Goal: Entertainment & Leisure: Browse casually

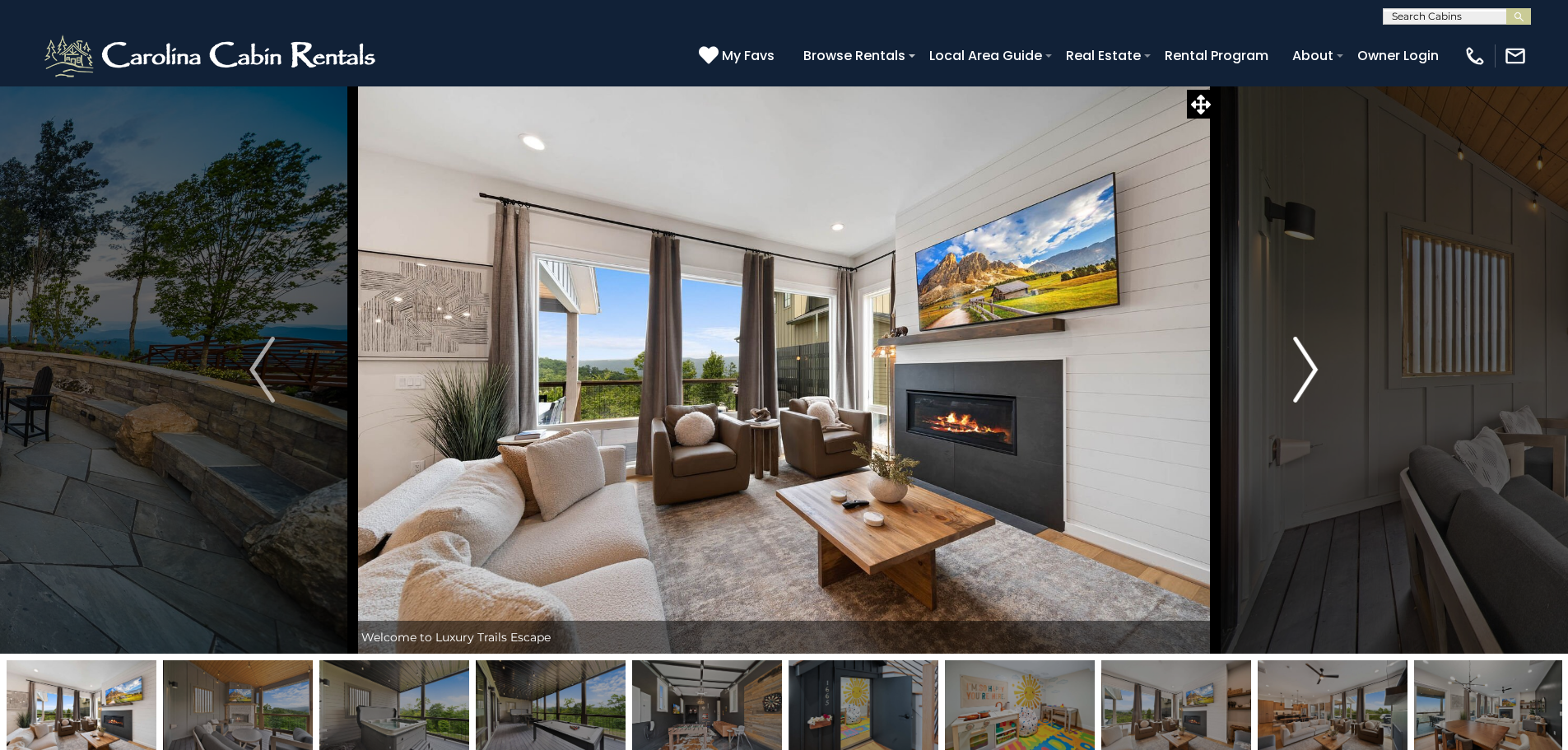
click at [1305, 368] on img "Next" at bounding box center [1306, 370] width 25 height 66
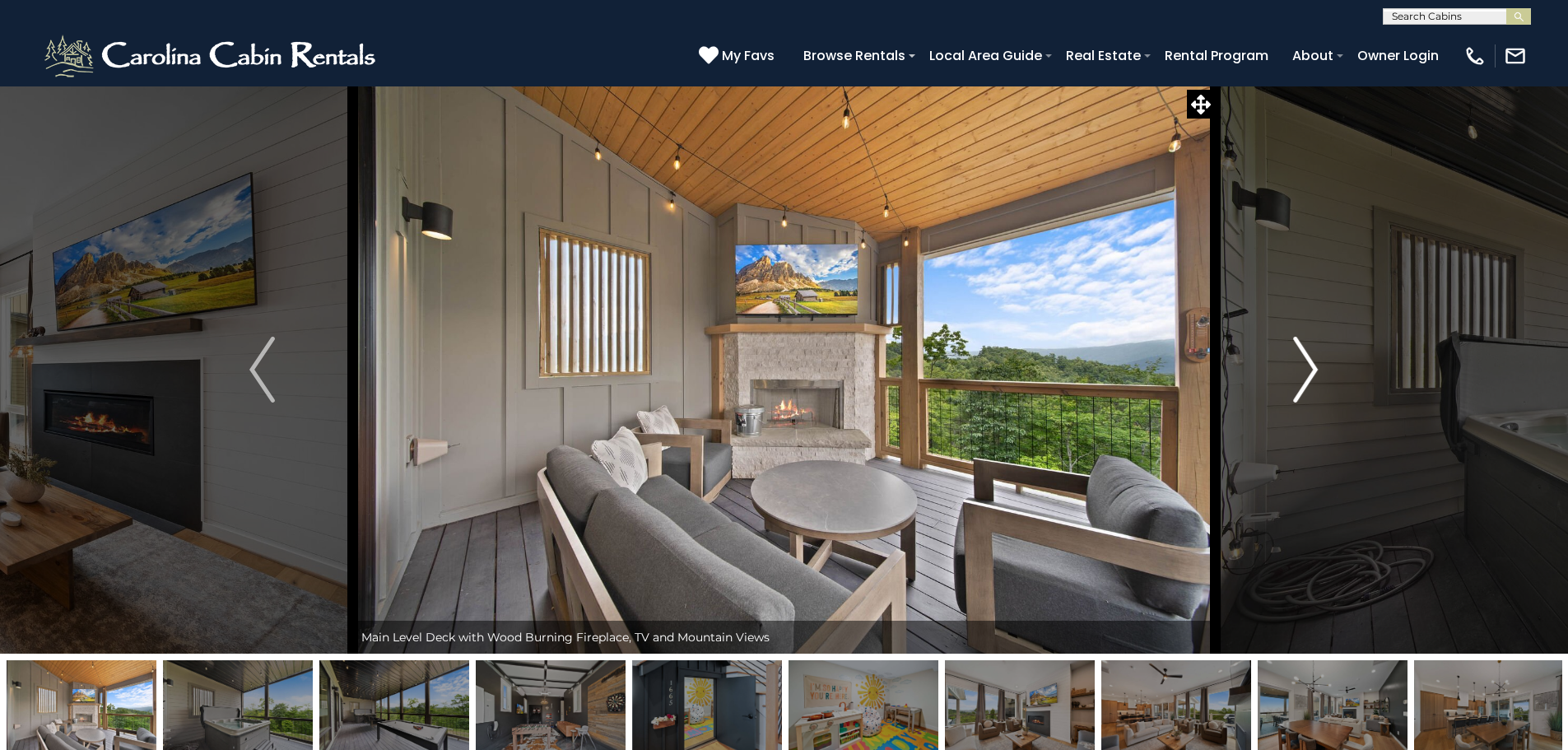
click at [1305, 368] on img "Next" at bounding box center [1306, 370] width 25 height 66
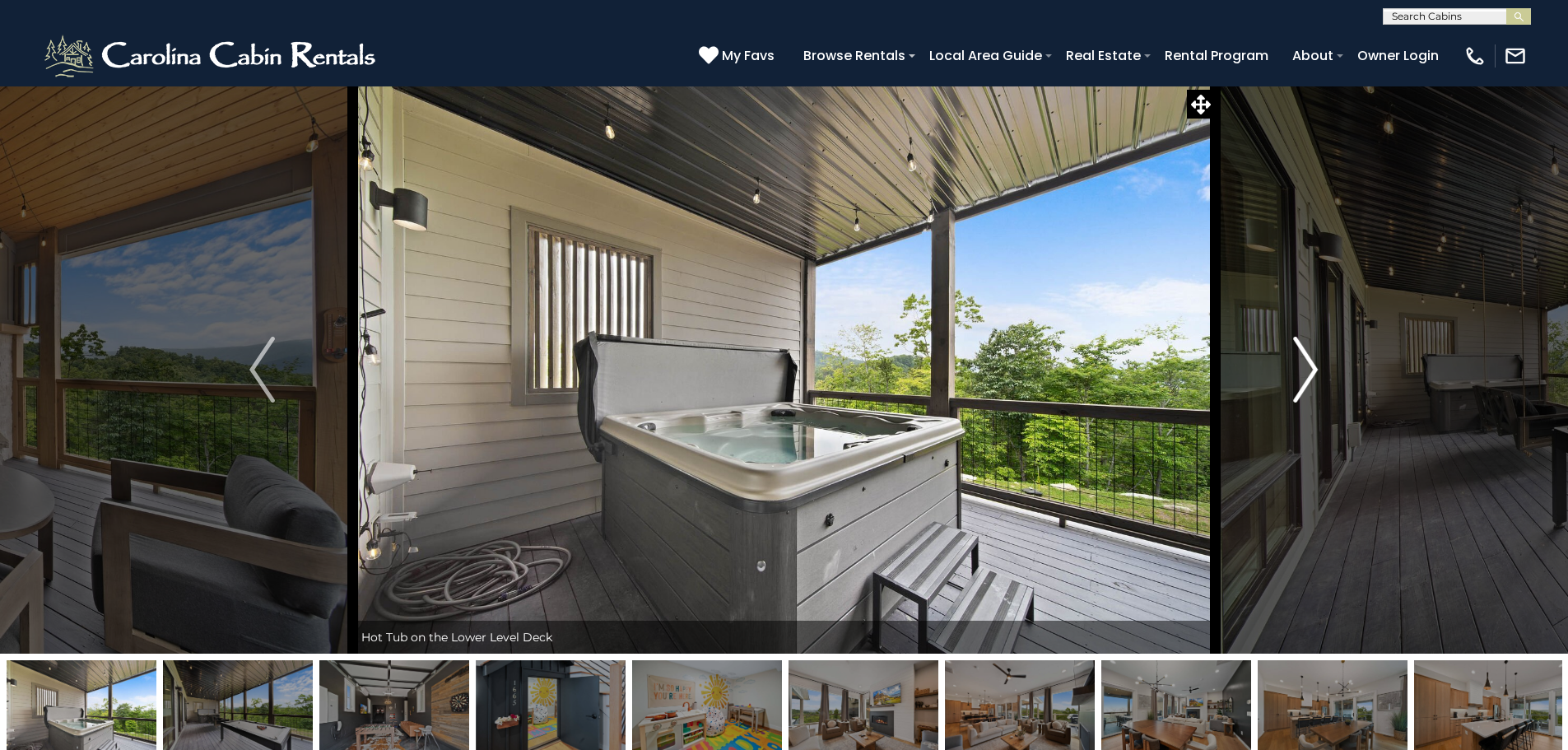
click at [1305, 368] on img "Next" at bounding box center [1306, 370] width 25 height 66
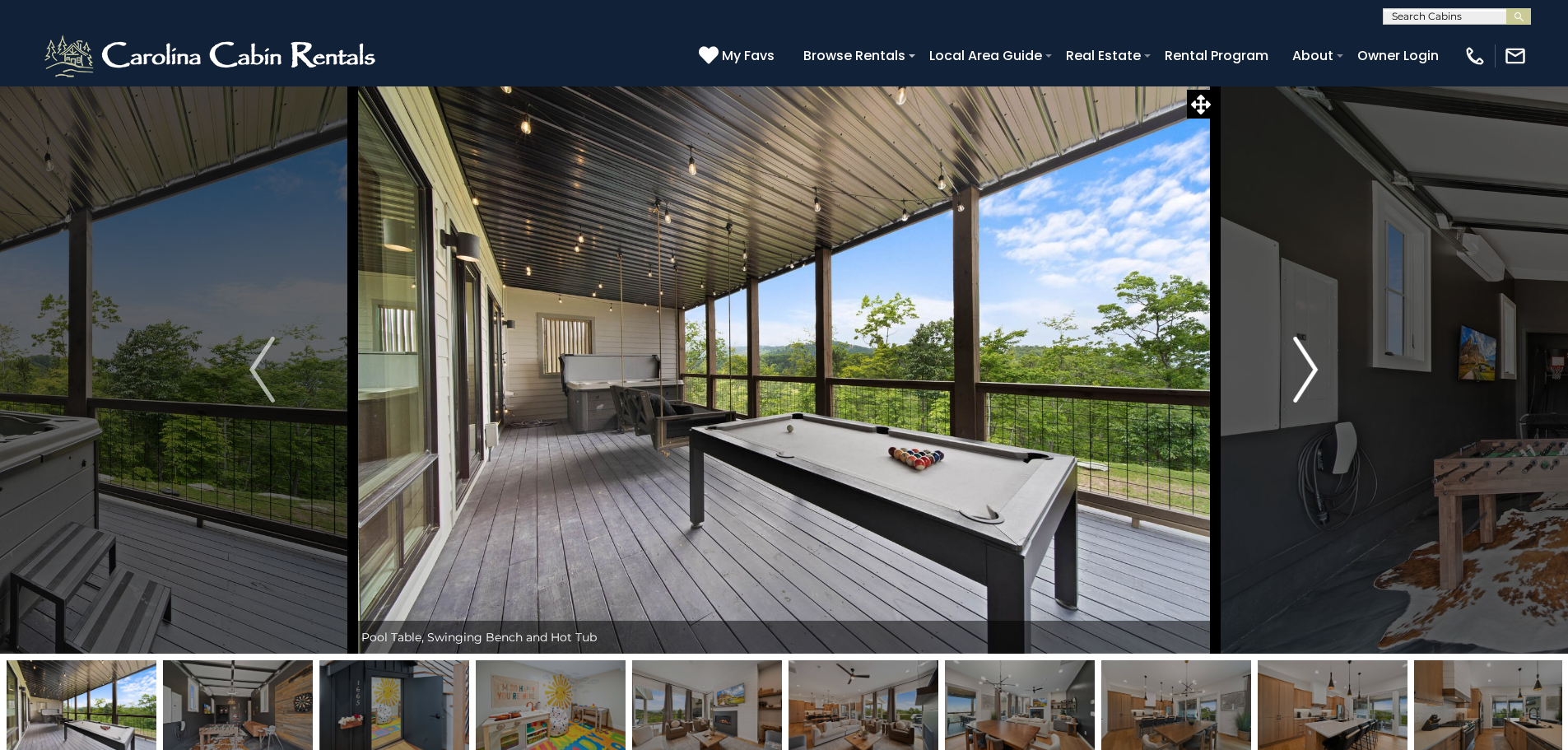
click at [1305, 368] on img "Next" at bounding box center [1306, 370] width 25 height 66
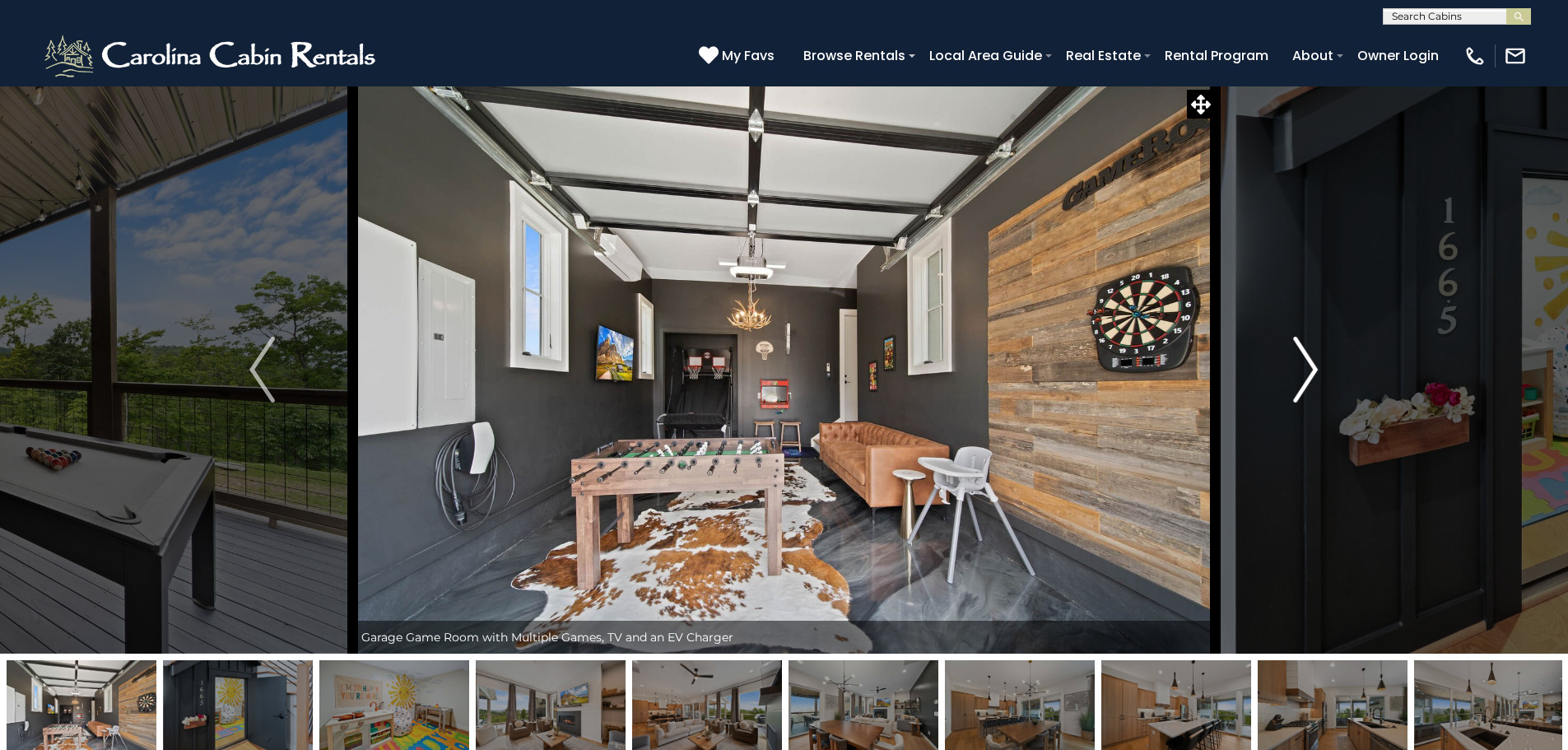
click at [1305, 368] on img "Next" at bounding box center [1306, 370] width 25 height 66
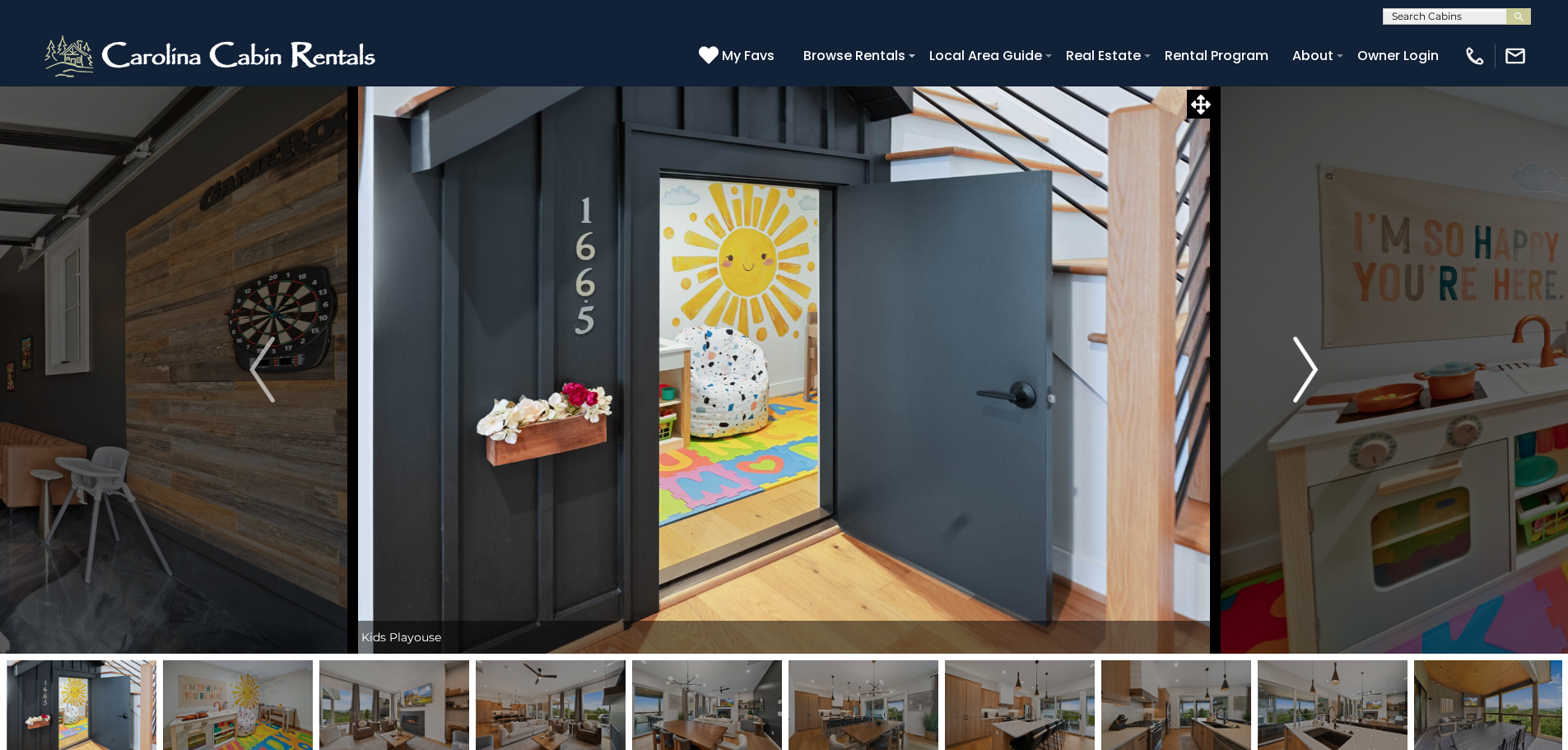
click at [1305, 368] on img "Next" at bounding box center [1306, 370] width 25 height 66
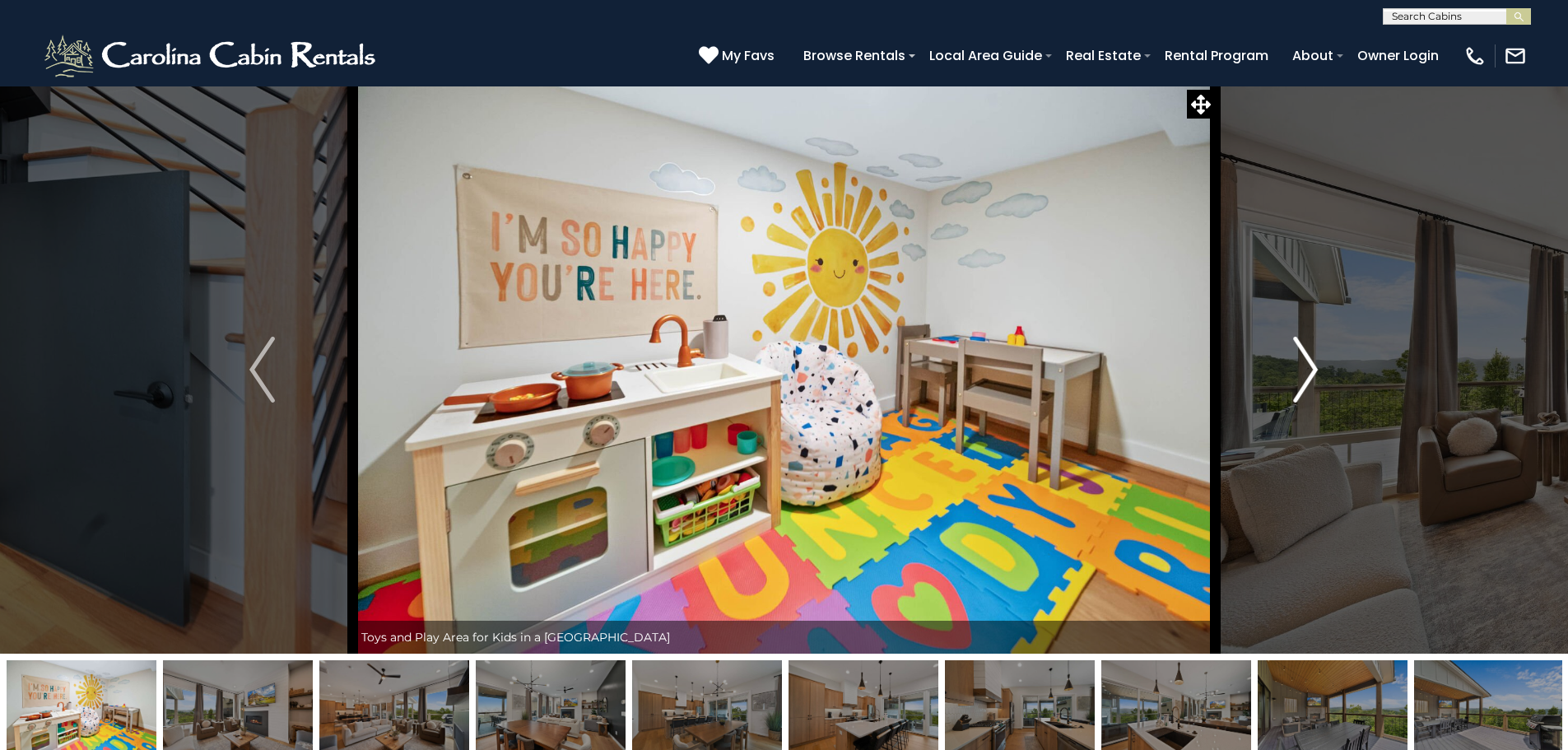
click at [1305, 368] on img "Next" at bounding box center [1306, 370] width 25 height 66
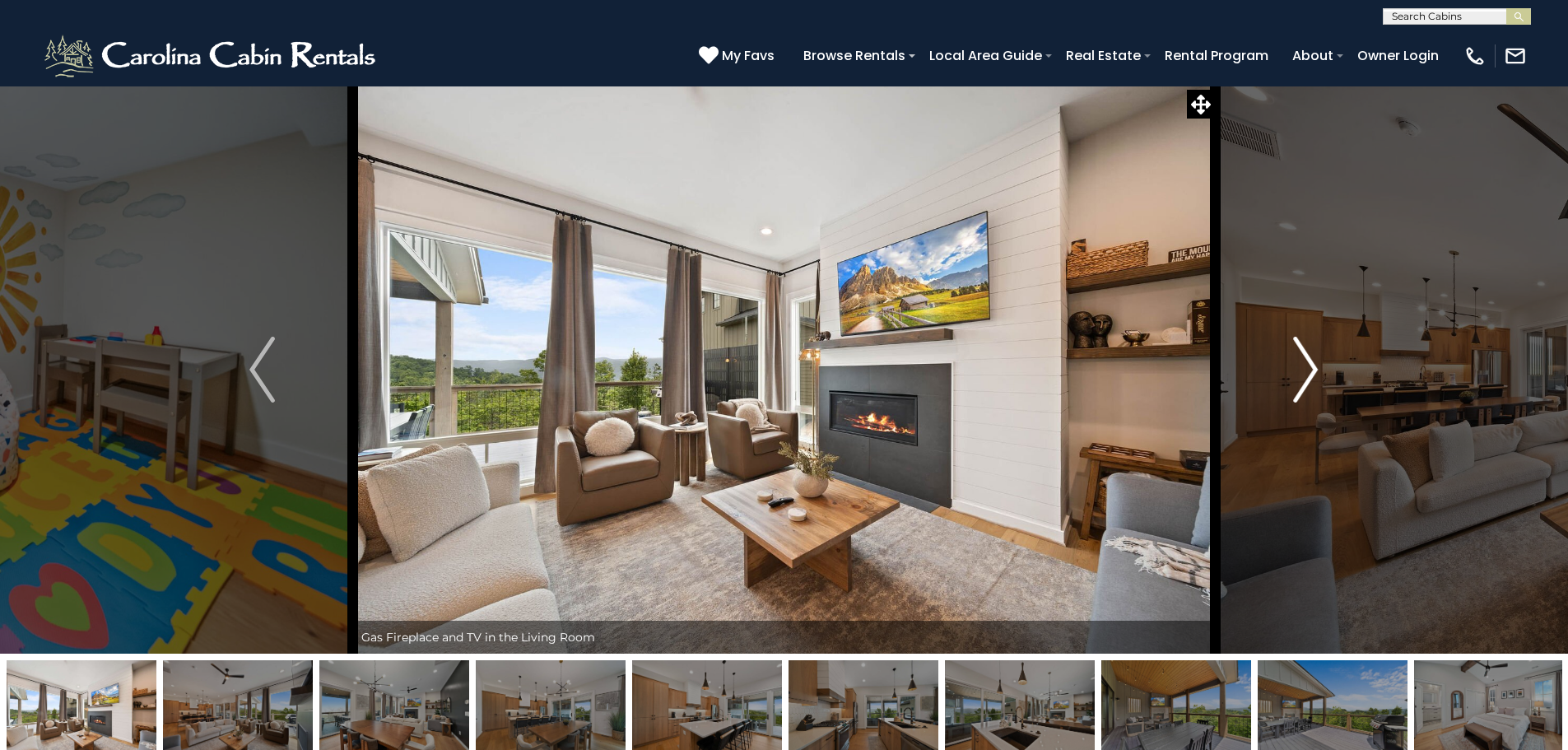
click at [1305, 368] on img "Next" at bounding box center [1306, 370] width 25 height 66
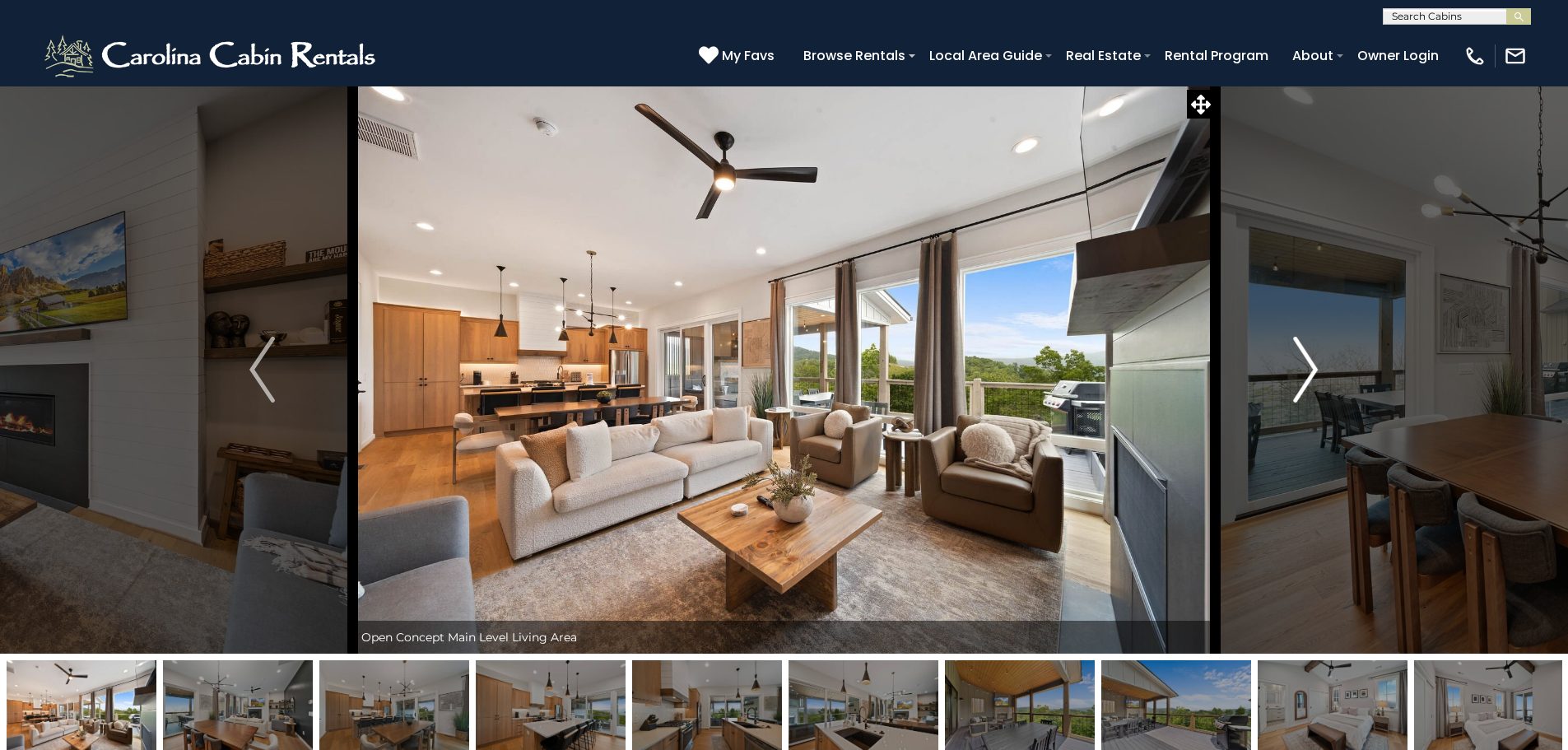
click at [1305, 368] on img "Next" at bounding box center [1306, 370] width 25 height 66
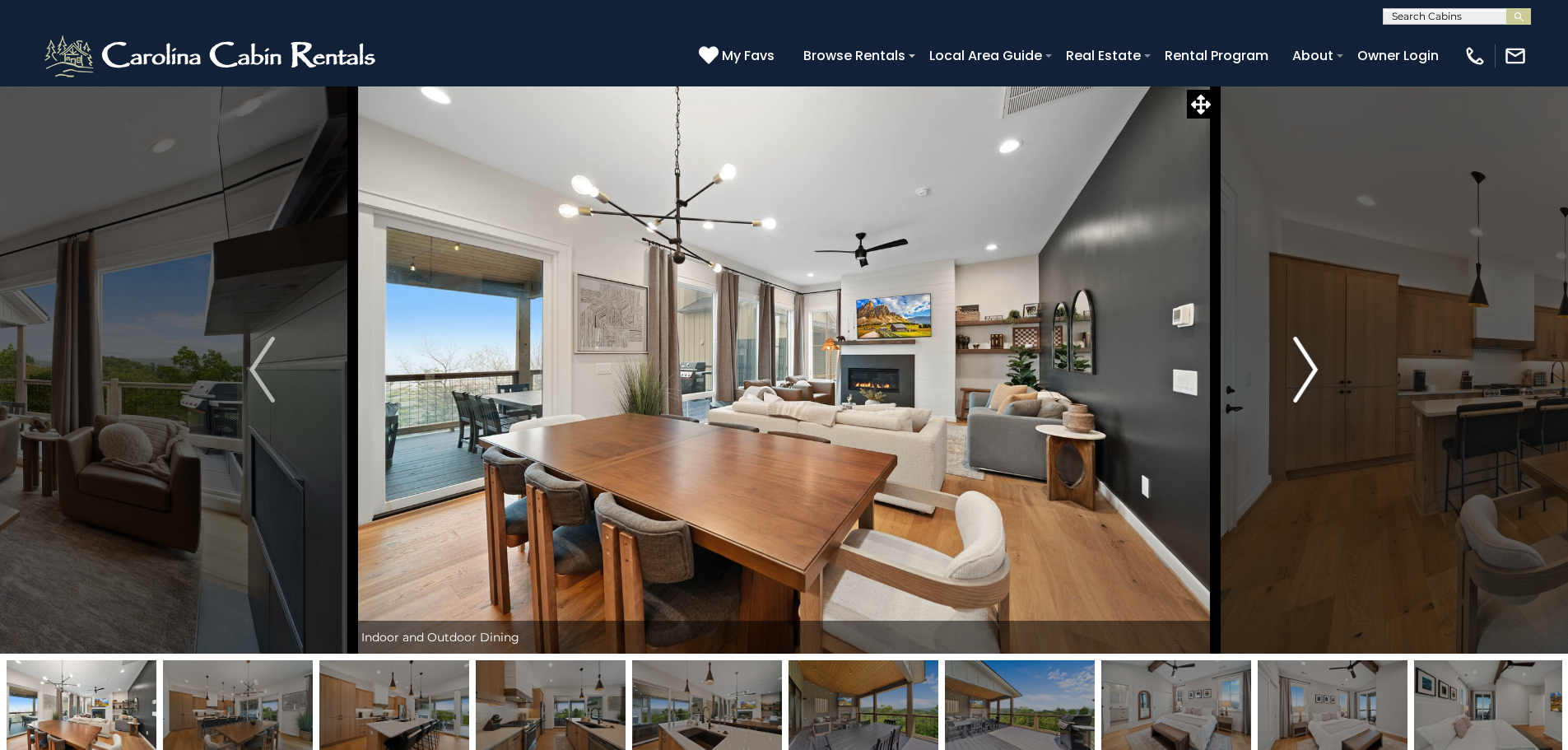
click at [1305, 368] on img "Next" at bounding box center [1306, 370] width 25 height 66
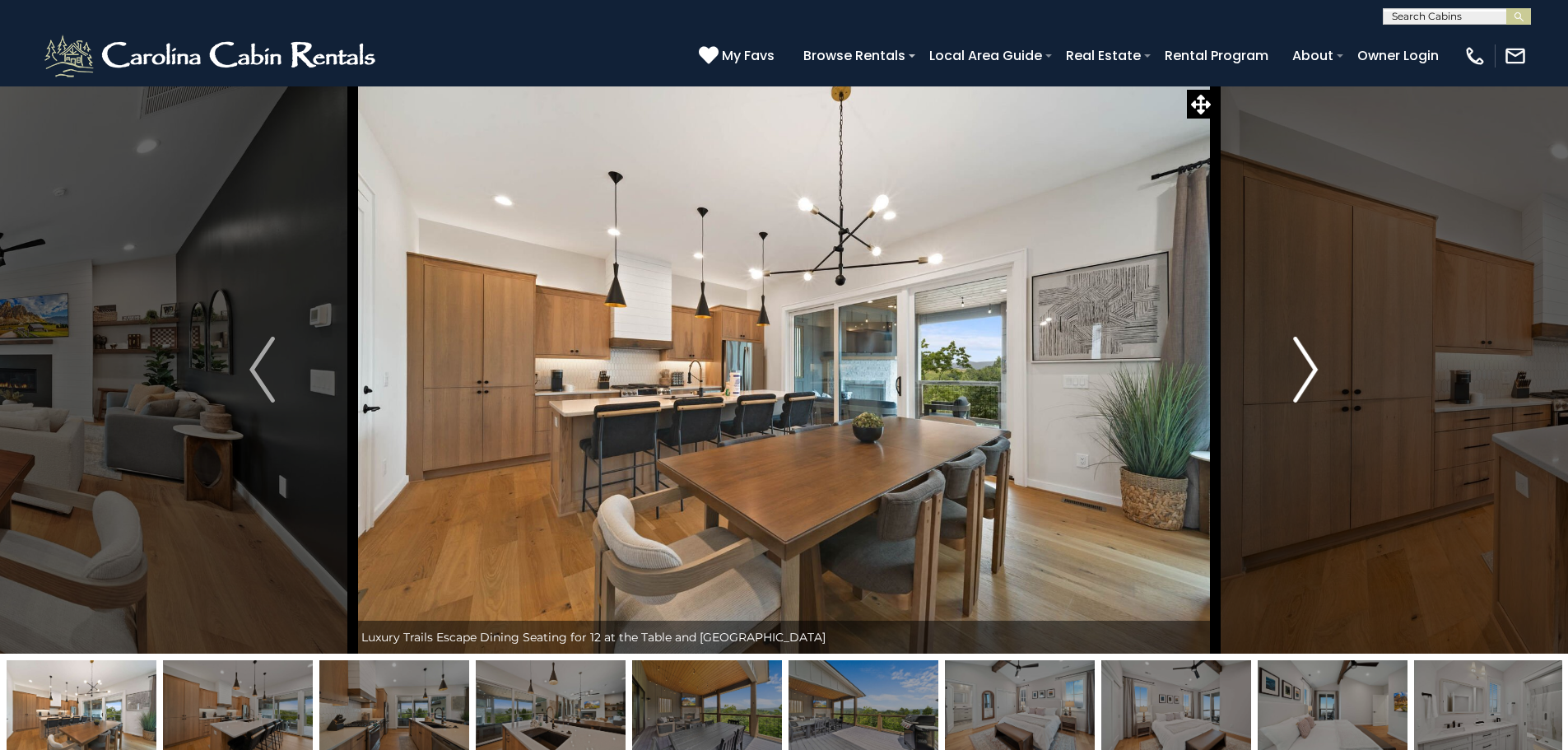
click at [1305, 368] on img "Next" at bounding box center [1306, 370] width 25 height 66
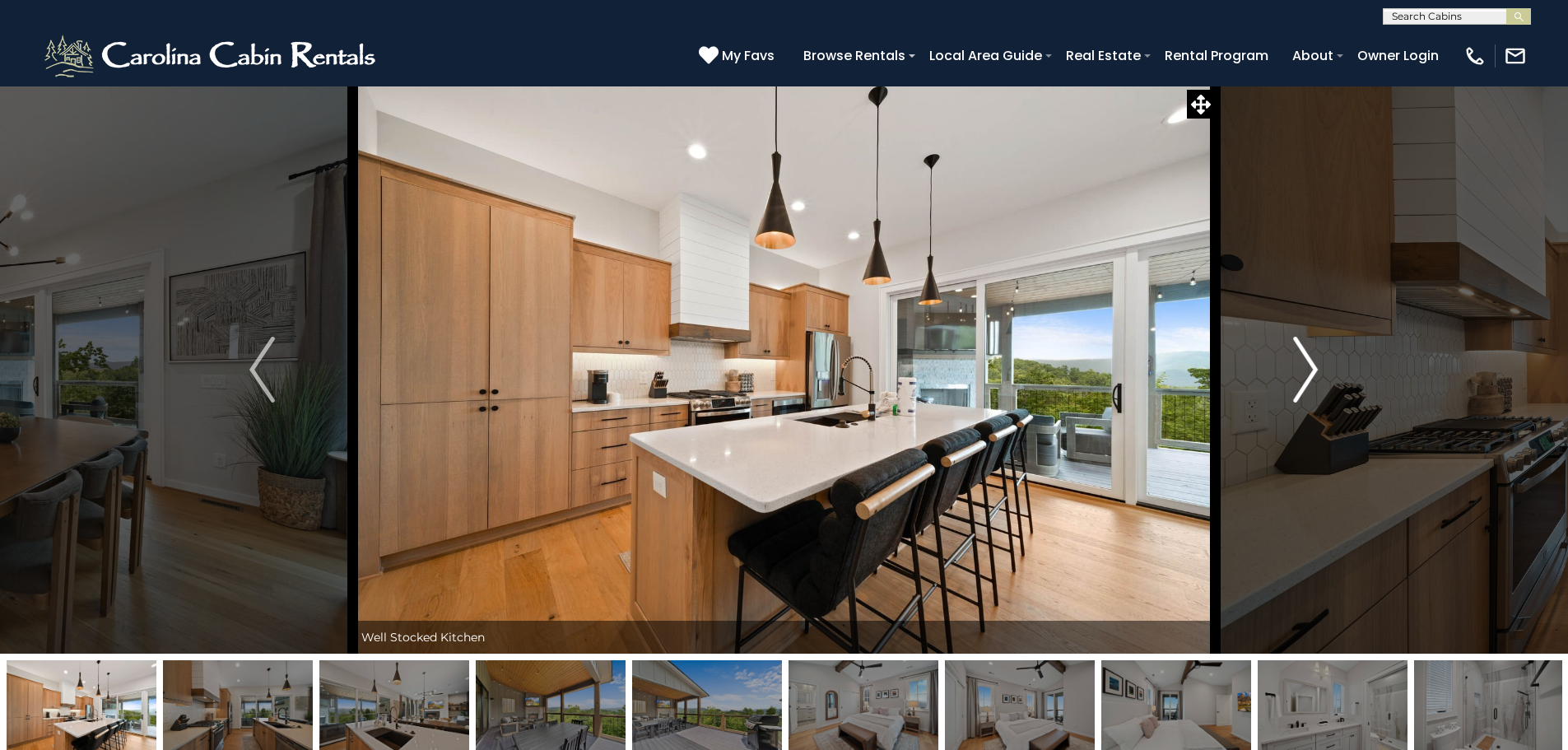
click at [1305, 368] on img "Next" at bounding box center [1306, 370] width 25 height 66
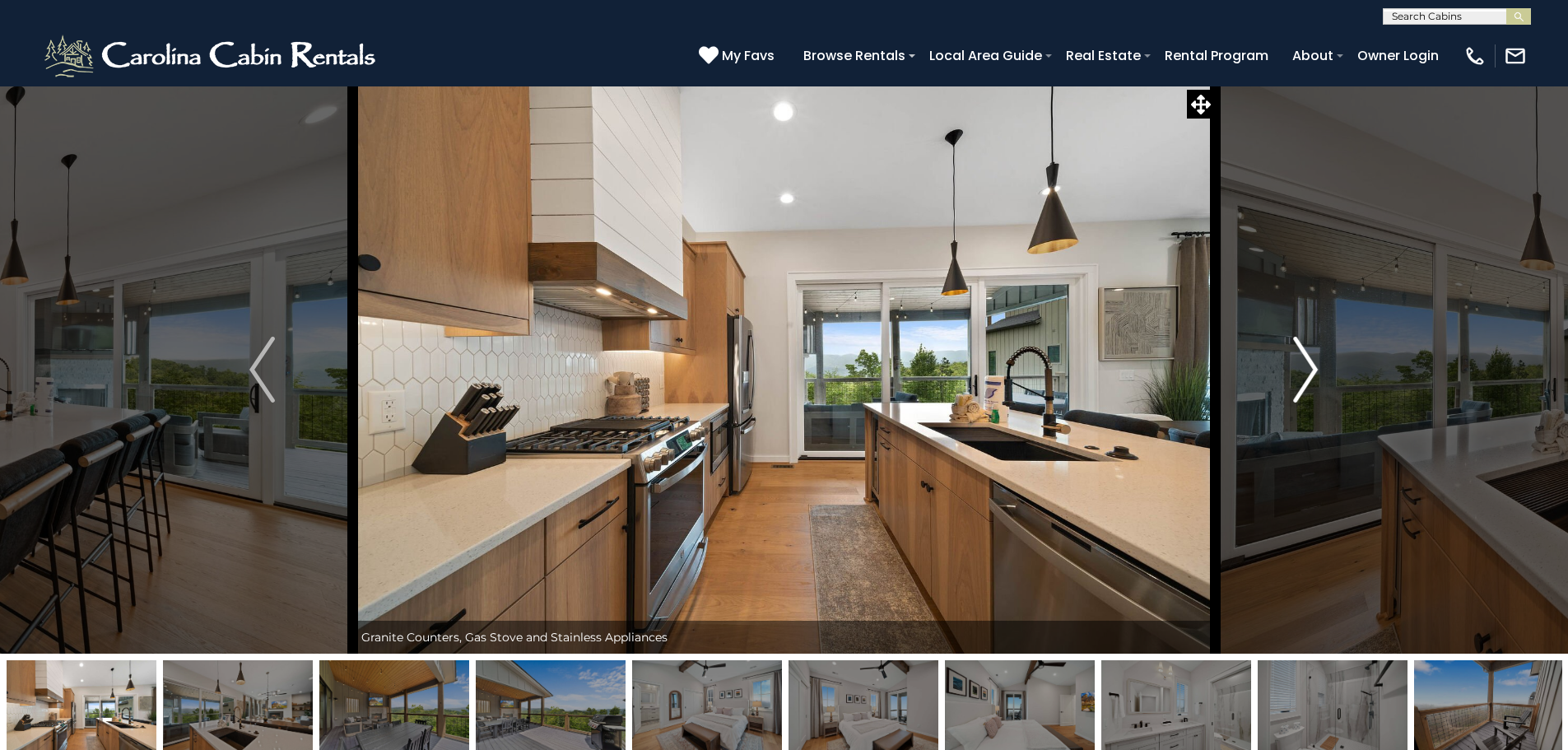
click at [1305, 368] on img "Next" at bounding box center [1306, 370] width 25 height 66
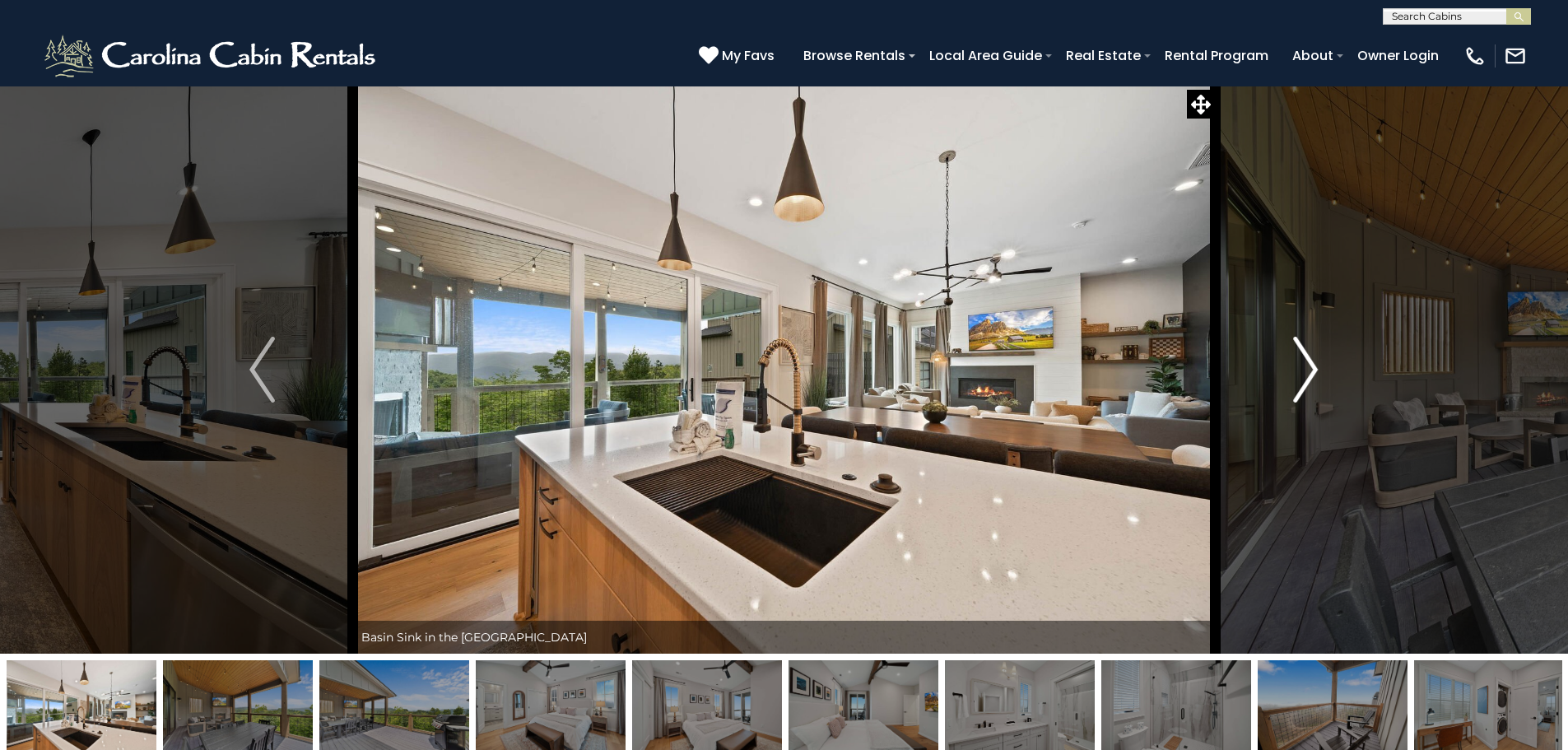
click at [1305, 368] on img "Next" at bounding box center [1306, 370] width 25 height 66
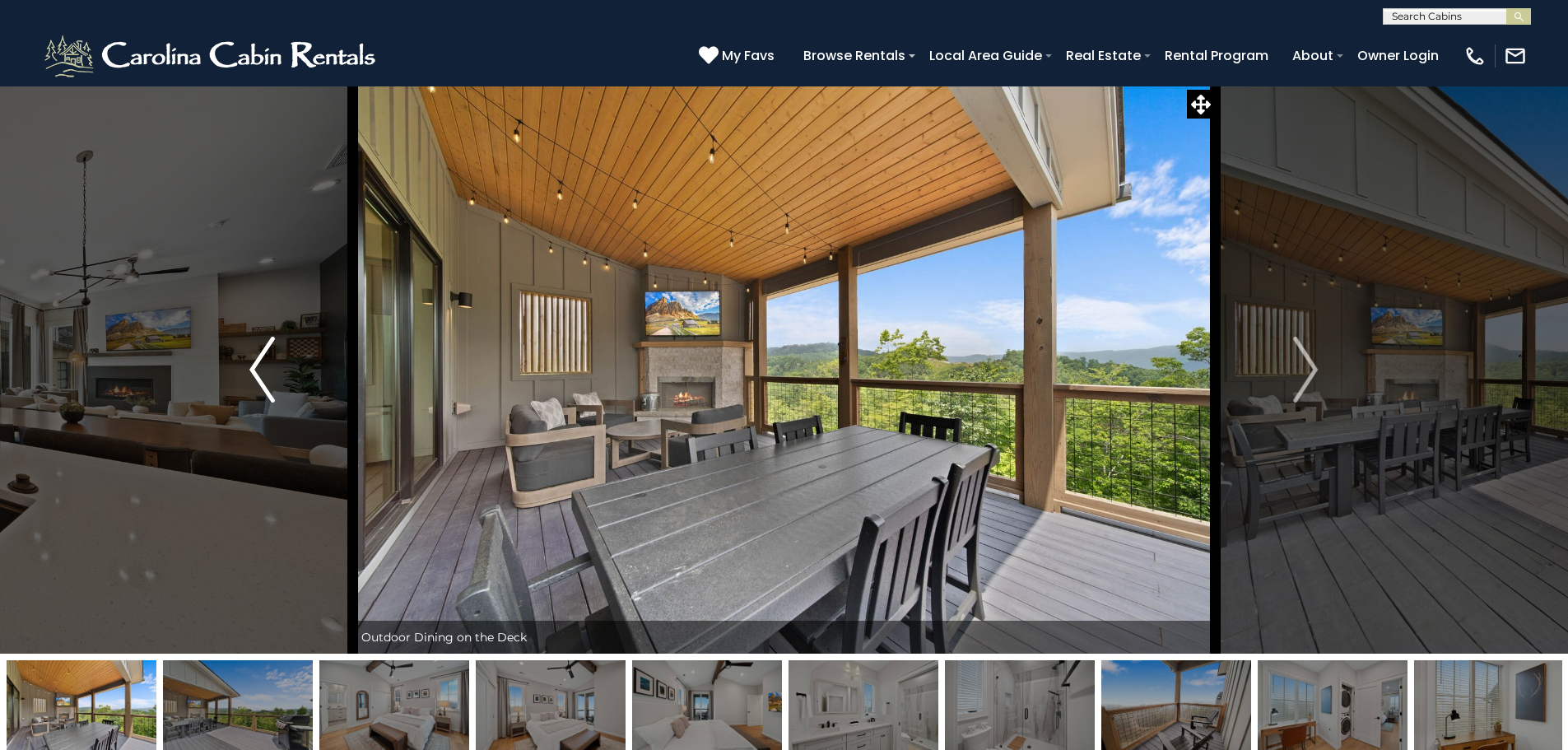
click at [277, 380] on button "Previous" at bounding box center [261, 370] width 181 height 568
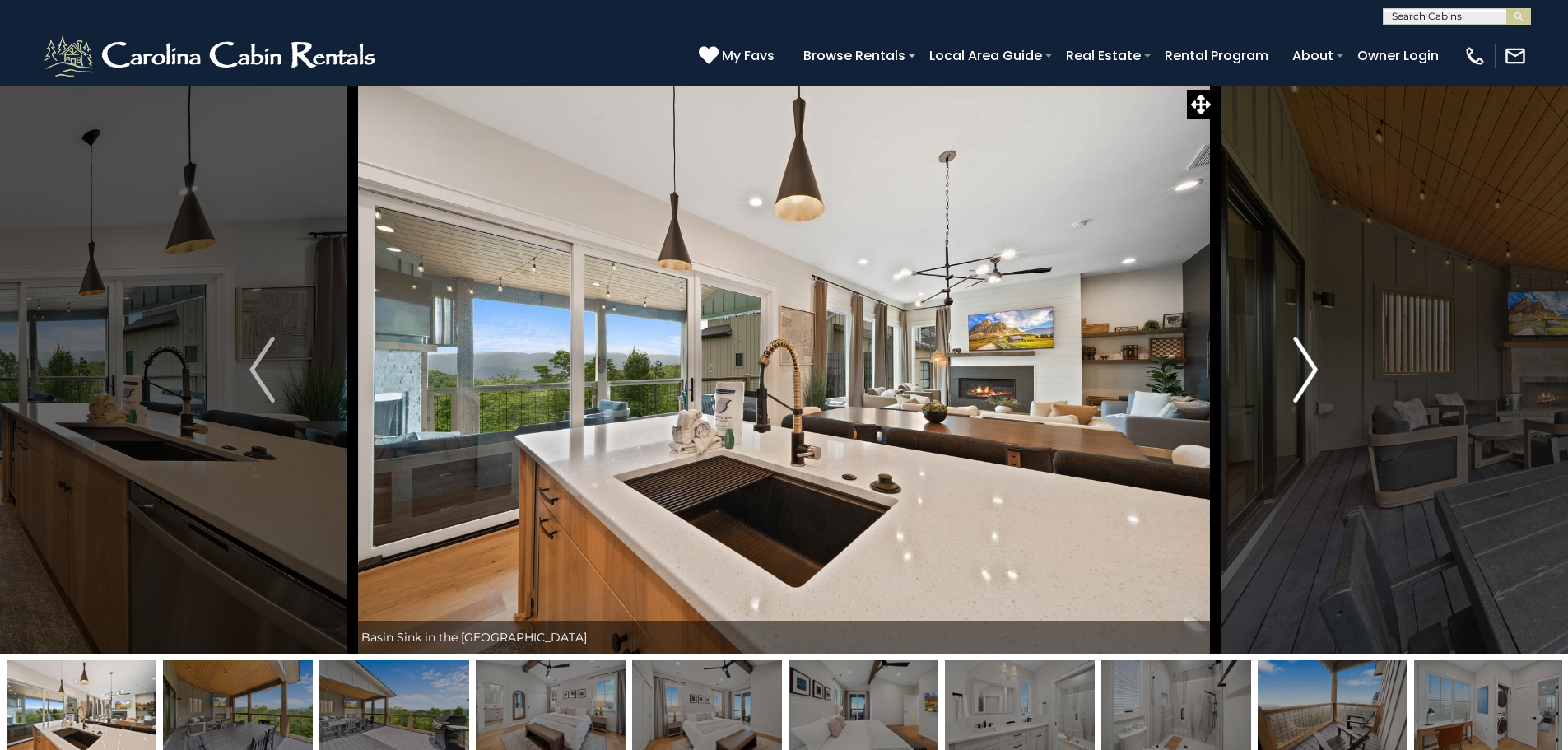
click at [1308, 363] on img "Next" at bounding box center [1306, 370] width 25 height 66
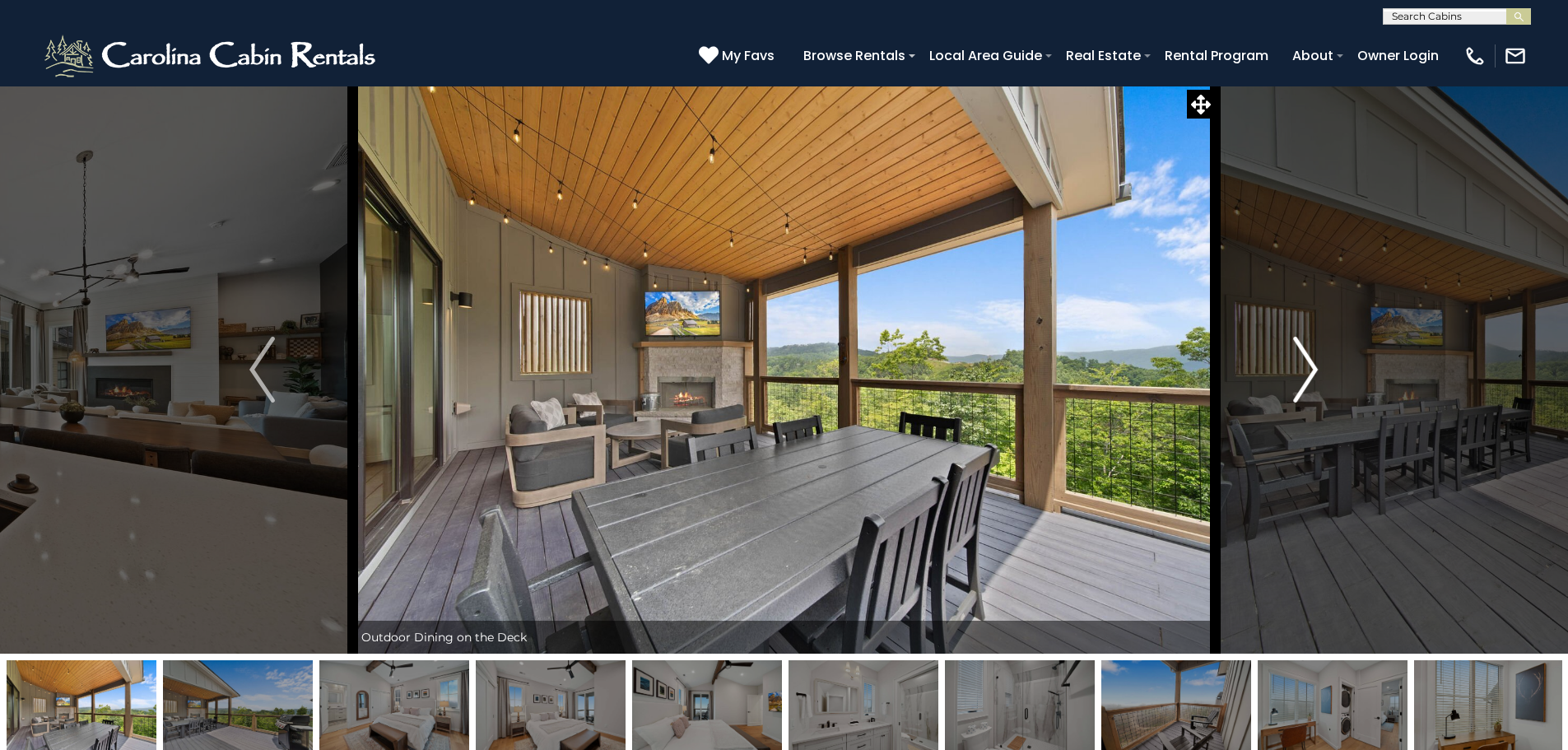
click at [1308, 363] on img "Next" at bounding box center [1306, 370] width 25 height 66
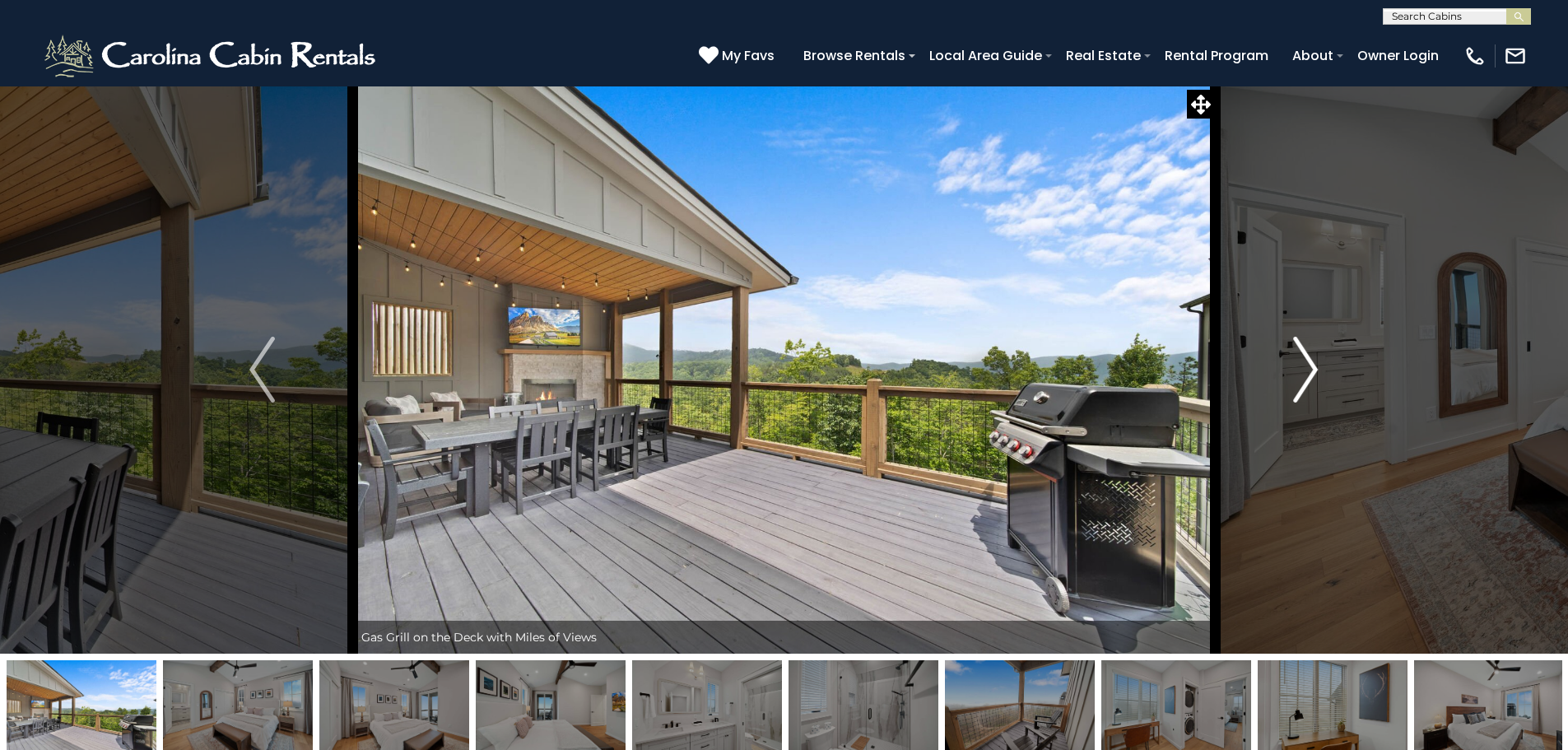
click at [1308, 363] on img "Next" at bounding box center [1306, 370] width 25 height 66
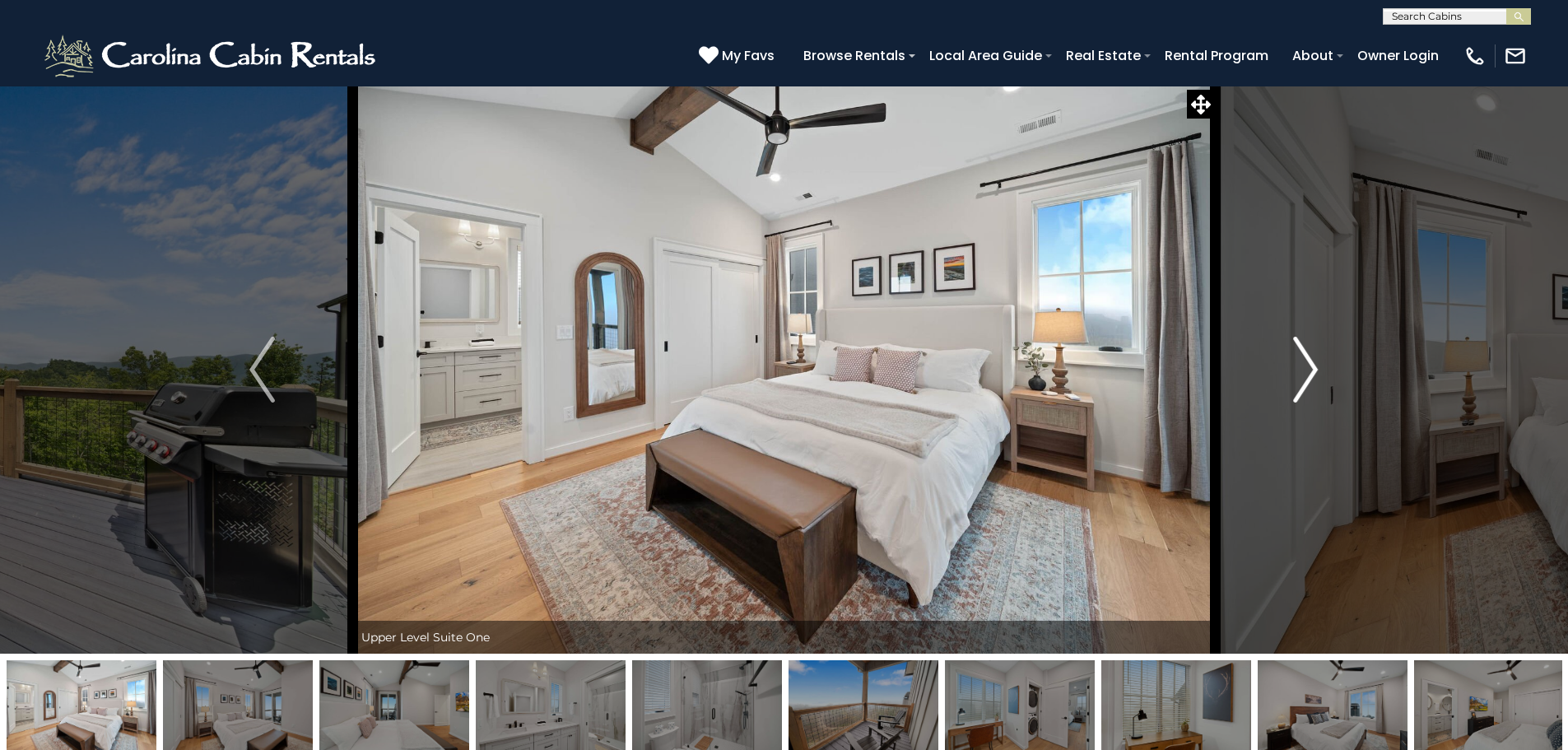
click at [1308, 363] on img "Next" at bounding box center [1306, 370] width 25 height 66
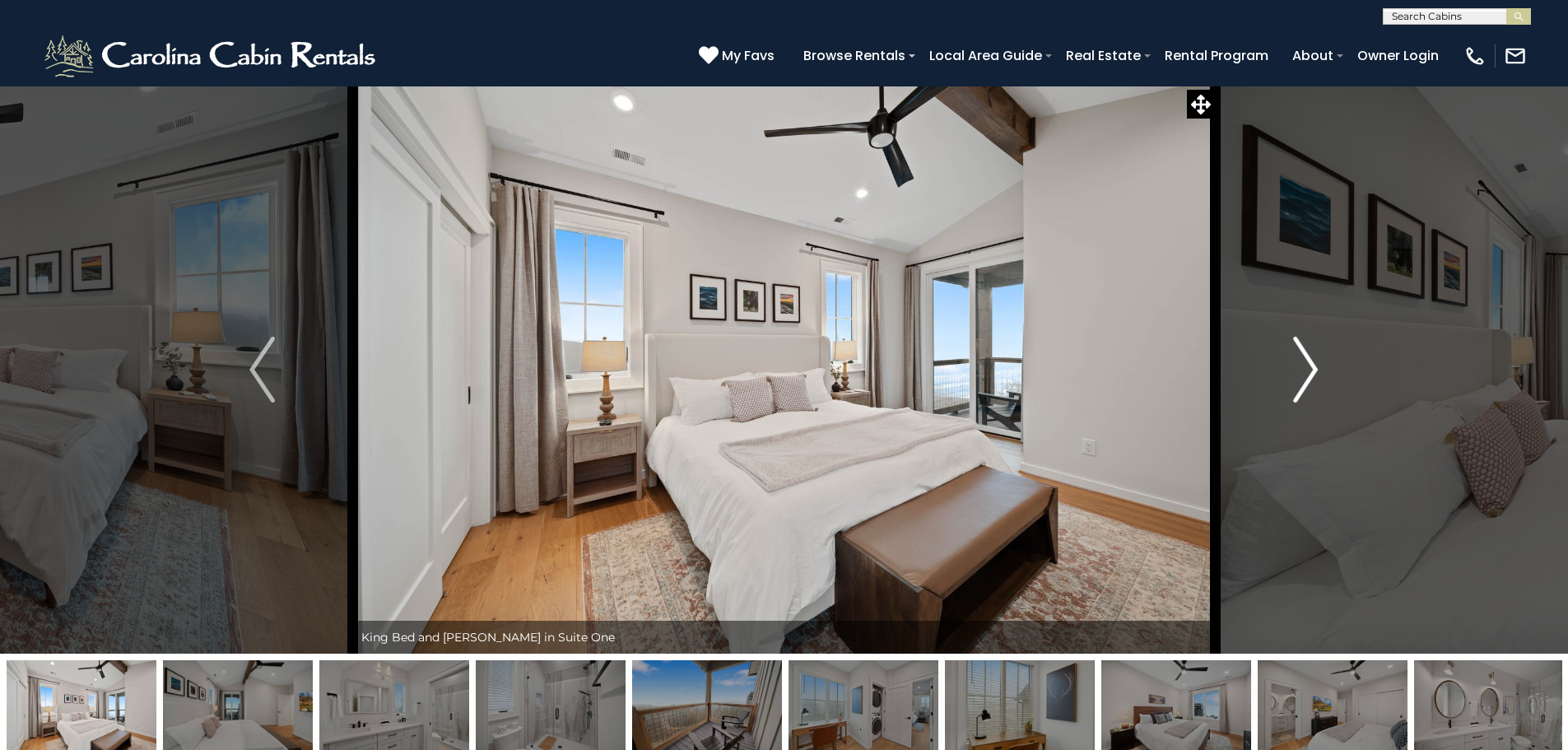
click at [1308, 363] on img "Next" at bounding box center [1306, 370] width 25 height 66
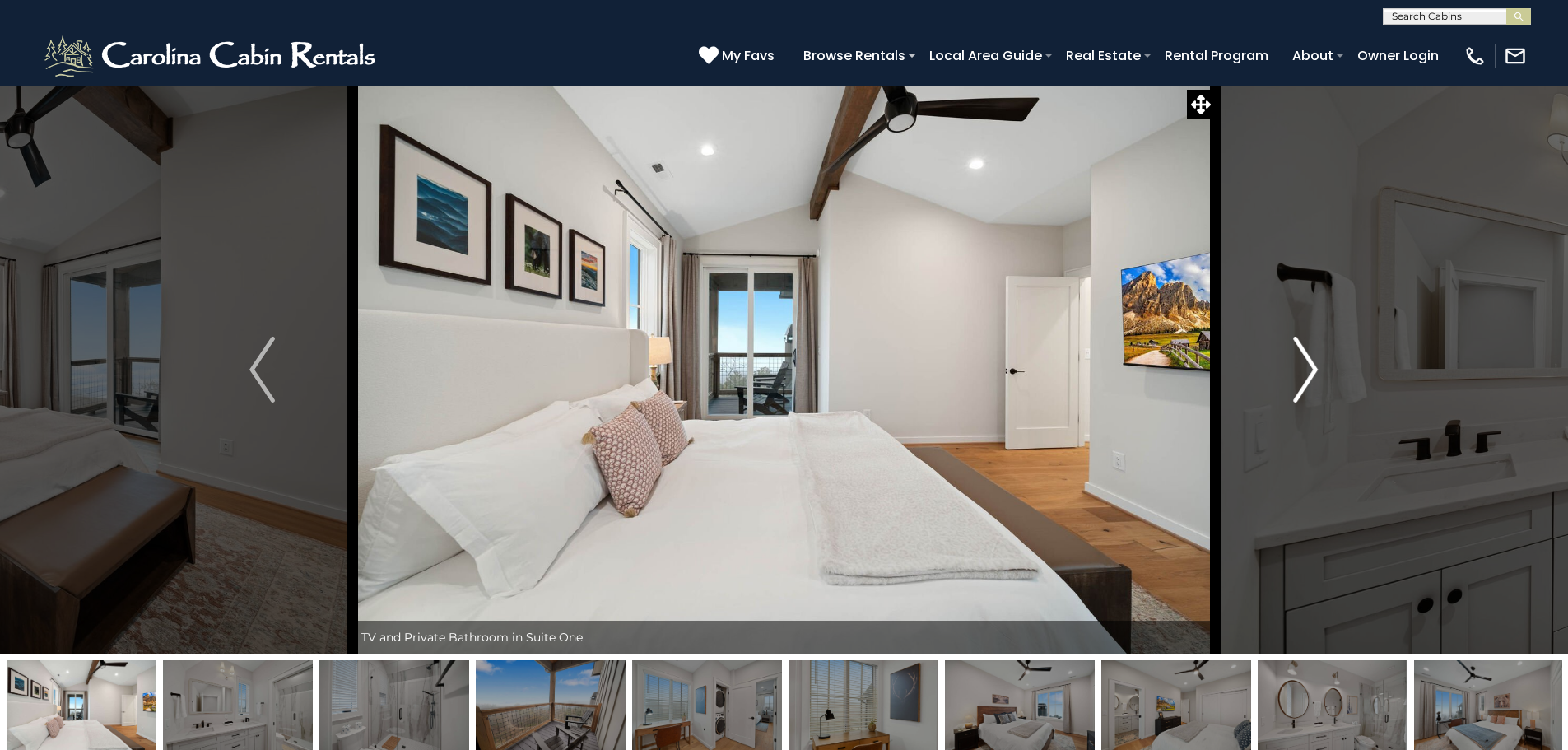
click at [1308, 363] on img "Next" at bounding box center [1306, 370] width 25 height 66
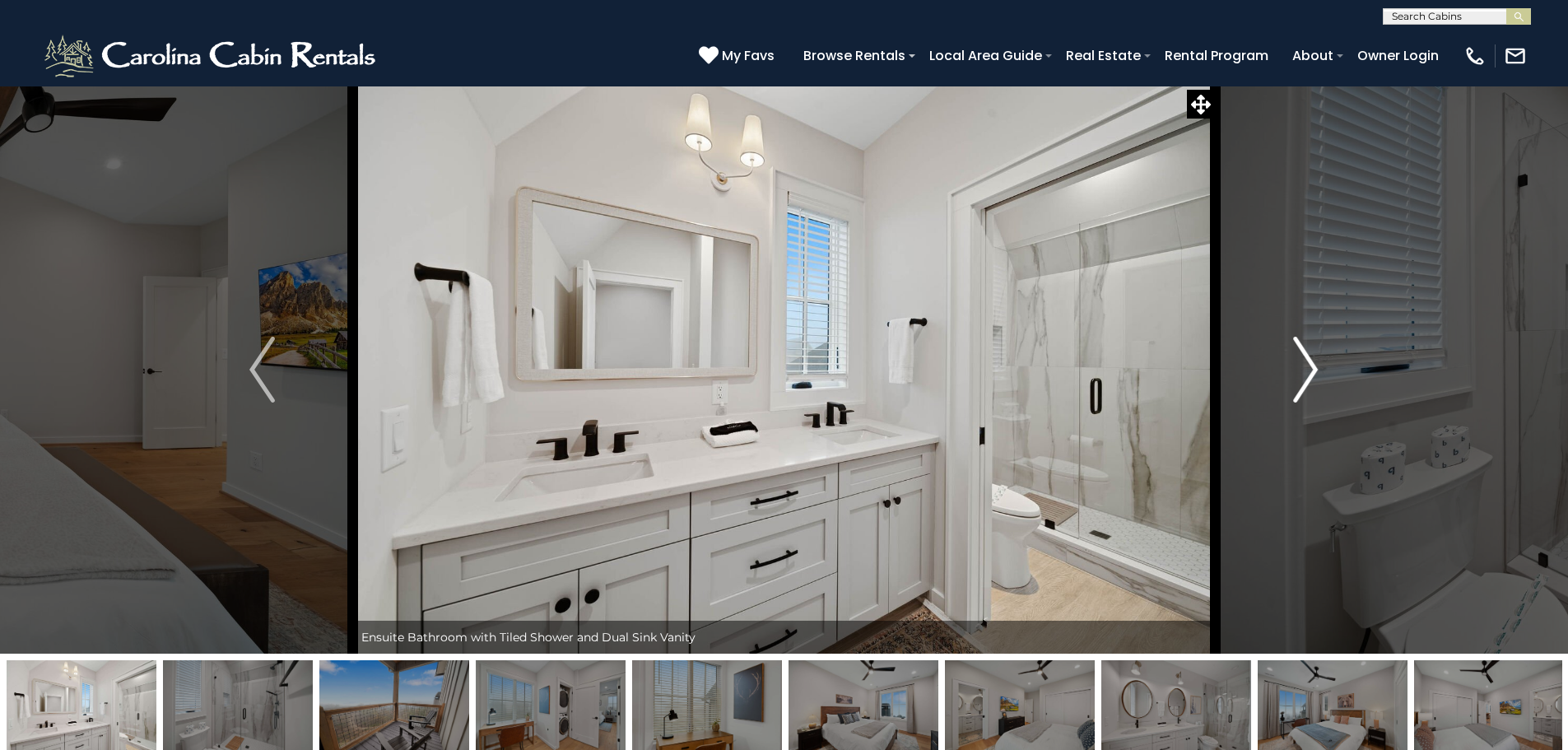
click at [1308, 363] on img "Next" at bounding box center [1306, 370] width 25 height 66
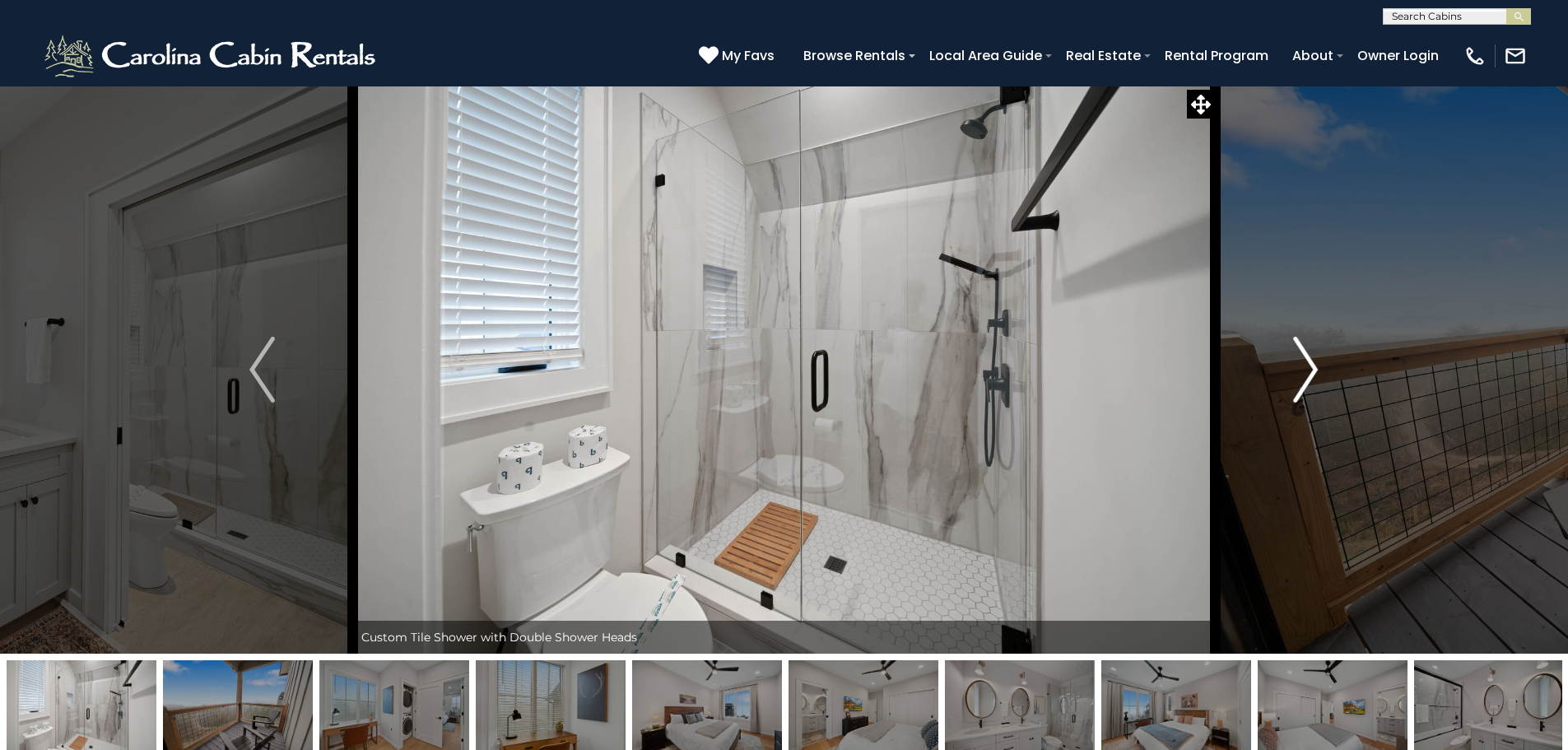
click at [1308, 363] on img "Next" at bounding box center [1306, 370] width 25 height 66
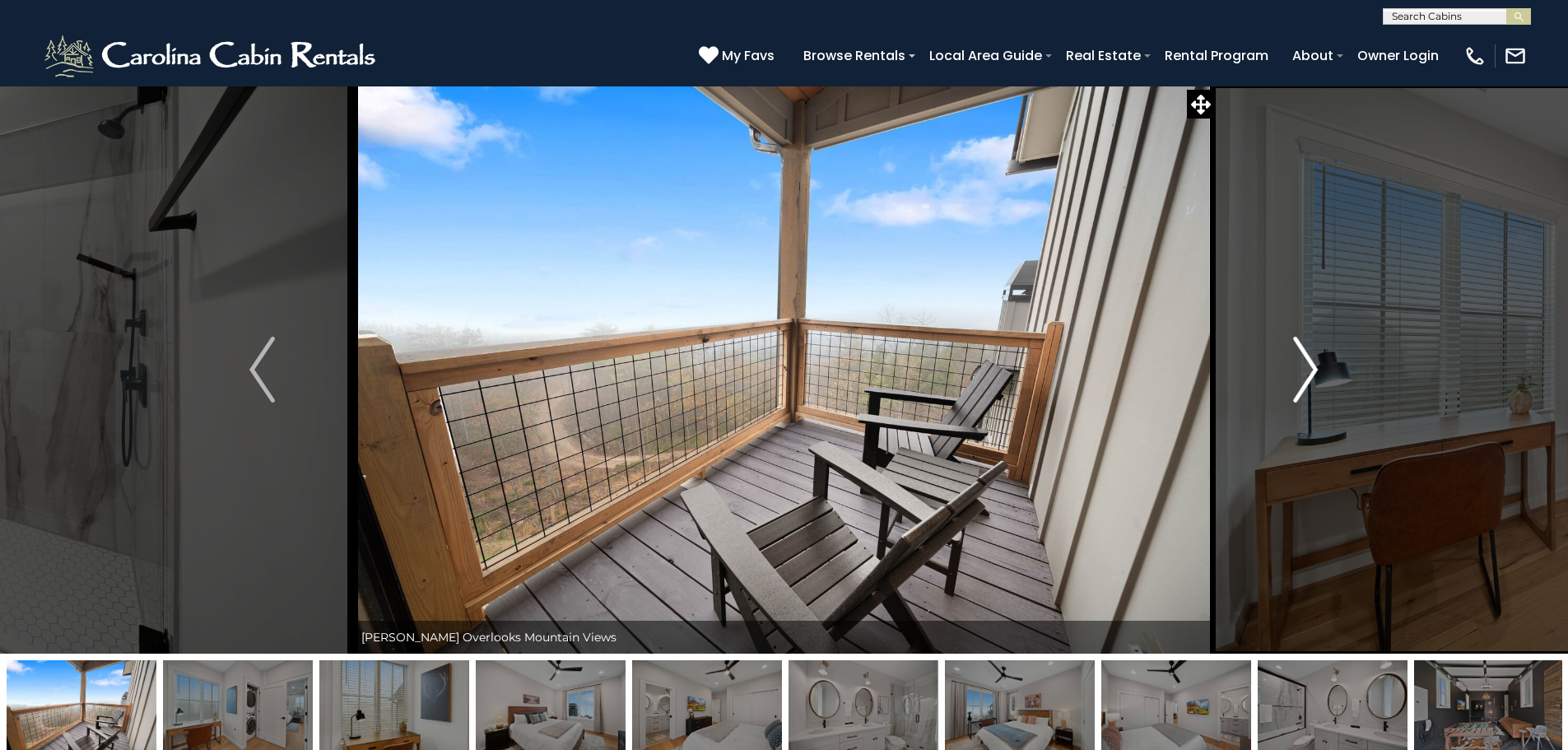
click at [1308, 363] on img "Next" at bounding box center [1306, 370] width 25 height 66
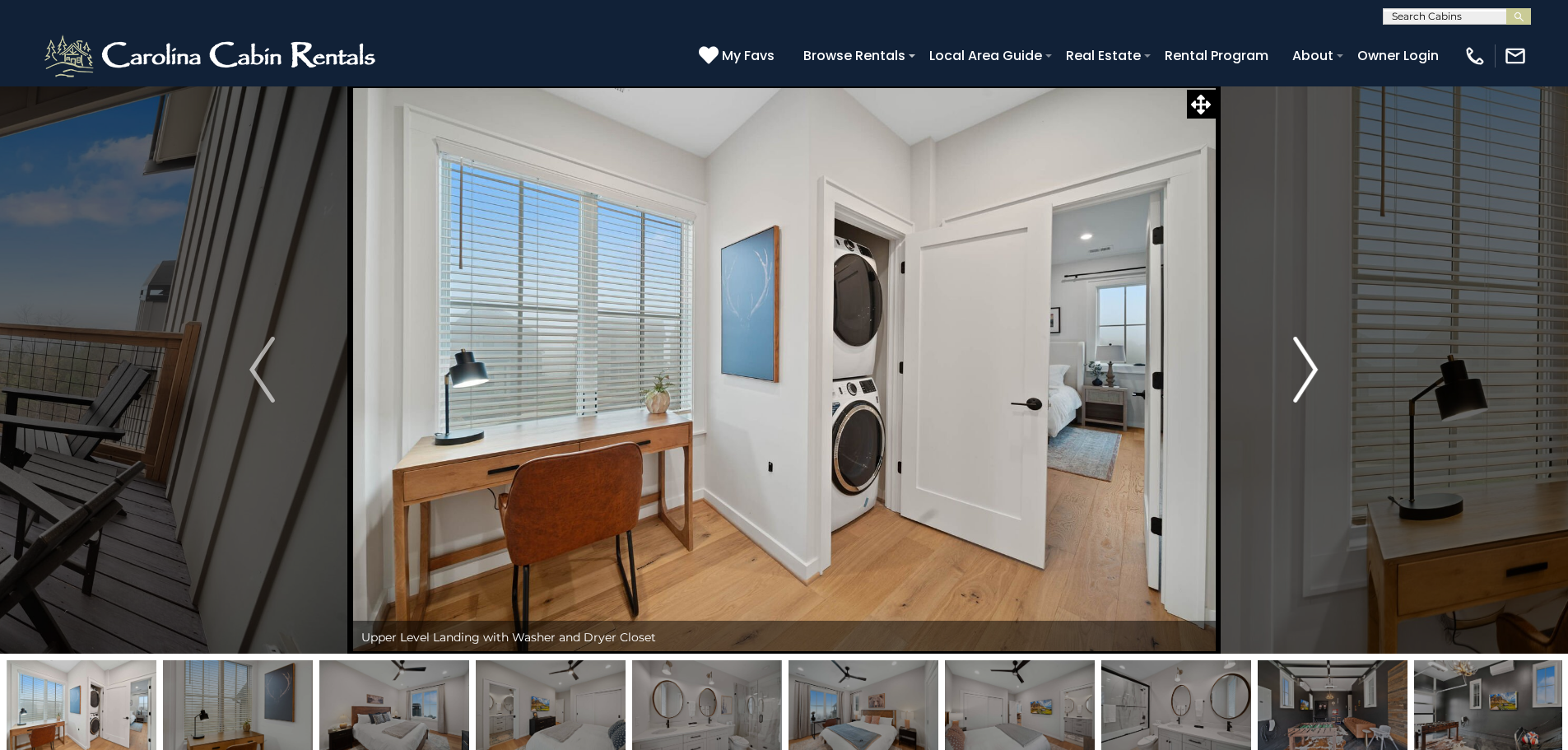
click at [1308, 363] on img "Next" at bounding box center [1306, 370] width 25 height 66
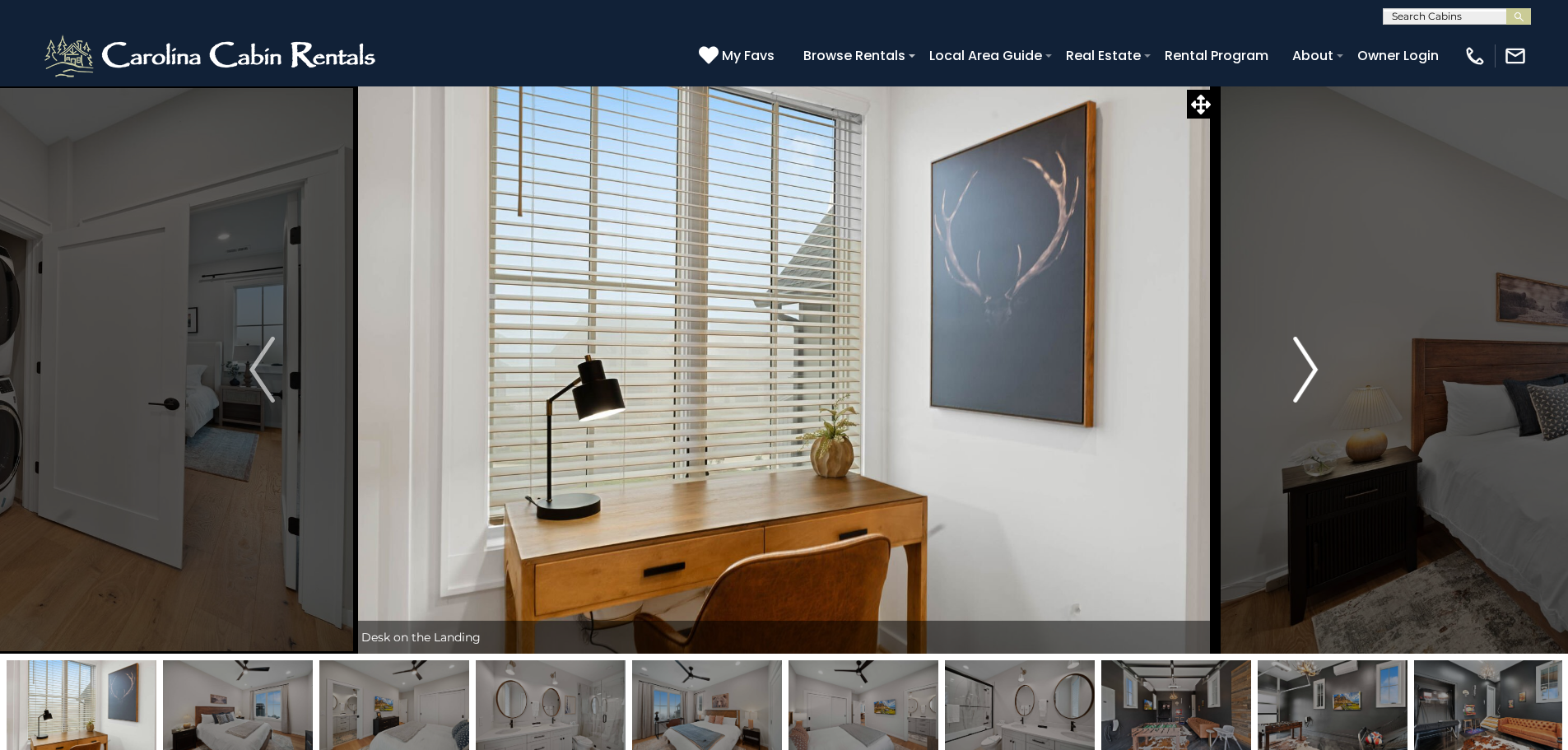
click at [1308, 363] on img "Next" at bounding box center [1306, 370] width 25 height 66
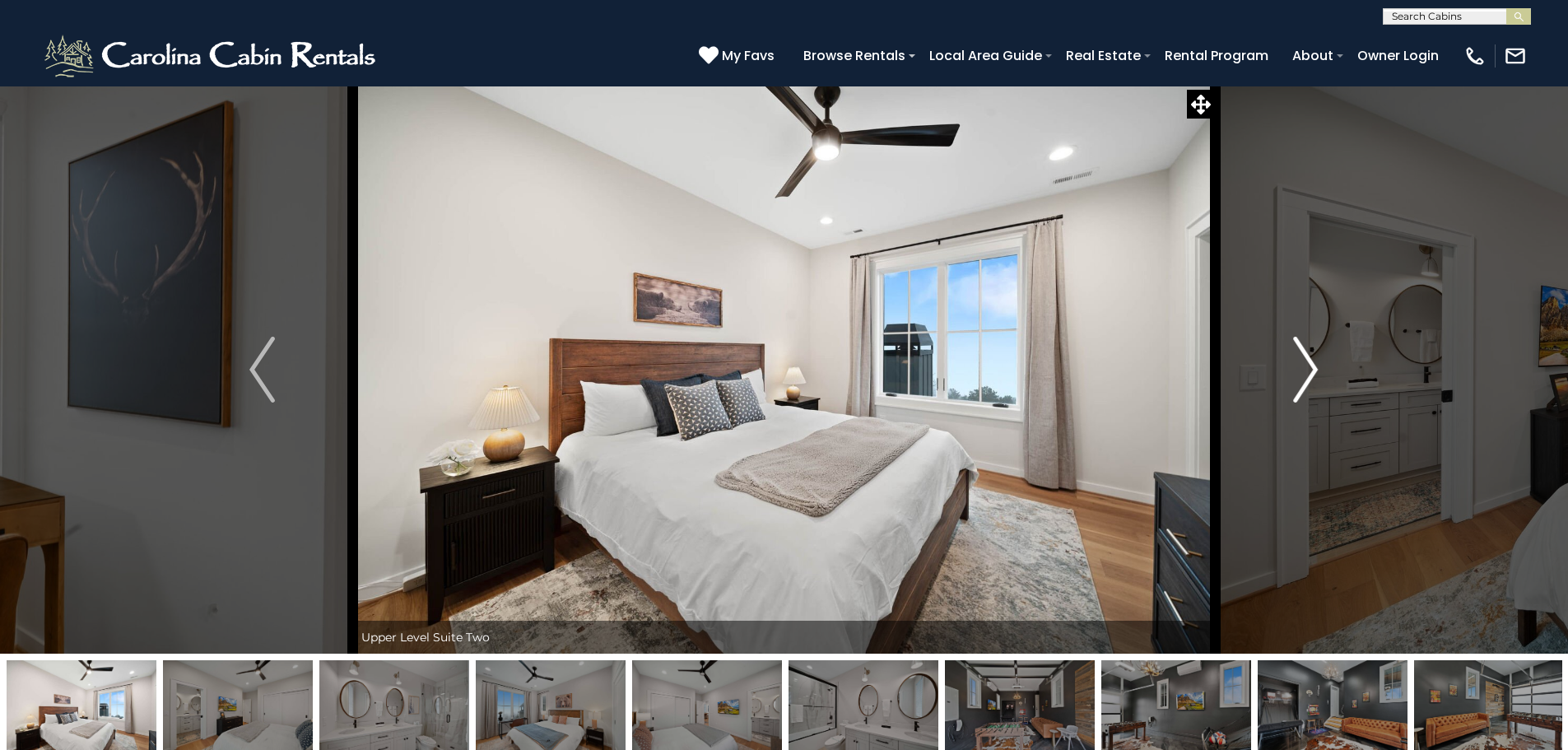
click at [1308, 363] on img "Next" at bounding box center [1306, 370] width 25 height 66
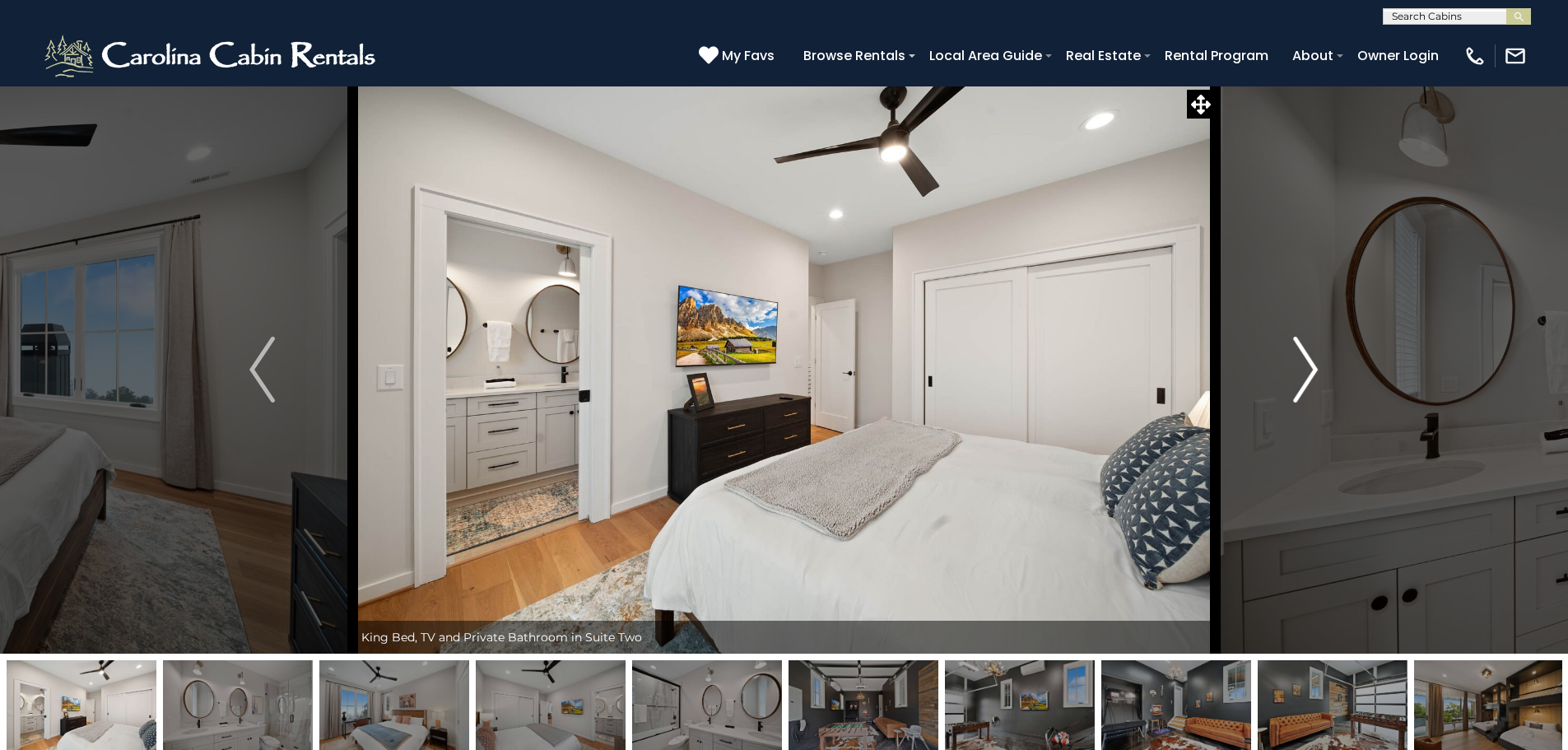
click at [1308, 363] on img "Next" at bounding box center [1306, 370] width 25 height 66
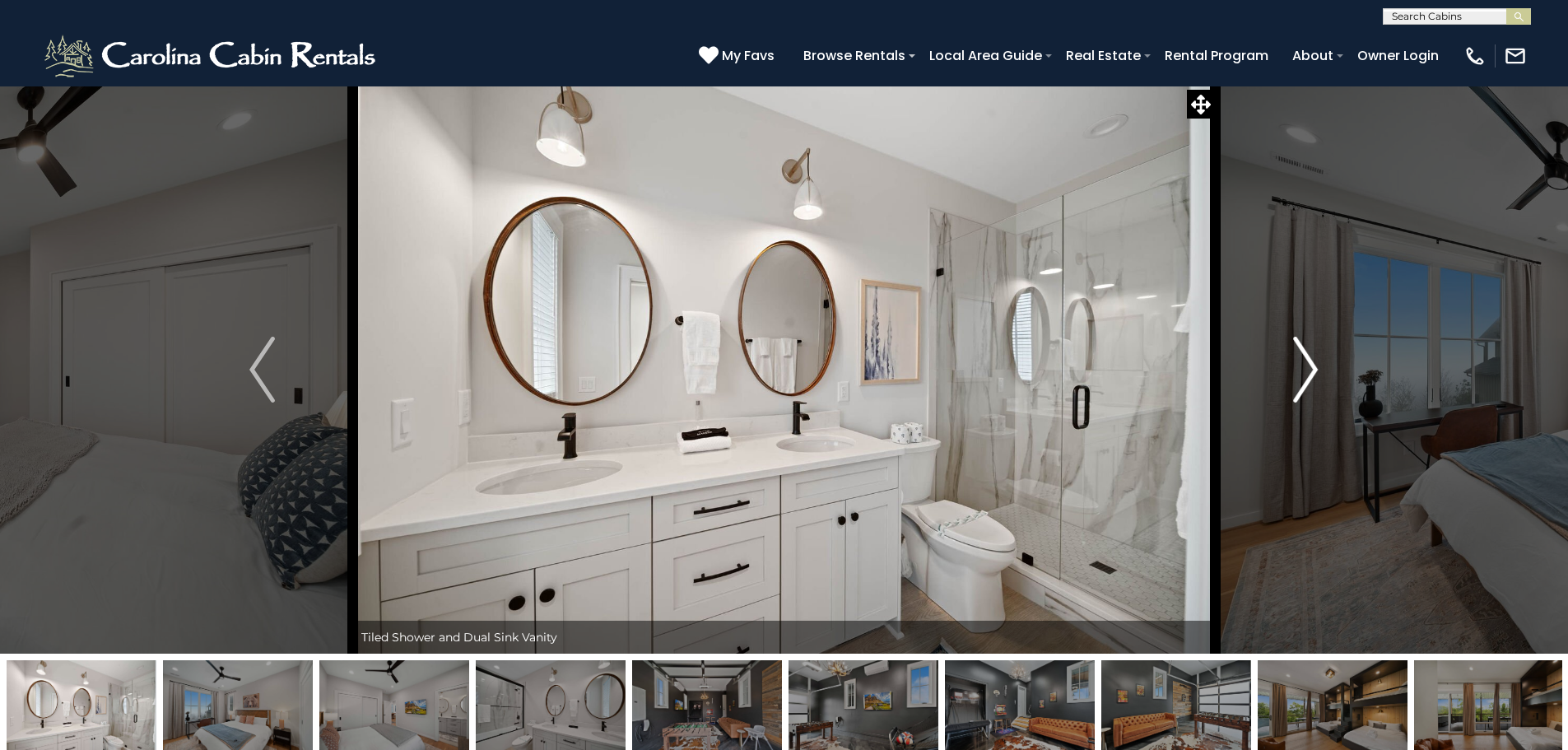
click at [1308, 363] on img "Next" at bounding box center [1306, 370] width 25 height 66
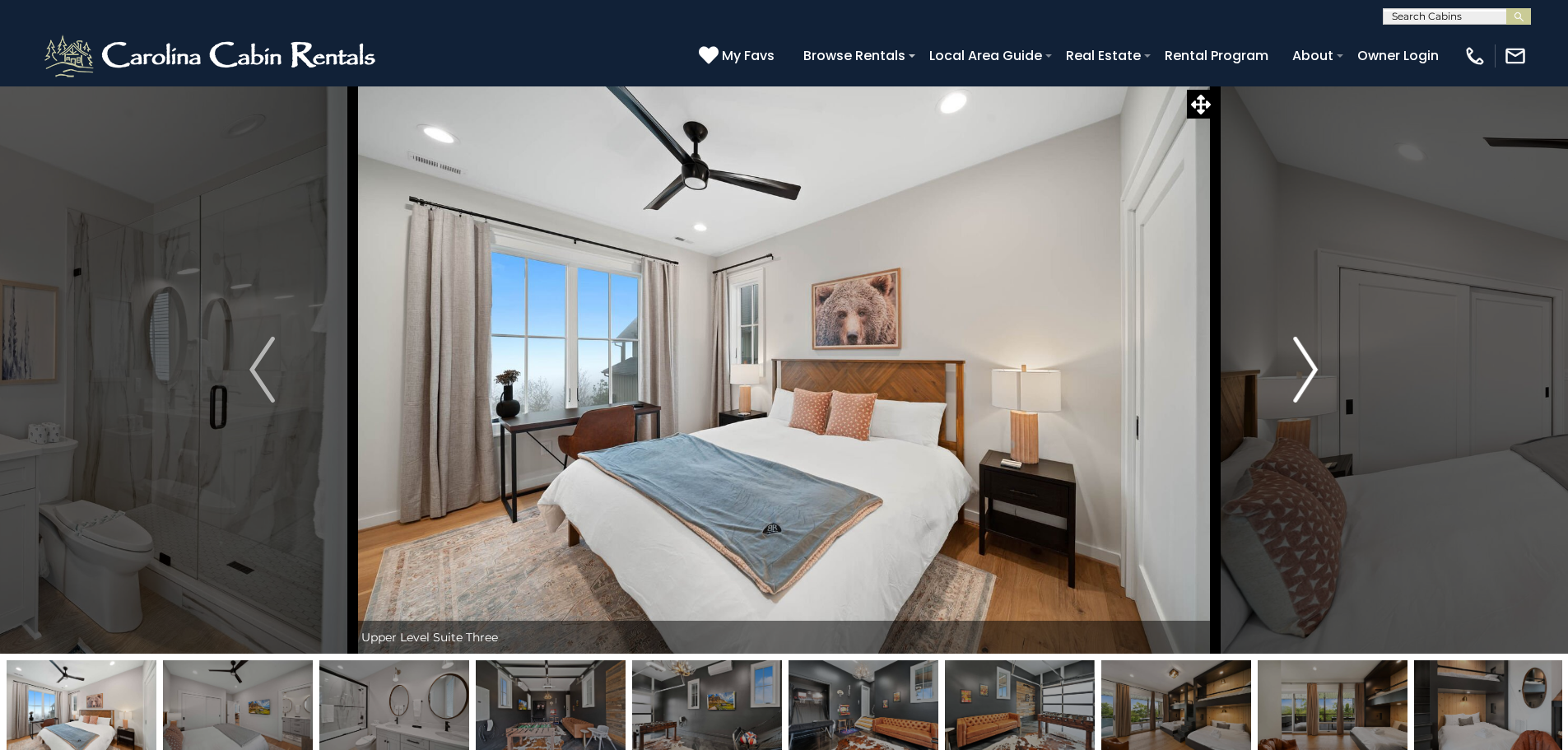
click at [1308, 363] on img "Next" at bounding box center [1306, 370] width 25 height 66
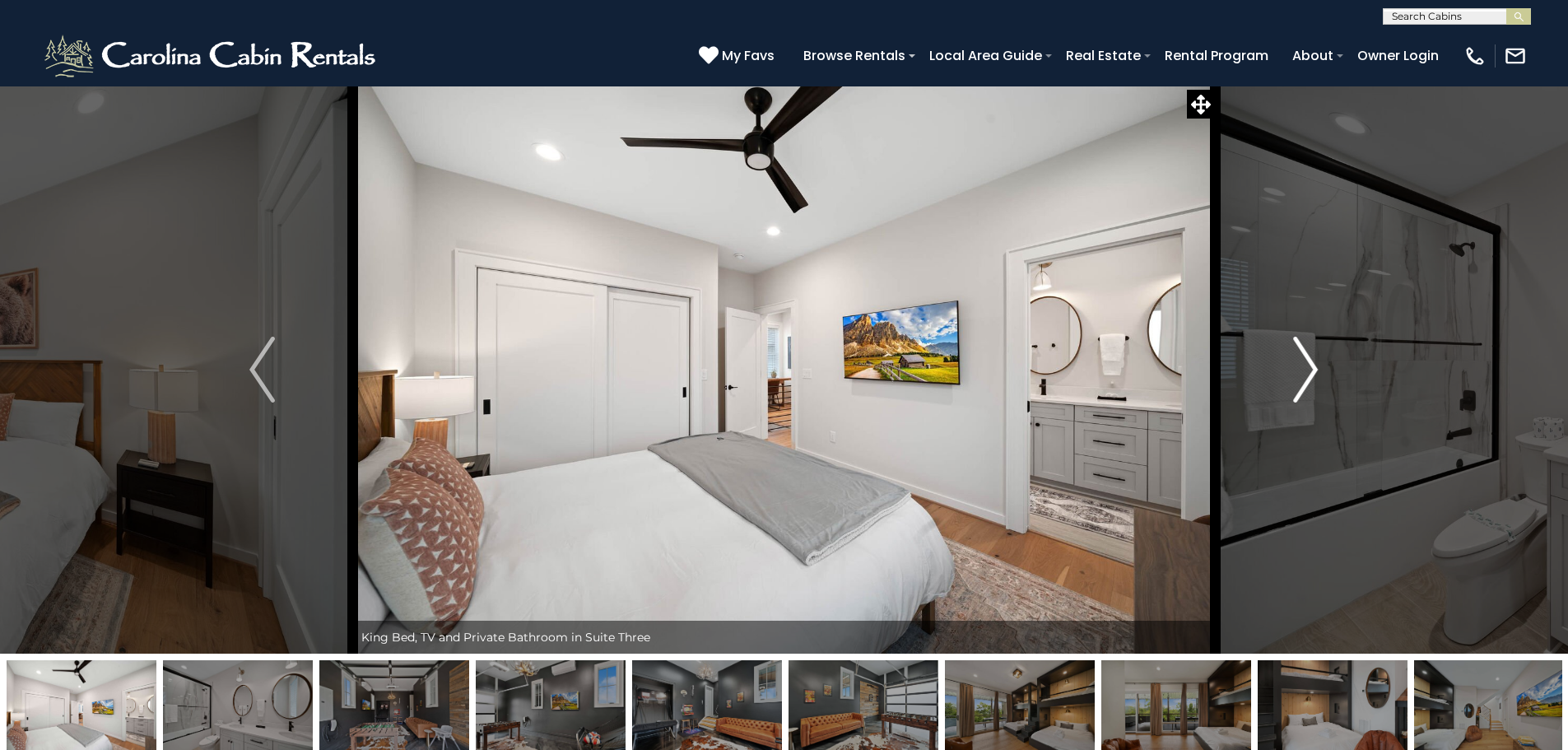
click at [1308, 363] on img "Next" at bounding box center [1306, 370] width 25 height 66
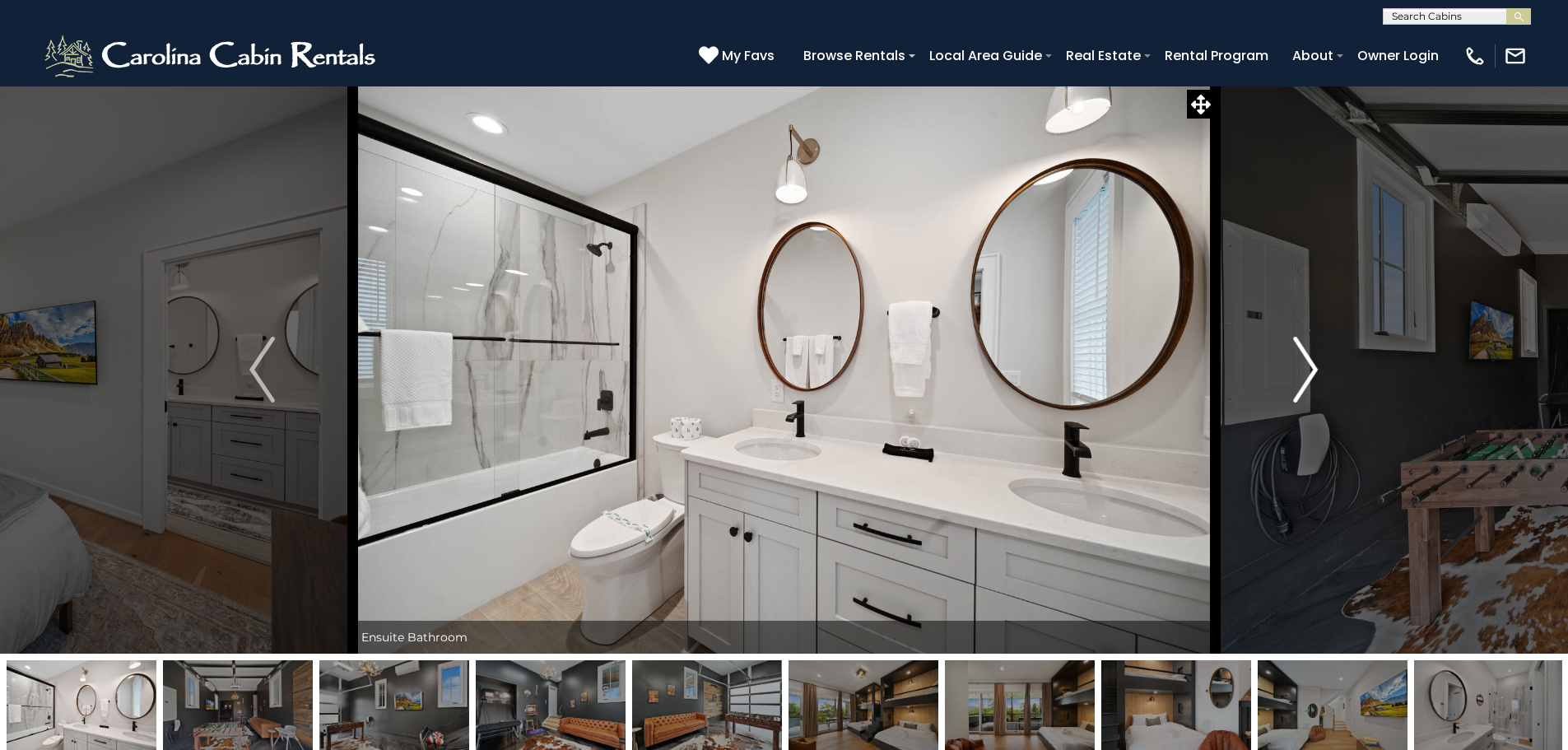
click at [1308, 363] on img "Next" at bounding box center [1306, 370] width 25 height 66
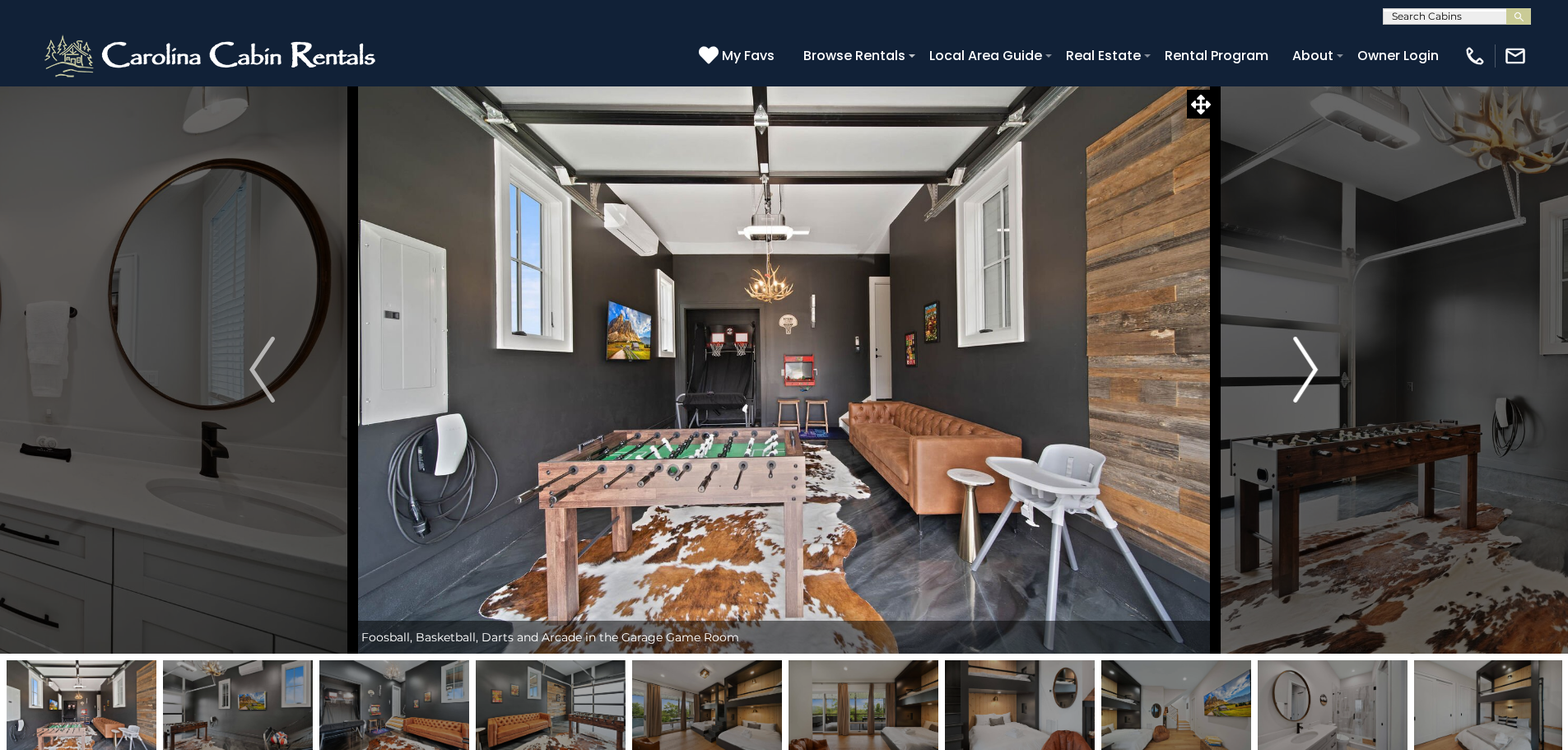
click at [1304, 369] on img "Next" at bounding box center [1306, 370] width 25 height 66
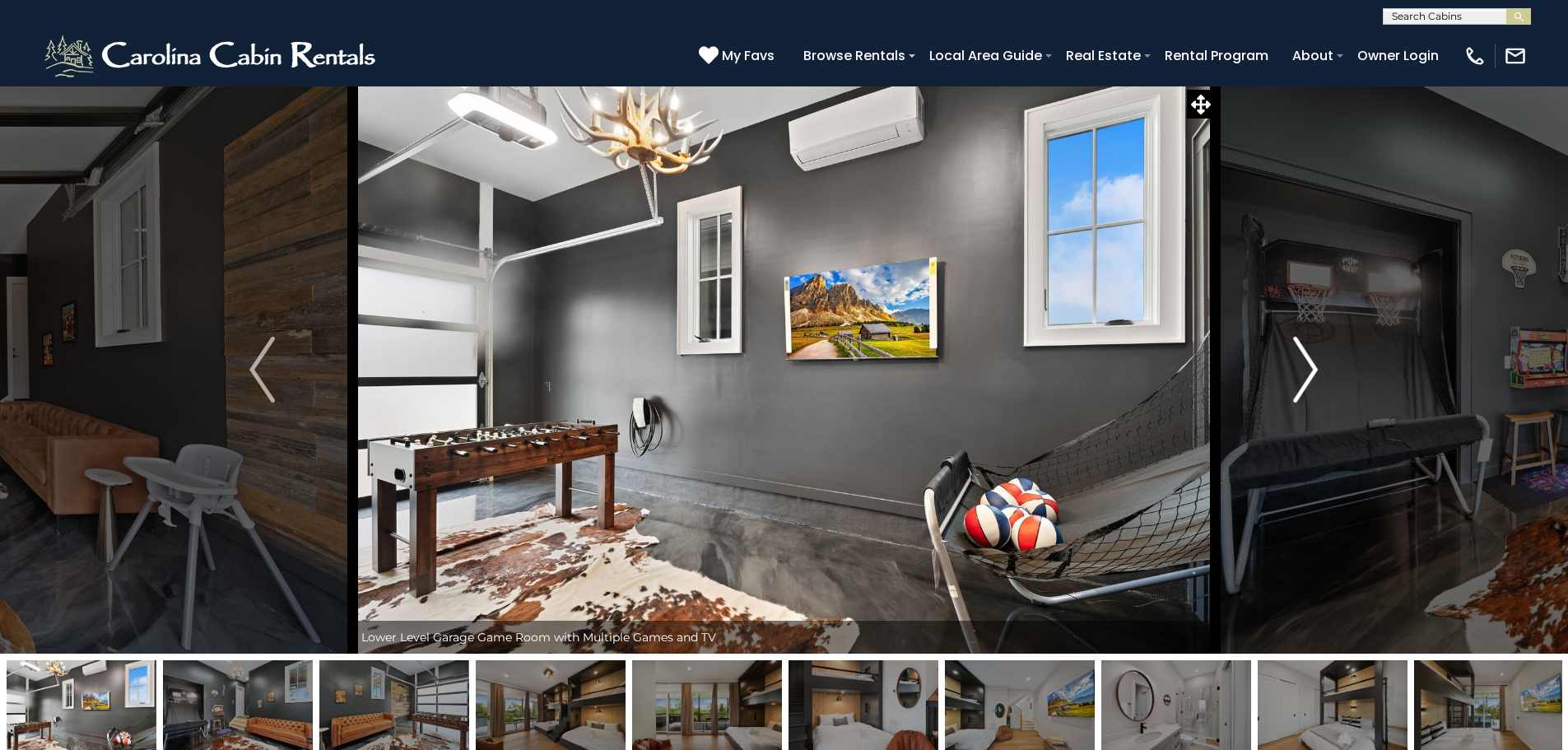
click at [1304, 369] on img "Next" at bounding box center [1306, 370] width 25 height 66
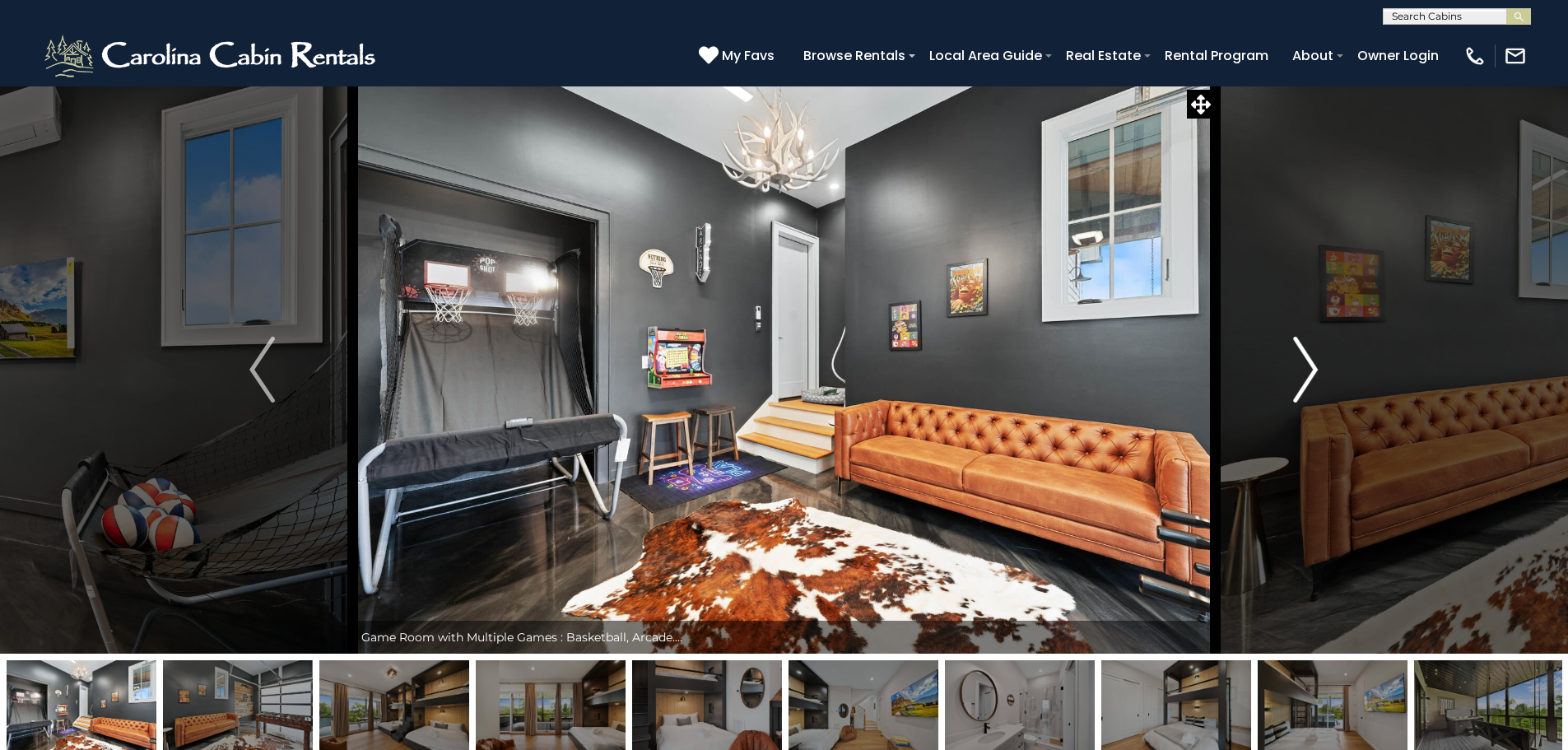
click at [1304, 369] on img "Next" at bounding box center [1306, 370] width 25 height 66
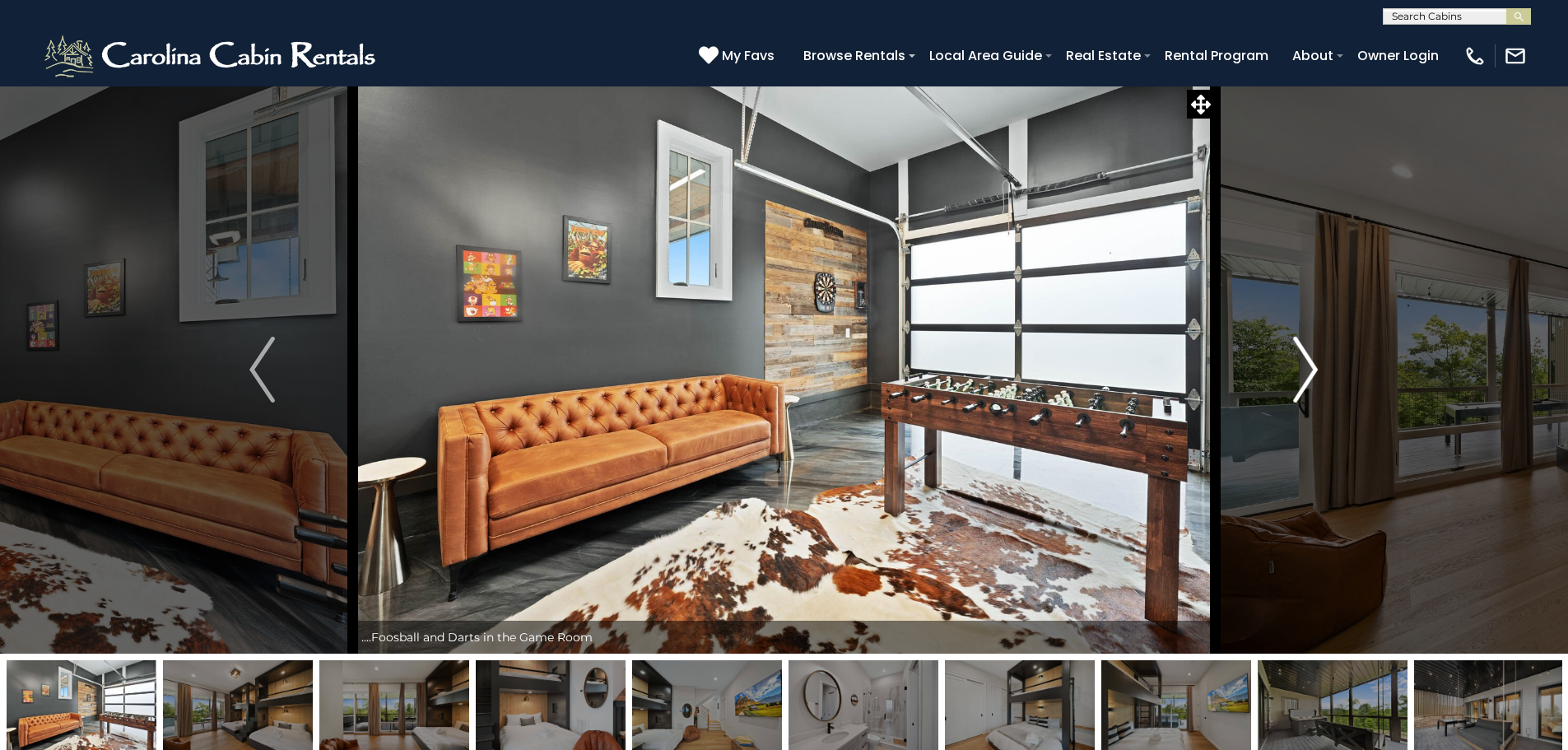
click at [1304, 369] on img "Next" at bounding box center [1306, 370] width 25 height 66
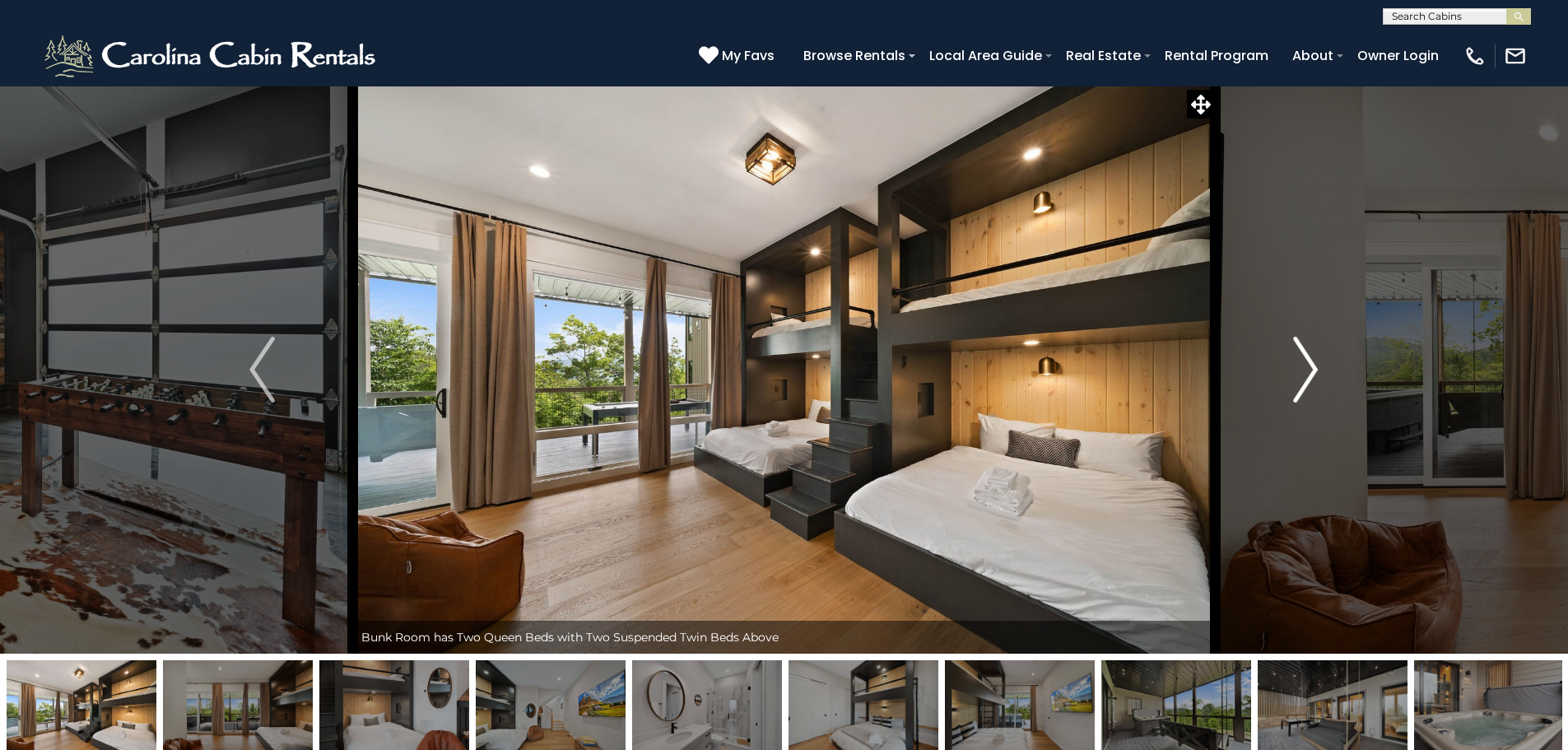
click at [1312, 370] on img "Next" at bounding box center [1306, 370] width 25 height 66
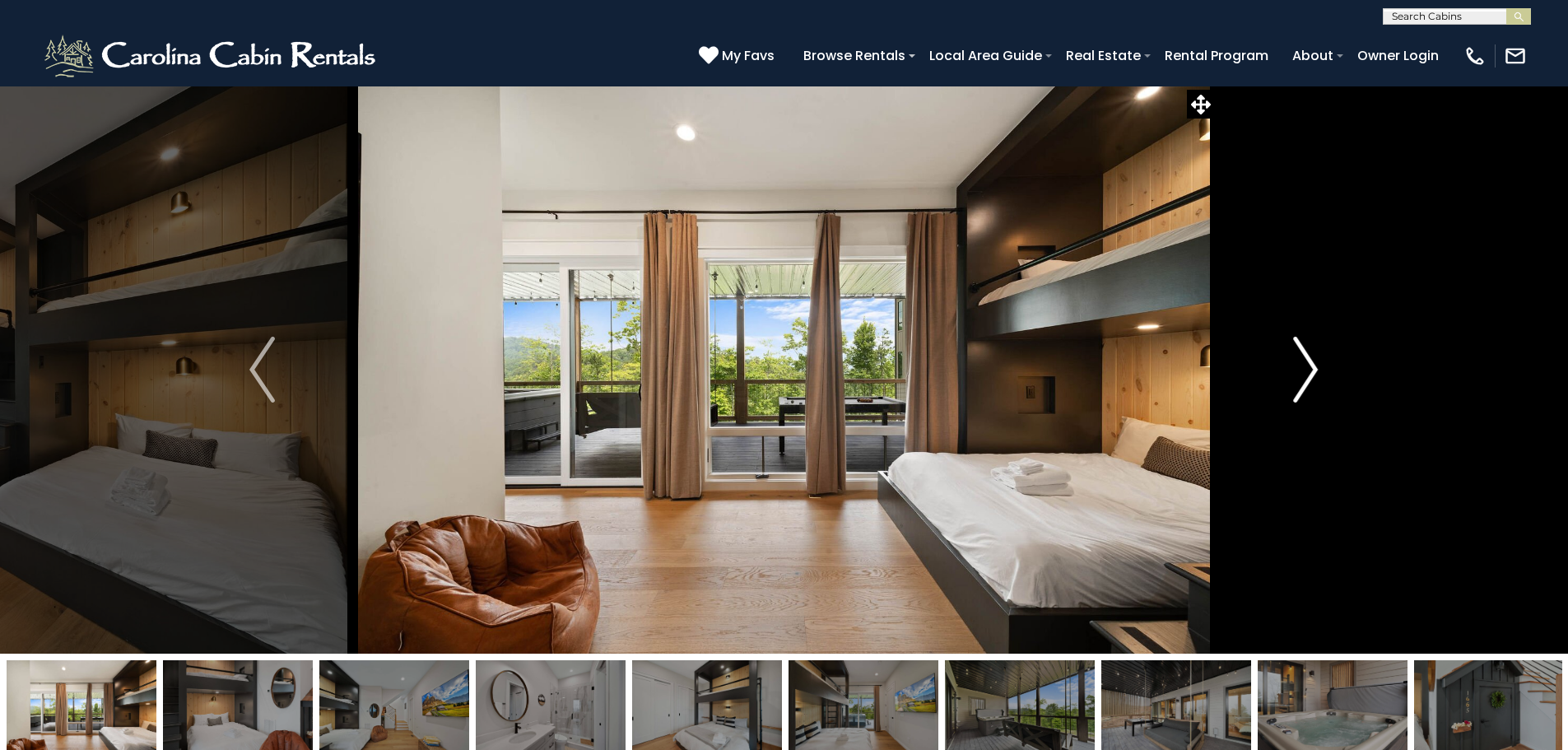
click at [1312, 370] on img "Next" at bounding box center [1306, 370] width 25 height 66
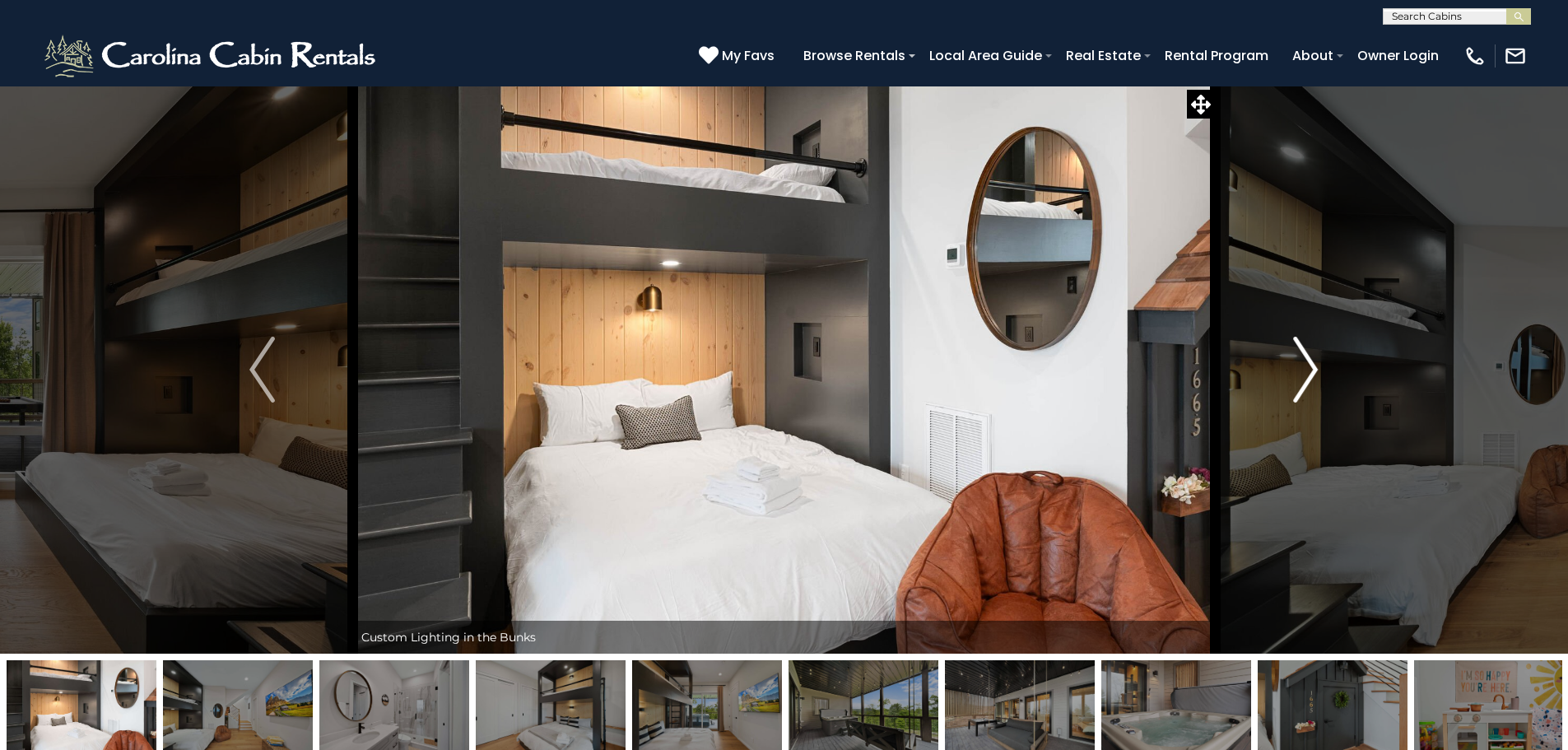
click at [1312, 370] on img "Next" at bounding box center [1306, 370] width 25 height 66
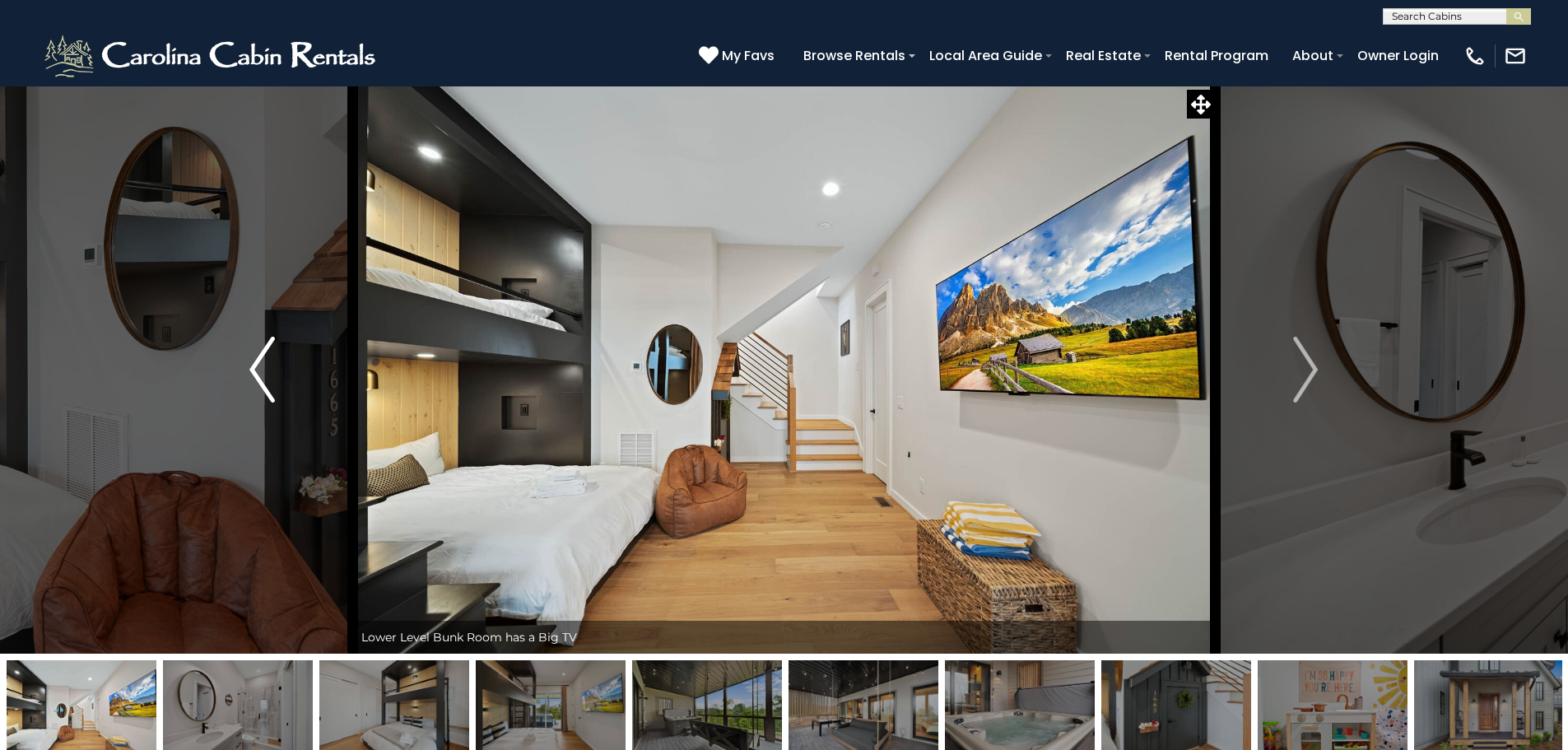
click at [259, 371] on img "Previous" at bounding box center [261, 370] width 25 height 66
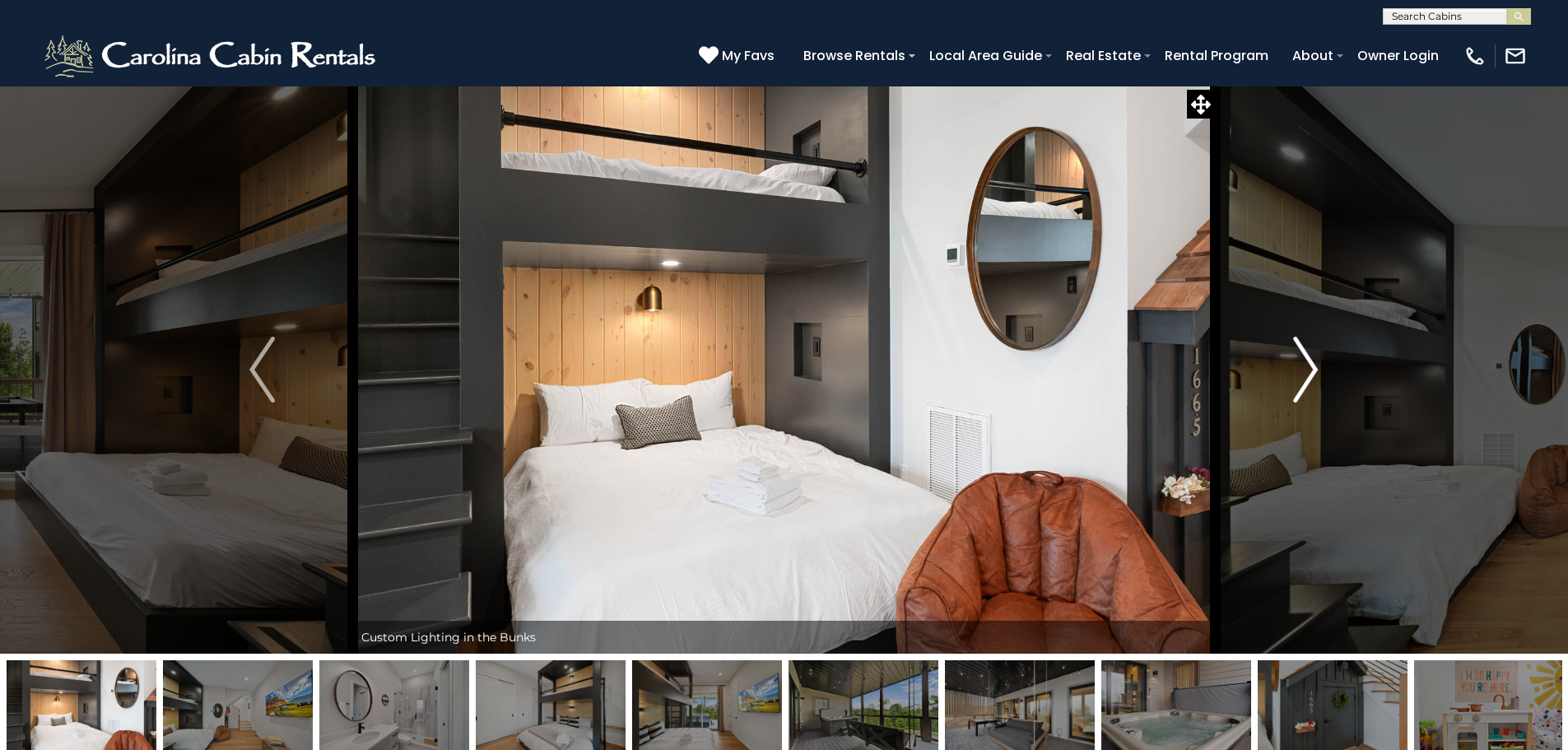
click at [1305, 388] on img "Next" at bounding box center [1306, 370] width 25 height 66
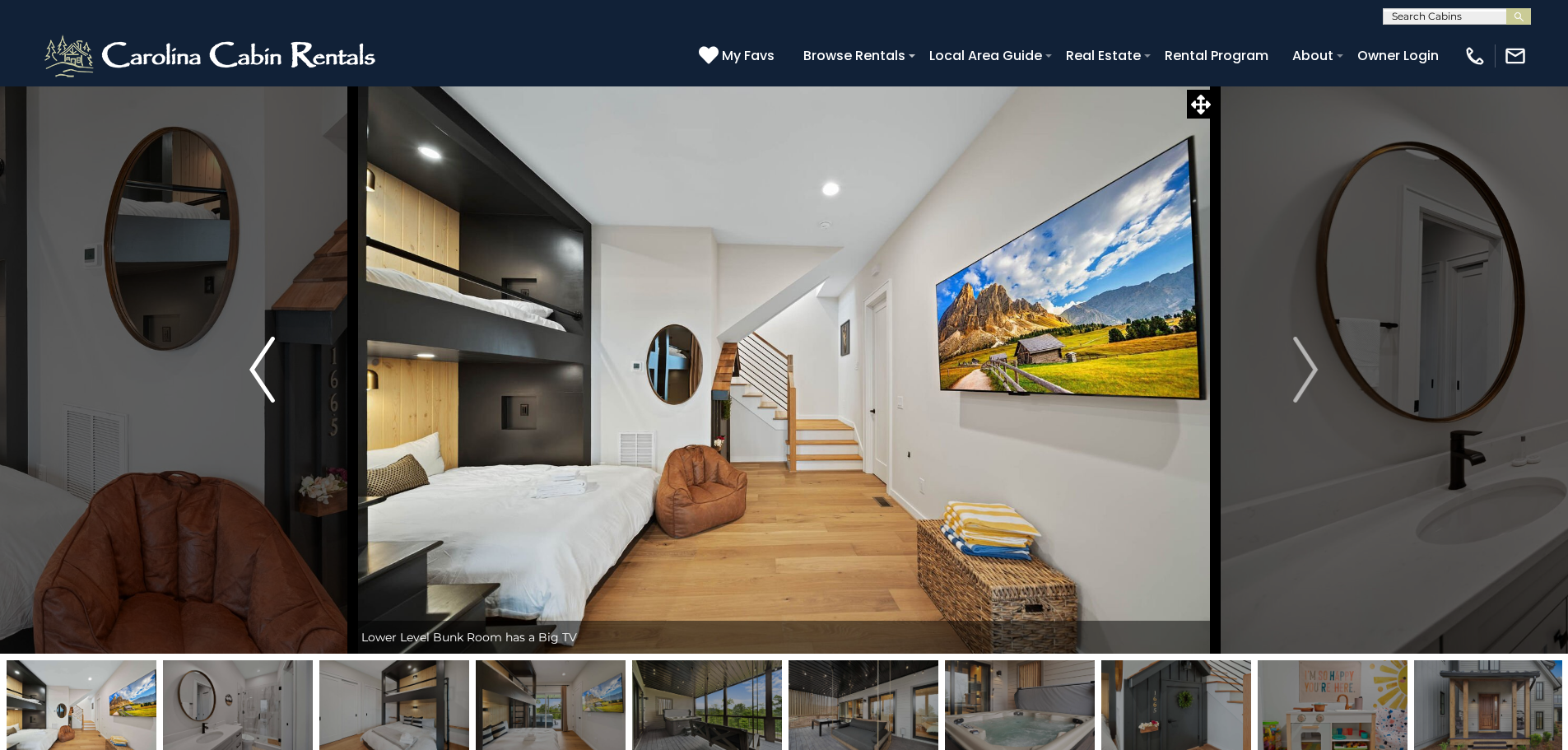
click at [269, 368] on img "Previous" at bounding box center [261, 370] width 25 height 66
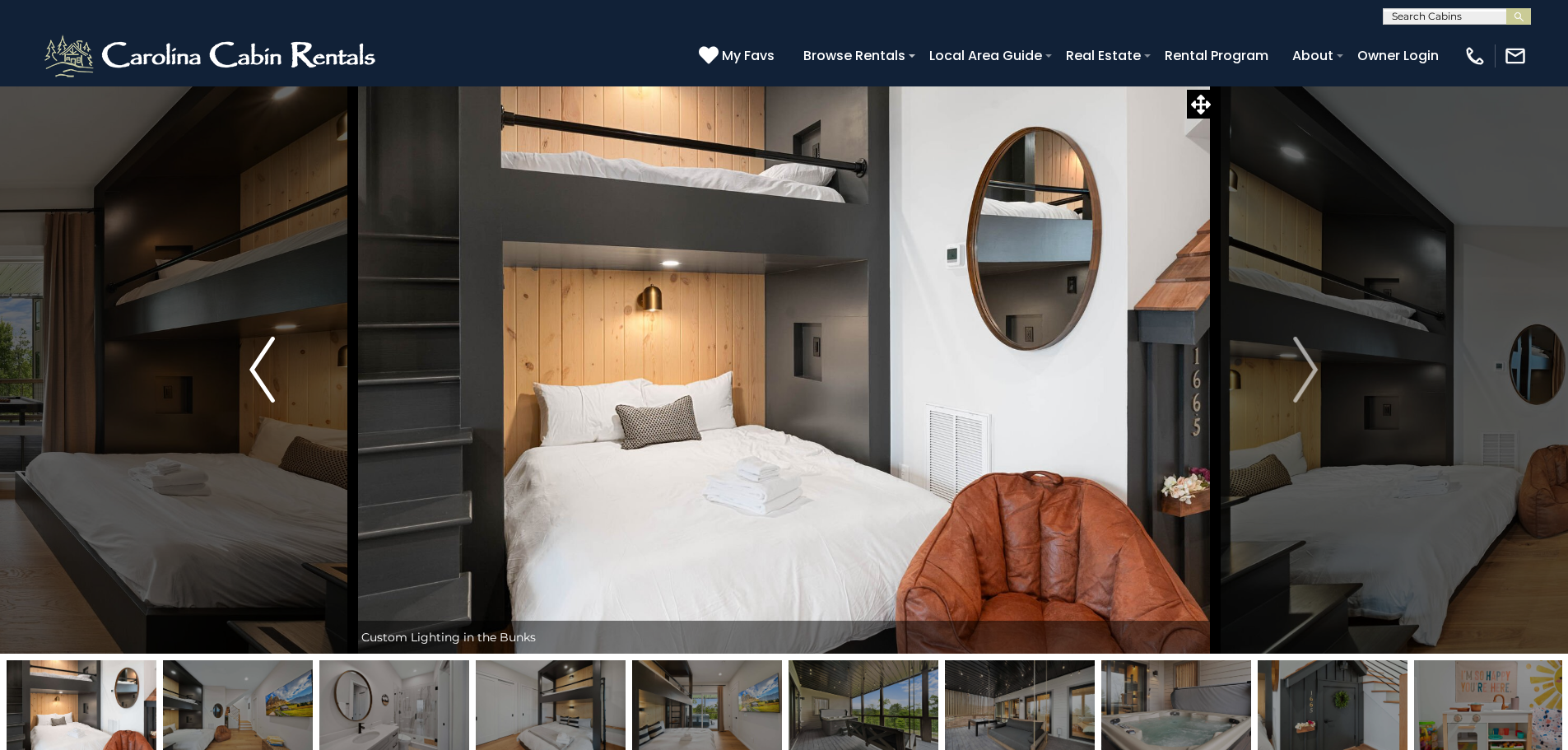
click at [269, 387] on img "Previous" at bounding box center [261, 370] width 25 height 66
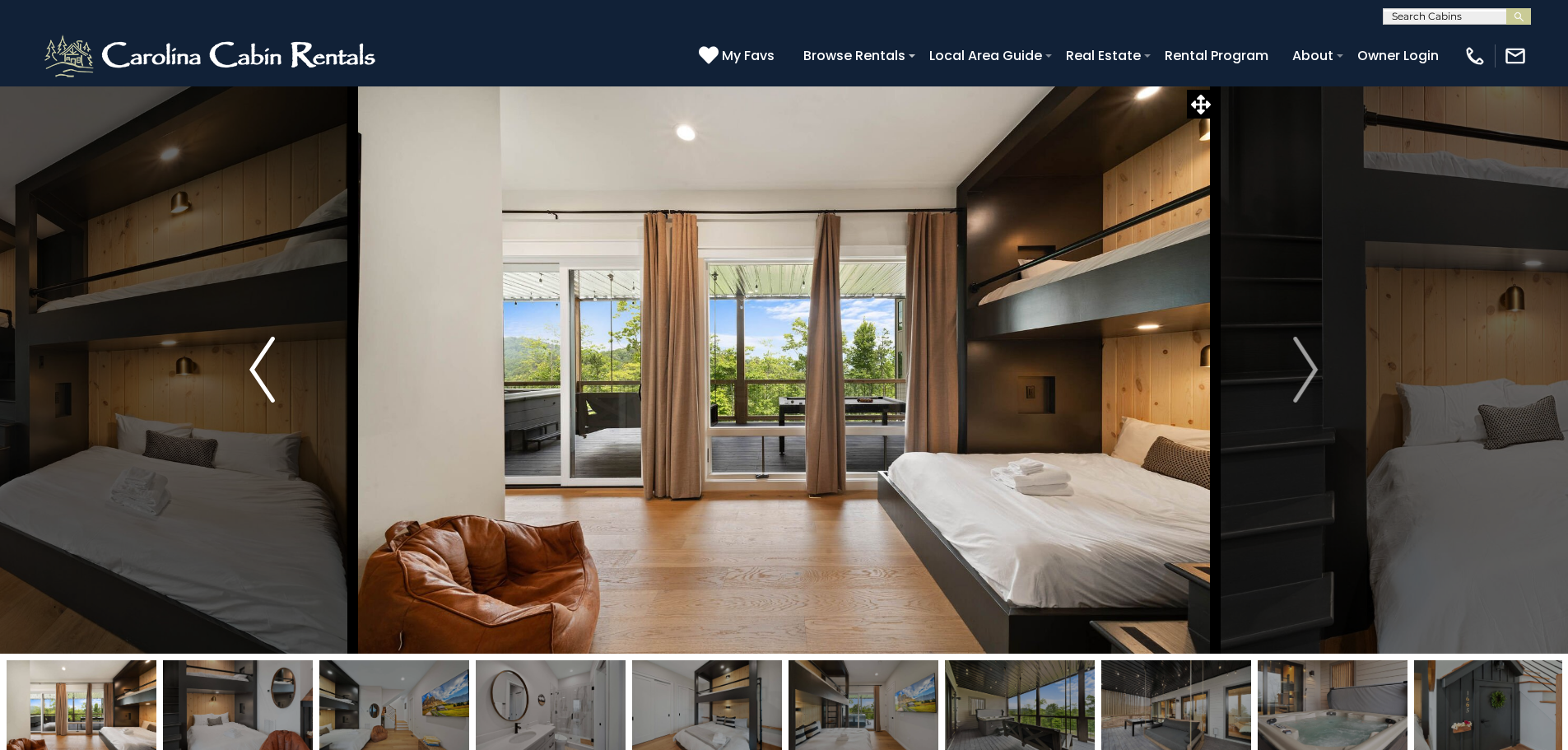
click at [260, 391] on img "Previous" at bounding box center [261, 370] width 25 height 66
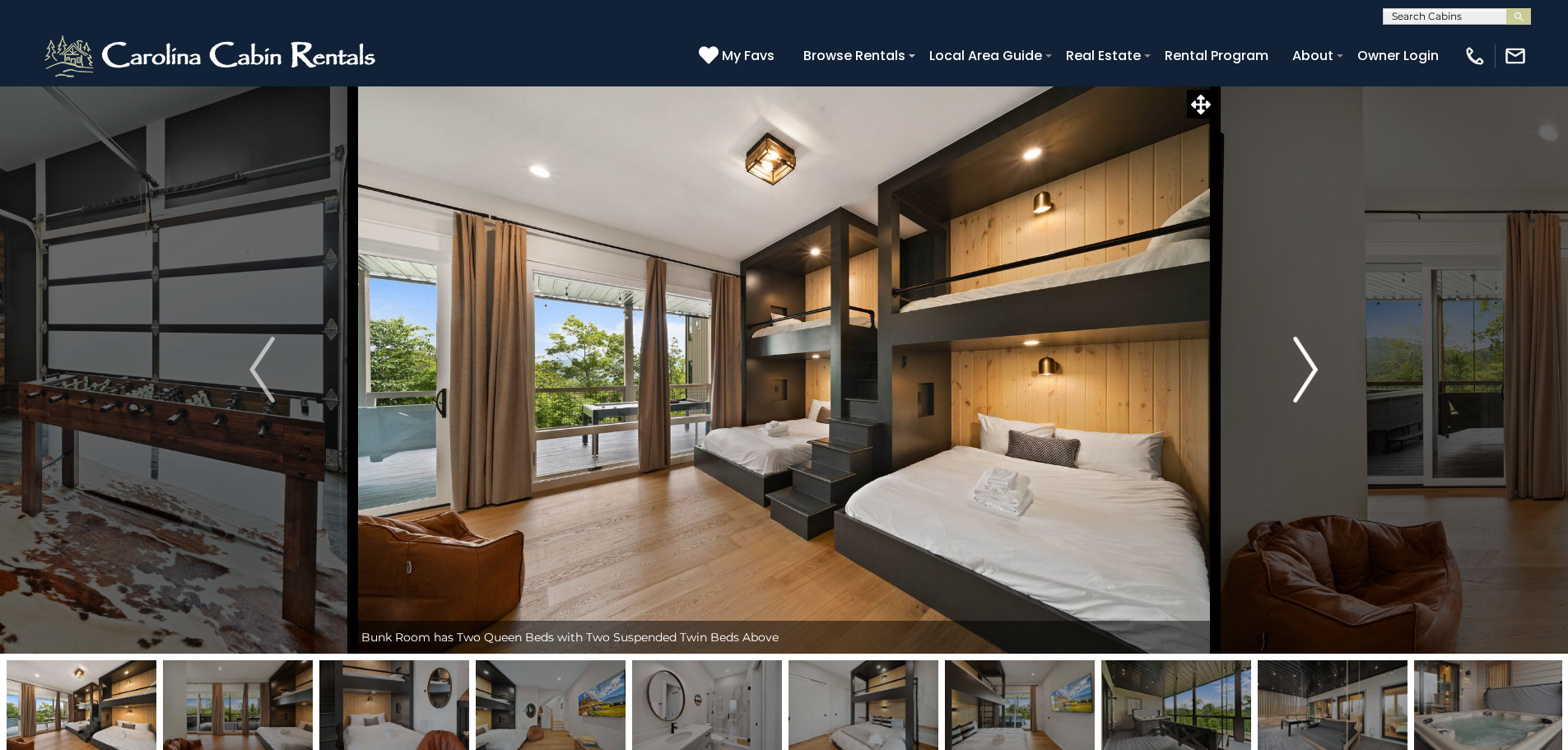
click at [1301, 398] on img "Next" at bounding box center [1306, 370] width 25 height 66
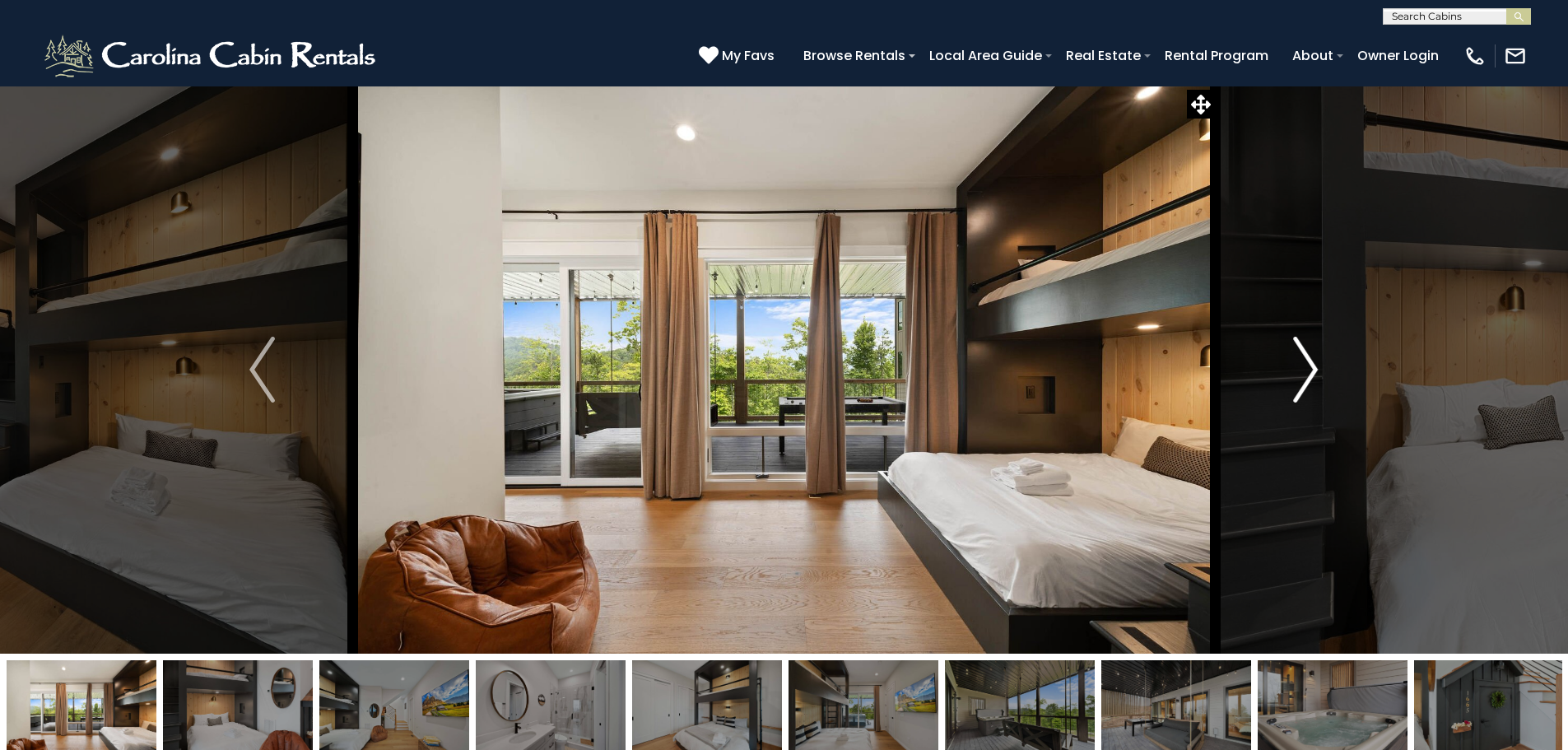
click at [1301, 398] on img "Next" at bounding box center [1306, 370] width 25 height 66
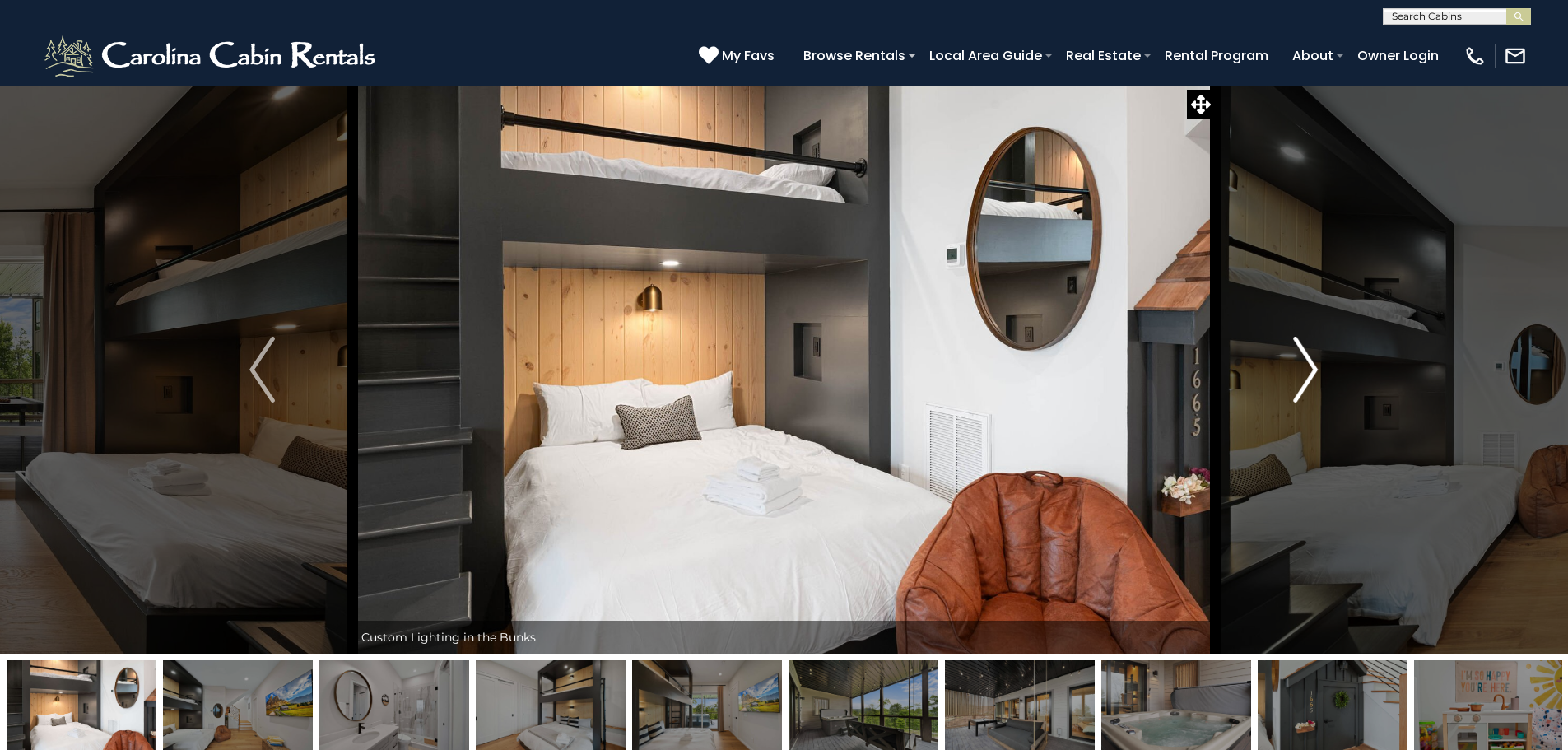
click at [1307, 389] on img "Next" at bounding box center [1306, 370] width 25 height 66
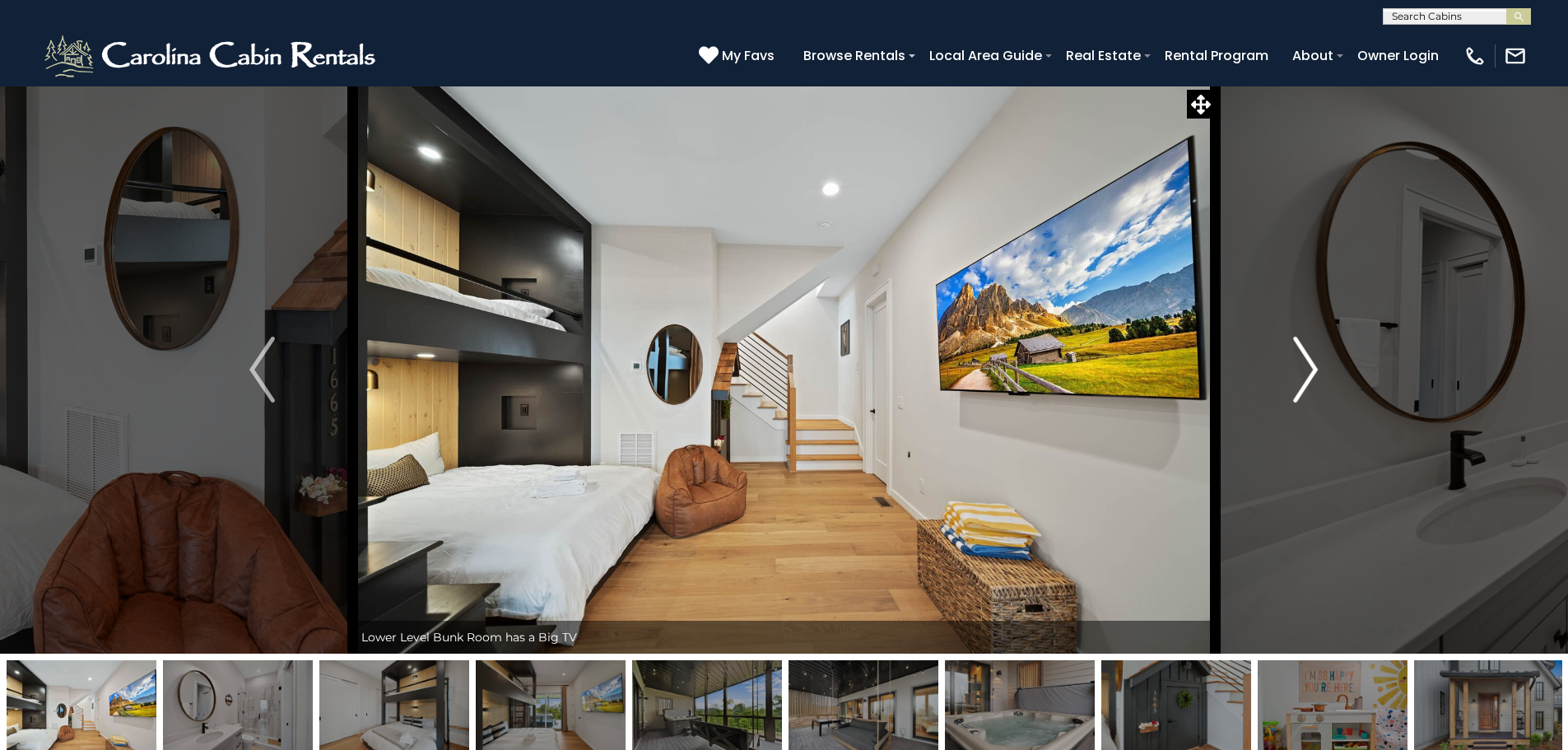
click at [1307, 387] on img "Next" at bounding box center [1306, 370] width 25 height 66
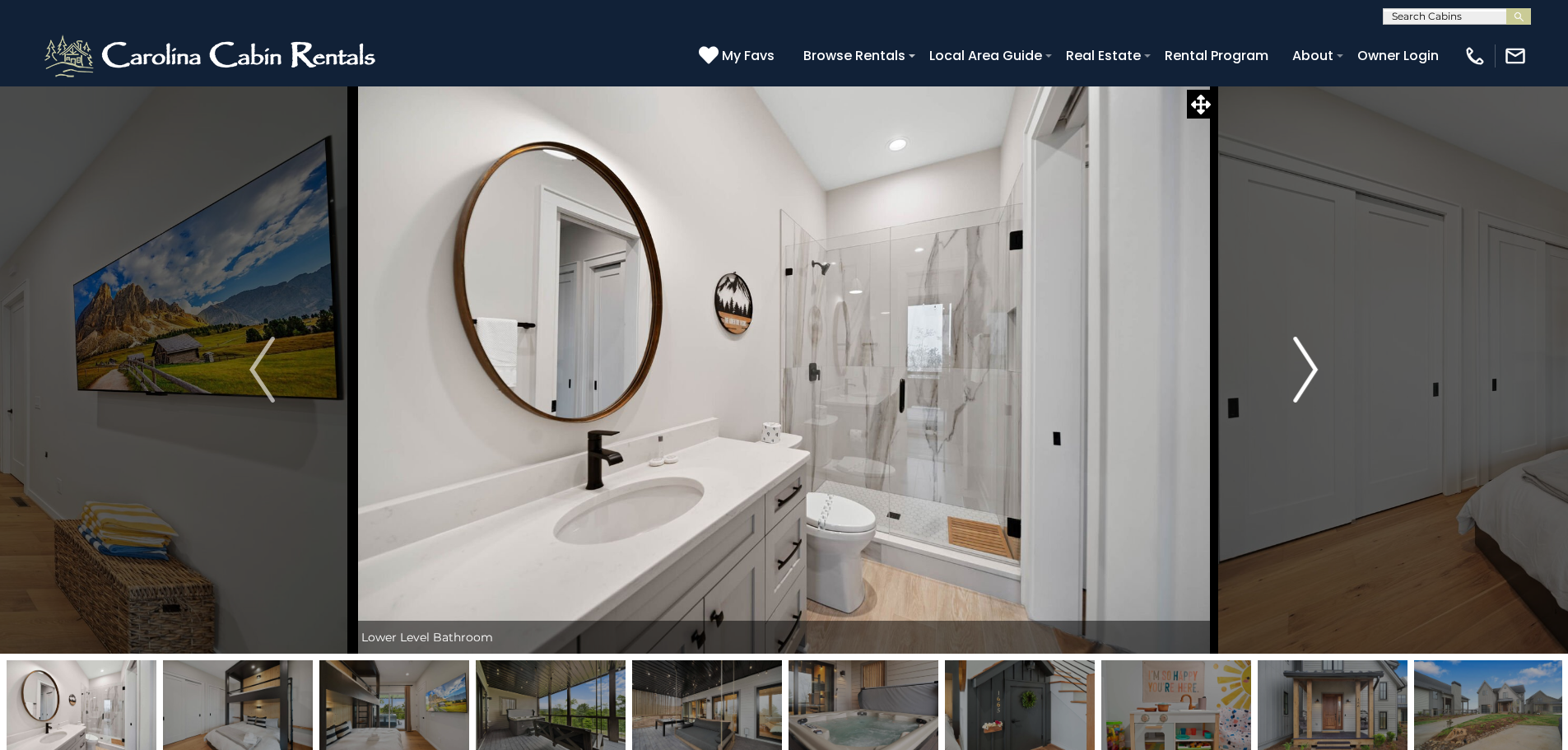
click at [1307, 387] on img "Next" at bounding box center [1306, 370] width 25 height 66
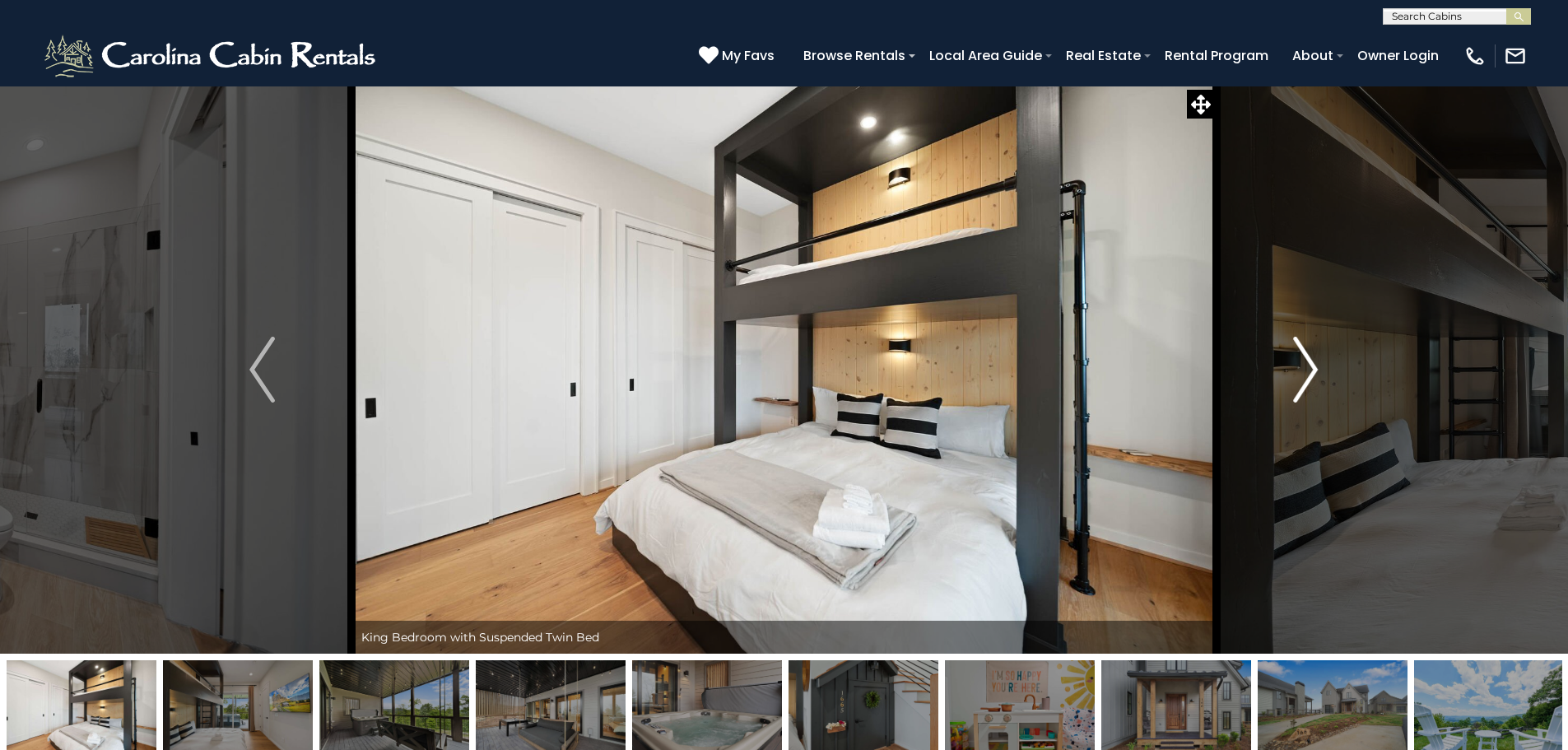
click at [1306, 379] on img "Next" at bounding box center [1306, 370] width 25 height 66
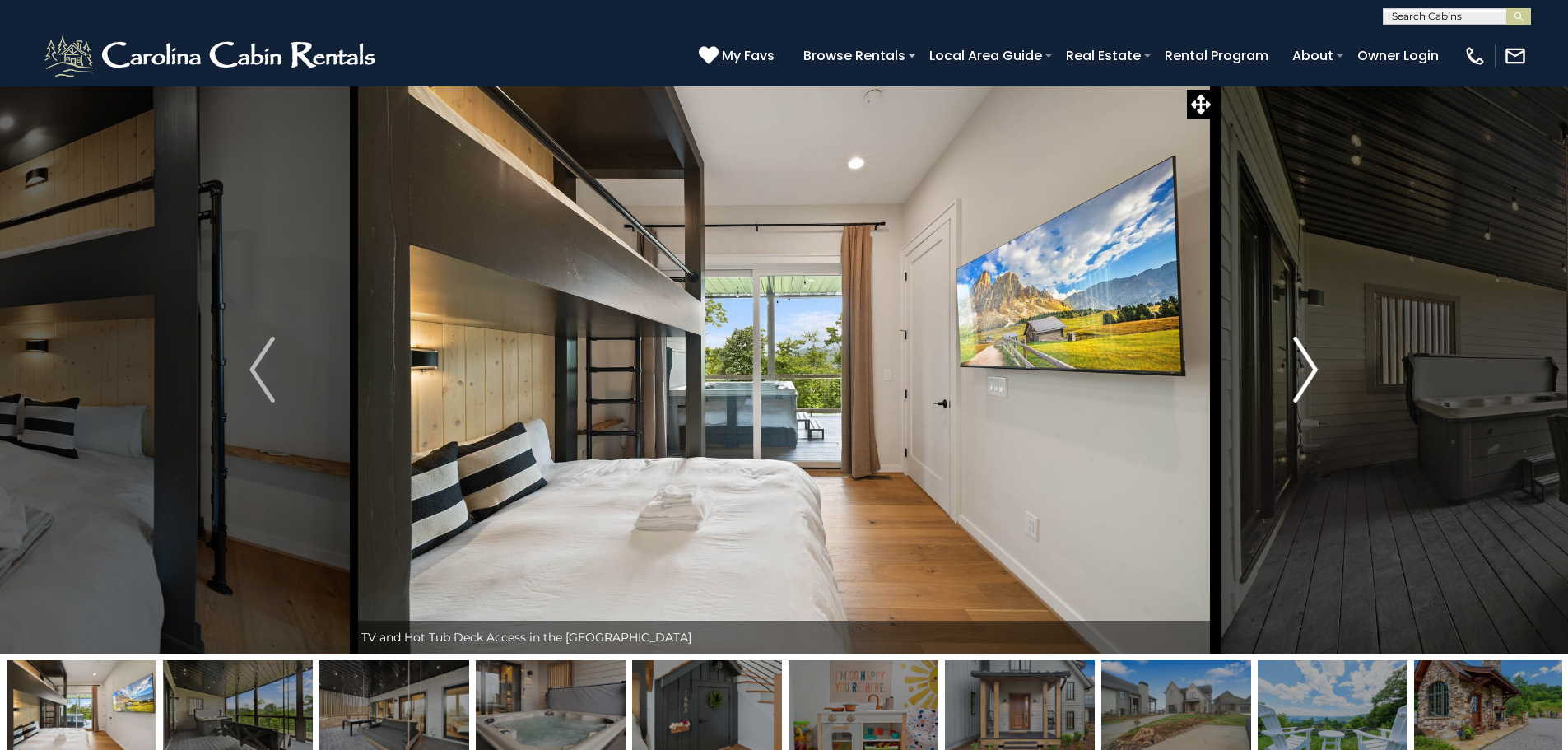
click at [1307, 379] on img "Next" at bounding box center [1306, 370] width 25 height 66
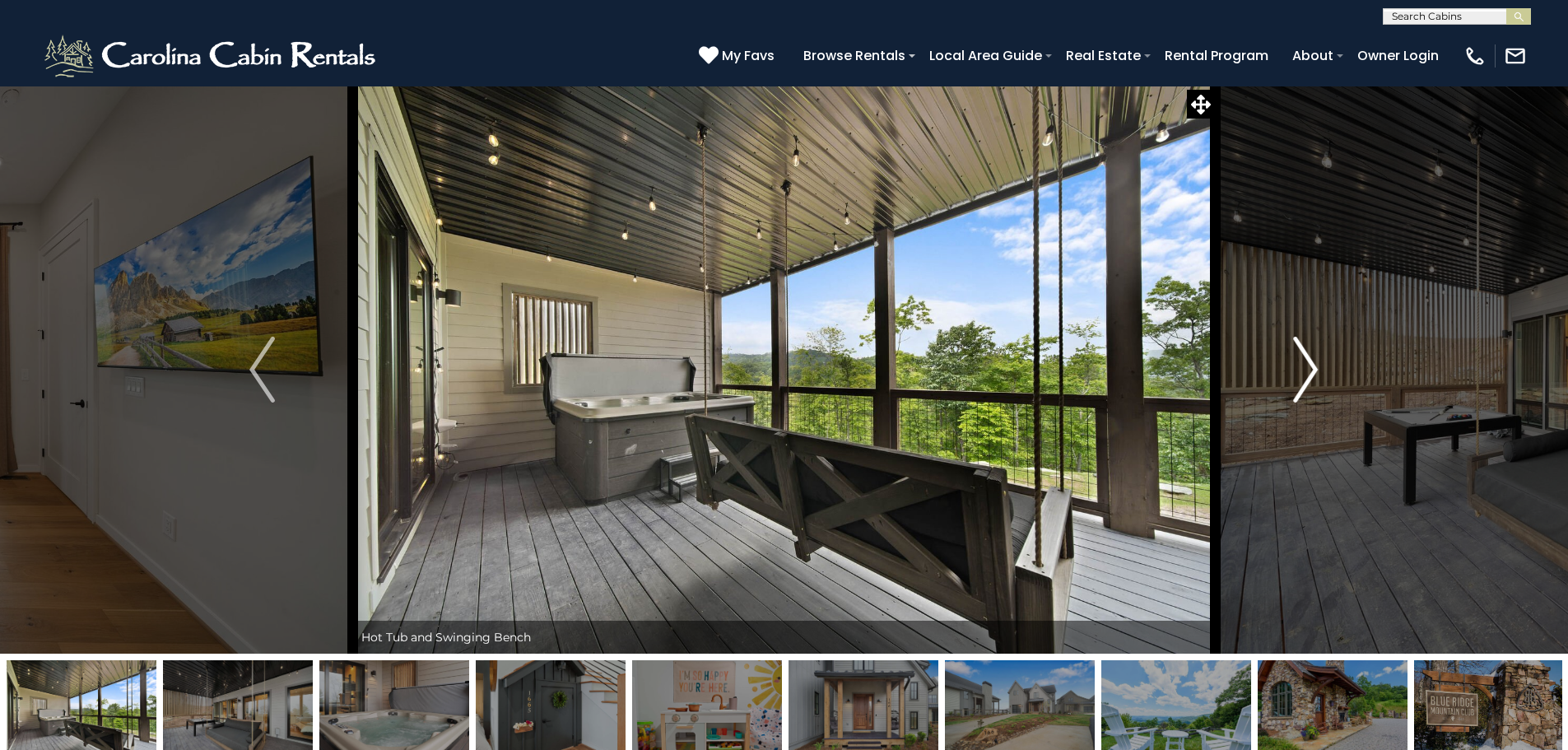
click at [1307, 379] on img "Next" at bounding box center [1306, 370] width 25 height 66
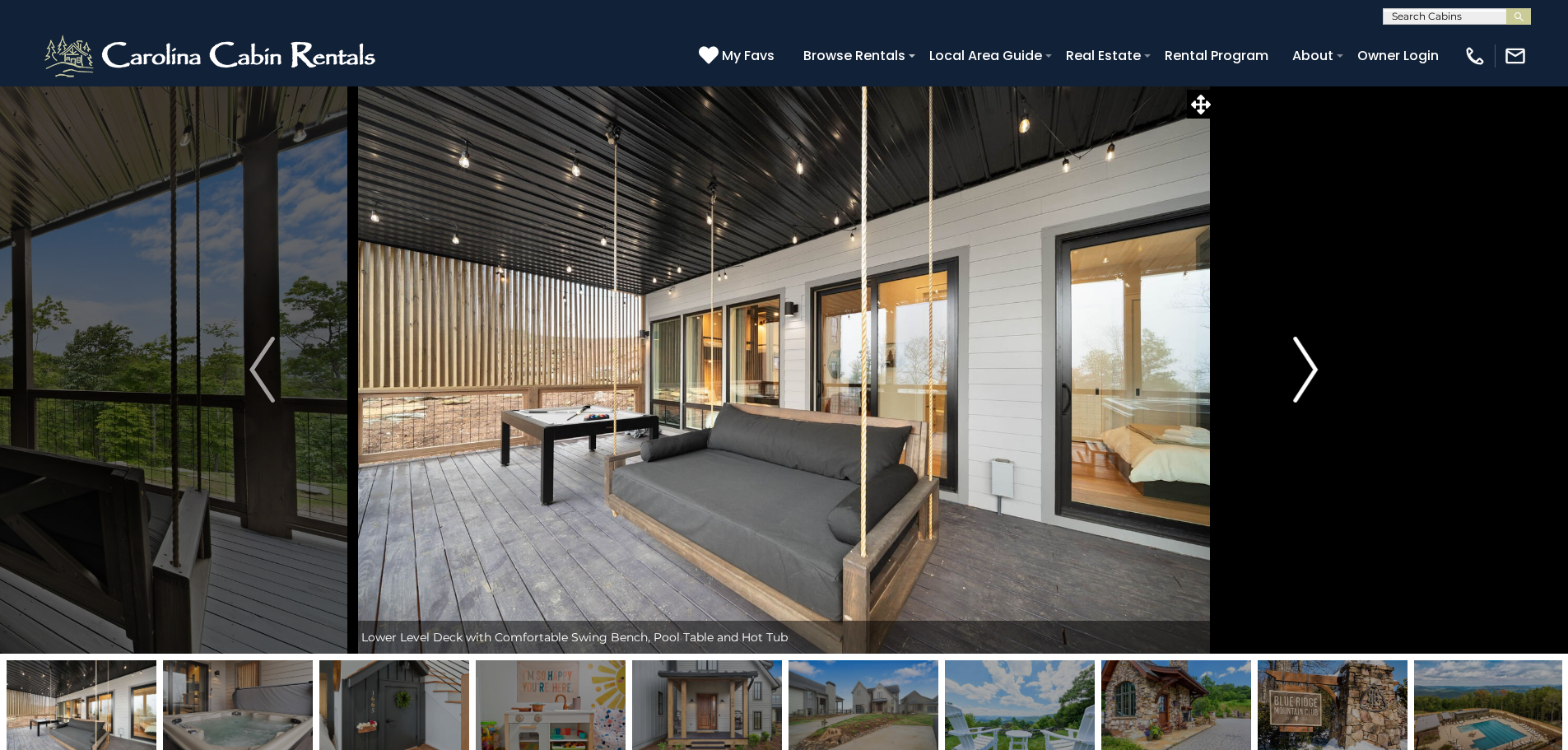
click at [1307, 379] on img "Next" at bounding box center [1306, 370] width 25 height 66
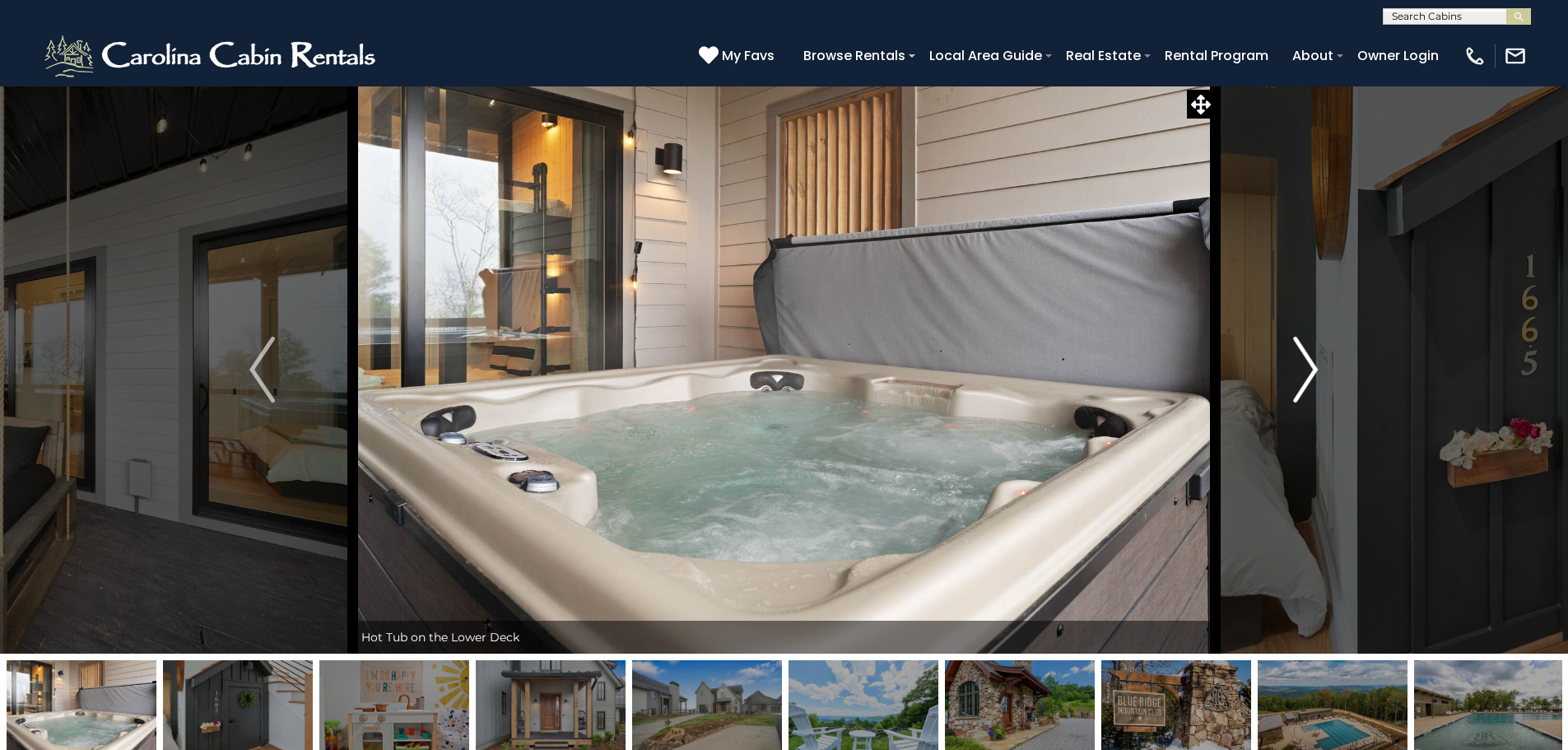
click at [1307, 379] on img "Next" at bounding box center [1306, 370] width 25 height 66
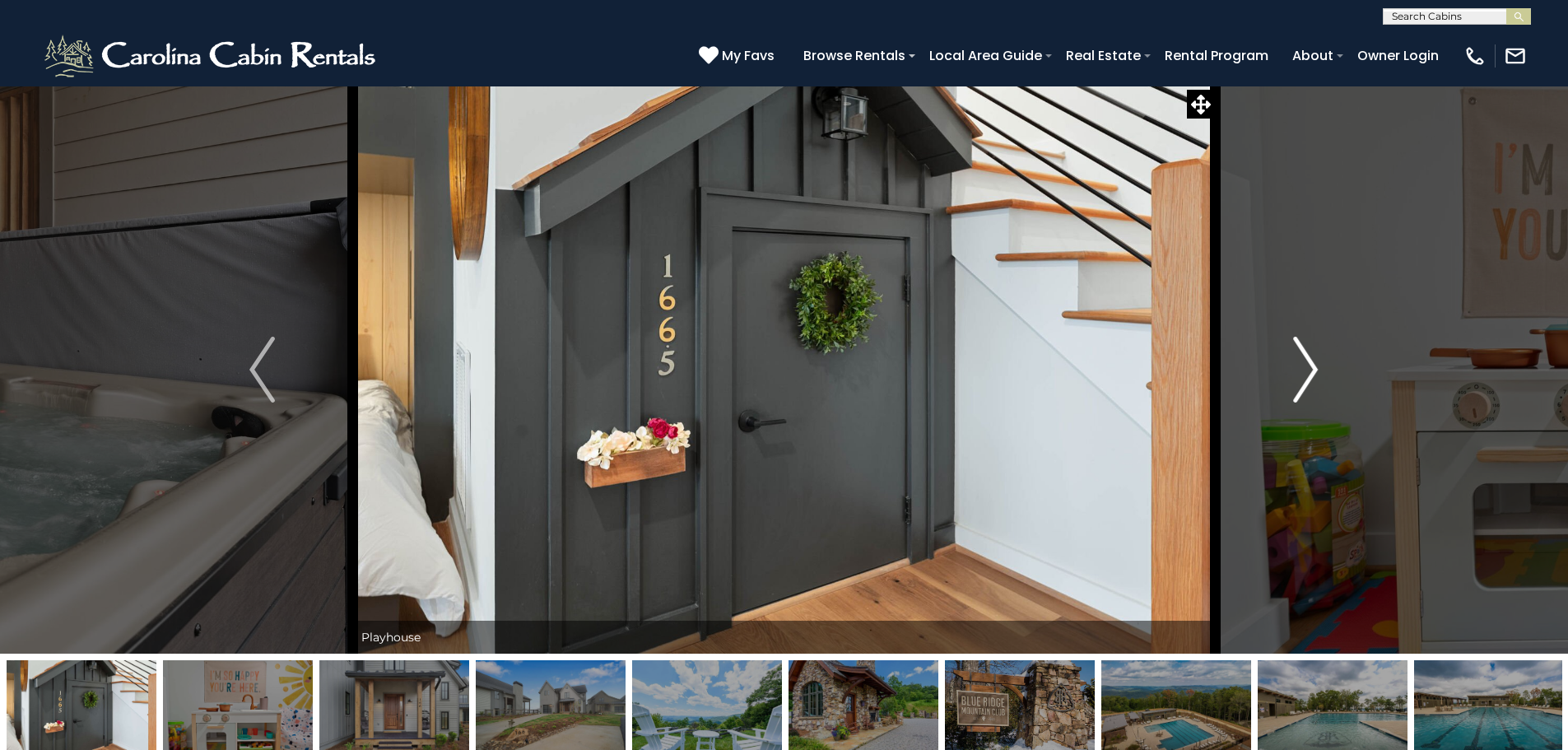
click at [1307, 379] on img "Next" at bounding box center [1306, 370] width 25 height 66
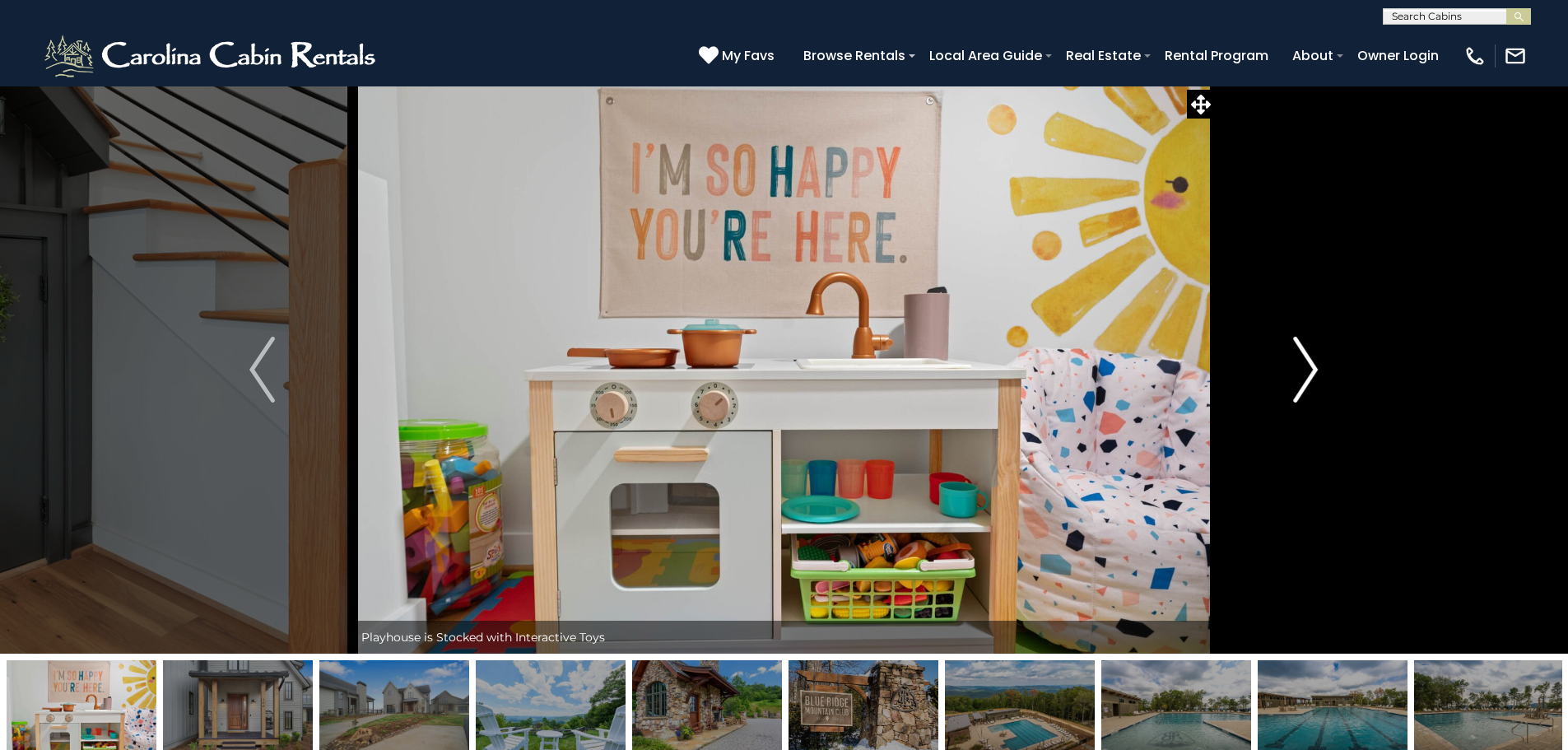
click at [1307, 379] on img "Next" at bounding box center [1306, 370] width 25 height 66
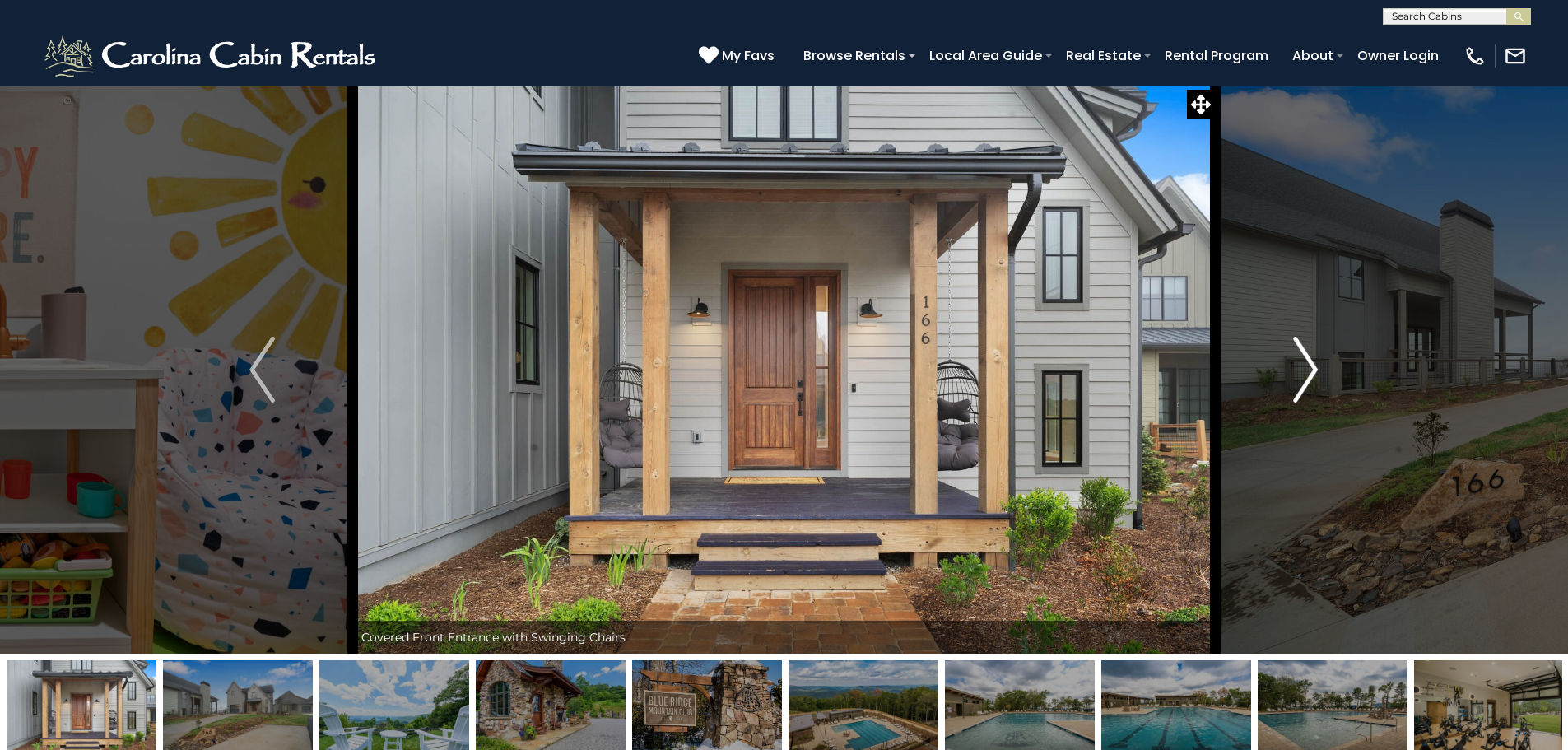
click at [1307, 379] on img "Next" at bounding box center [1306, 370] width 25 height 66
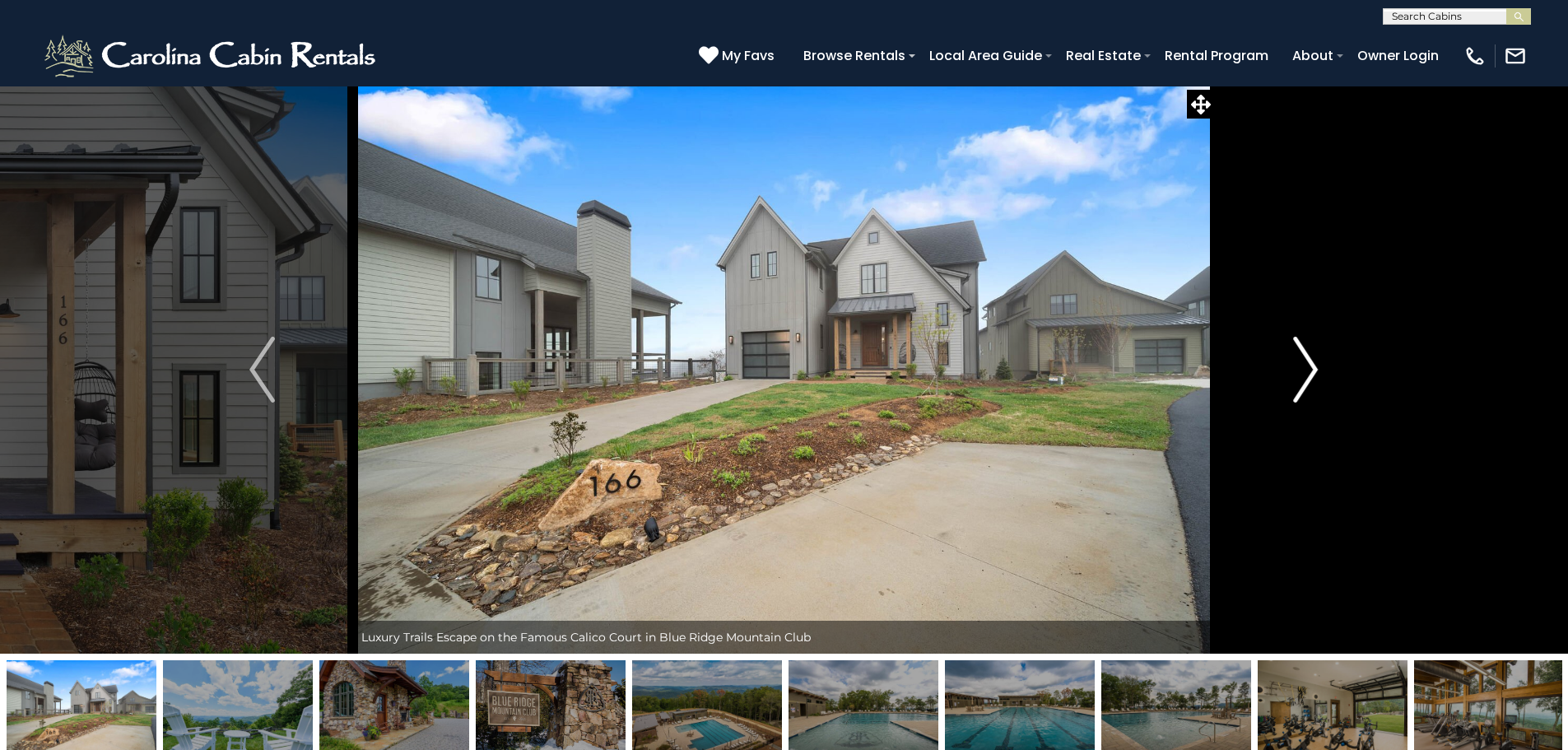
click at [1307, 379] on img "Next" at bounding box center [1306, 370] width 25 height 66
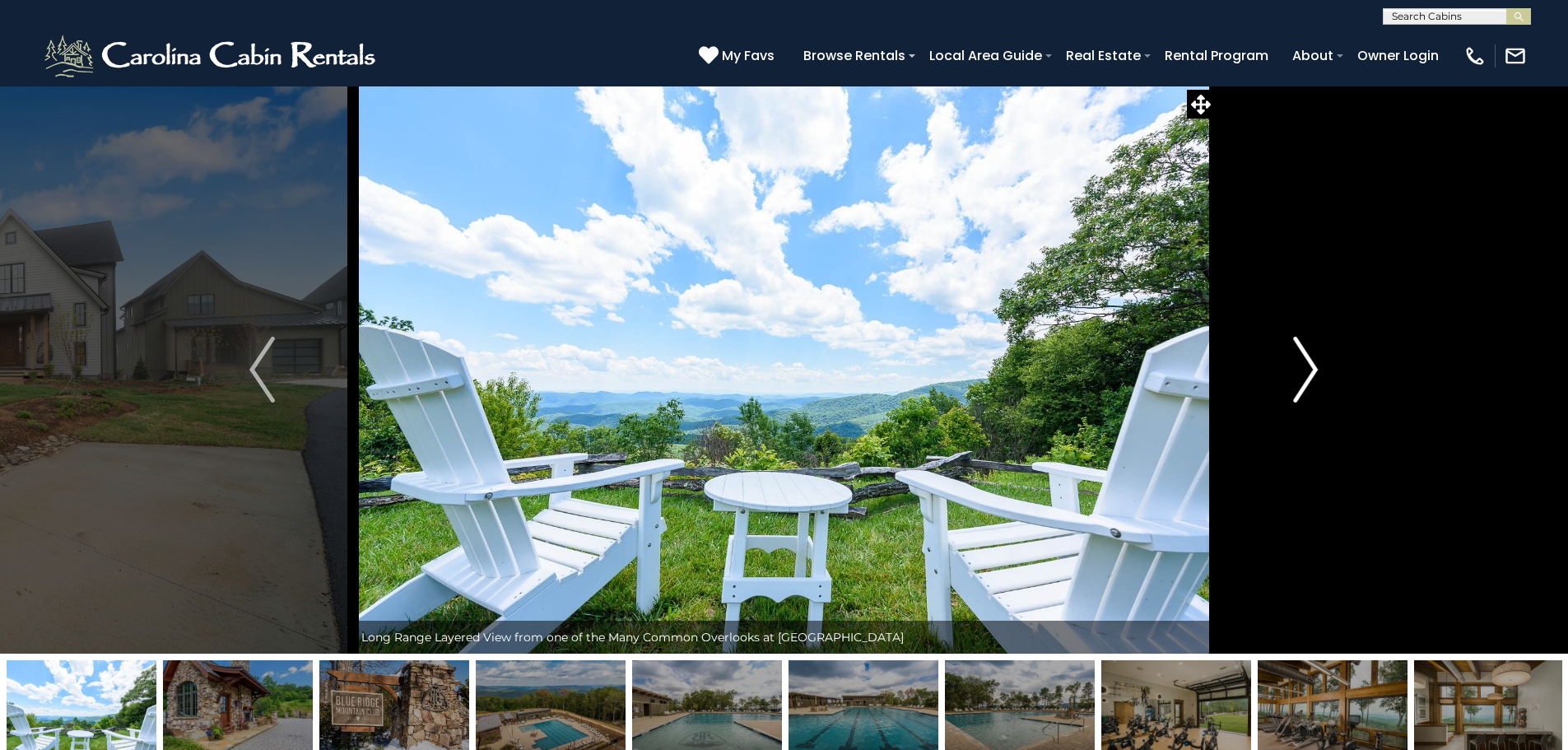
click at [1307, 379] on img "Next" at bounding box center [1306, 370] width 25 height 66
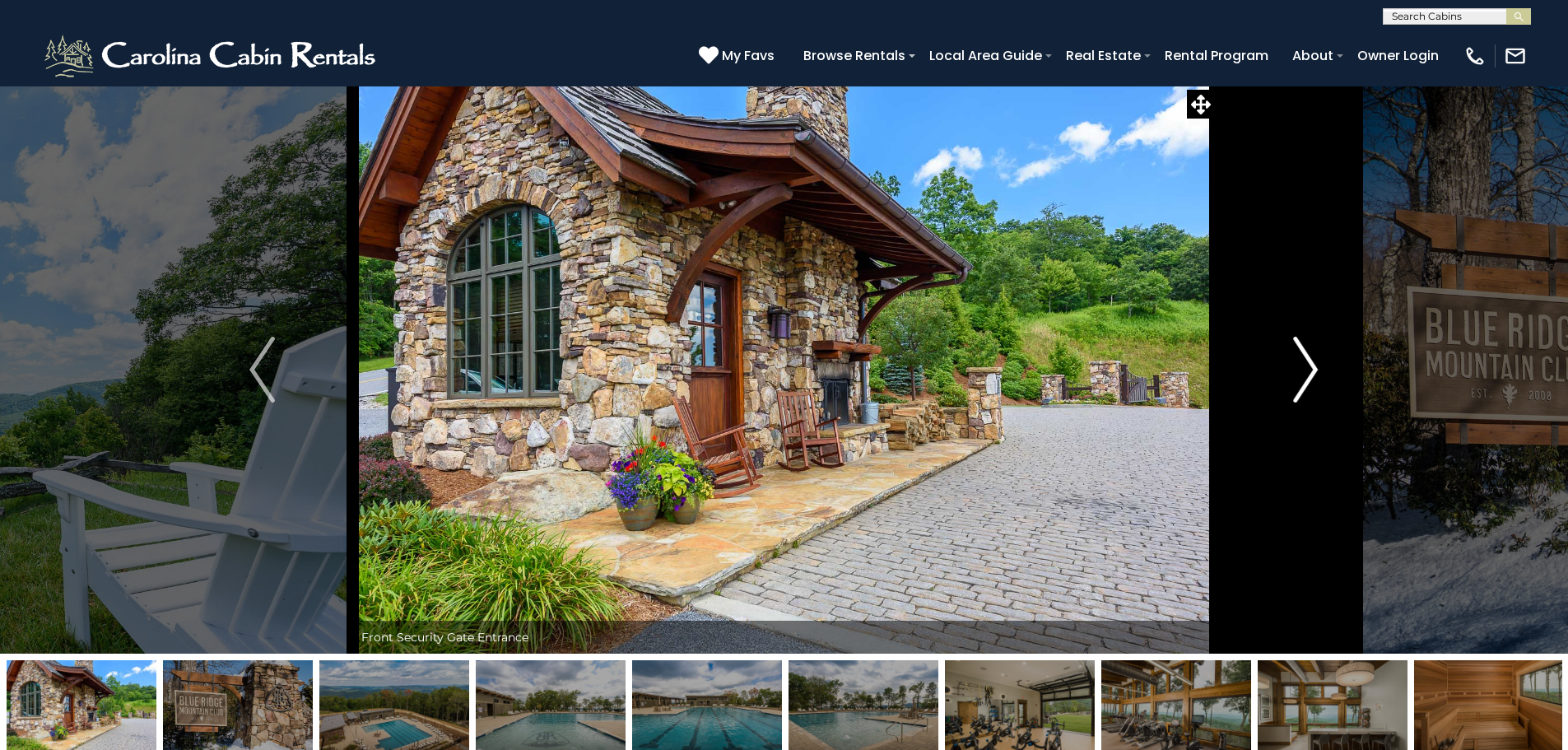
click at [1307, 379] on img "Next" at bounding box center [1306, 370] width 25 height 66
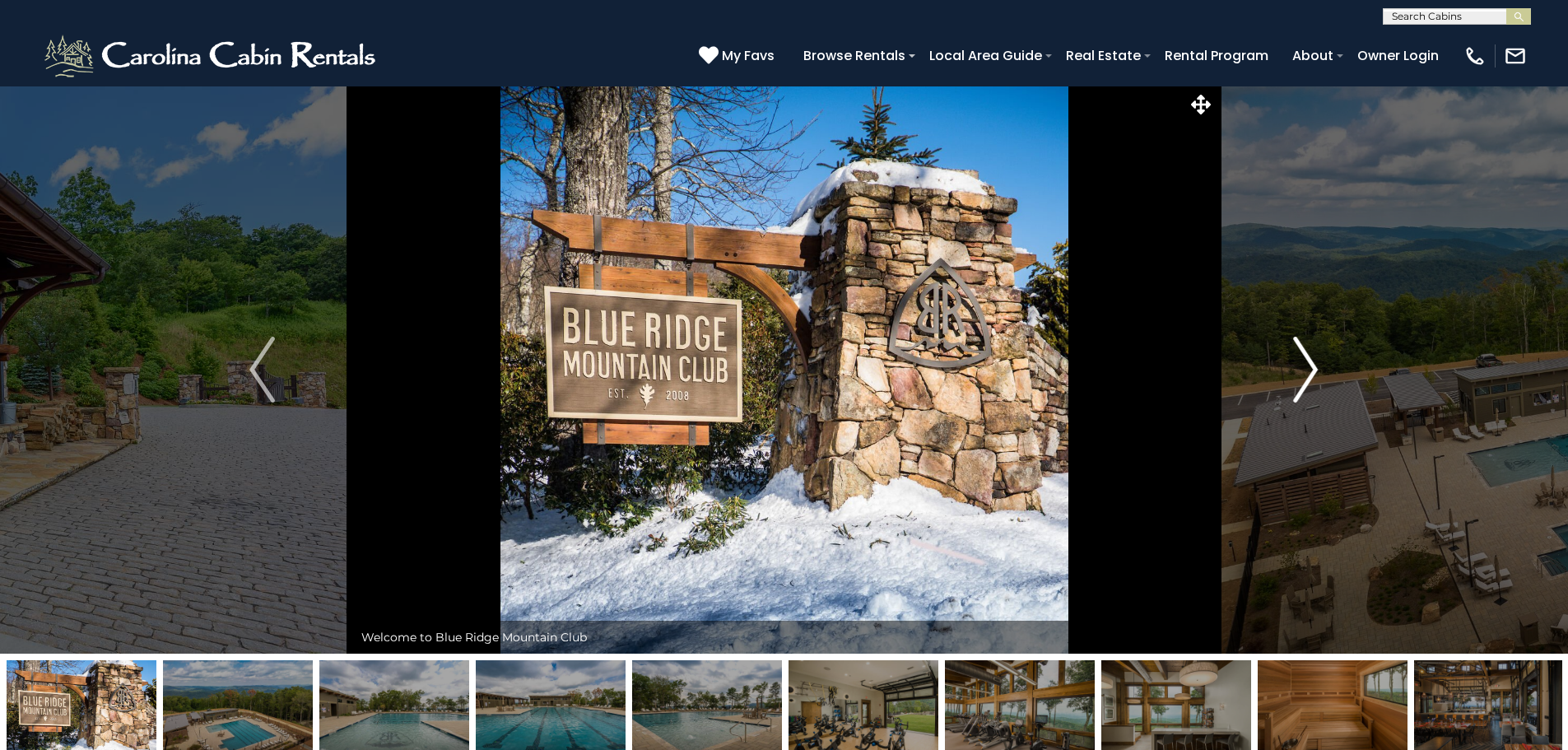
click at [1307, 379] on img "Next" at bounding box center [1306, 370] width 25 height 66
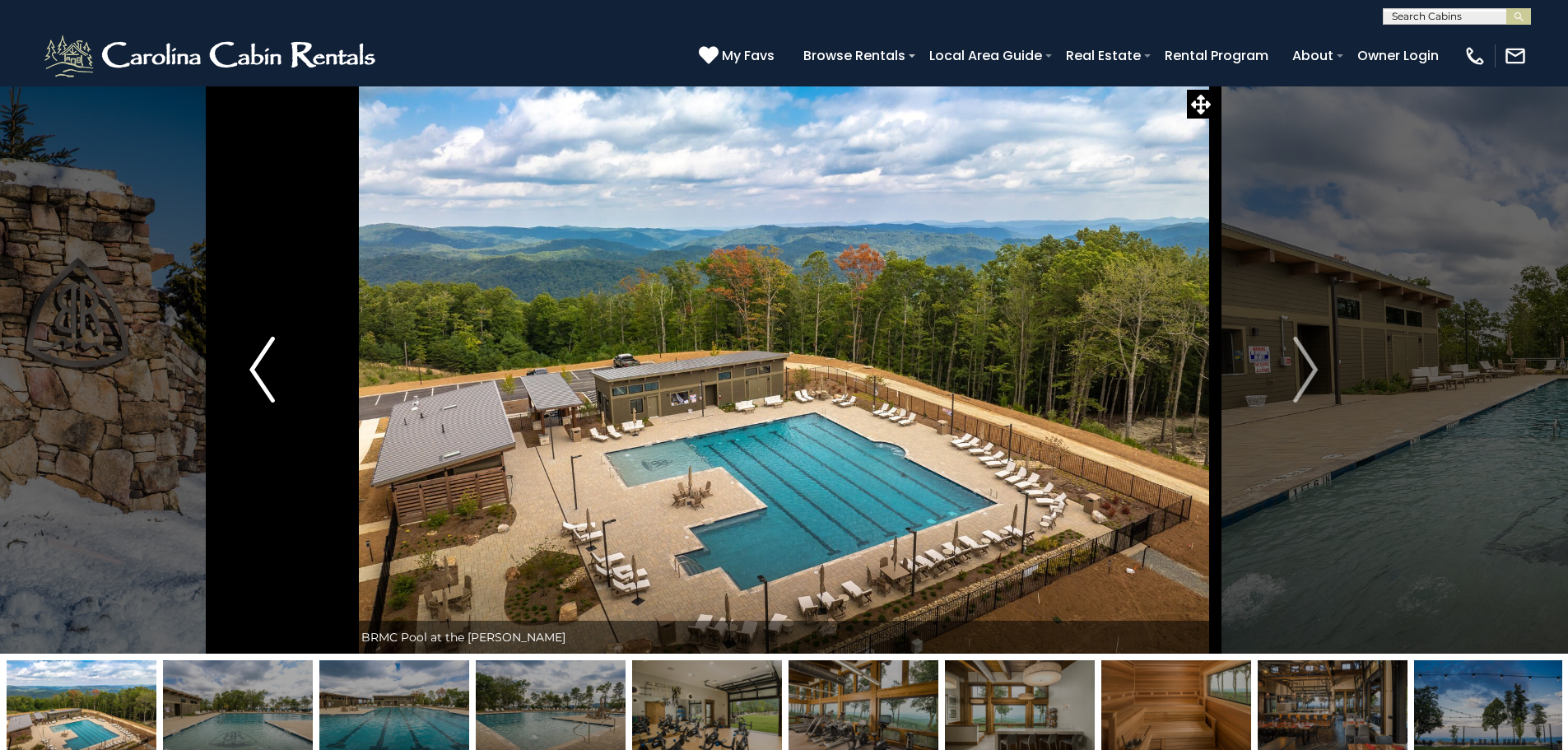
click at [259, 357] on img "Previous" at bounding box center [261, 370] width 25 height 66
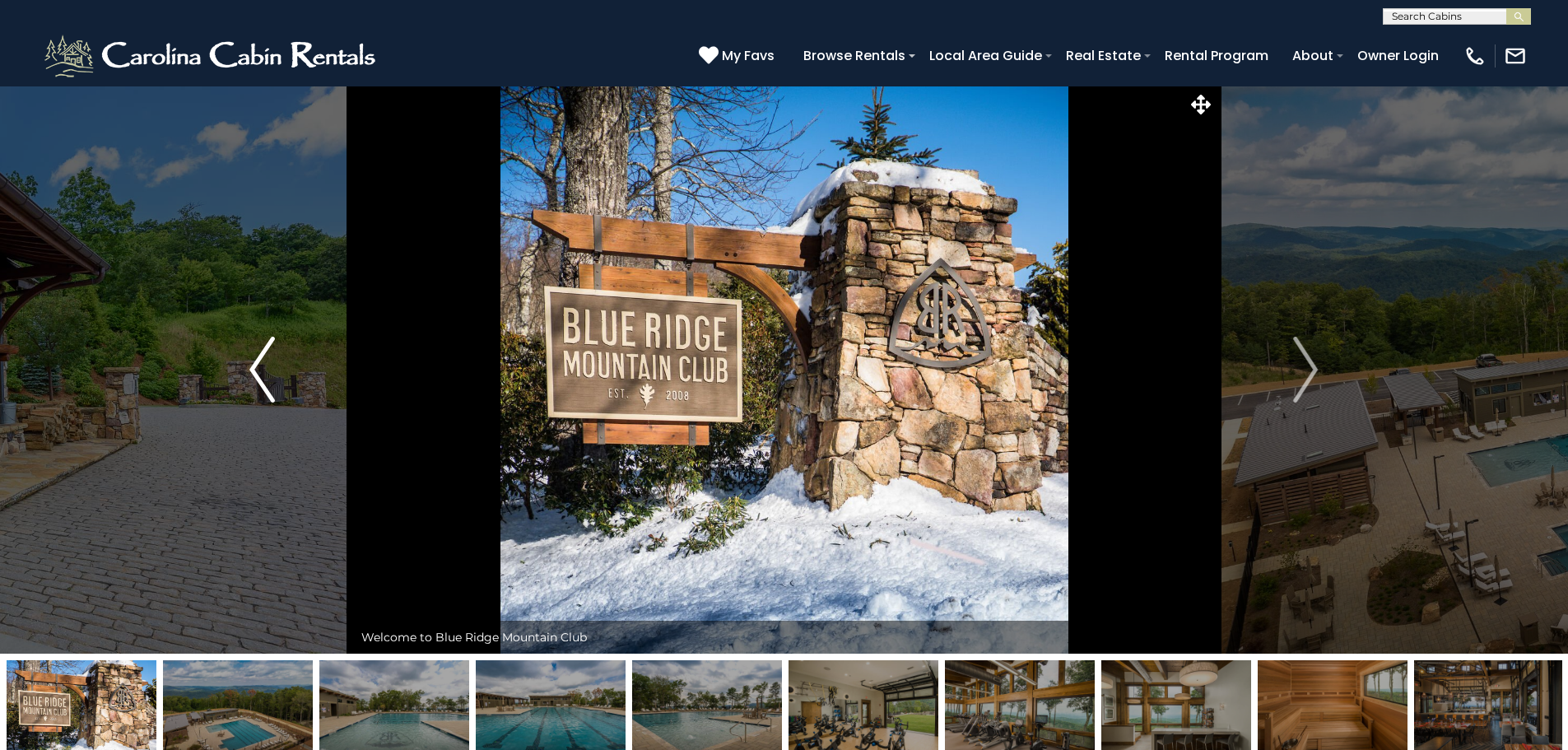
click at [259, 357] on img "Previous" at bounding box center [261, 370] width 25 height 66
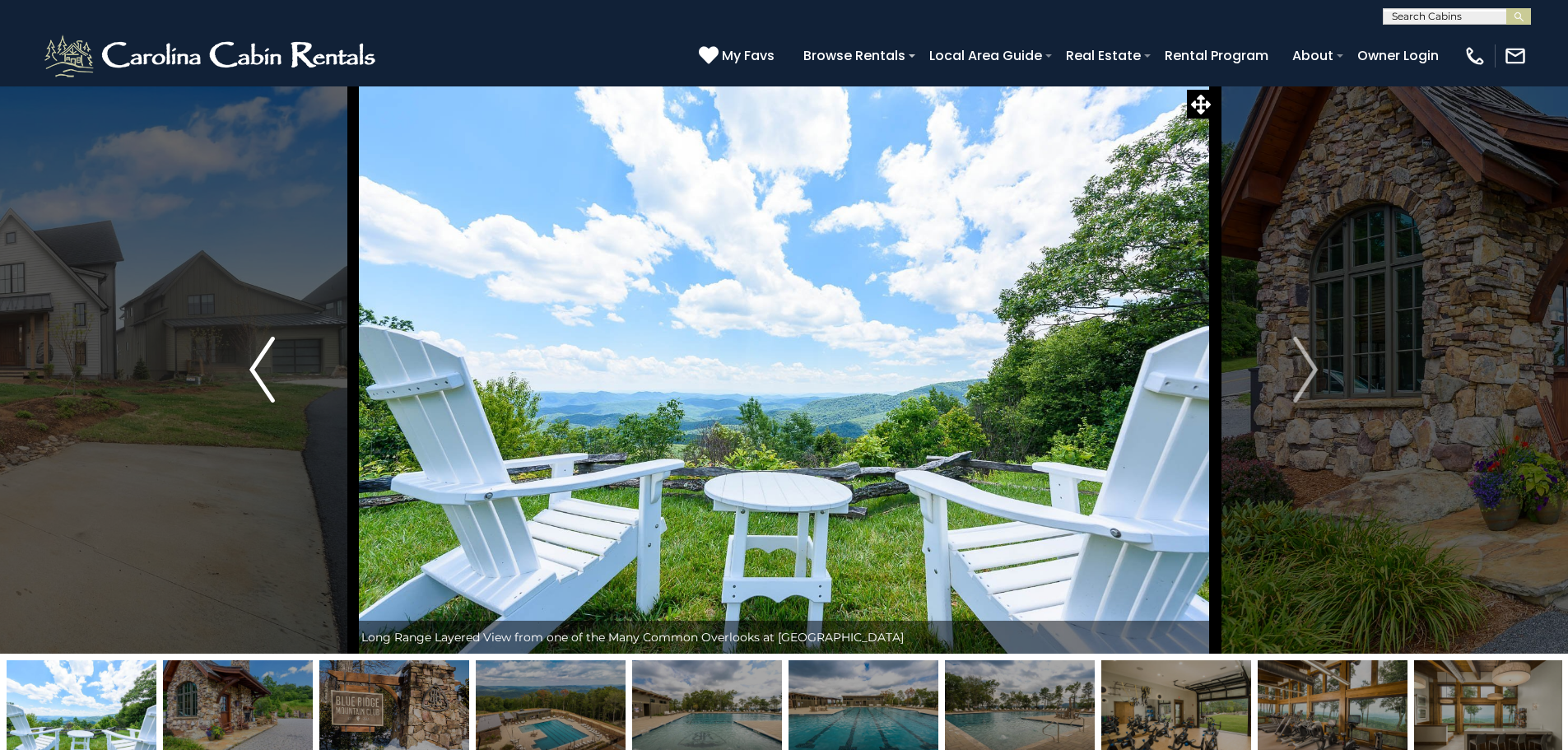
click at [259, 357] on img "Previous" at bounding box center [261, 370] width 25 height 66
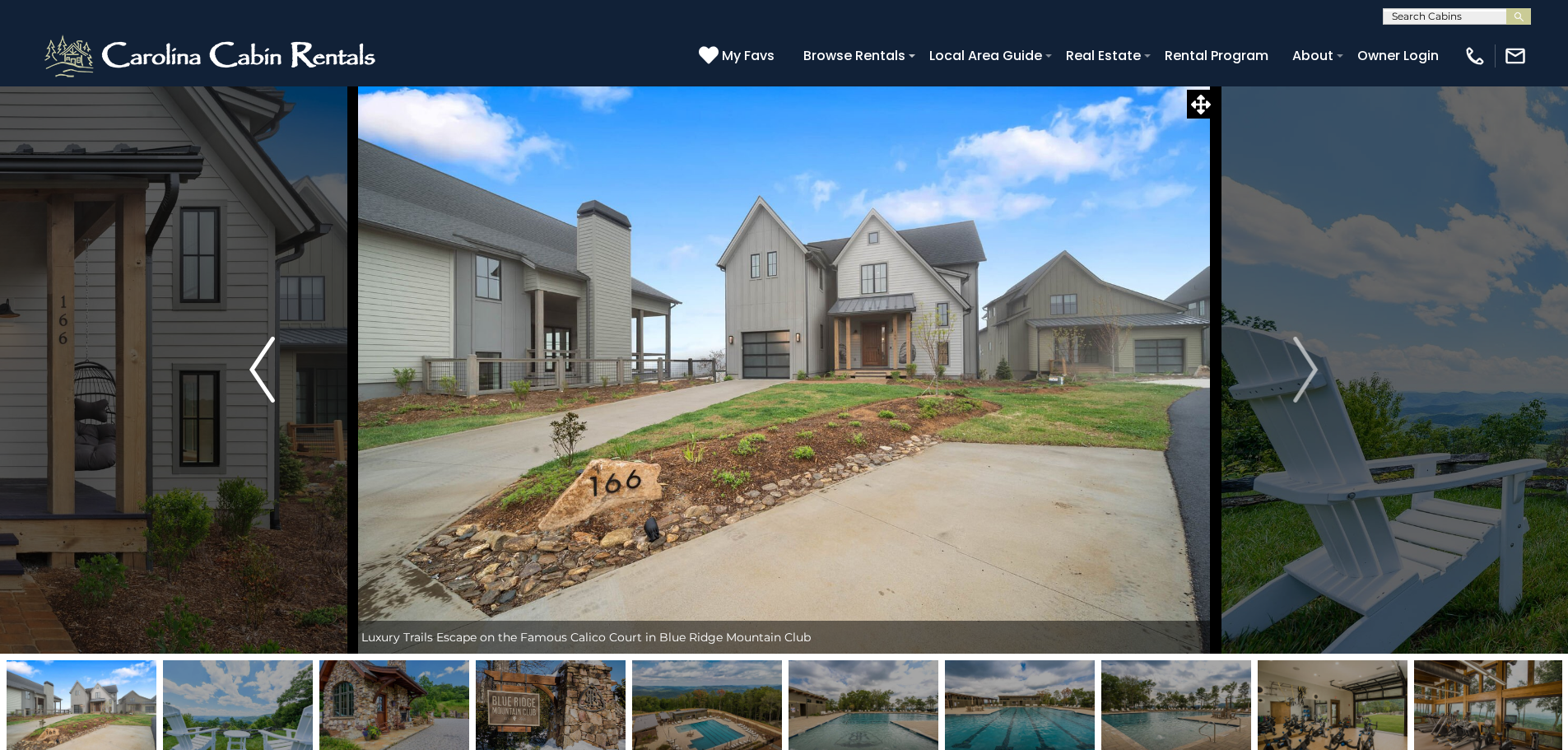
click at [259, 357] on img "Previous" at bounding box center [261, 370] width 25 height 66
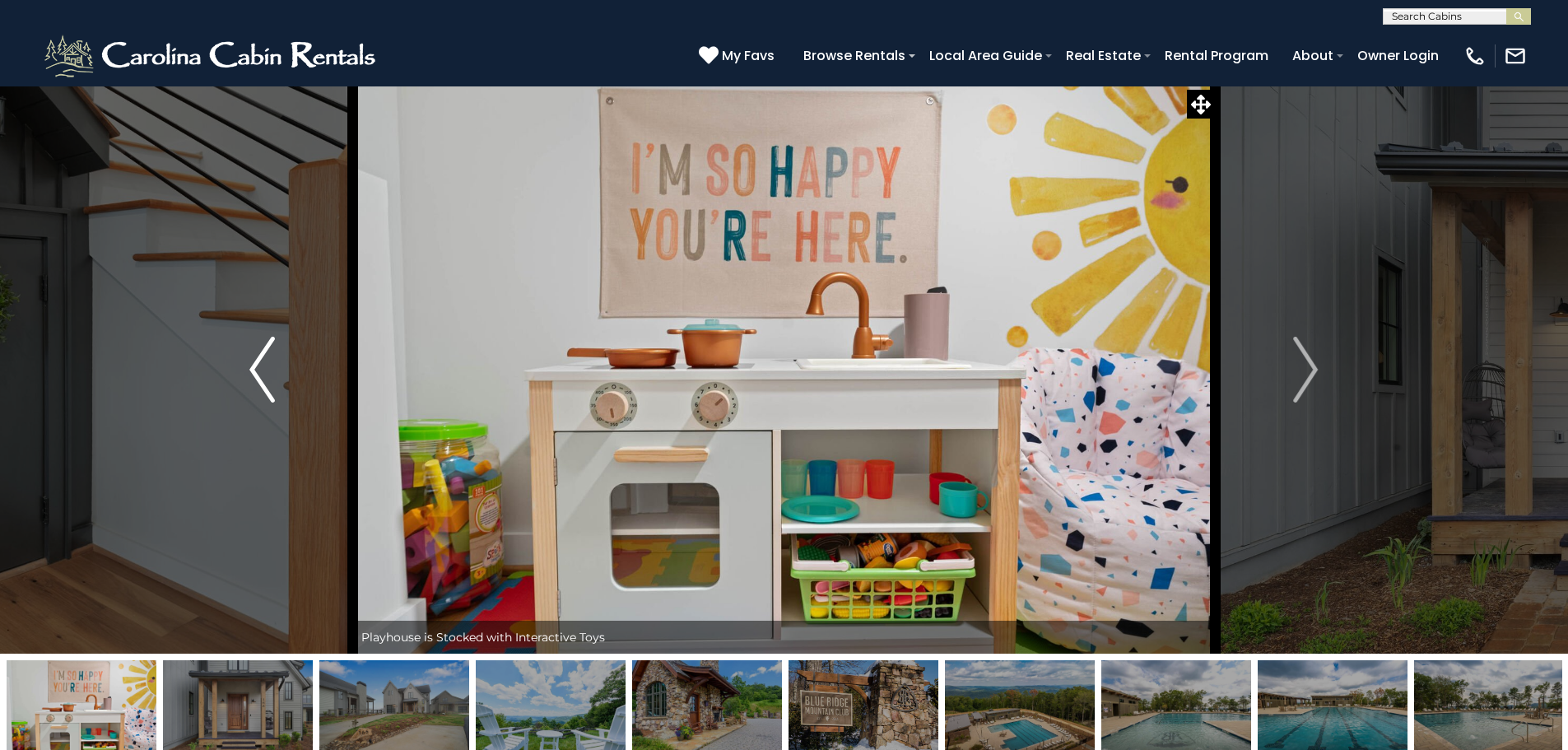
click at [259, 357] on img "Previous" at bounding box center [261, 370] width 25 height 66
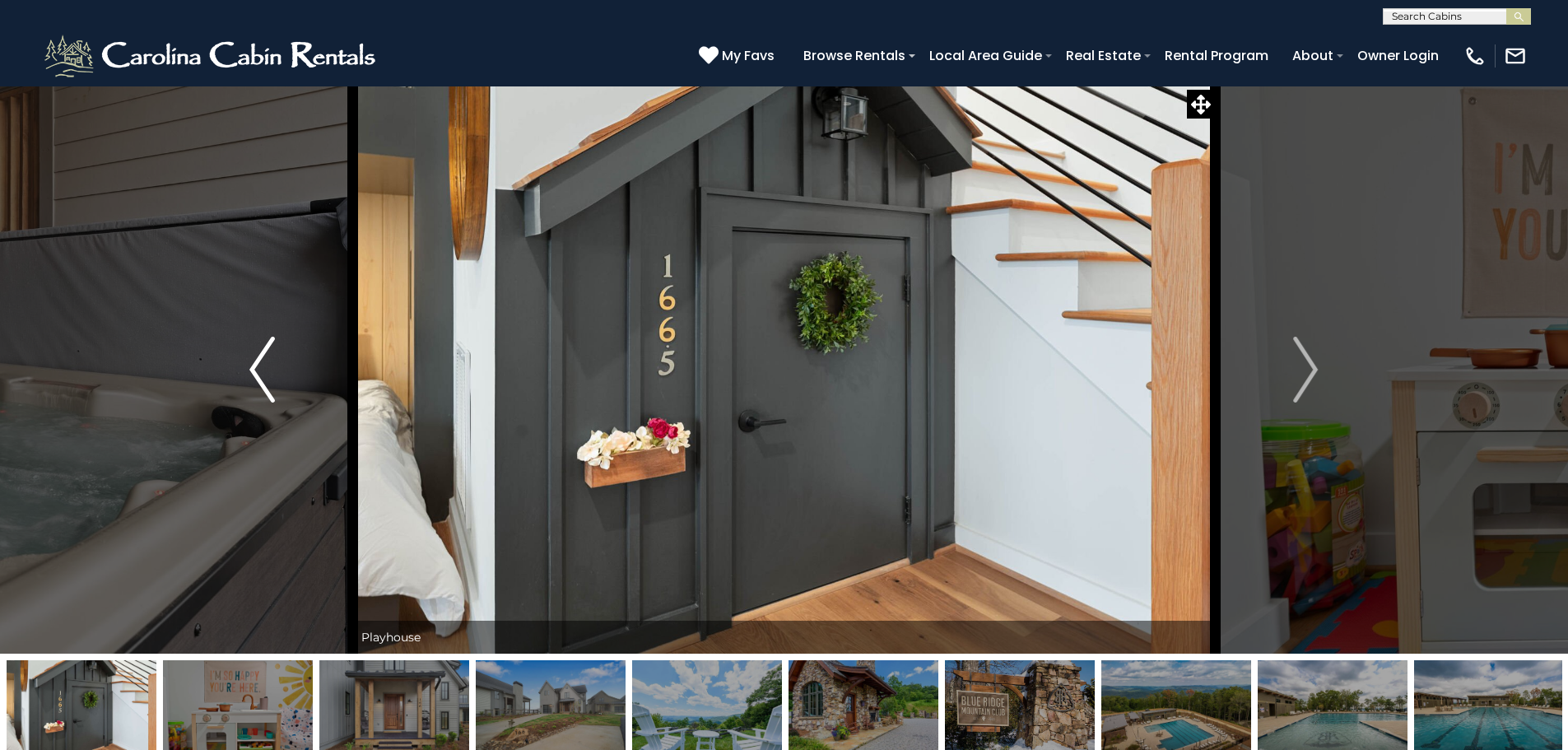
click at [259, 357] on img "Previous" at bounding box center [261, 370] width 25 height 66
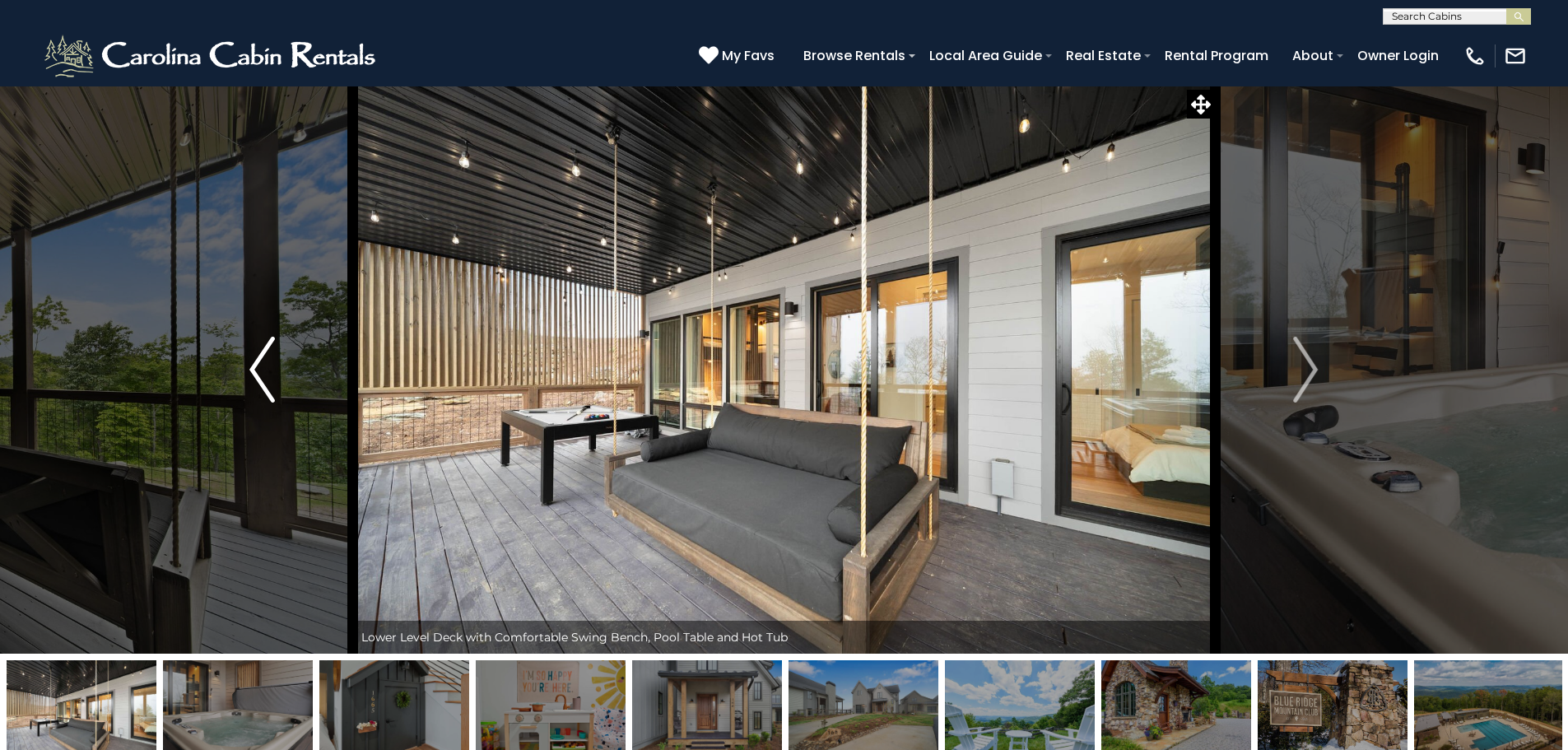
click at [259, 357] on img "Previous" at bounding box center [261, 370] width 25 height 66
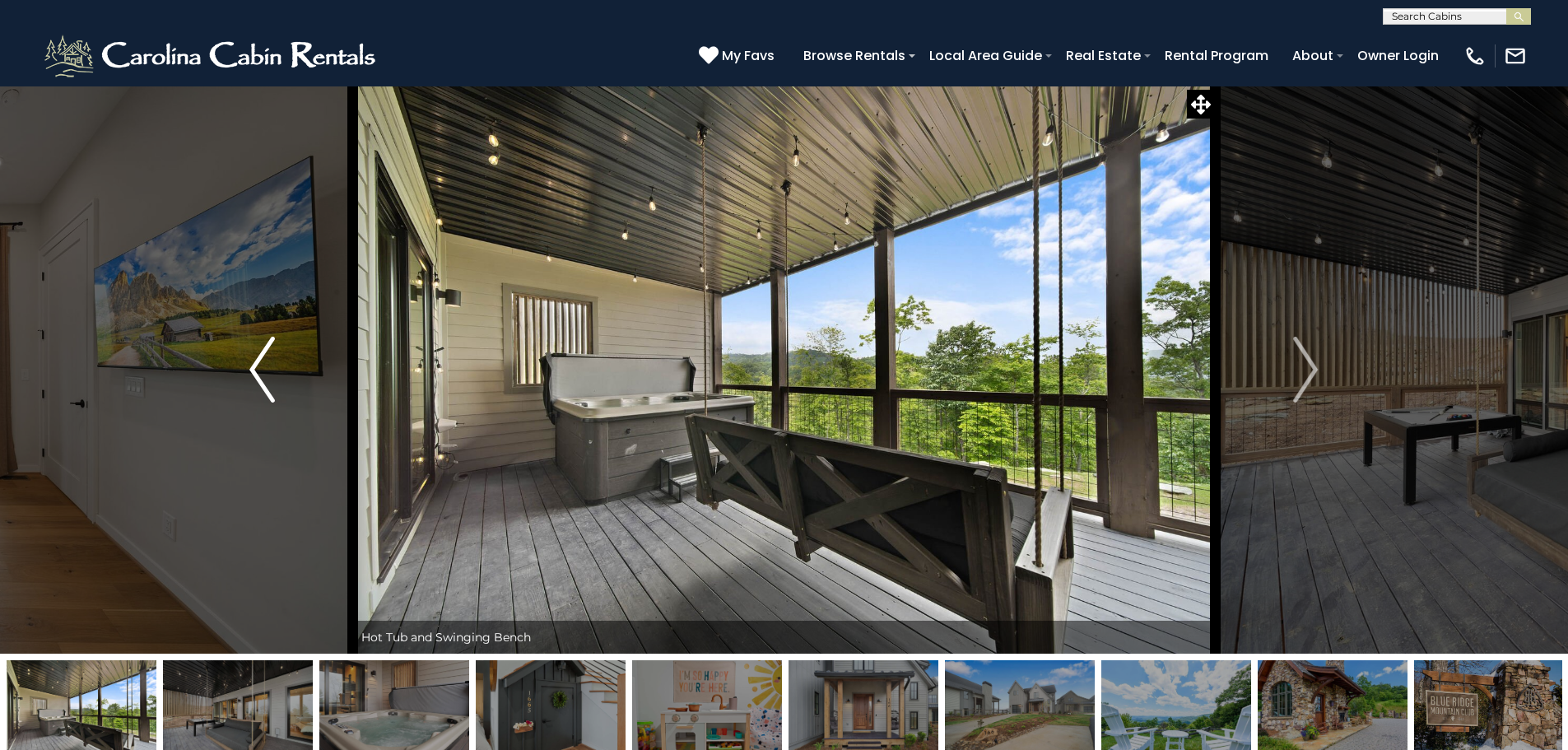
click at [259, 357] on img "Previous" at bounding box center [261, 370] width 25 height 66
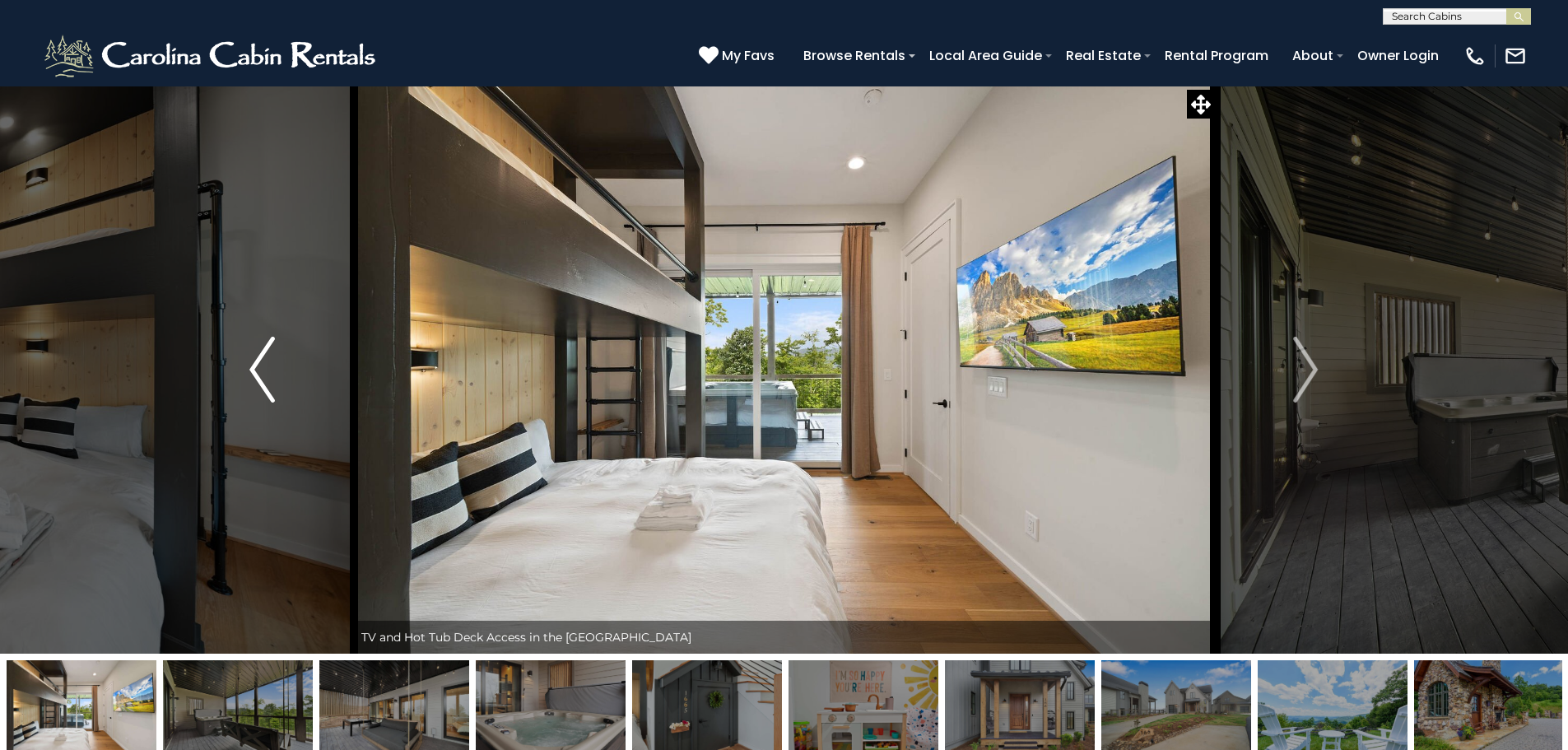
click at [259, 357] on img "Previous" at bounding box center [261, 370] width 25 height 66
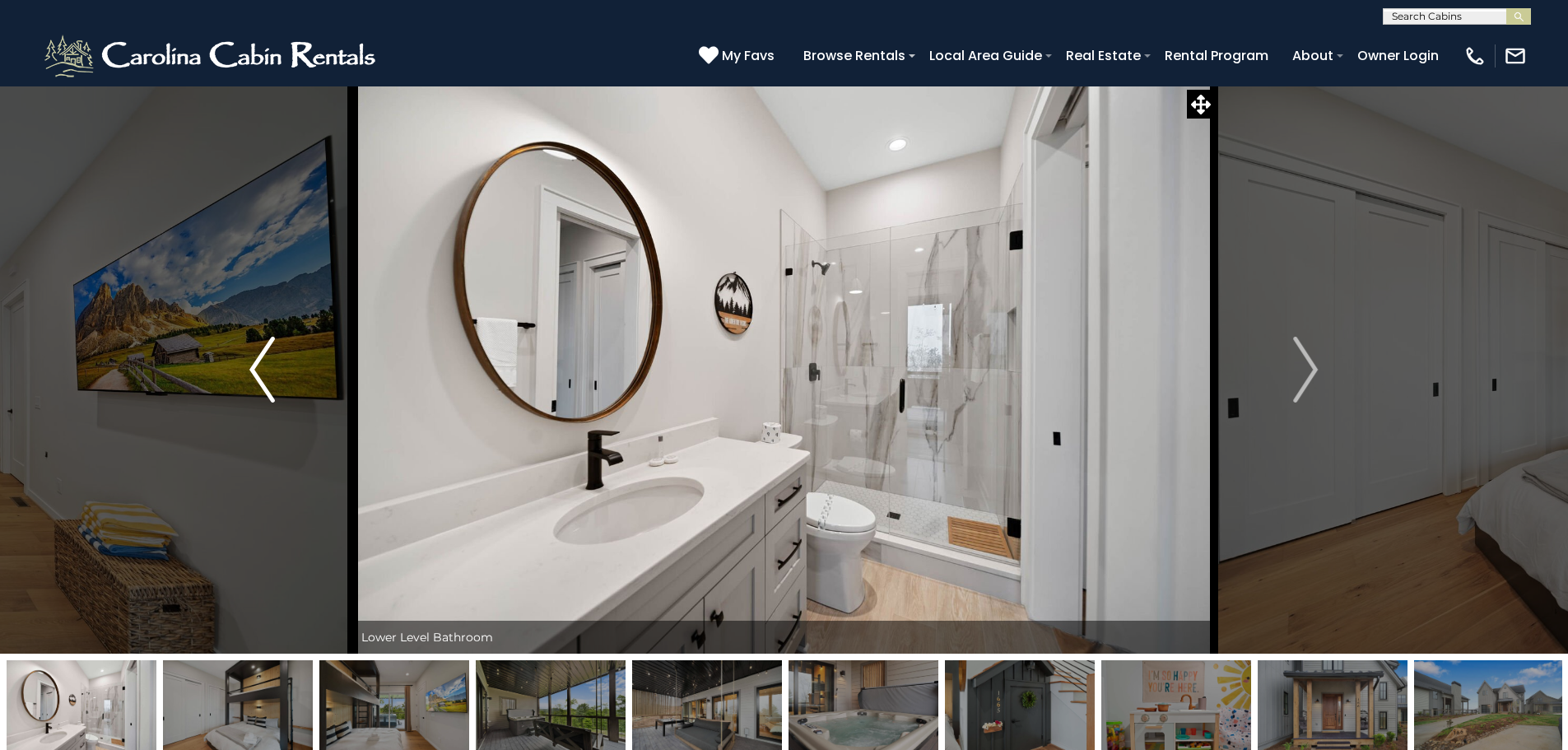
click at [259, 357] on img "Previous" at bounding box center [261, 370] width 25 height 66
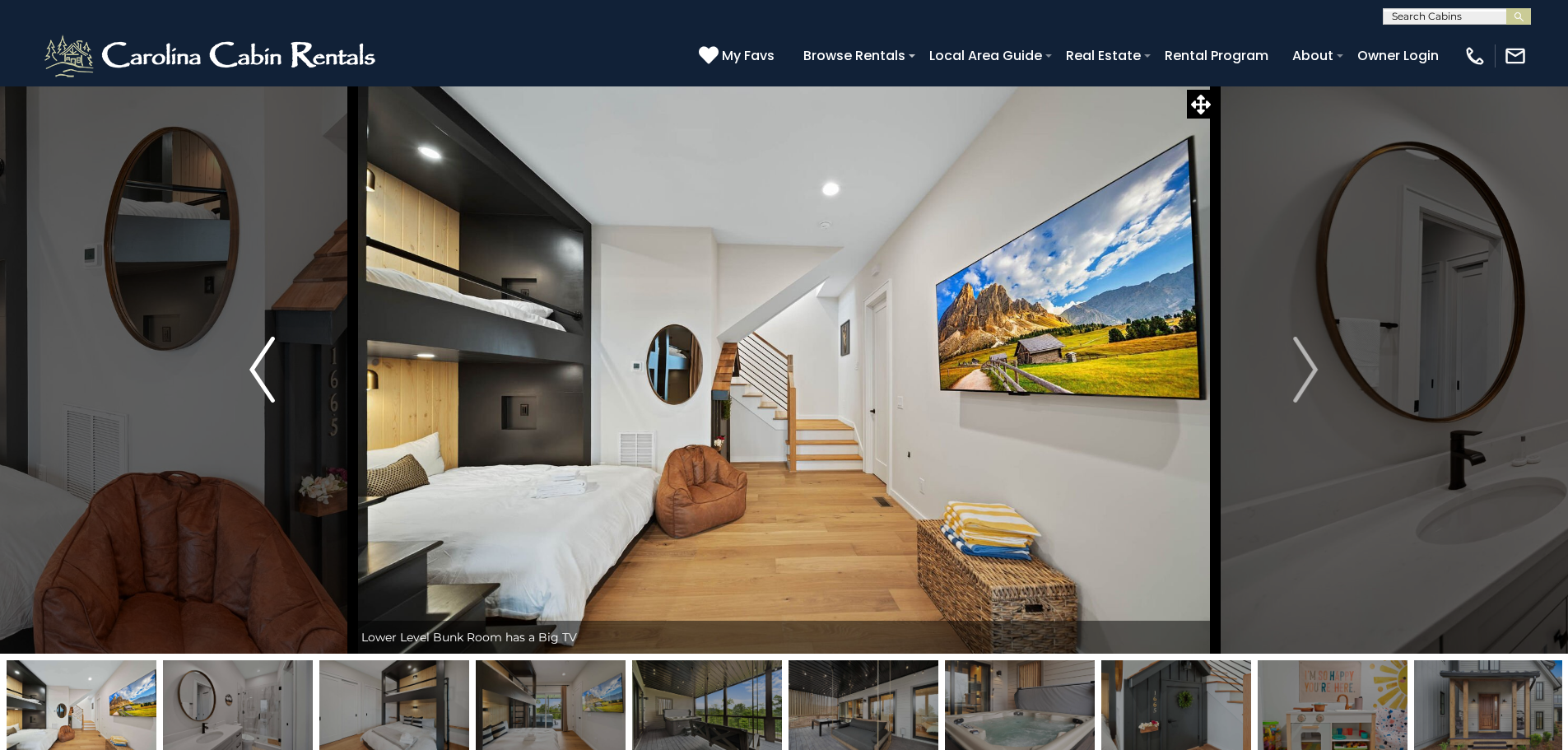
click at [259, 357] on img "Previous" at bounding box center [261, 370] width 25 height 66
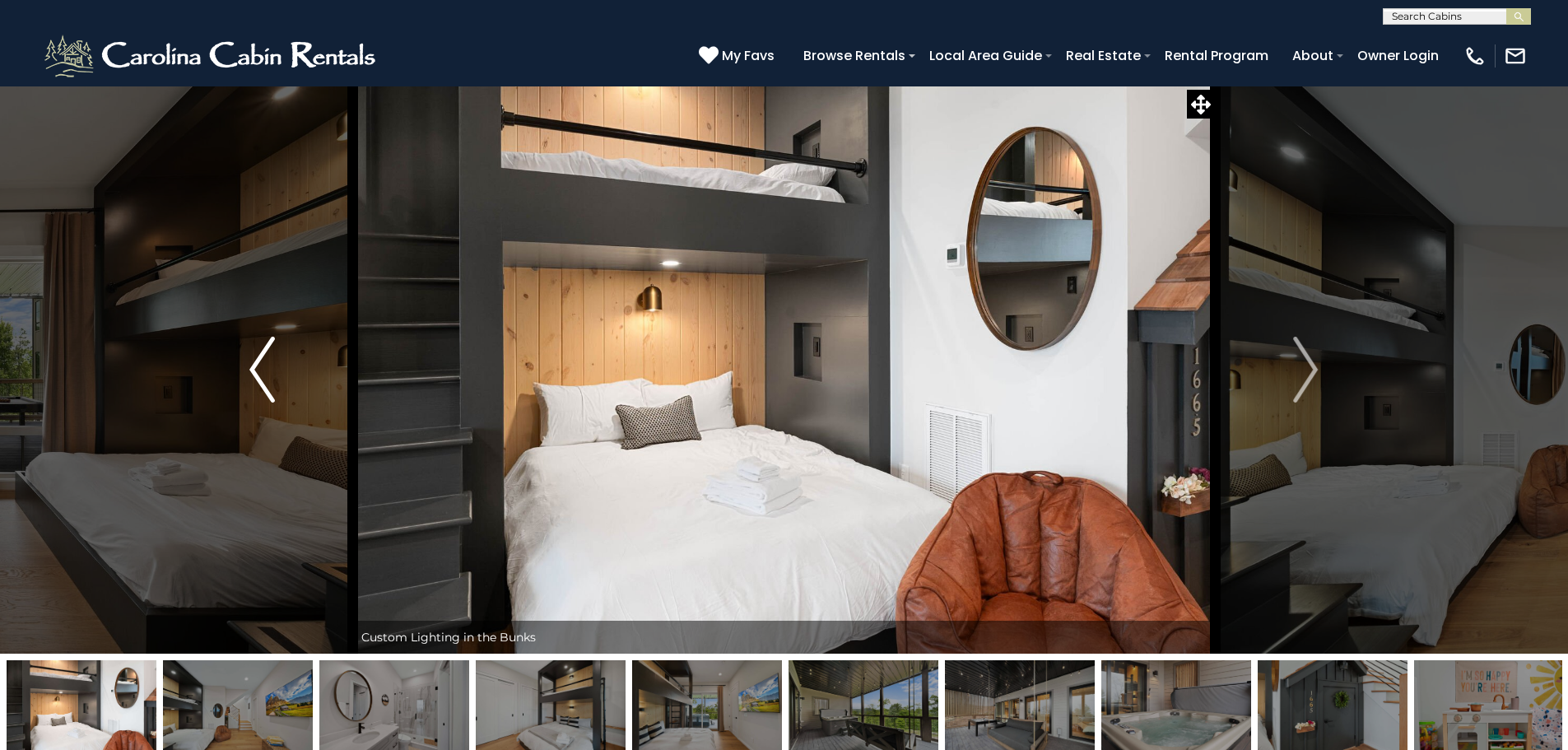
click at [259, 357] on img "Previous" at bounding box center [261, 370] width 25 height 66
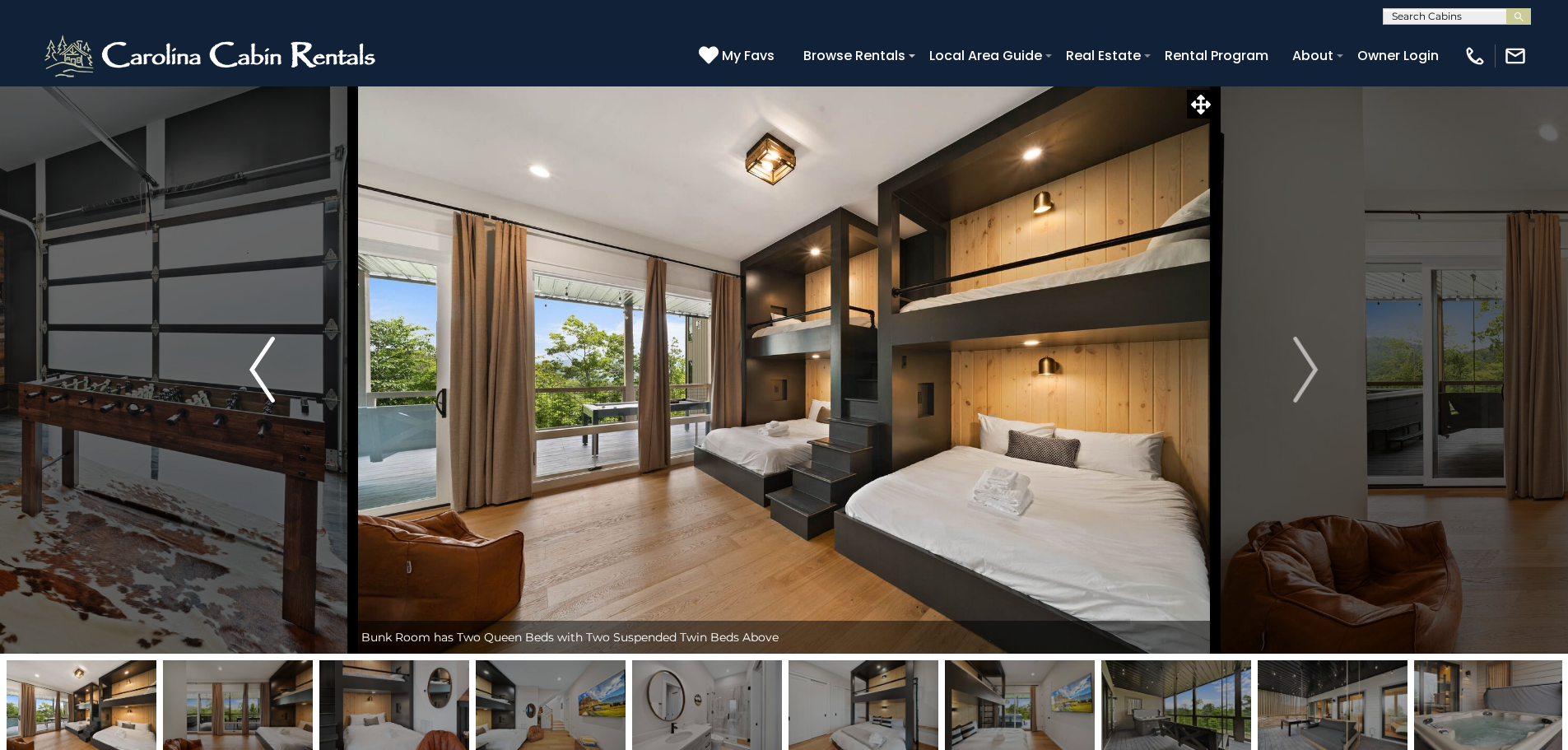
click at [259, 357] on img "Previous" at bounding box center [261, 370] width 25 height 66
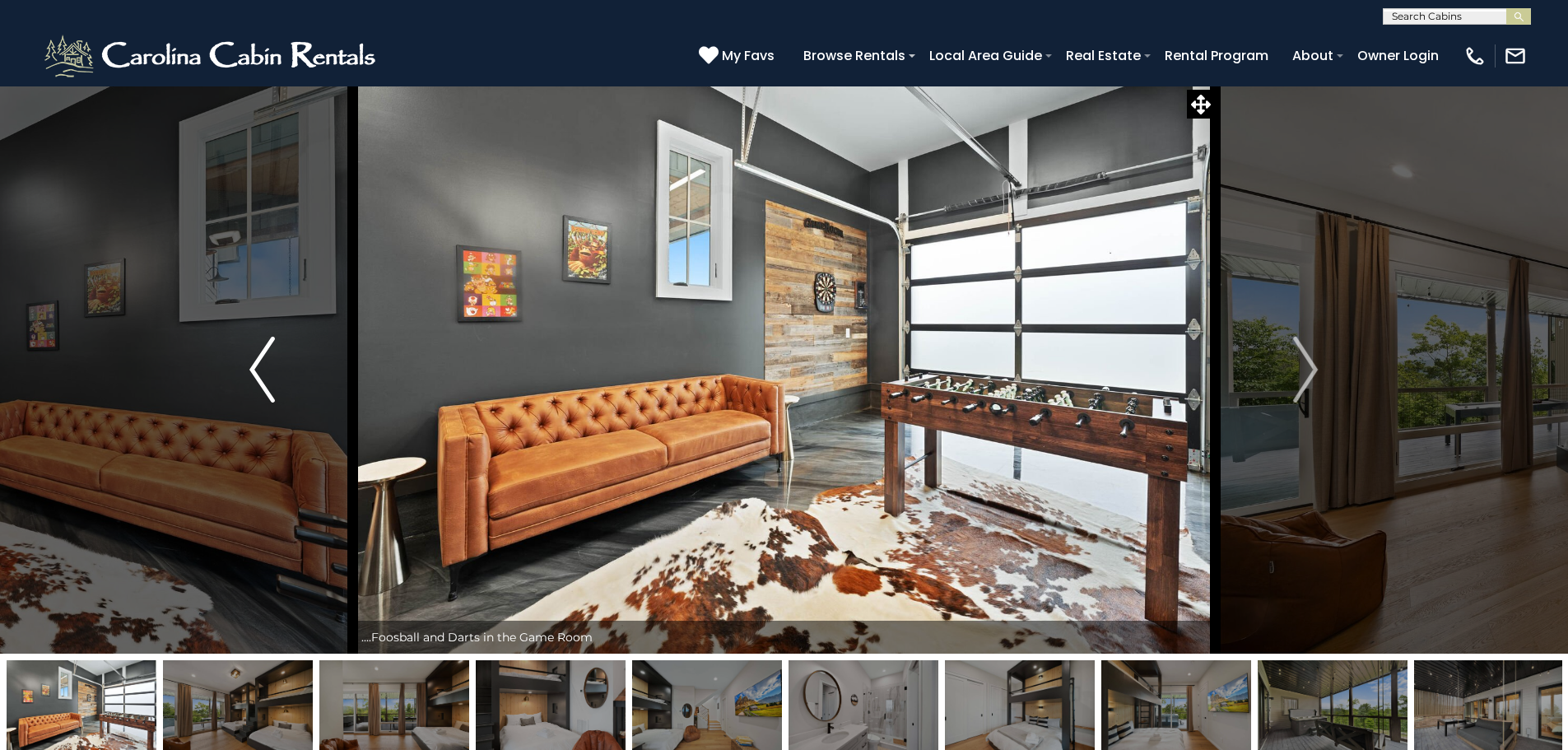
click at [259, 357] on img "Previous" at bounding box center [261, 370] width 25 height 66
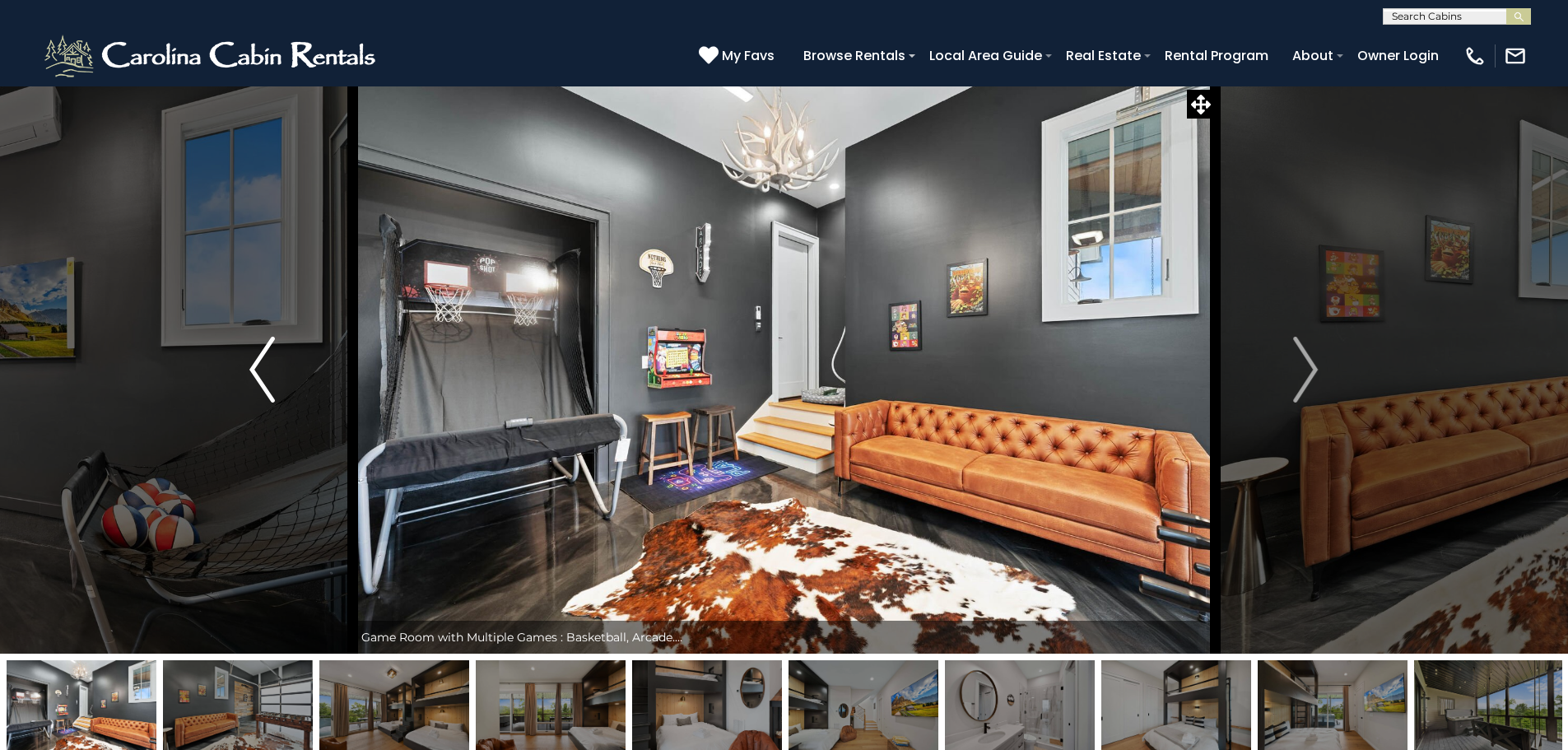
click at [259, 357] on img "Previous" at bounding box center [261, 370] width 25 height 66
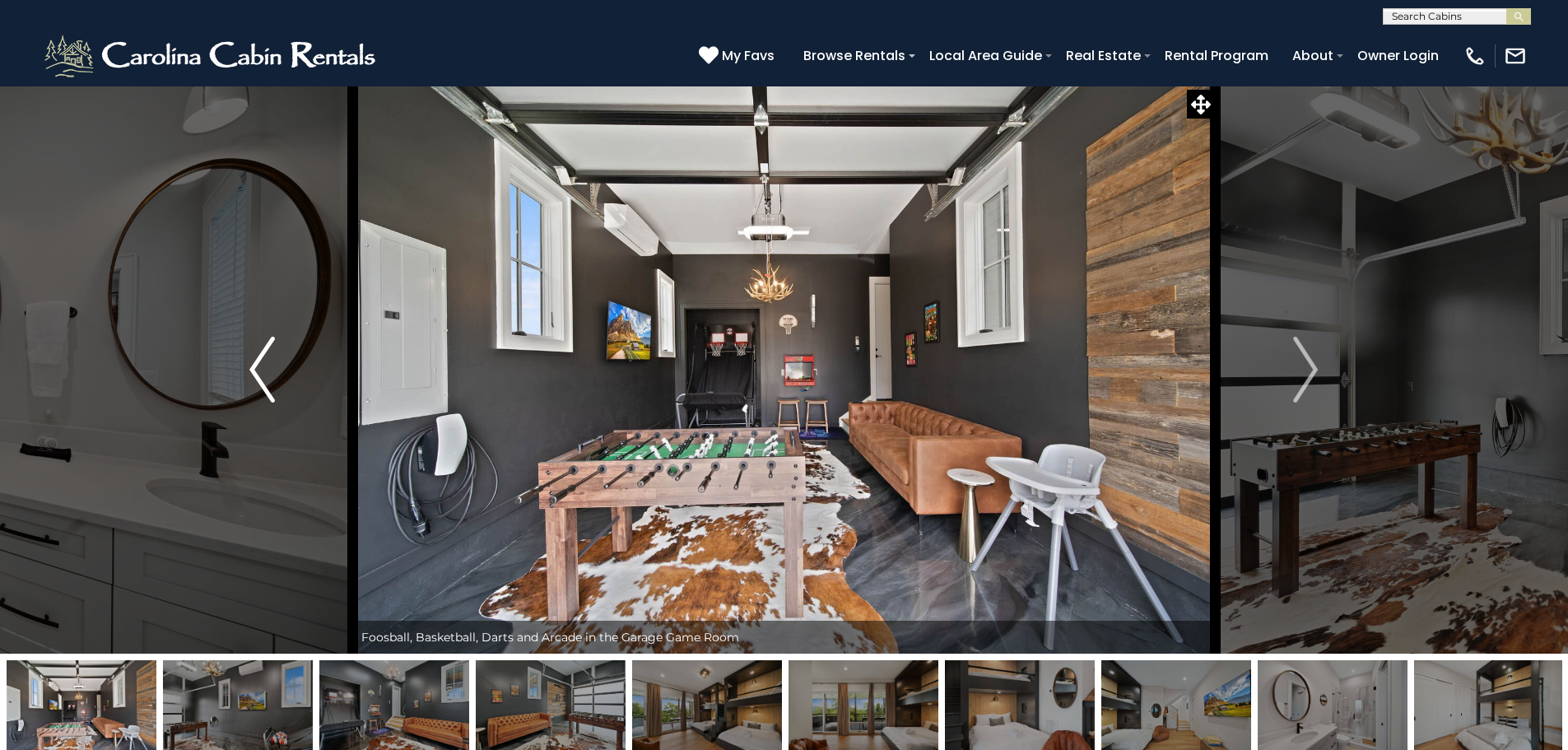
click at [259, 357] on img "Previous" at bounding box center [261, 370] width 25 height 66
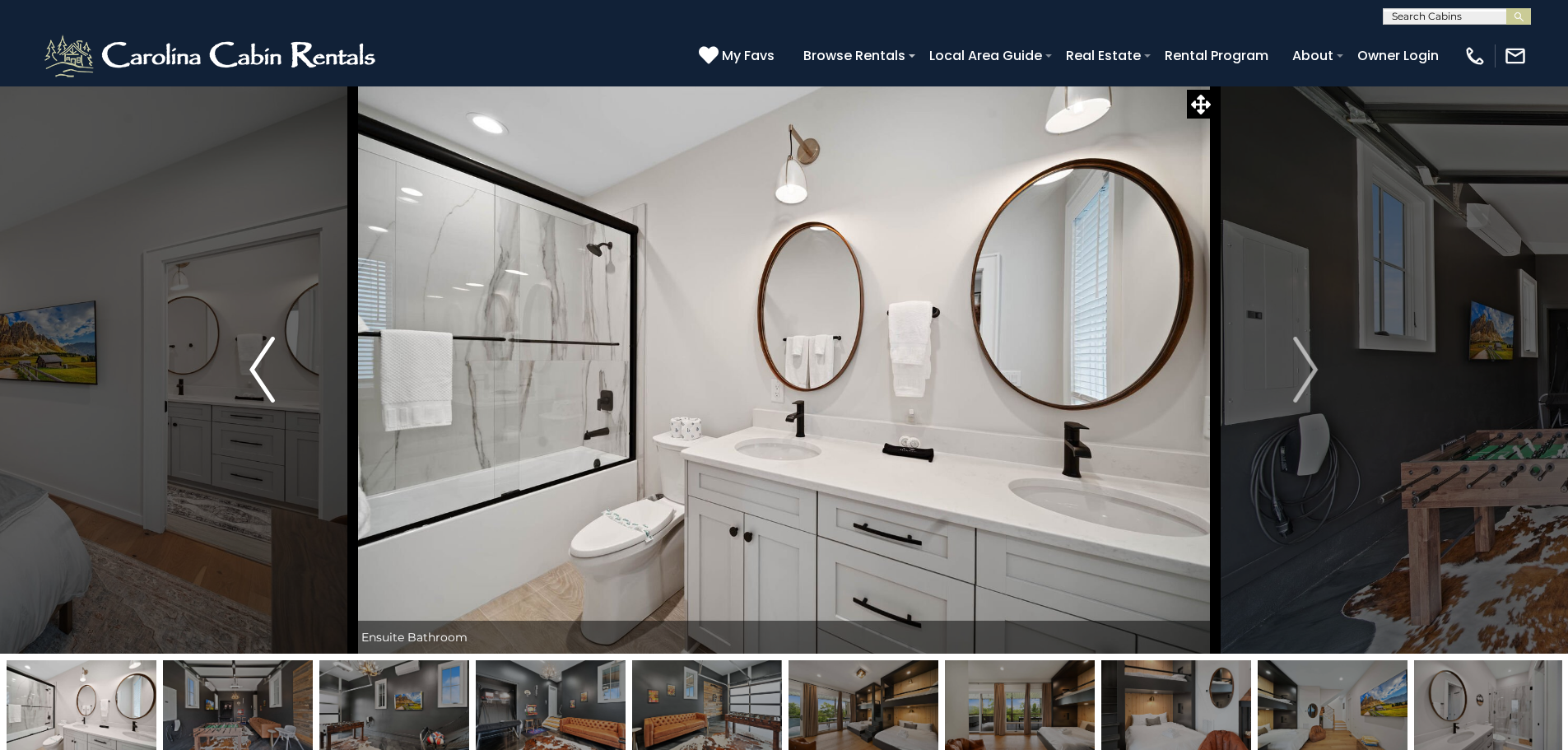
click at [259, 357] on img "Previous" at bounding box center [261, 370] width 25 height 66
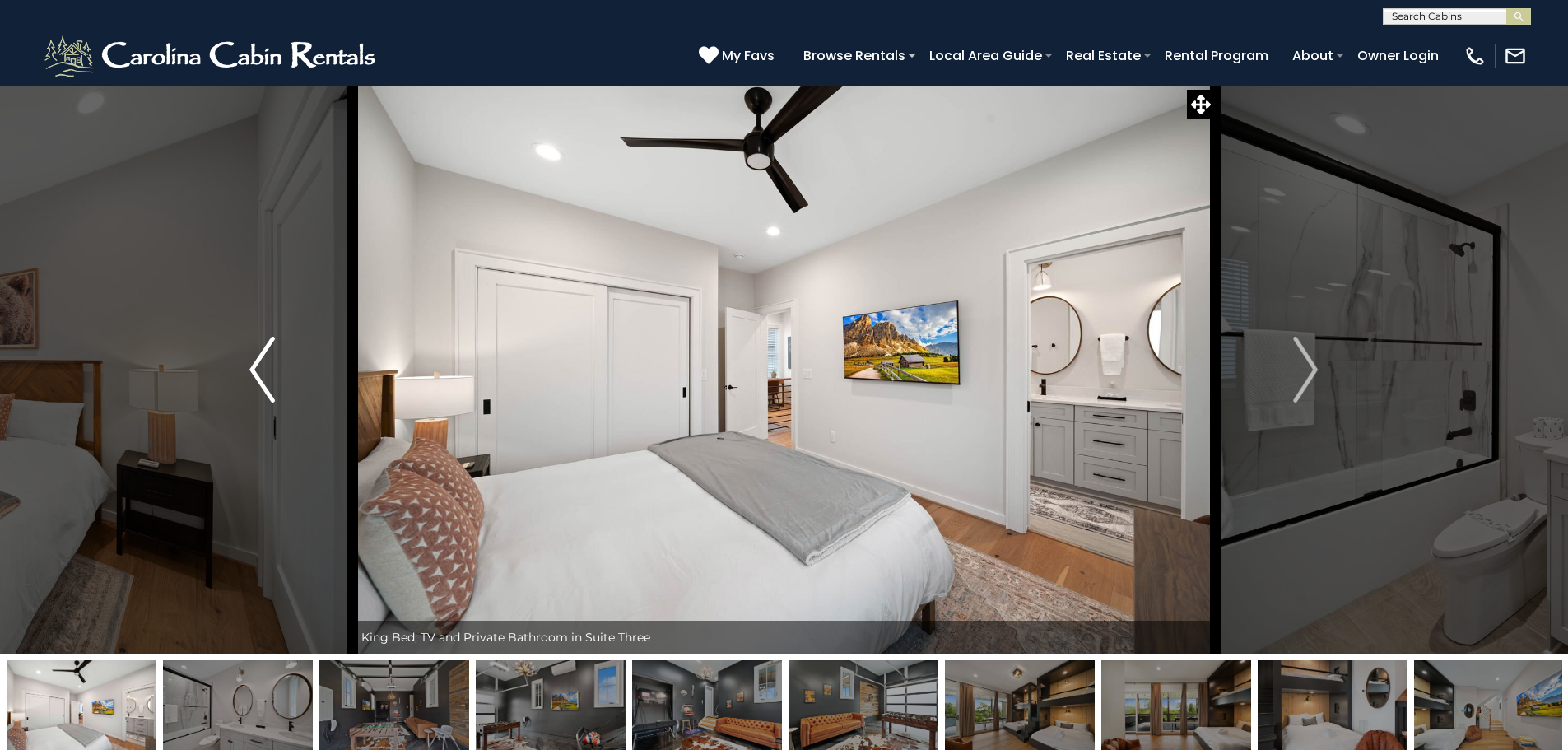
click at [259, 357] on img "Previous" at bounding box center [261, 370] width 25 height 66
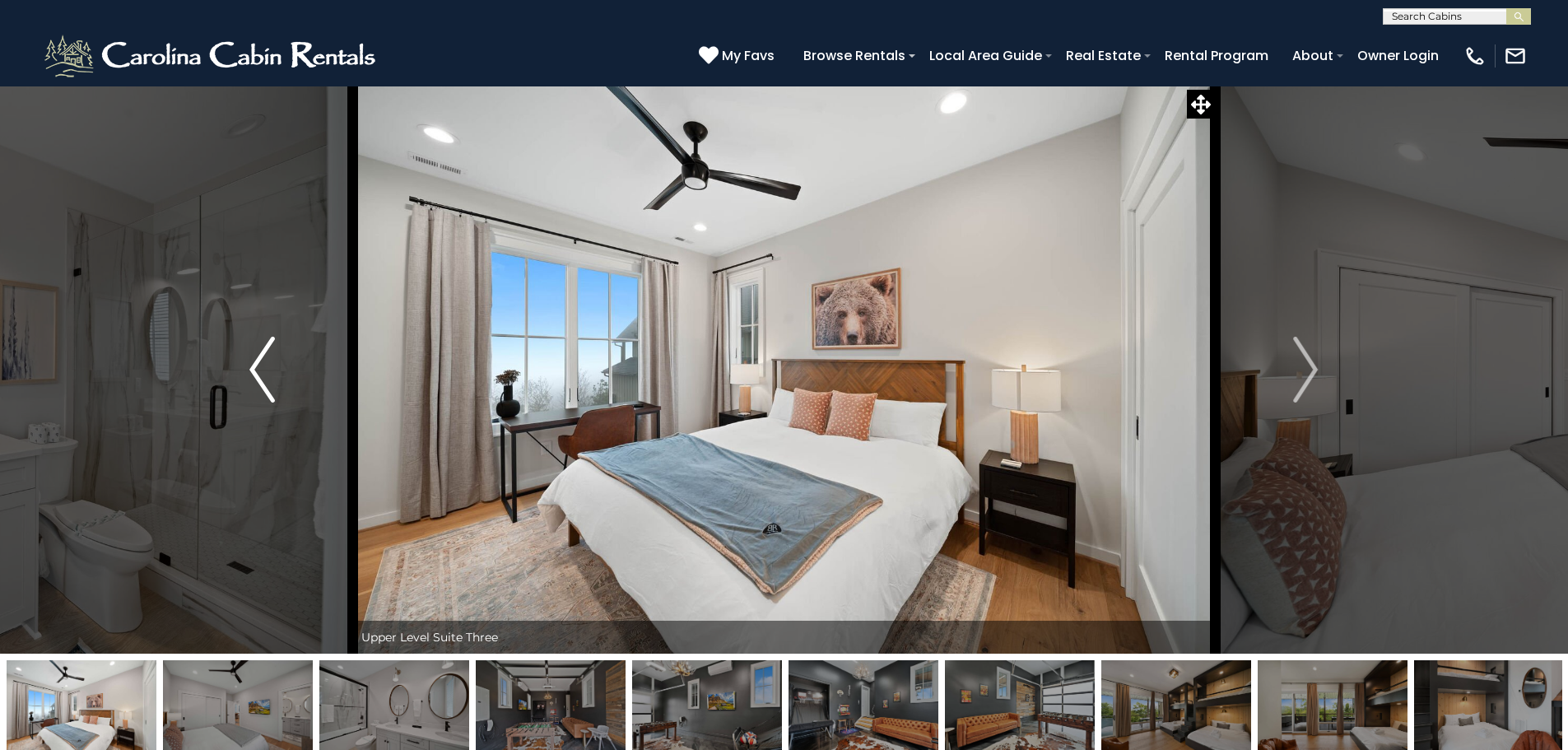
click at [259, 357] on img "Previous" at bounding box center [261, 370] width 25 height 66
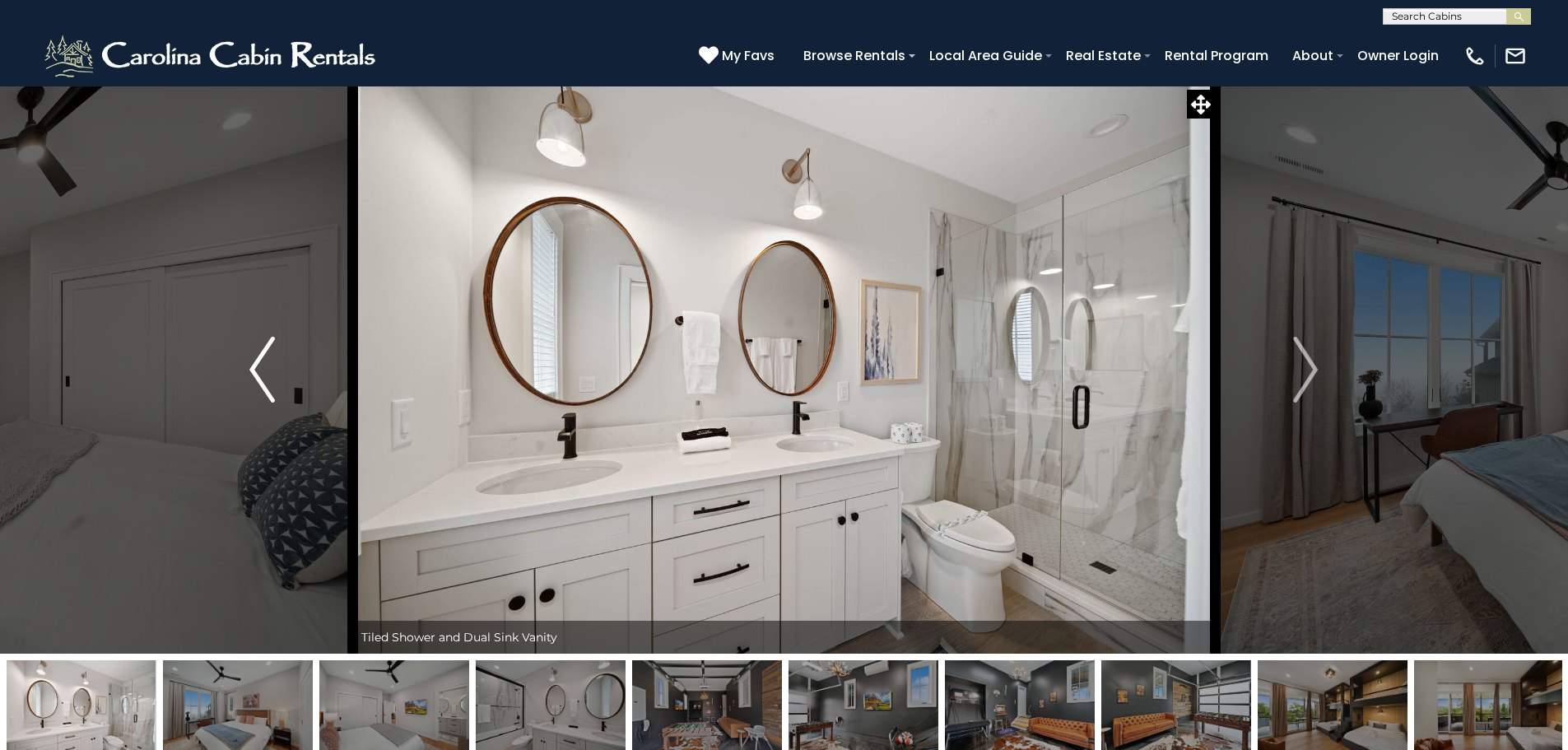
click at [259, 357] on img "Previous" at bounding box center [261, 370] width 25 height 66
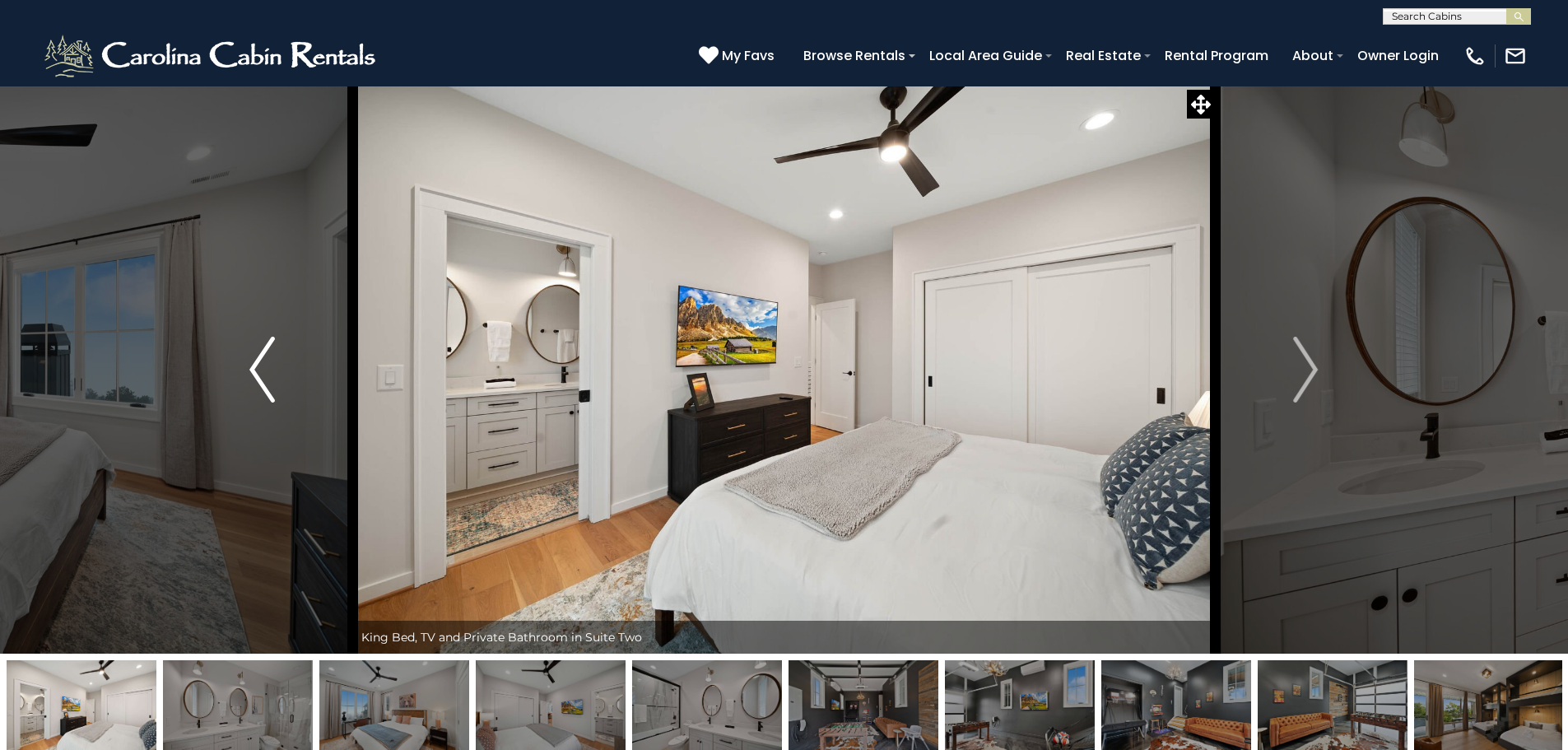
click at [259, 357] on img "Previous" at bounding box center [261, 370] width 25 height 66
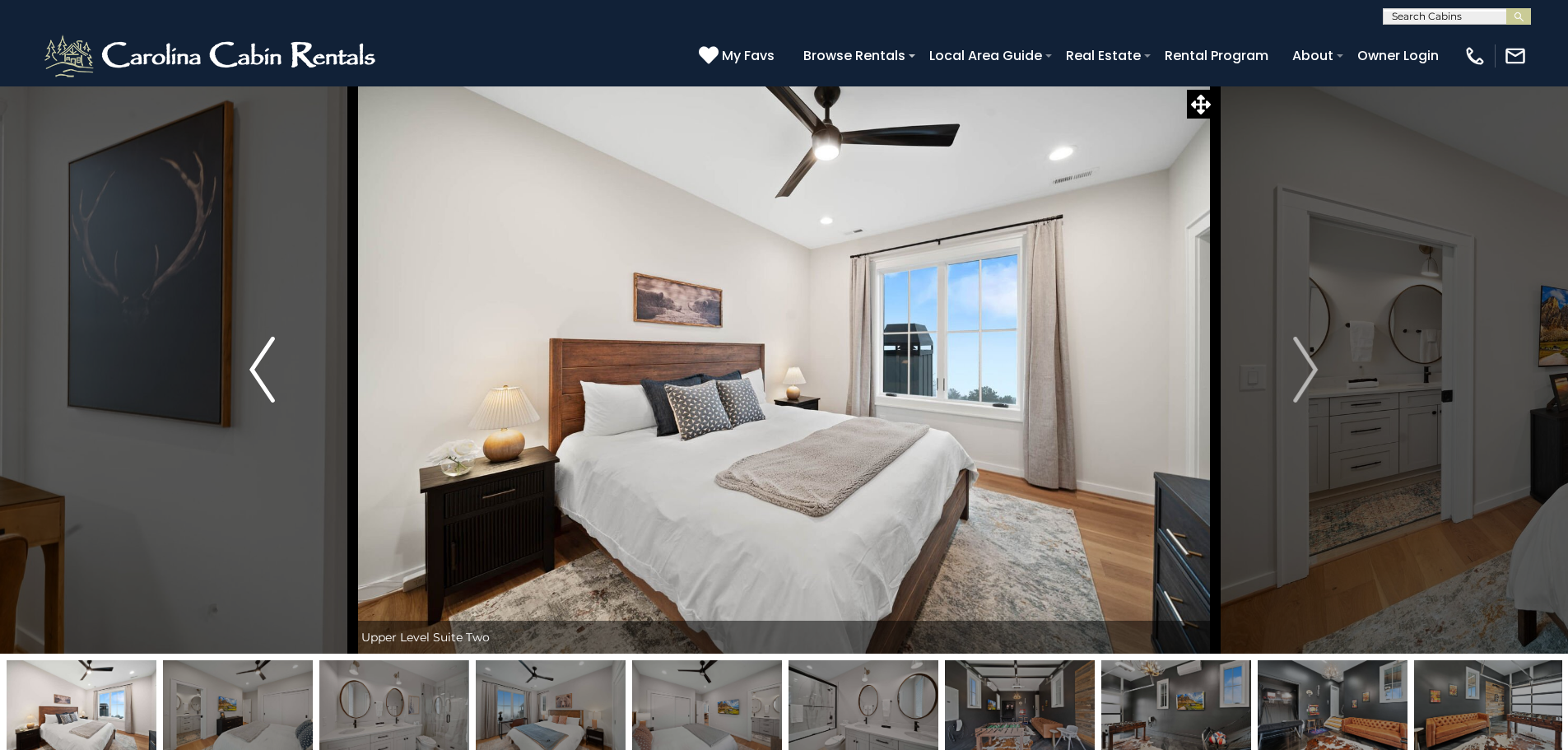
click at [259, 357] on img "Previous" at bounding box center [261, 370] width 25 height 66
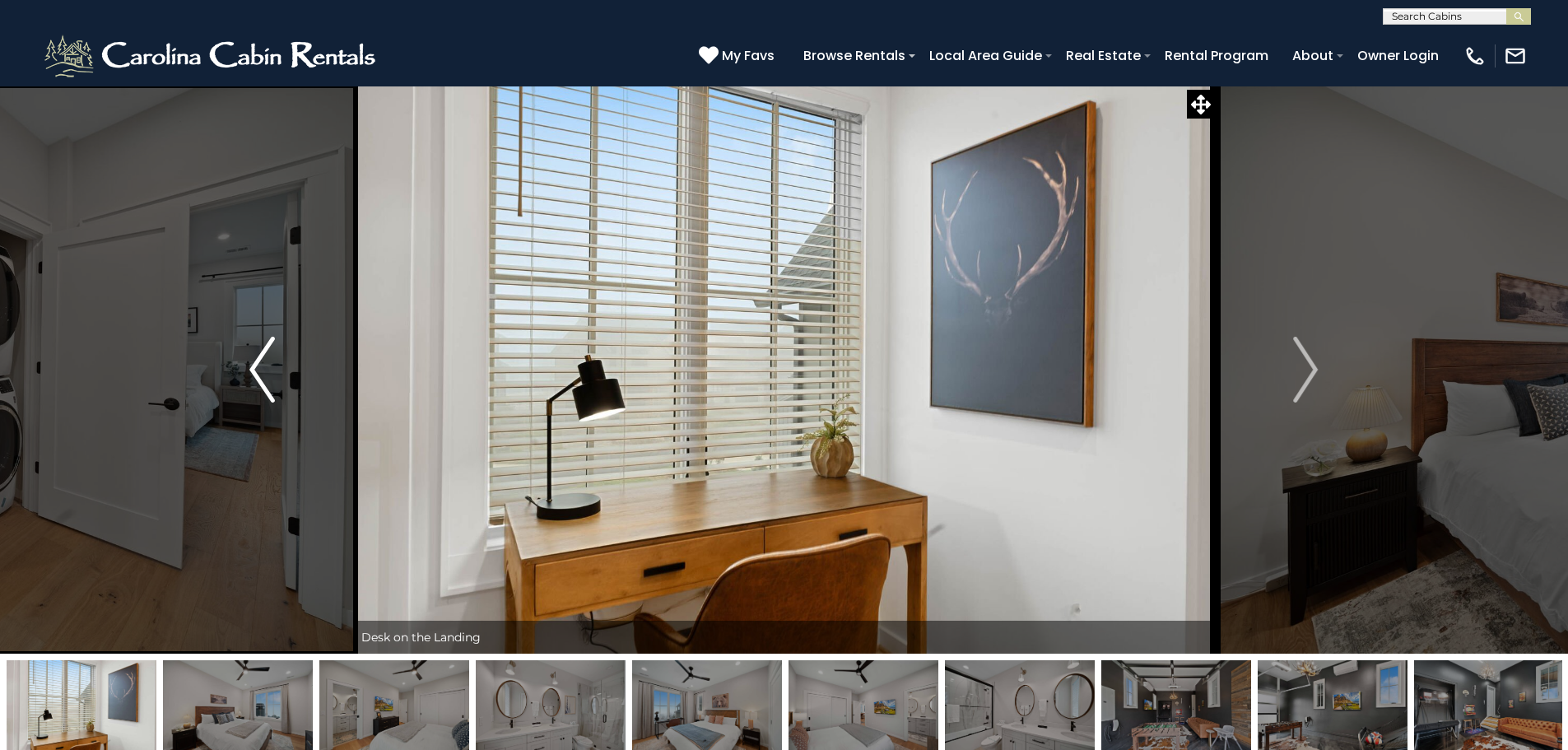
click at [259, 357] on img "Previous" at bounding box center [261, 370] width 25 height 66
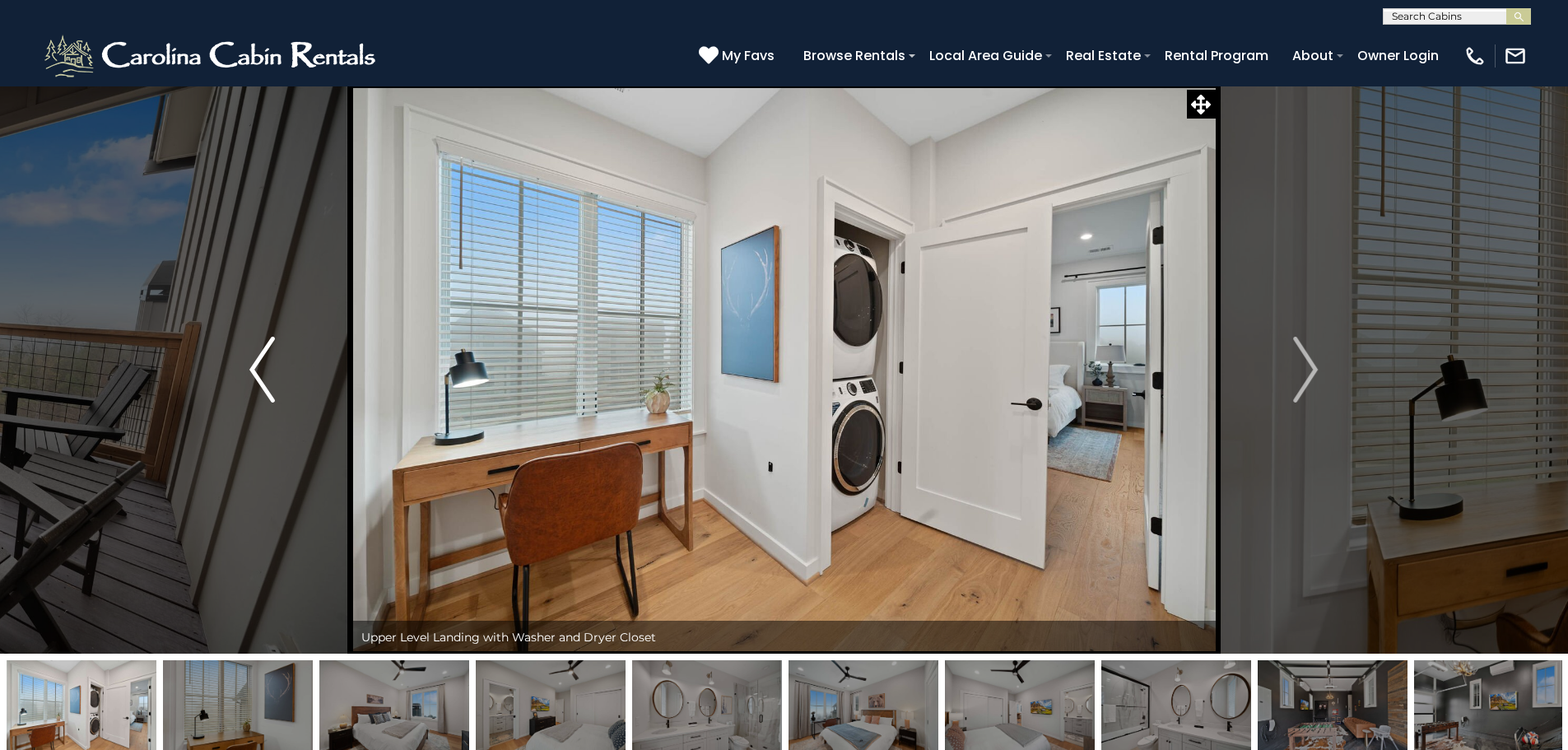
click at [259, 357] on img "Previous" at bounding box center [261, 370] width 25 height 66
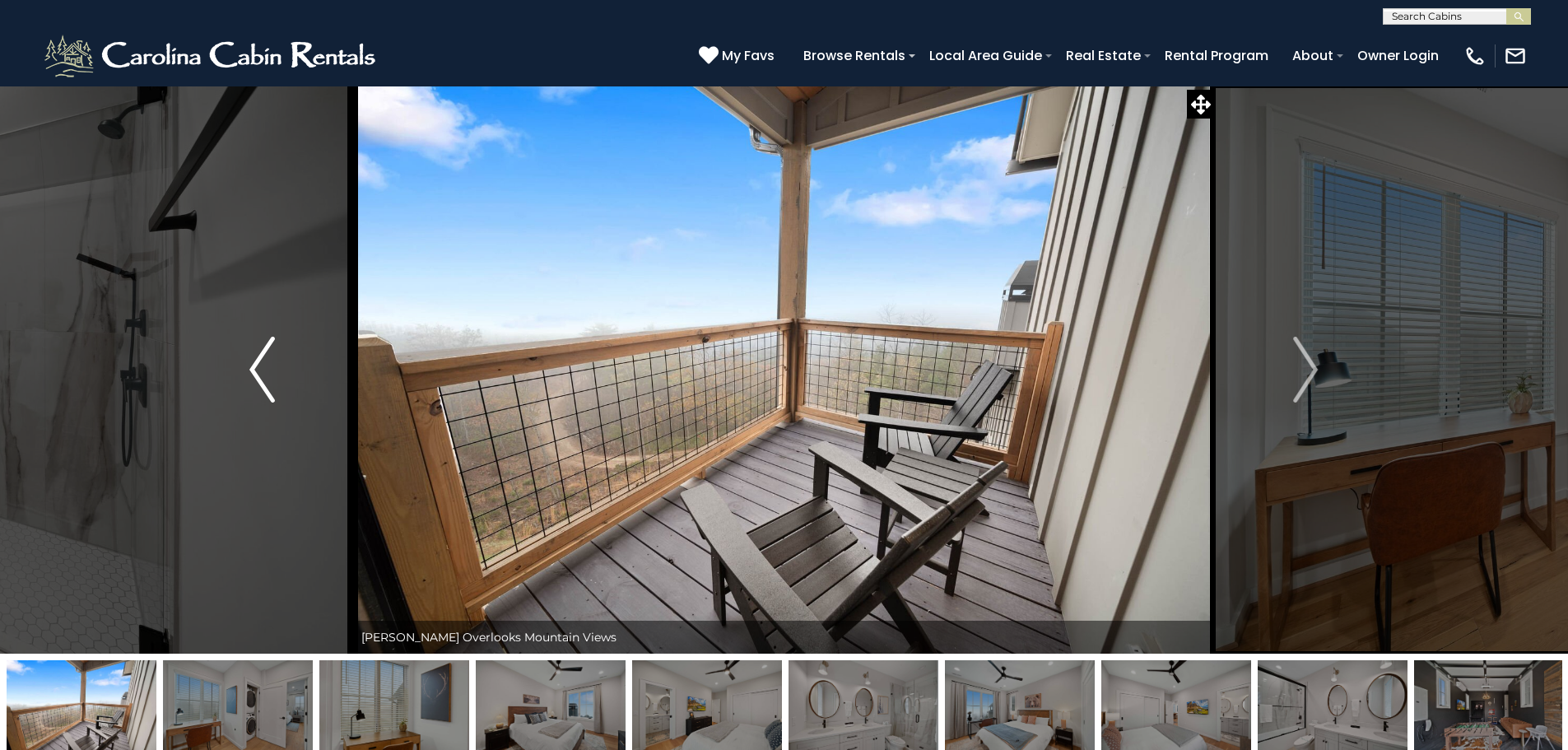
click at [259, 357] on img "Previous" at bounding box center [261, 370] width 25 height 66
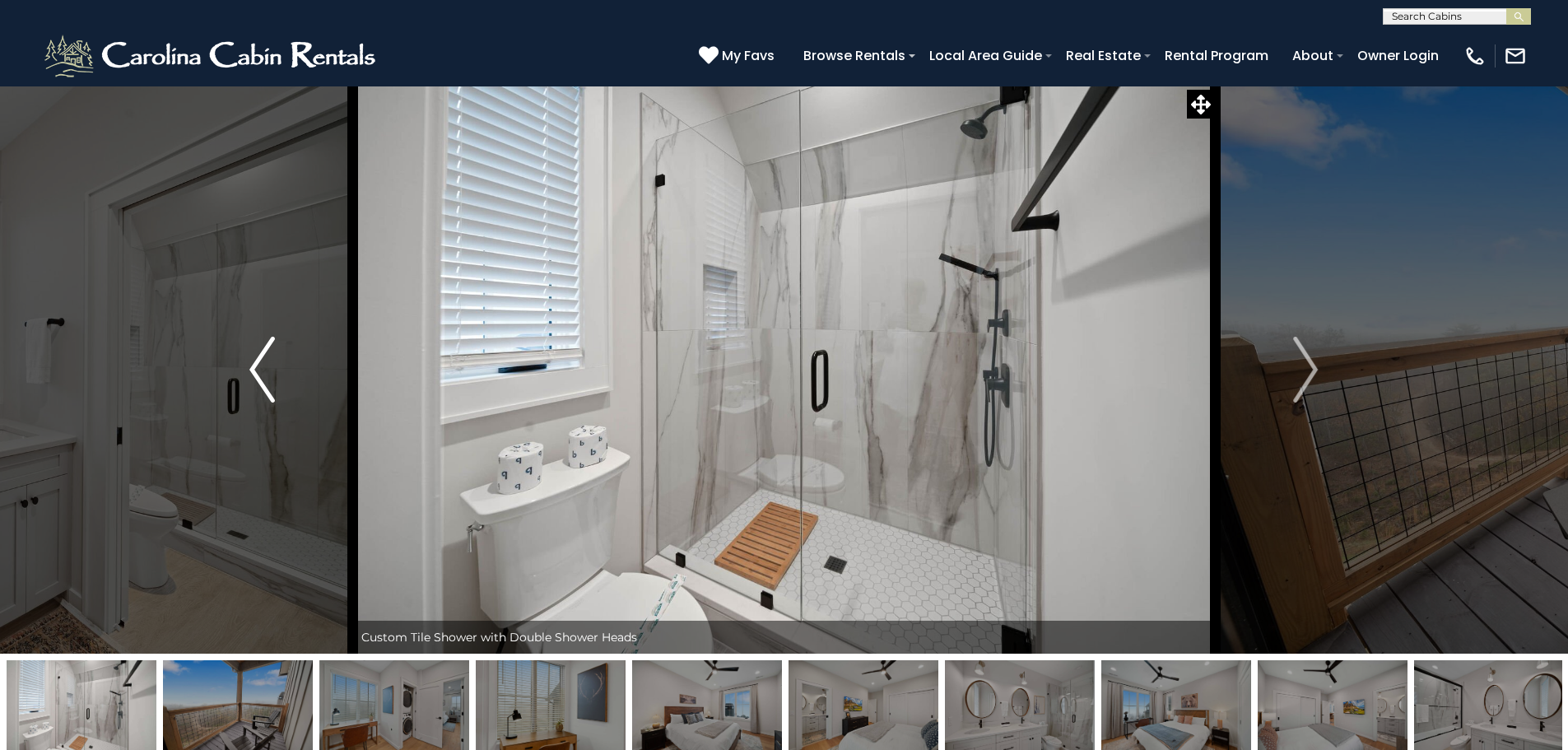
click at [259, 357] on img "Previous" at bounding box center [261, 370] width 25 height 66
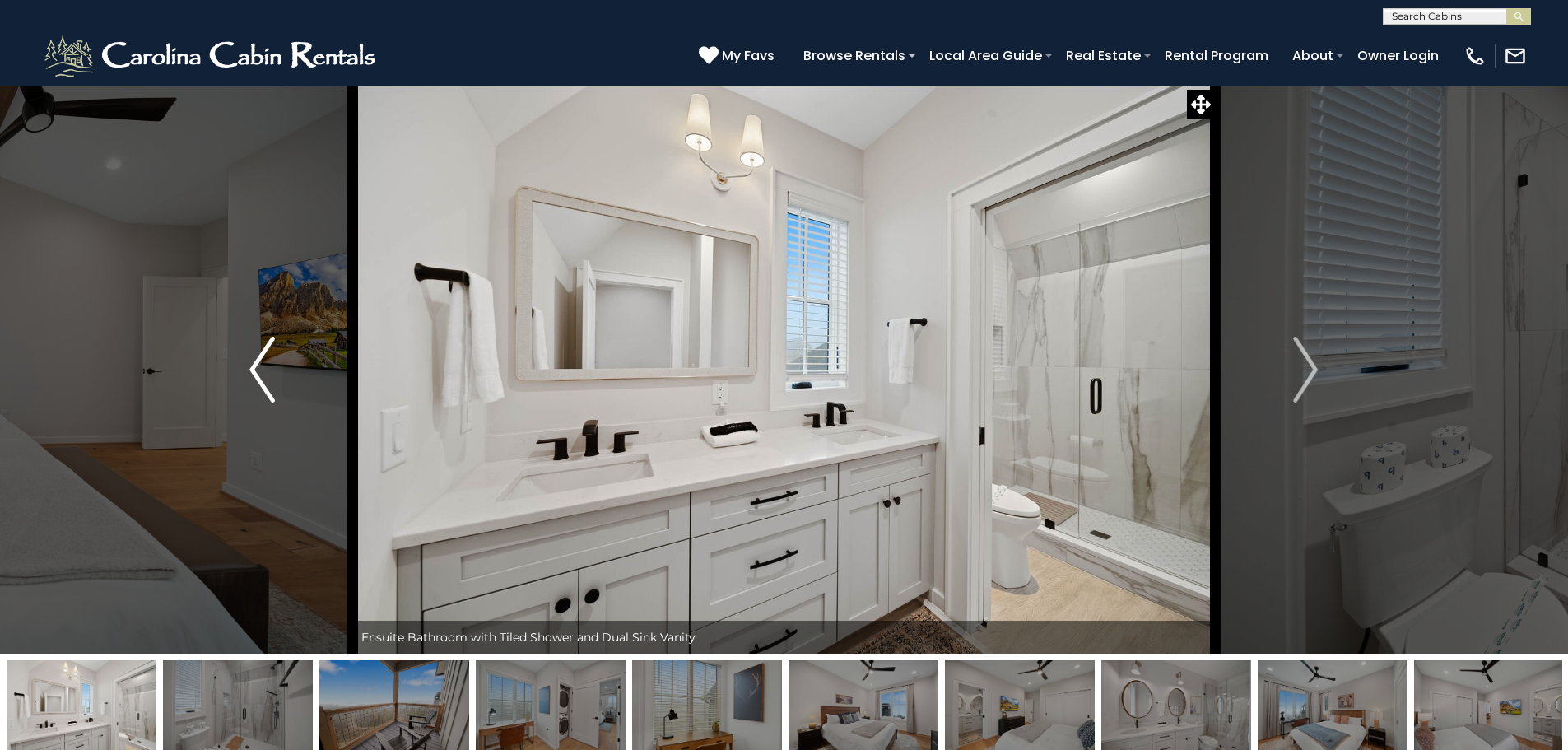
click at [259, 357] on img "Previous" at bounding box center [261, 370] width 25 height 66
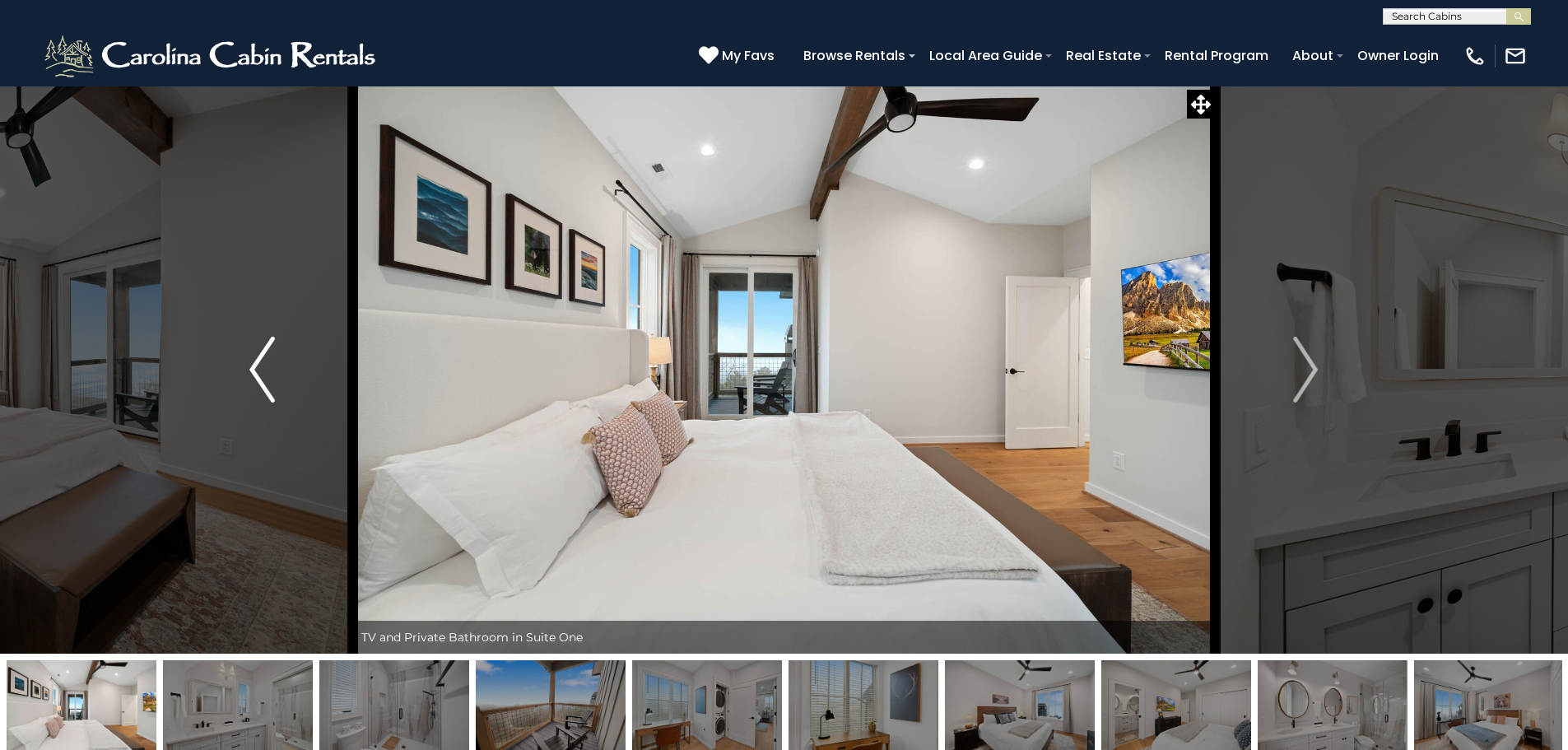
click at [259, 357] on img "Previous" at bounding box center [261, 370] width 25 height 66
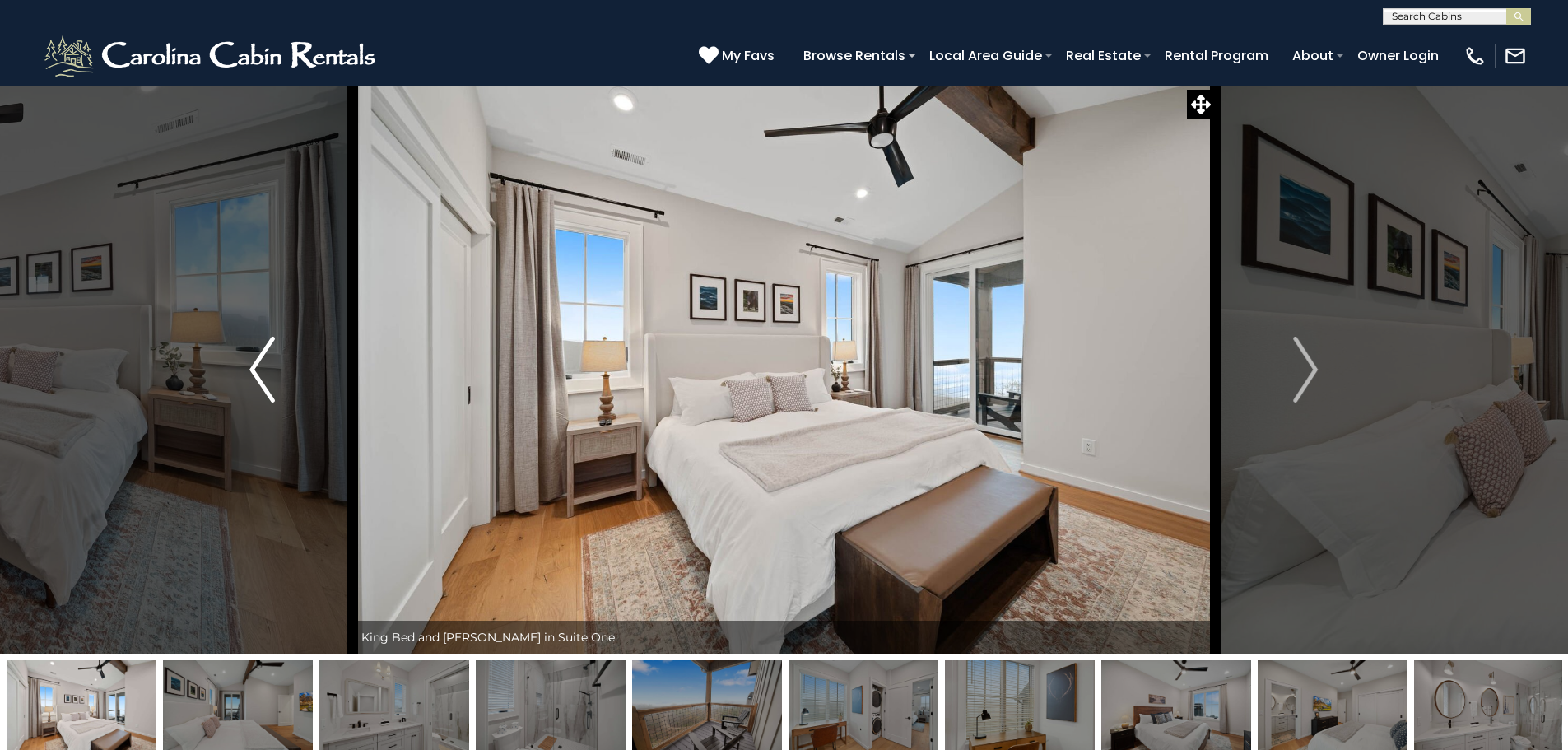
click at [259, 357] on img "Previous" at bounding box center [261, 370] width 25 height 66
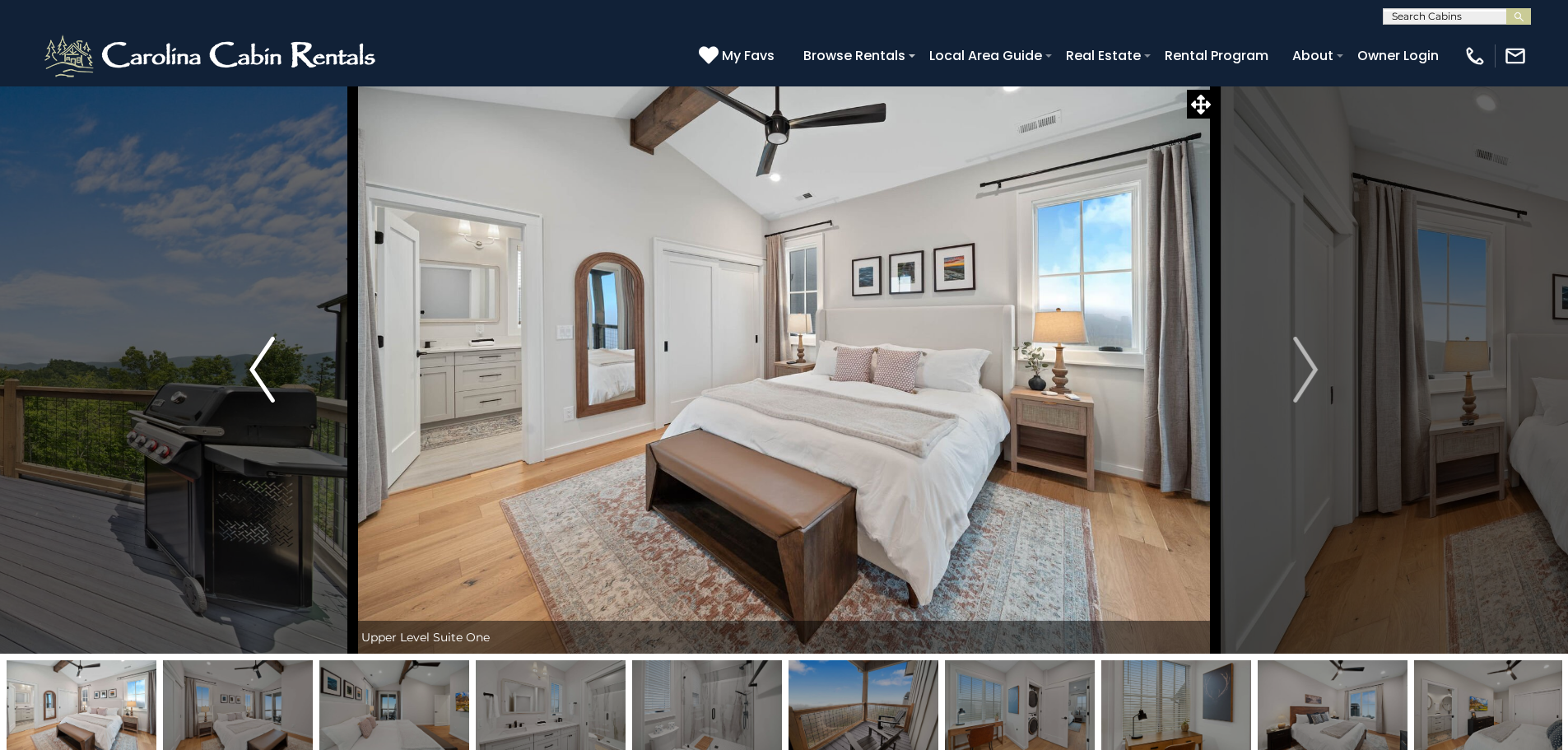
click at [259, 357] on img "Previous" at bounding box center [261, 370] width 25 height 66
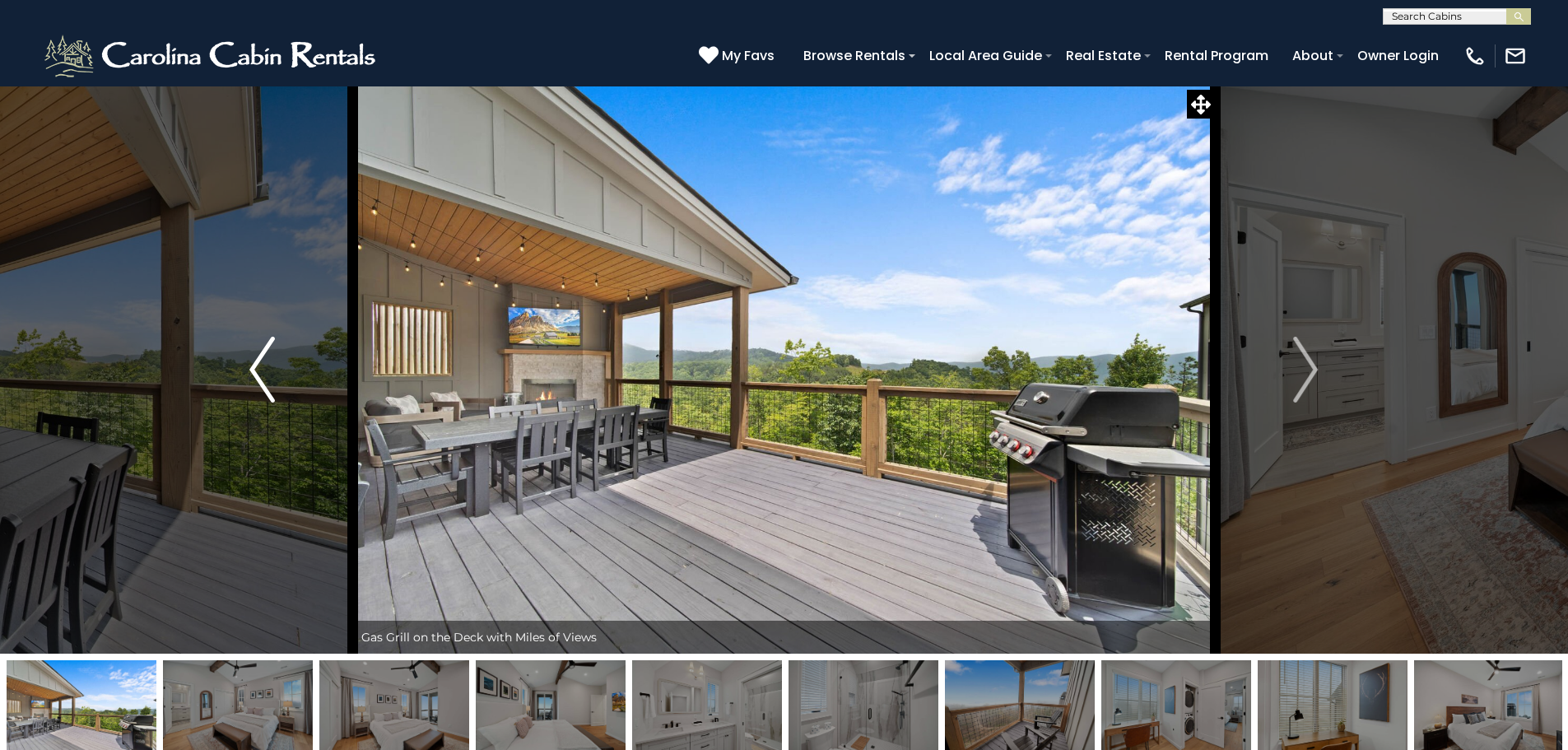
click at [259, 357] on img "Previous" at bounding box center [261, 370] width 25 height 66
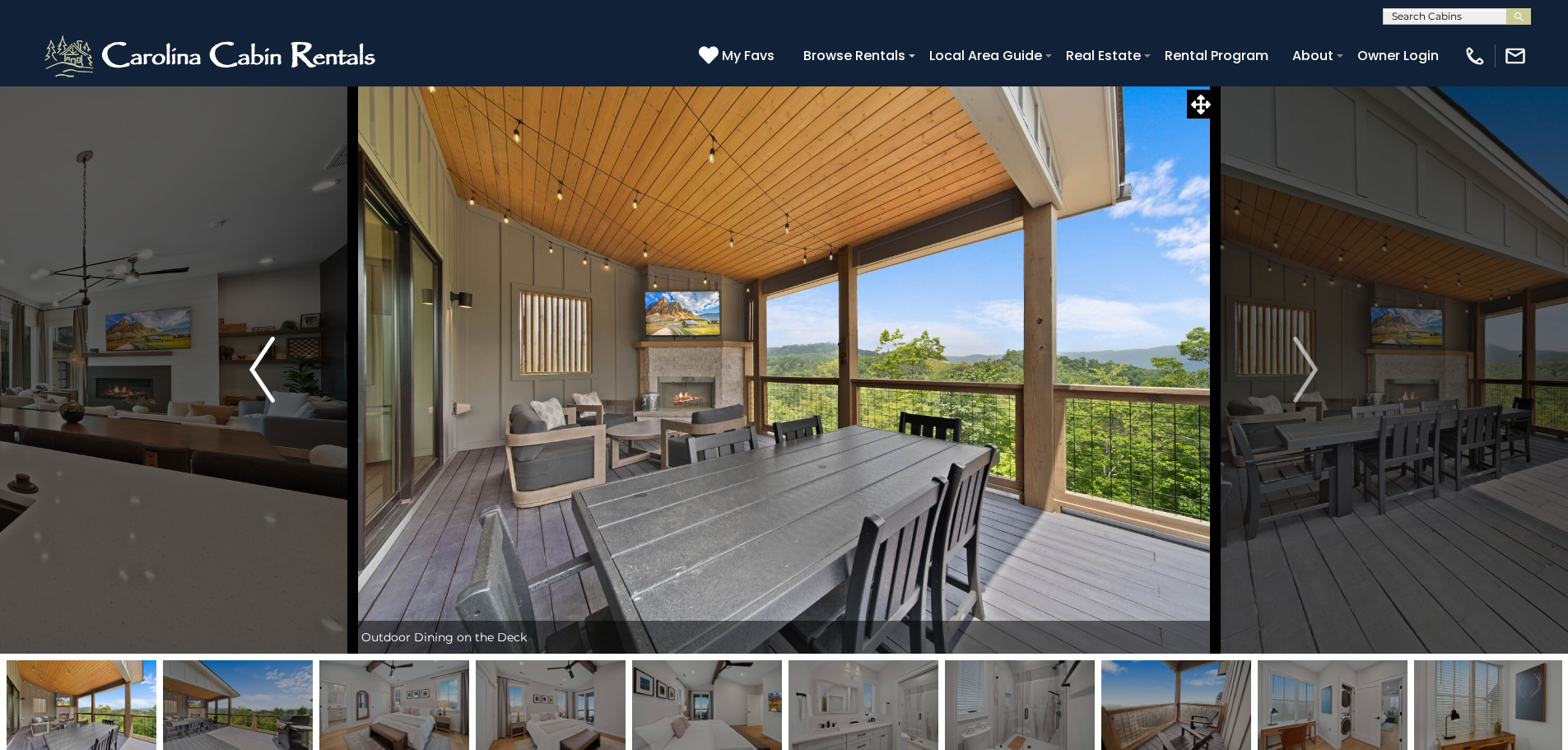
click at [259, 357] on img "Previous" at bounding box center [261, 370] width 25 height 66
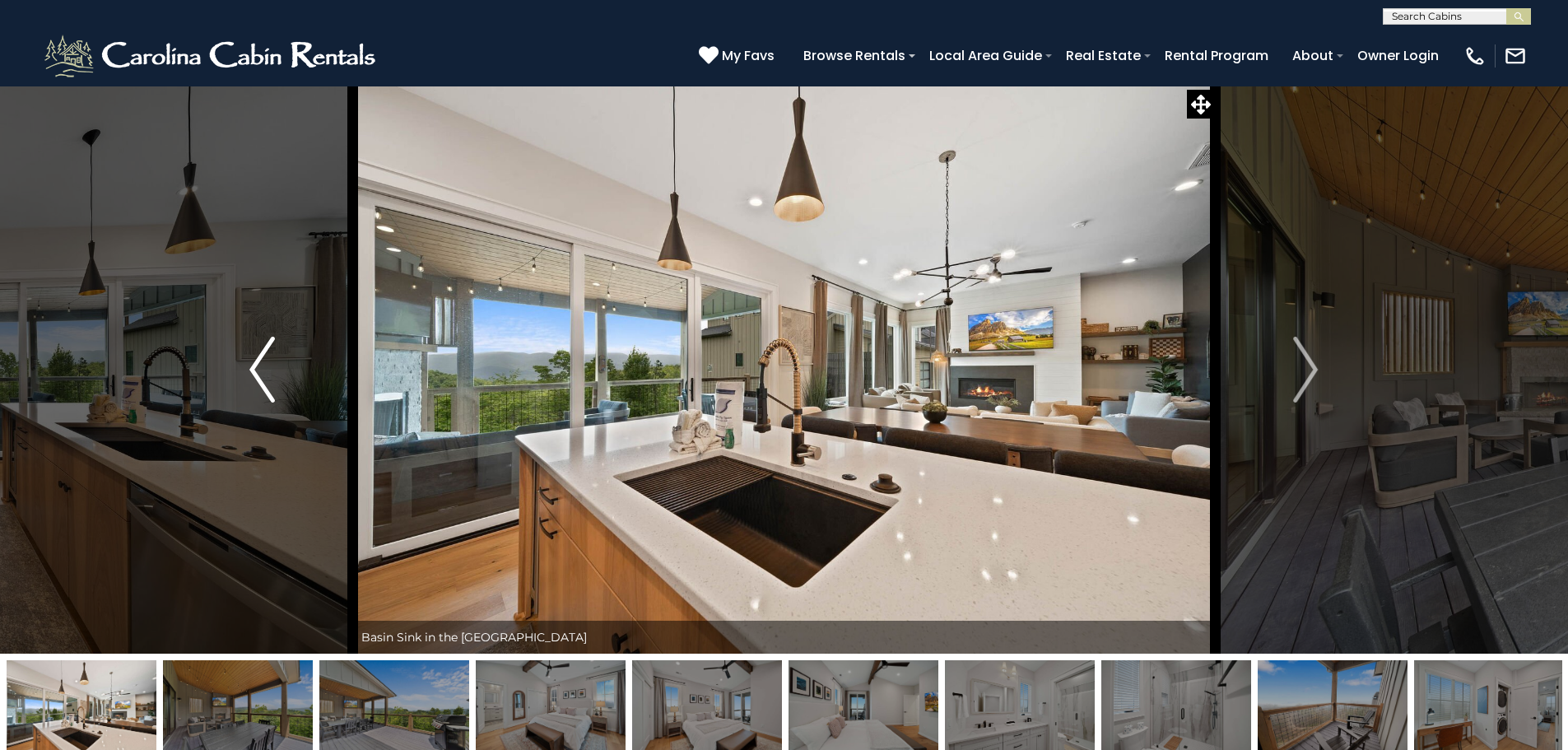
click at [259, 357] on img "Previous" at bounding box center [261, 370] width 25 height 66
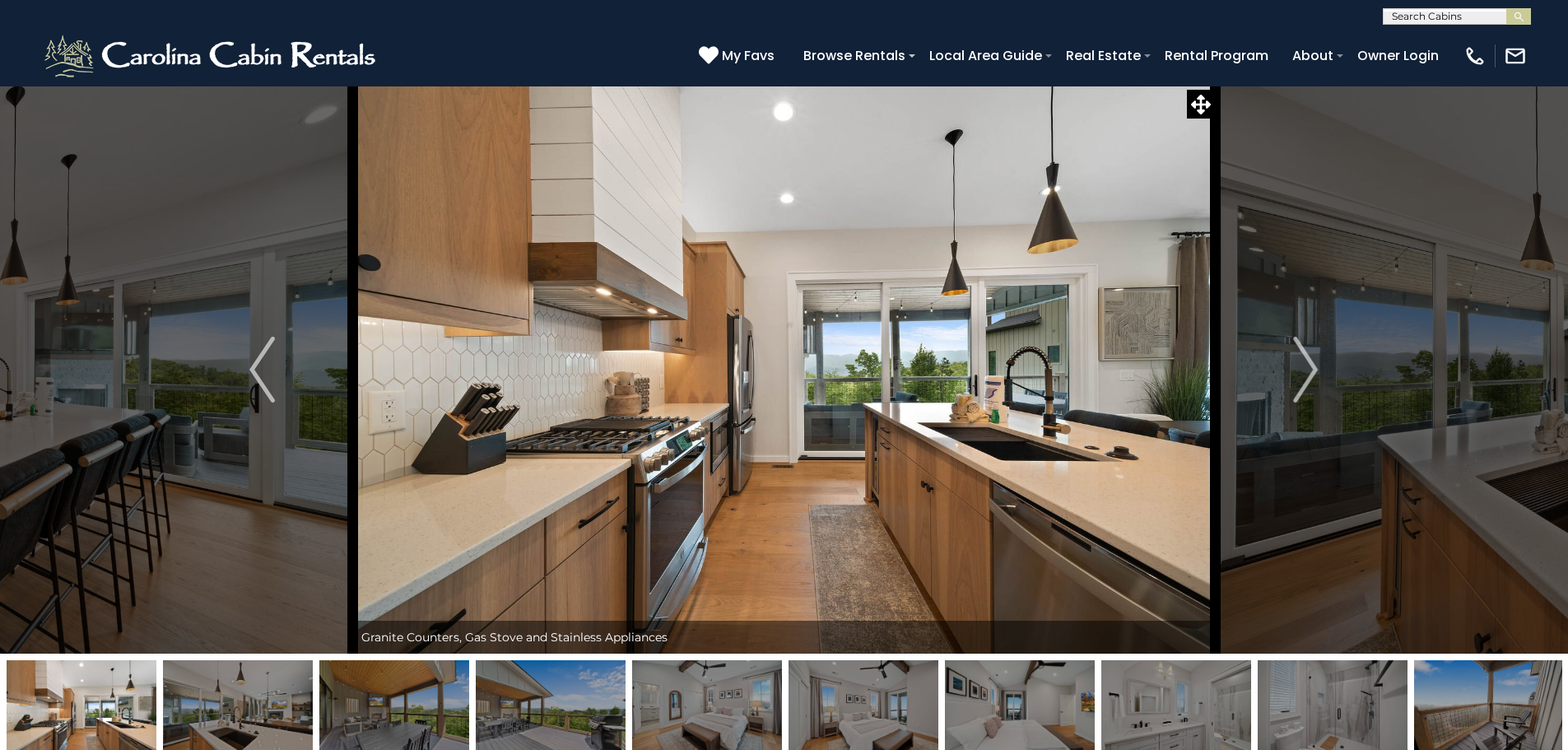
click at [650, 390] on img at bounding box center [784, 370] width 862 height 568
click at [285, 375] on button "Previous" at bounding box center [261, 370] width 181 height 568
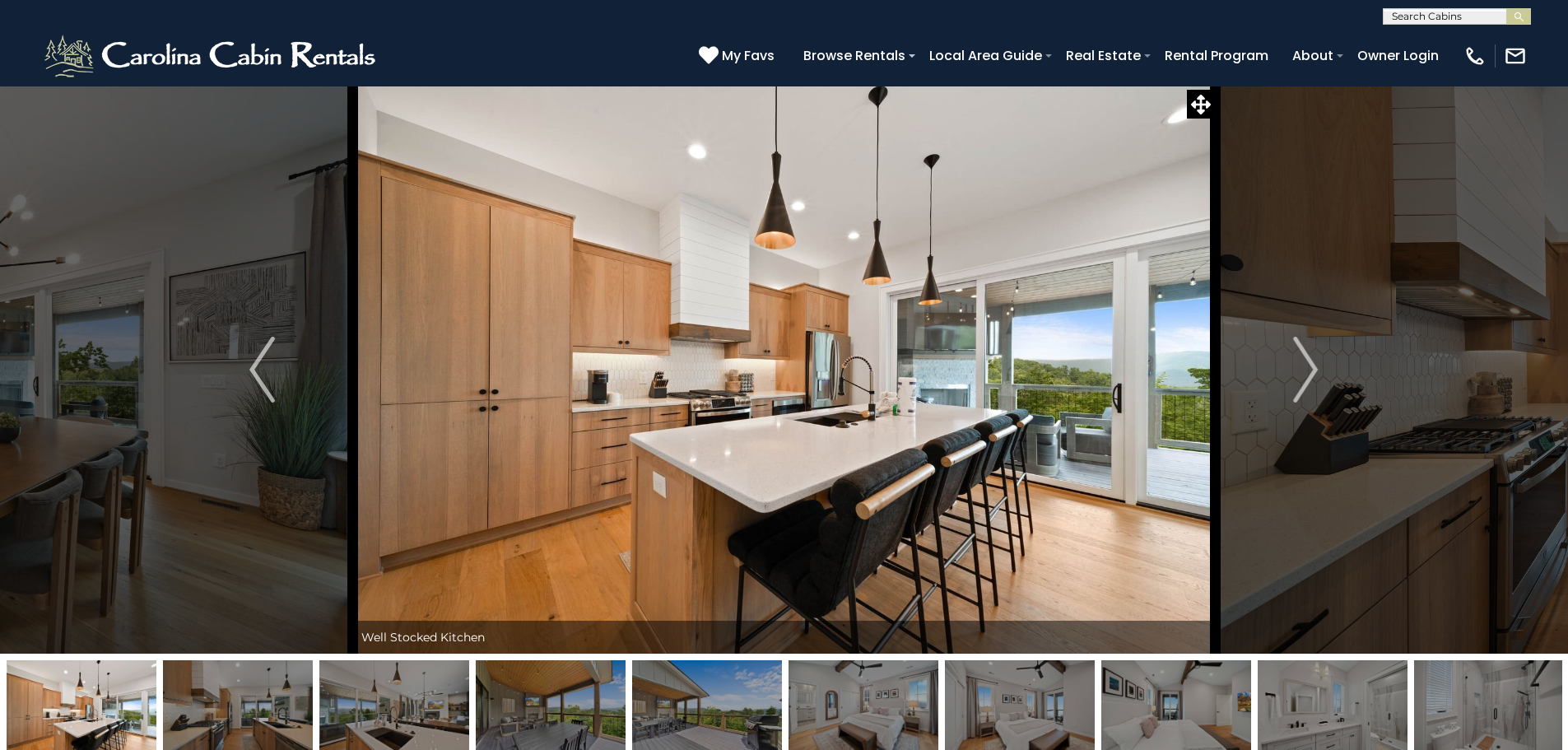
click at [599, 388] on img at bounding box center [784, 370] width 862 height 568
click at [1289, 384] on button "Next" at bounding box center [1306, 370] width 181 height 568
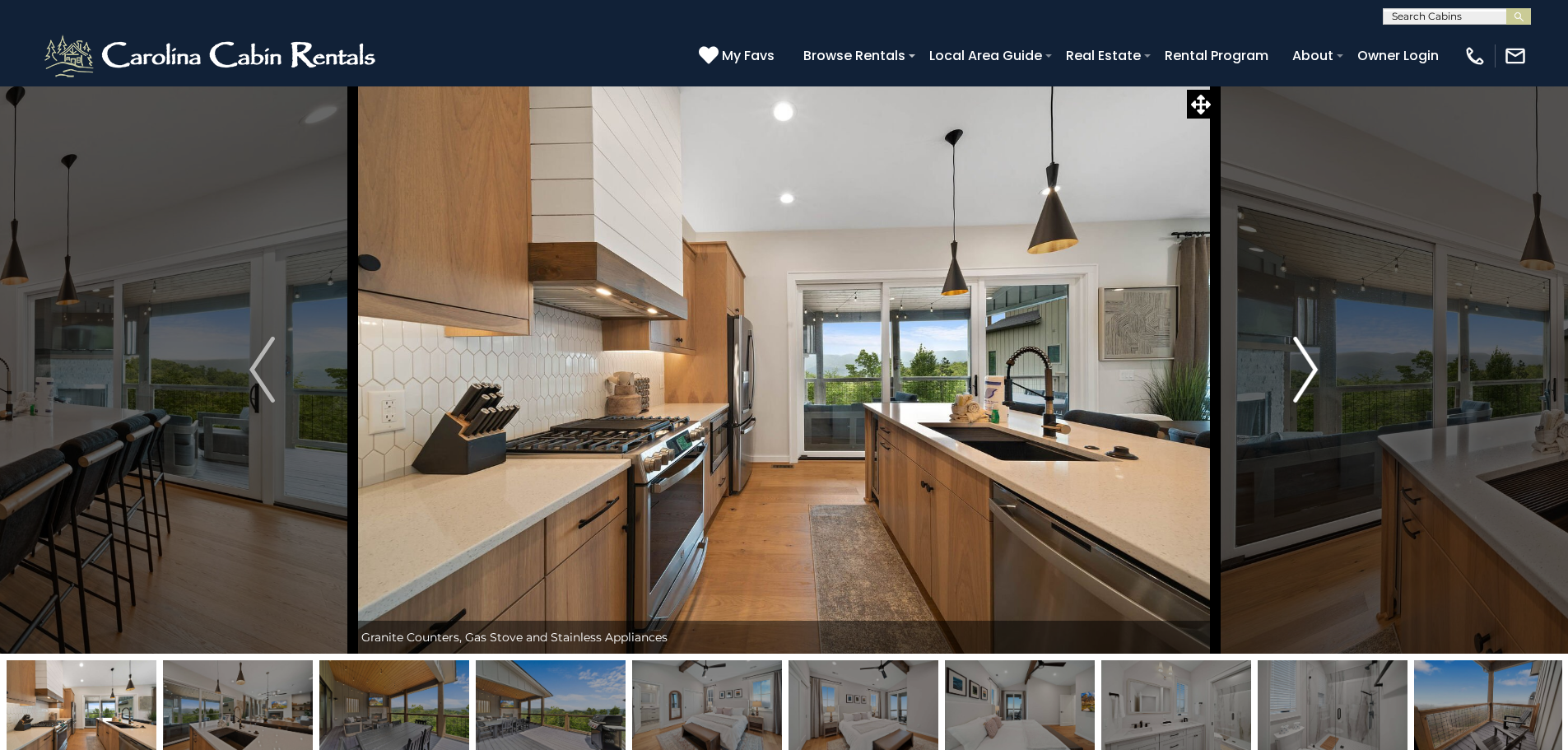
click at [1289, 384] on button "Next" at bounding box center [1306, 370] width 181 height 568
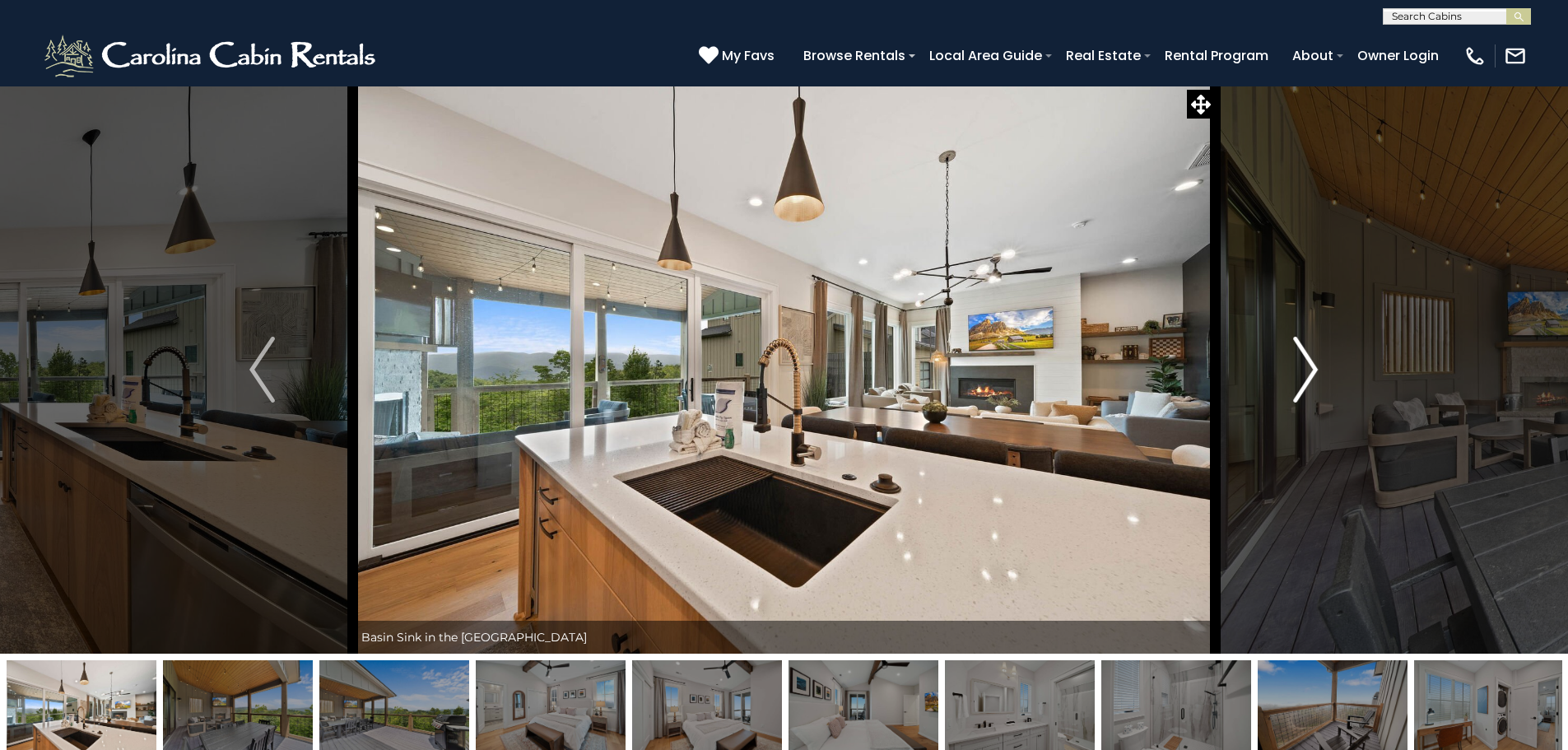
click at [1289, 384] on button "Next" at bounding box center [1306, 370] width 181 height 568
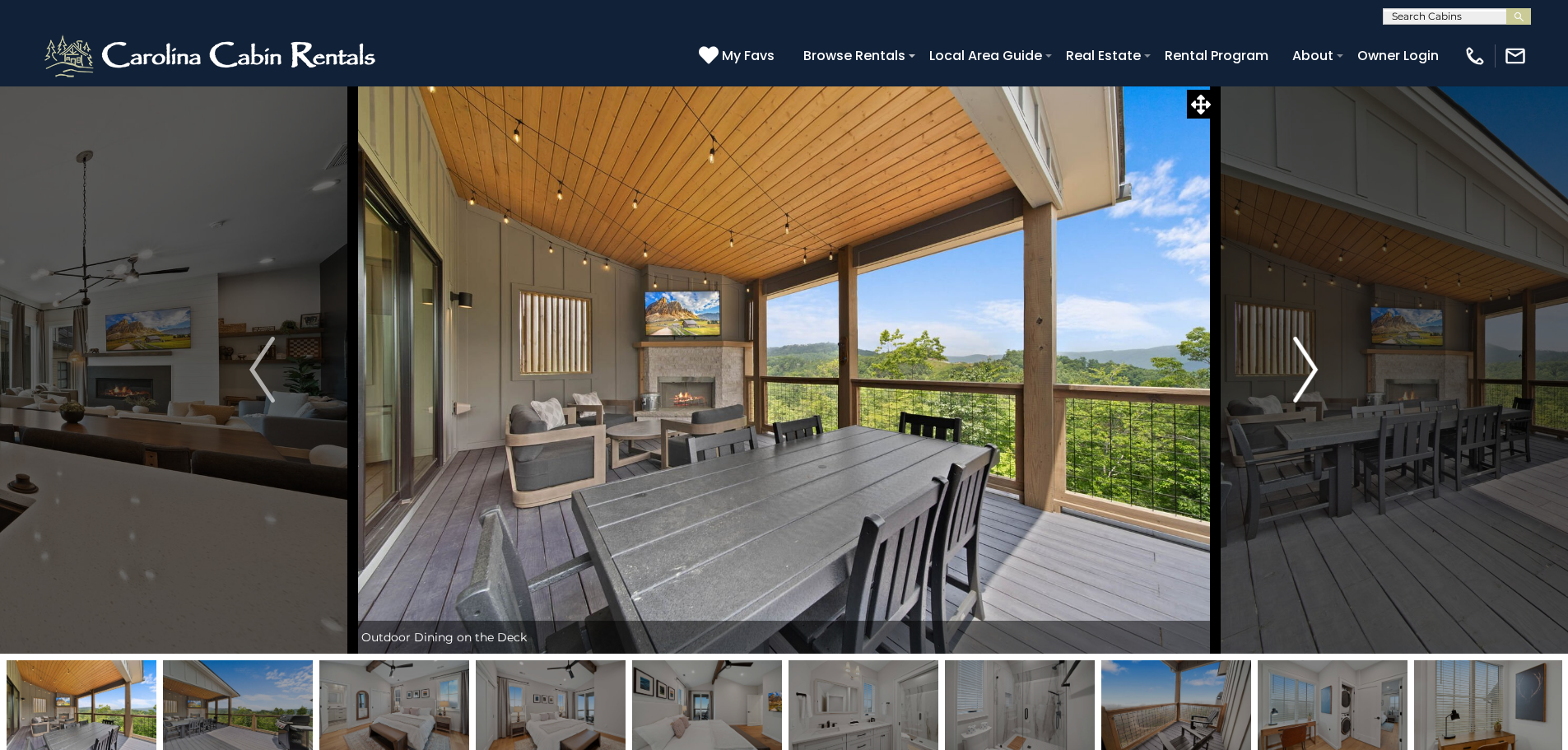
click at [1289, 384] on button "Next" at bounding box center [1306, 370] width 181 height 568
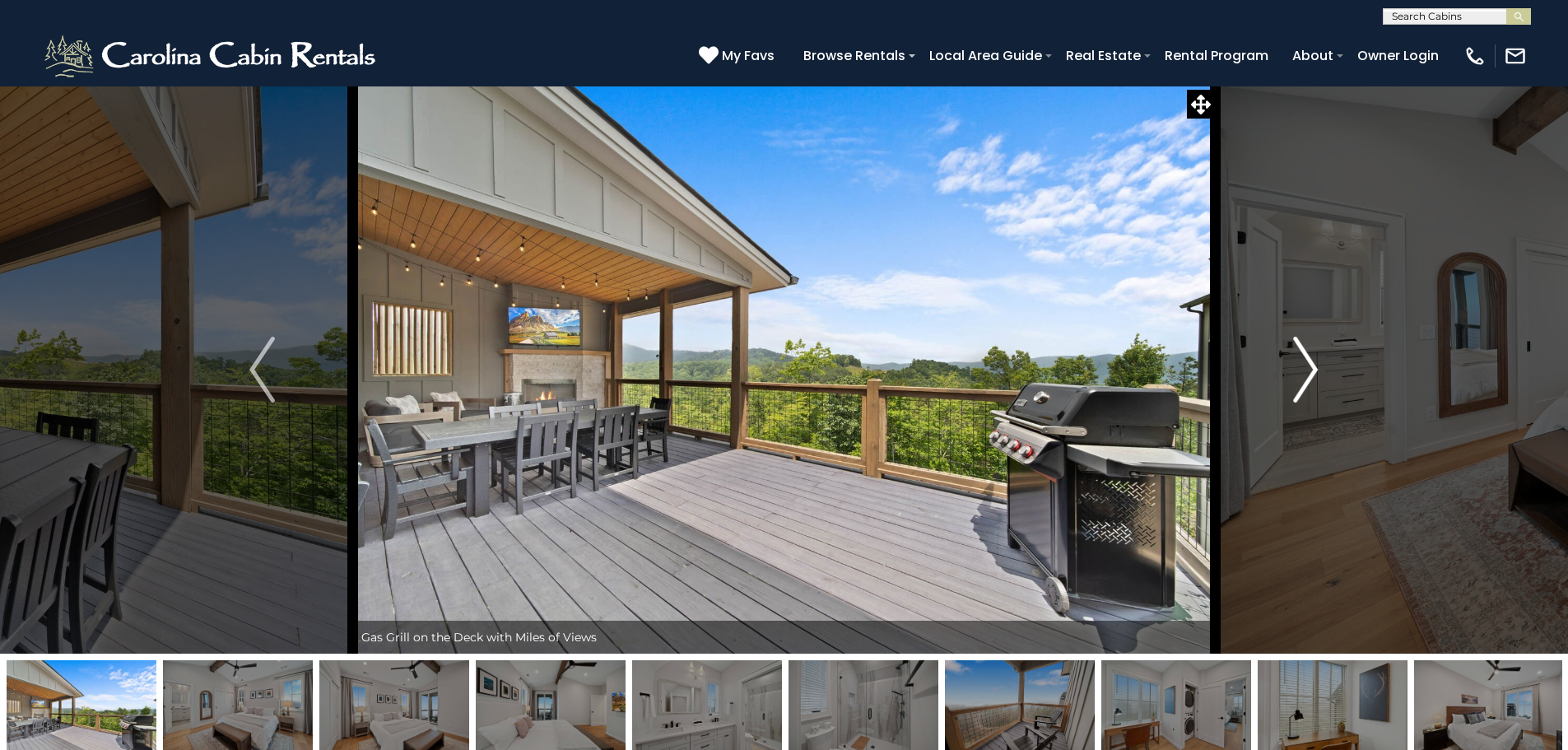
click at [1289, 384] on button "Next" at bounding box center [1306, 370] width 181 height 568
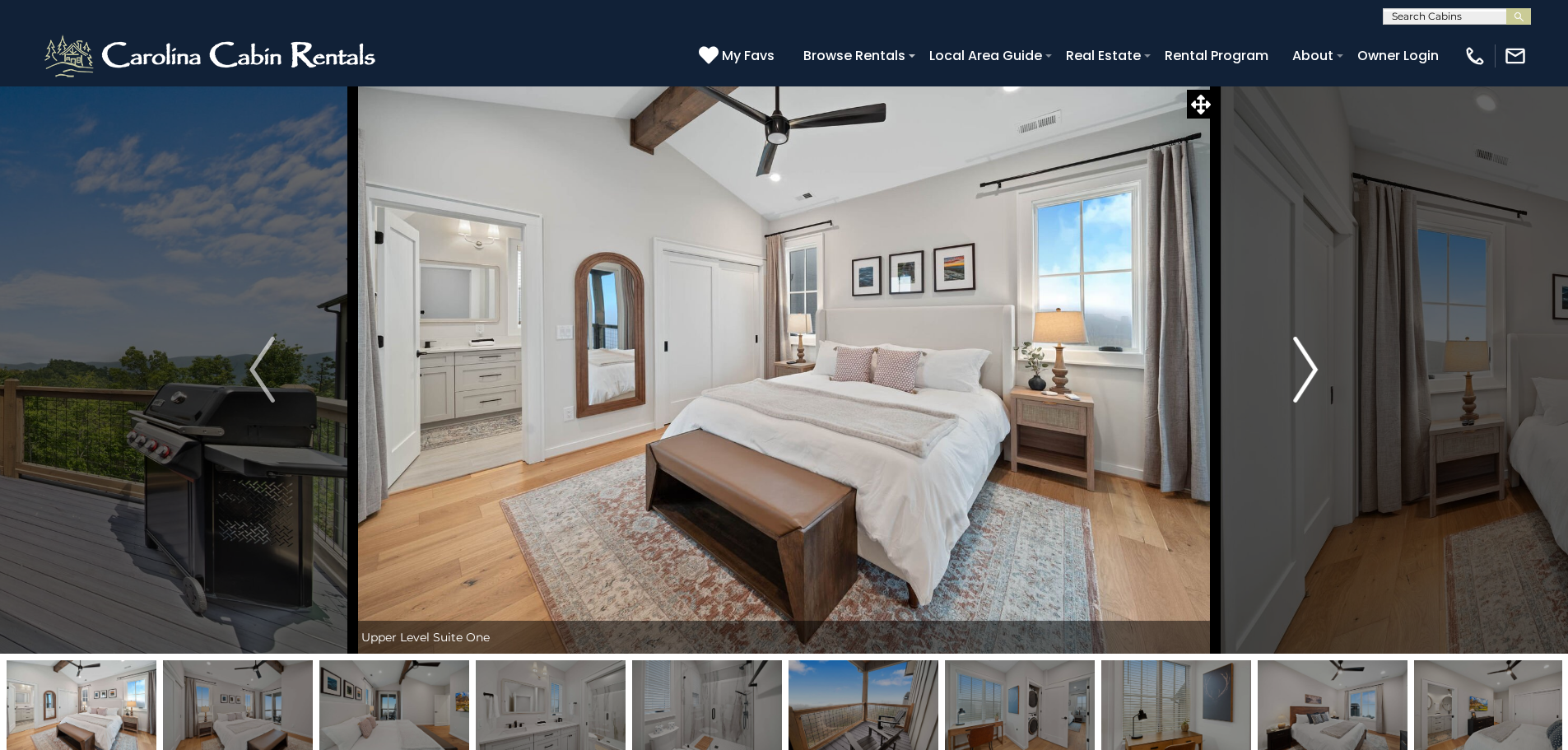
click at [1289, 384] on button "Next" at bounding box center [1306, 370] width 181 height 568
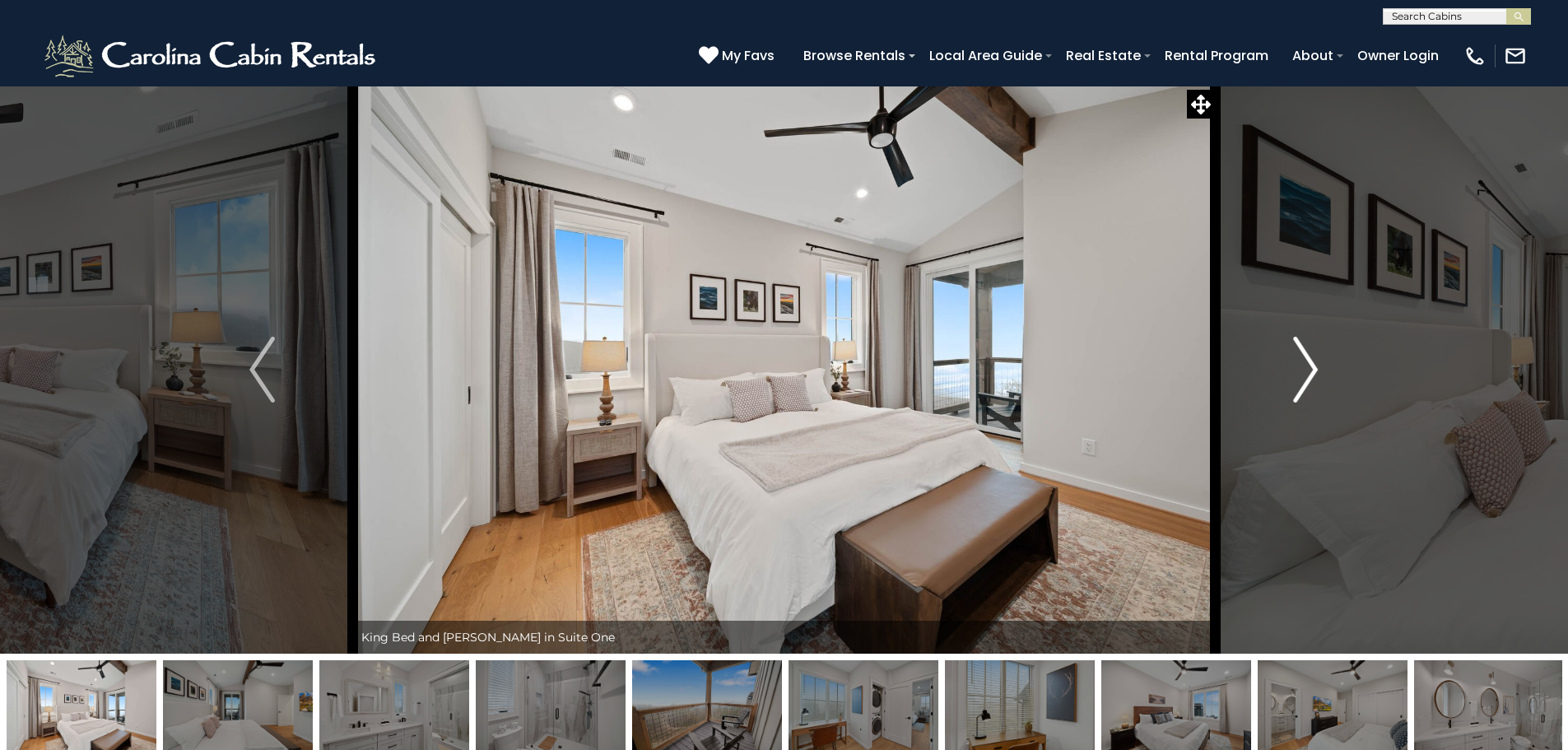
click at [1289, 384] on button "Next" at bounding box center [1306, 370] width 181 height 568
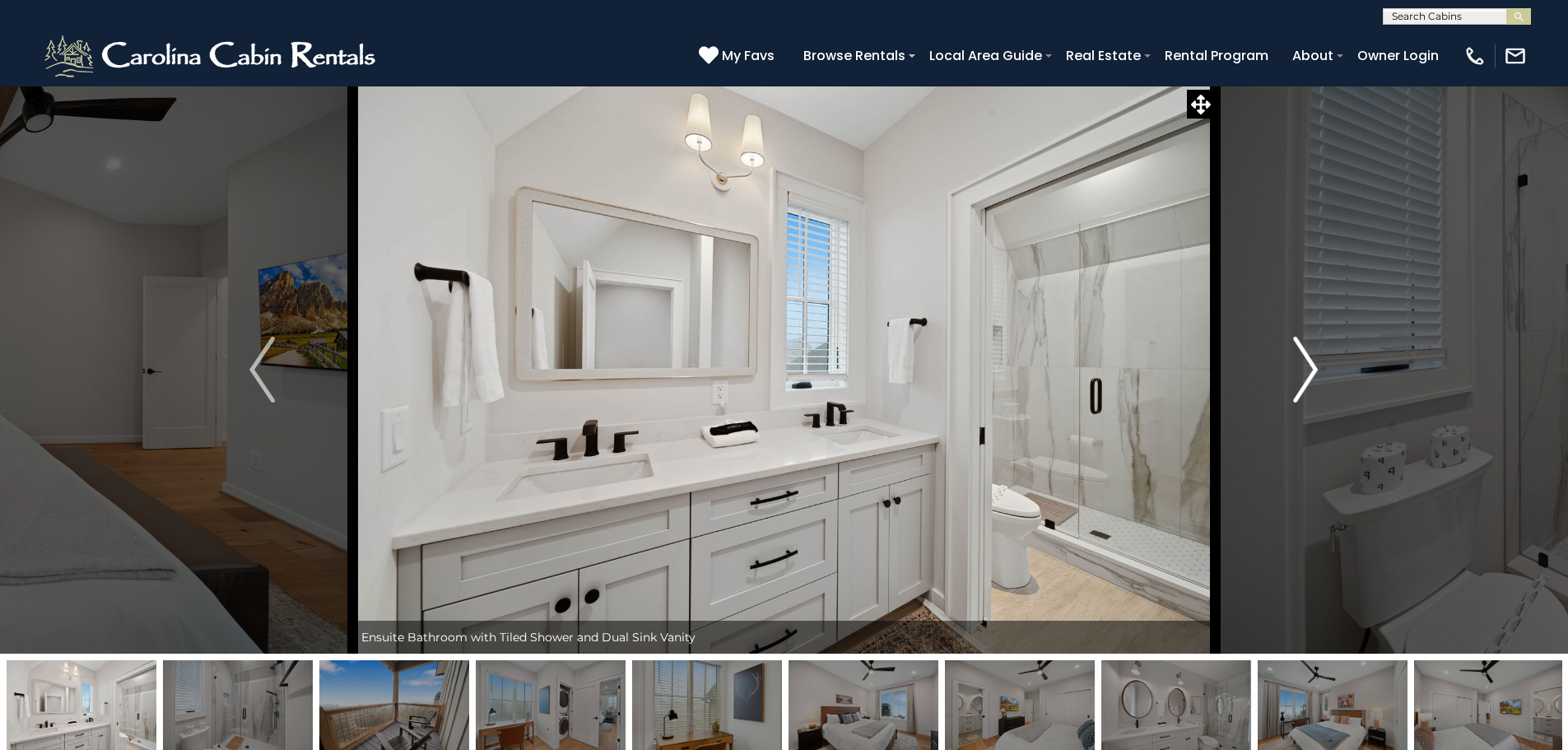
click at [1289, 384] on button "Next" at bounding box center [1306, 370] width 181 height 568
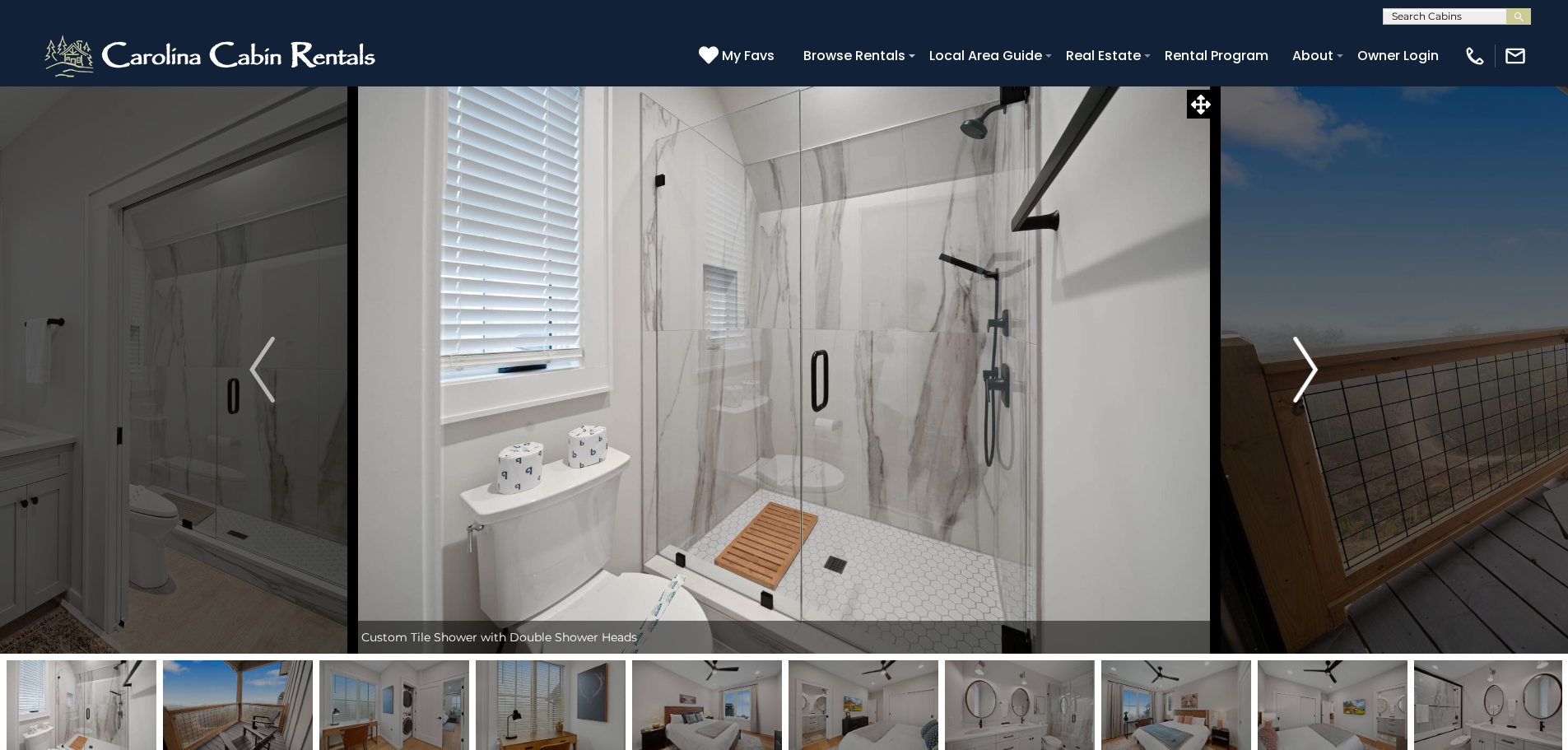
click at [1289, 384] on button "Next" at bounding box center [1306, 370] width 181 height 568
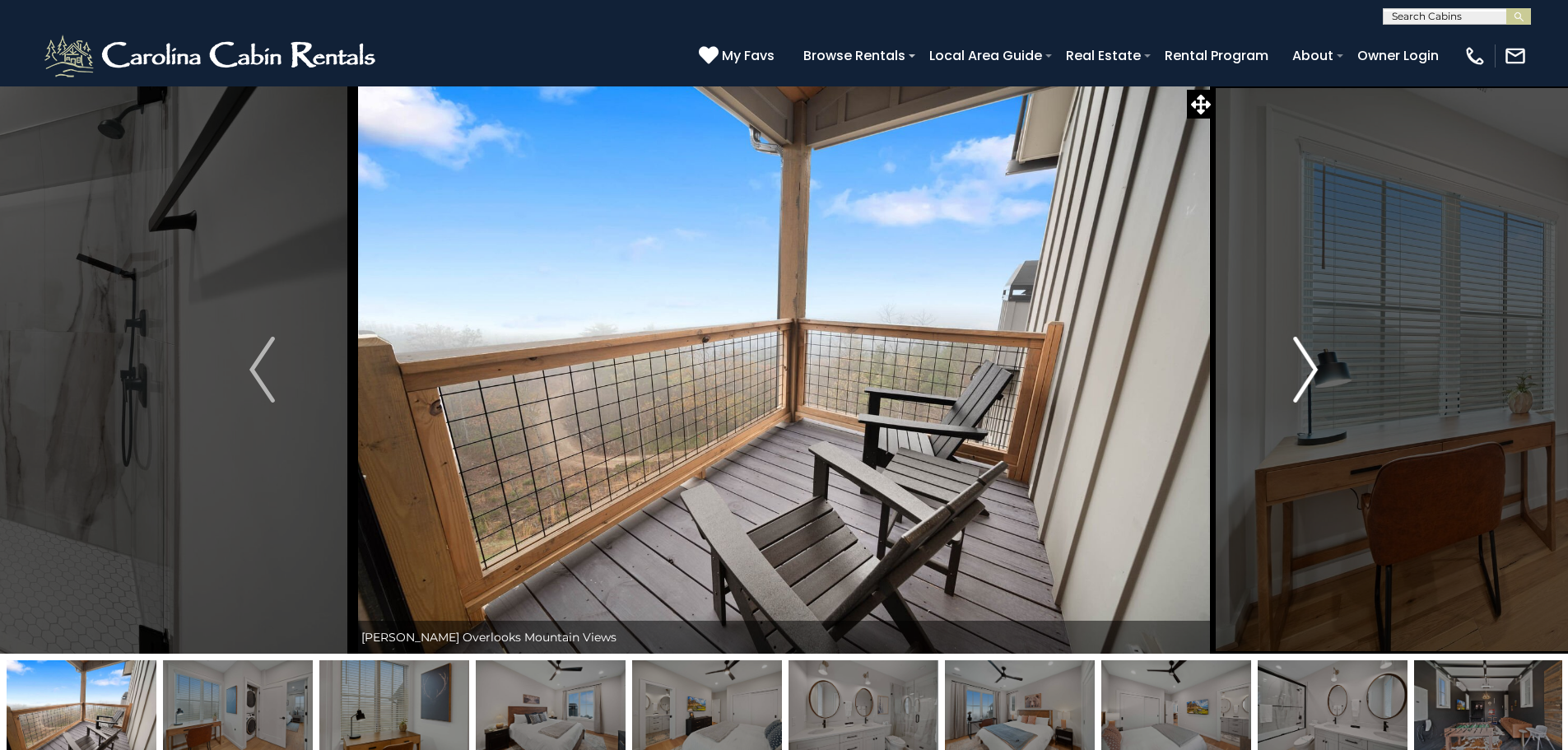
click at [1289, 384] on button "Next" at bounding box center [1306, 370] width 181 height 568
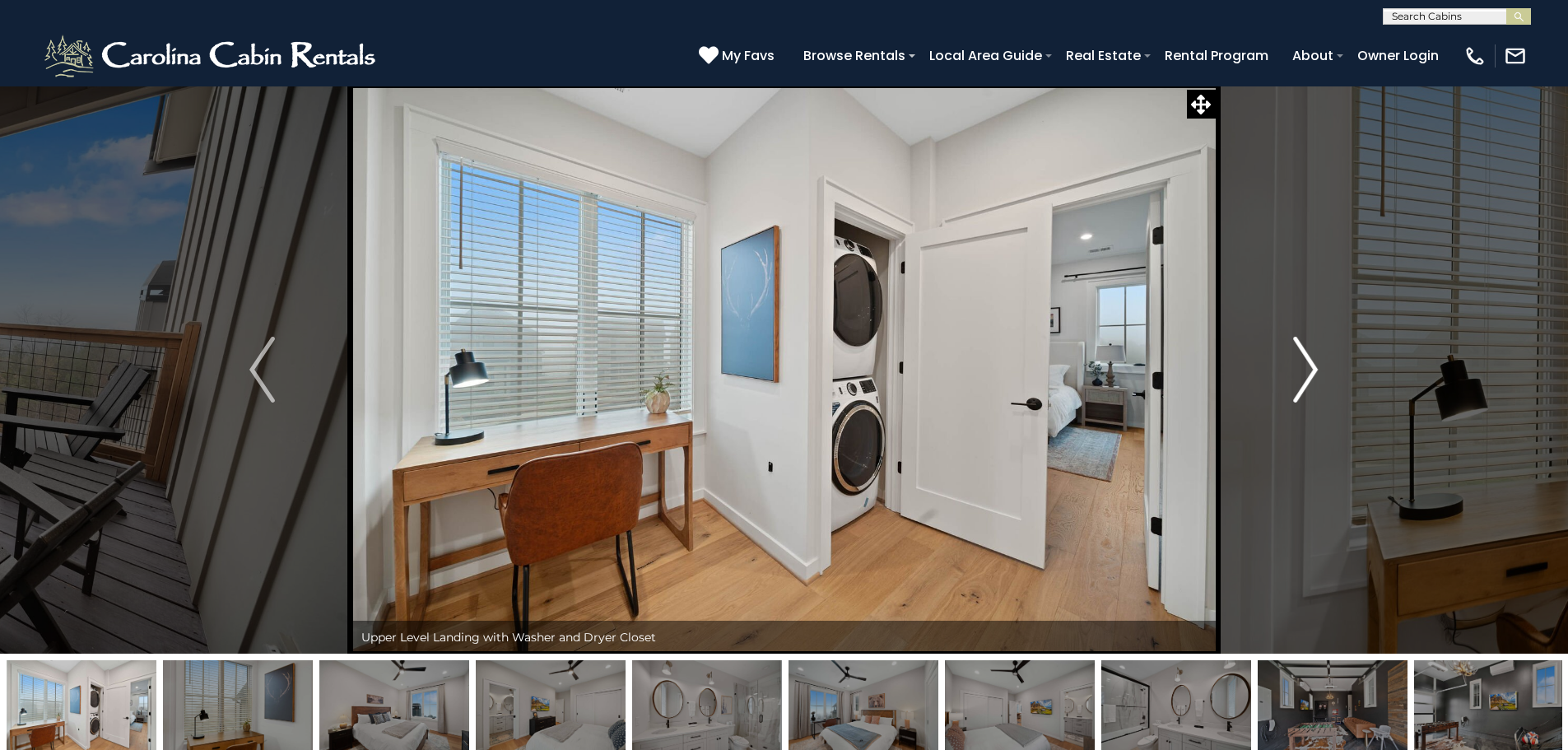
click at [1289, 384] on button "Next" at bounding box center [1306, 370] width 181 height 568
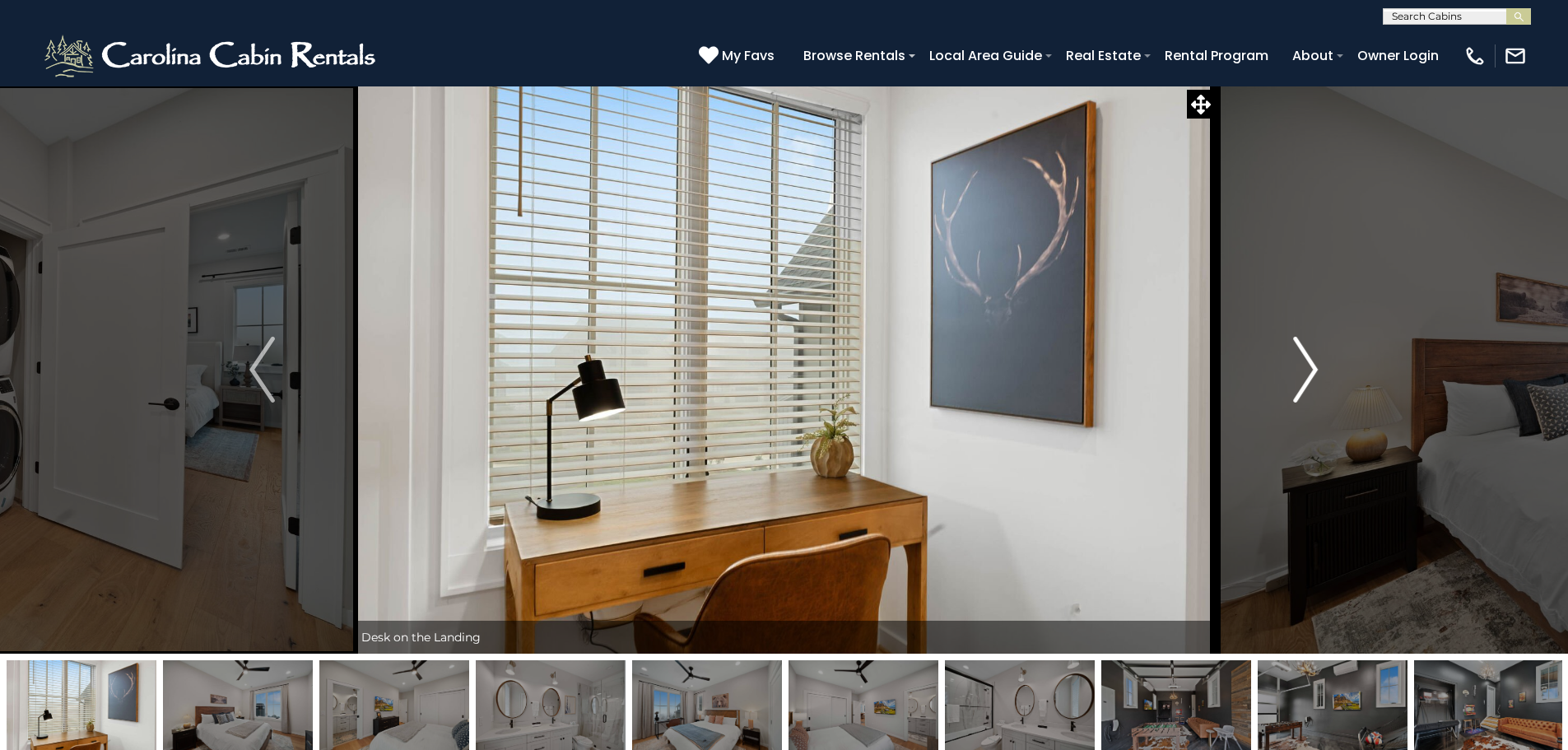
click at [1289, 384] on button "Next" at bounding box center [1306, 370] width 181 height 568
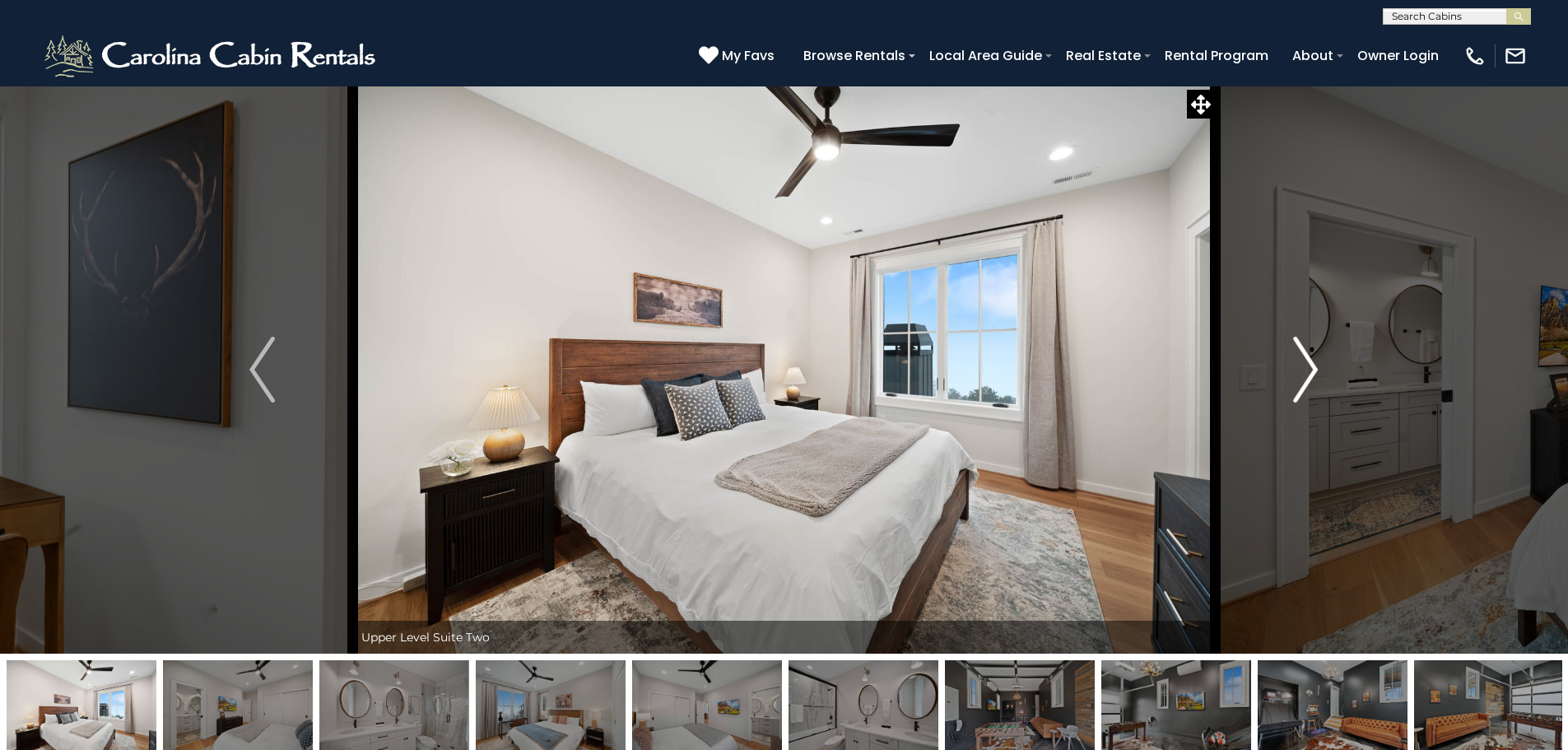
click at [1289, 384] on button "Next" at bounding box center [1306, 370] width 181 height 568
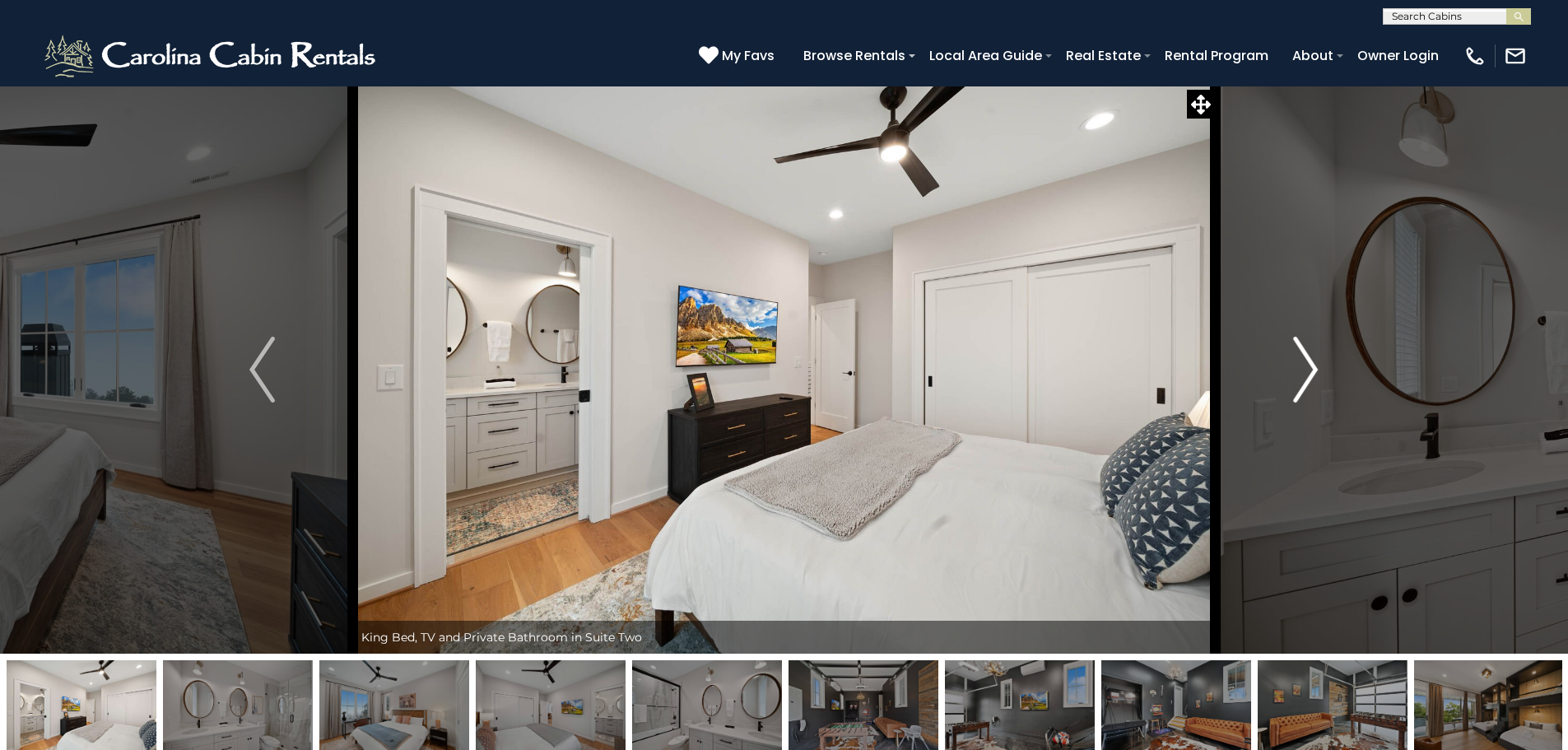
click at [1289, 384] on button "Next" at bounding box center [1306, 370] width 181 height 568
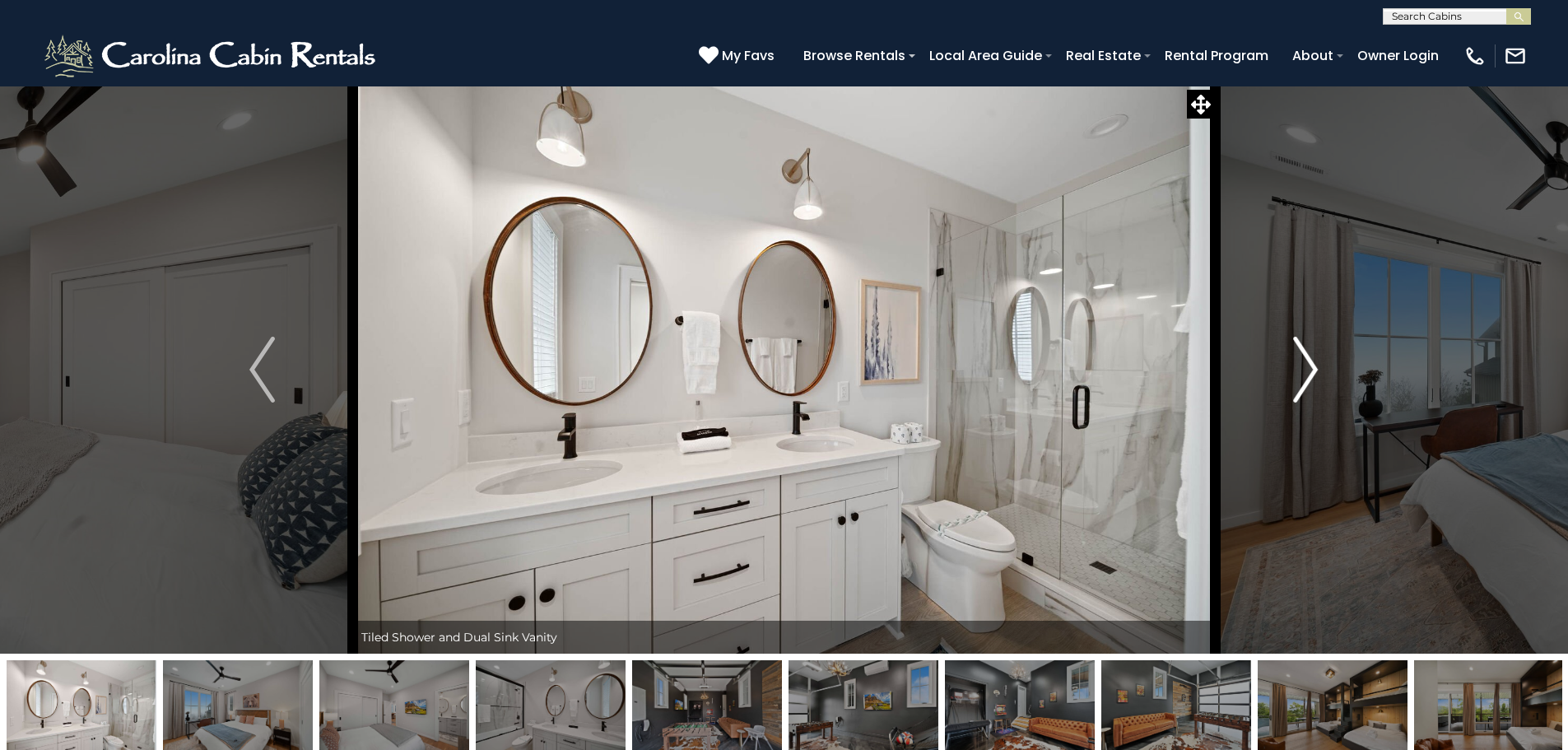
click at [1289, 384] on button "Next" at bounding box center [1306, 370] width 181 height 568
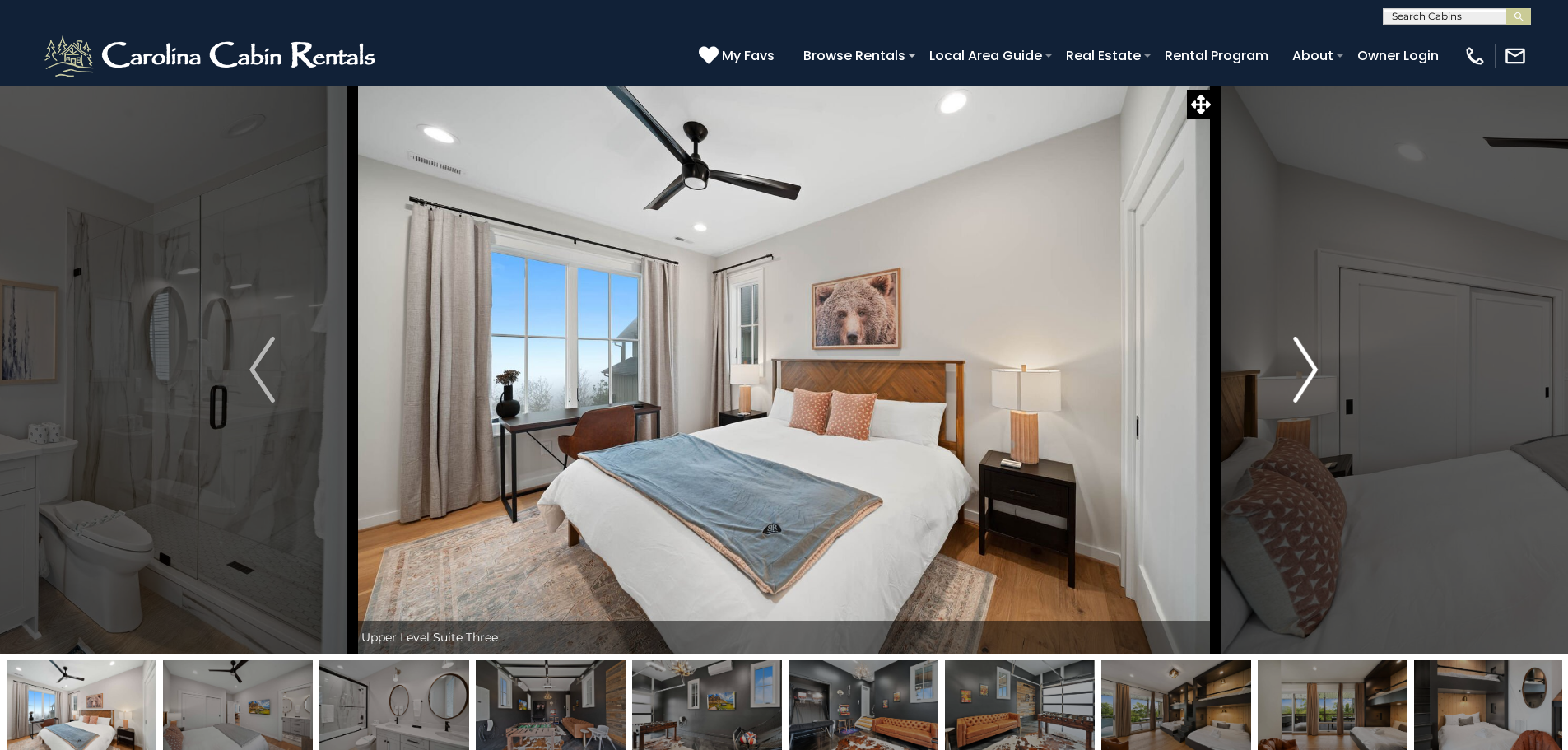
click at [1300, 369] on img "Next" at bounding box center [1306, 370] width 25 height 66
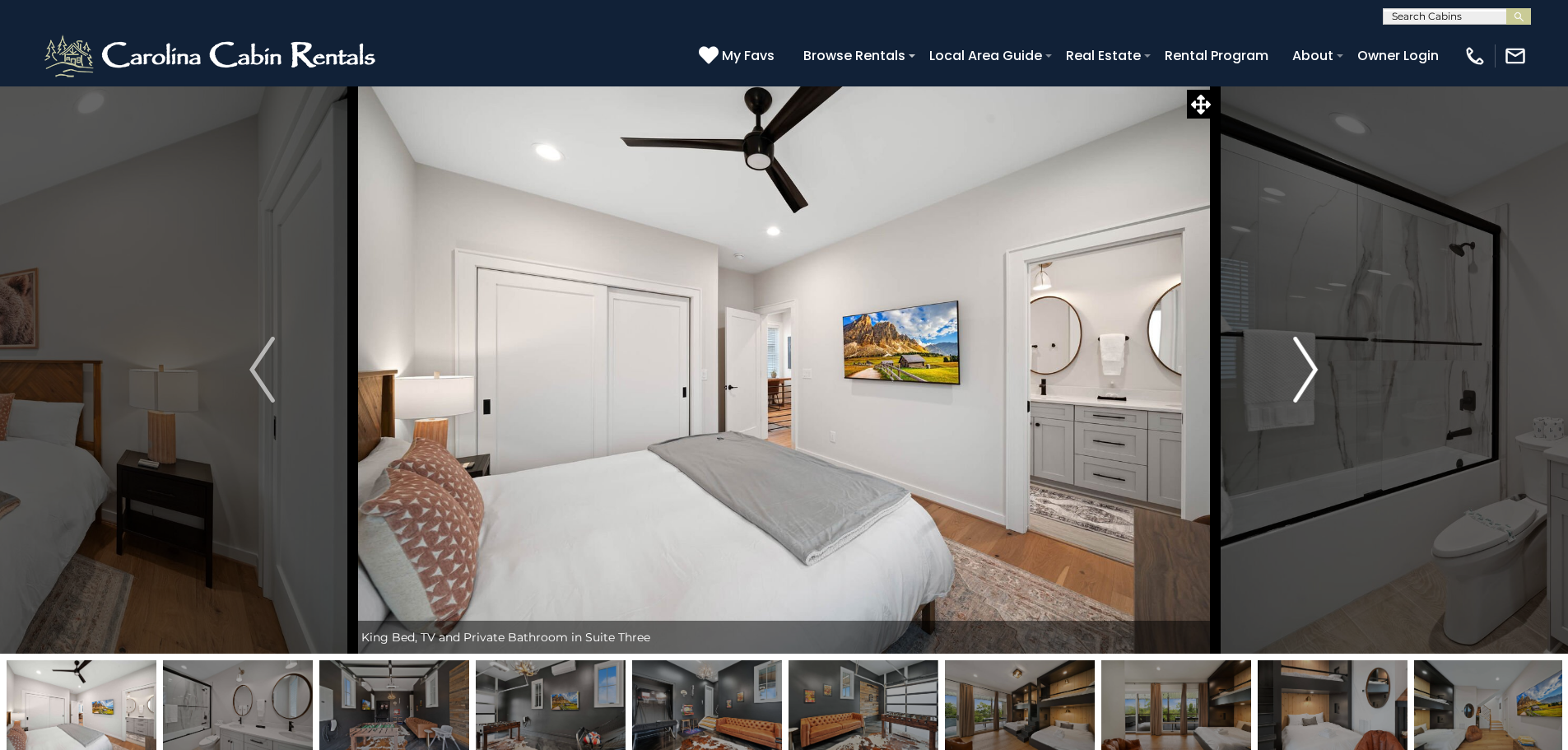
click at [1303, 369] on img "Next" at bounding box center [1306, 370] width 25 height 66
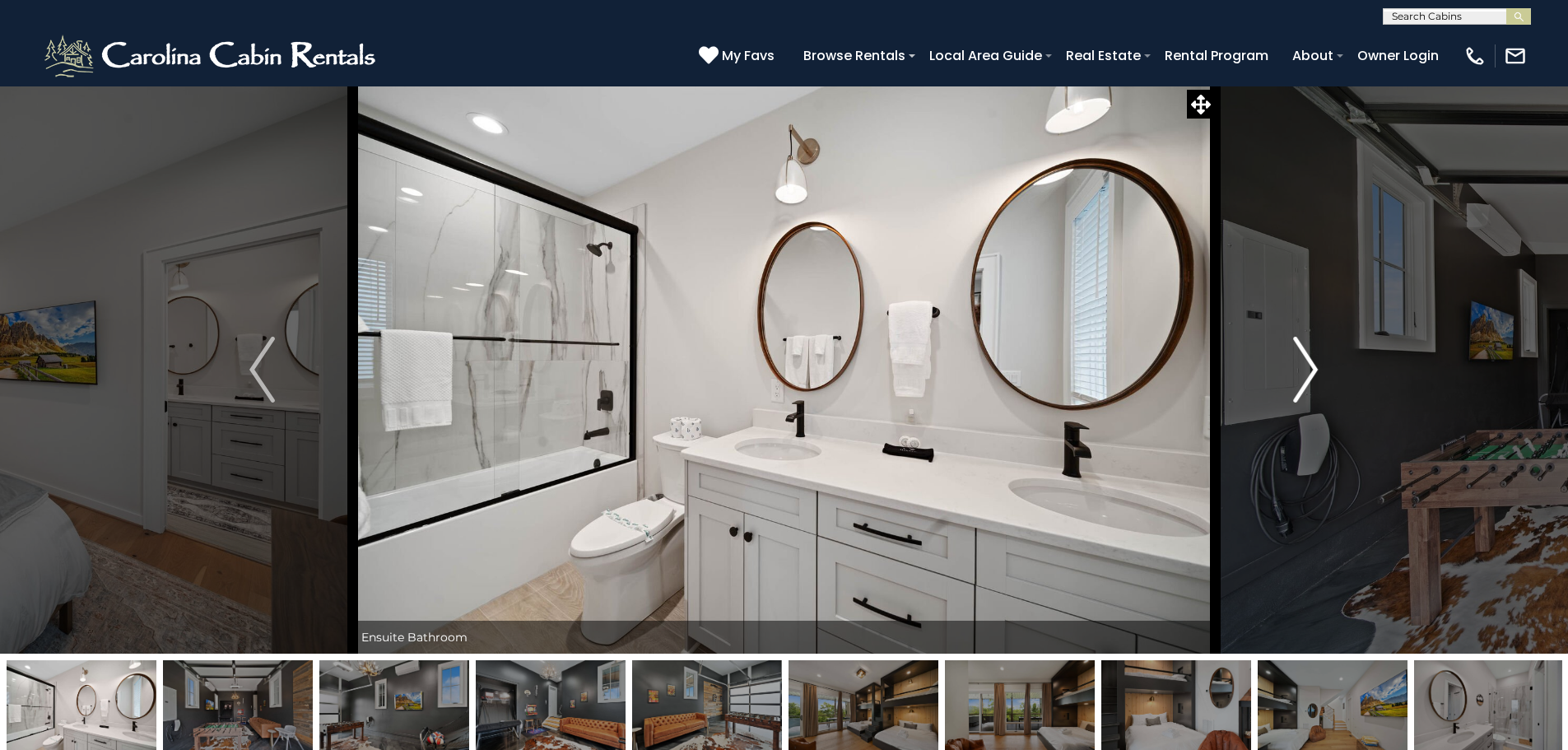
click at [1304, 369] on img "Next" at bounding box center [1306, 370] width 25 height 66
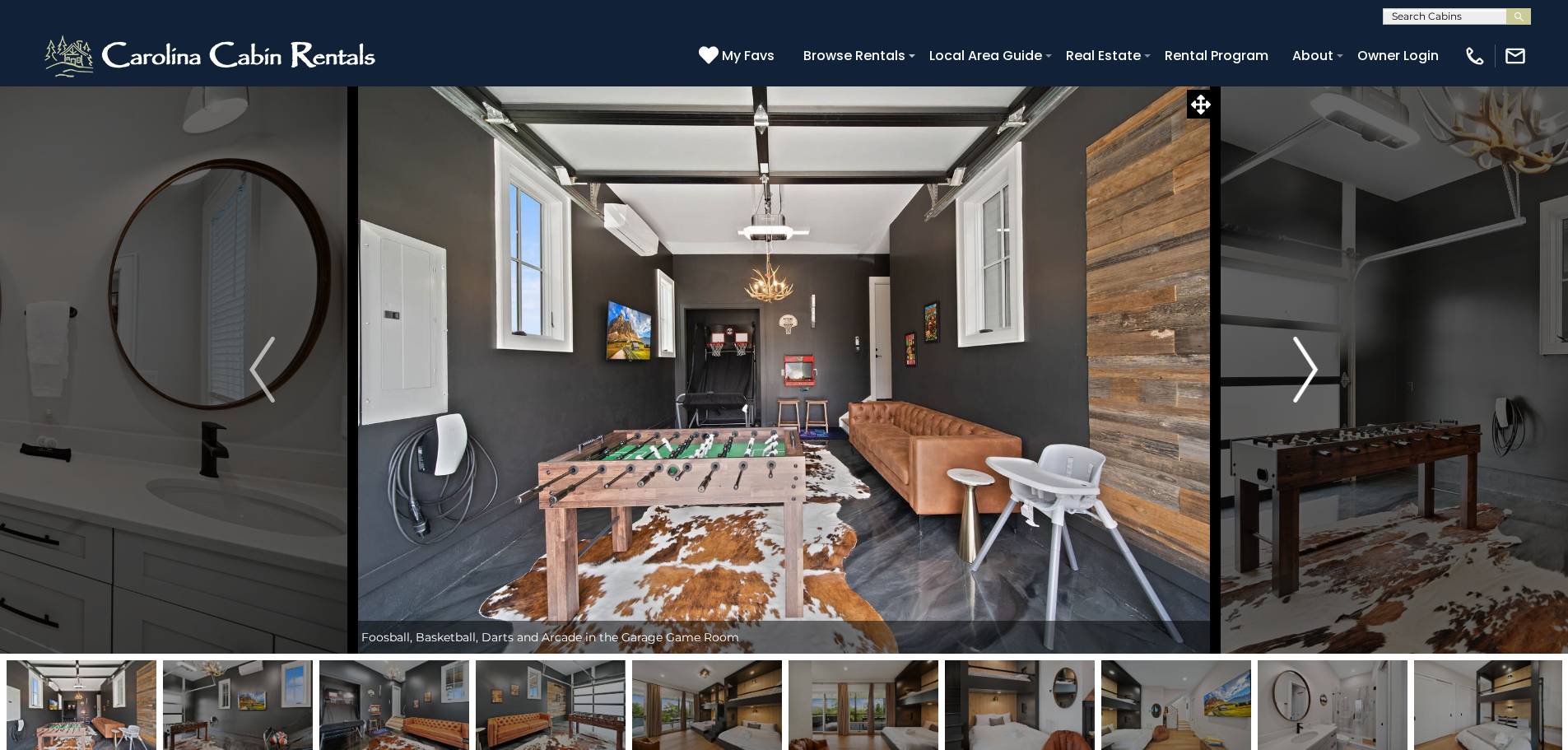
click at [1304, 369] on img "Next" at bounding box center [1306, 370] width 25 height 66
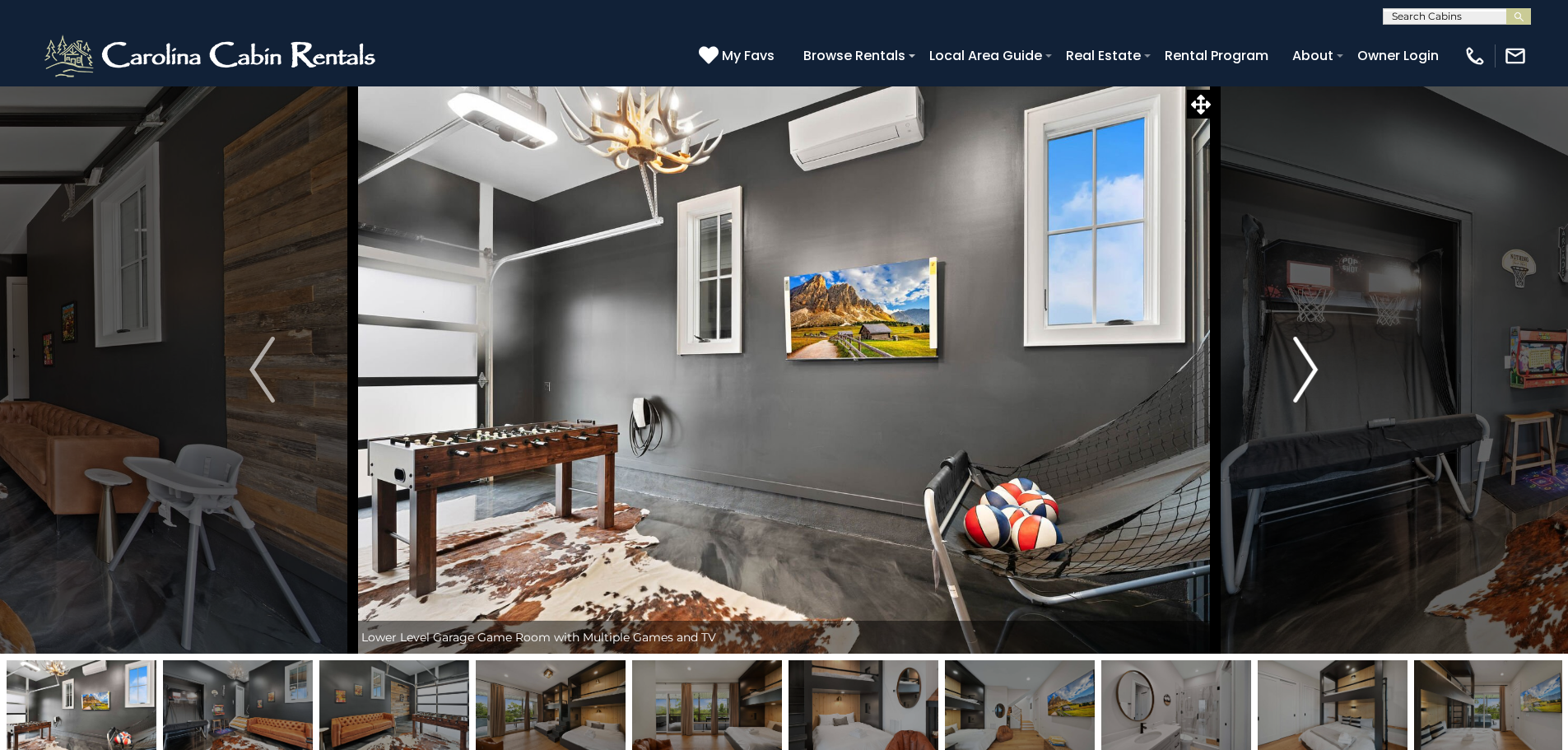
click at [1304, 369] on img "Next" at bounding box center [1306, 370] width 25 height 66
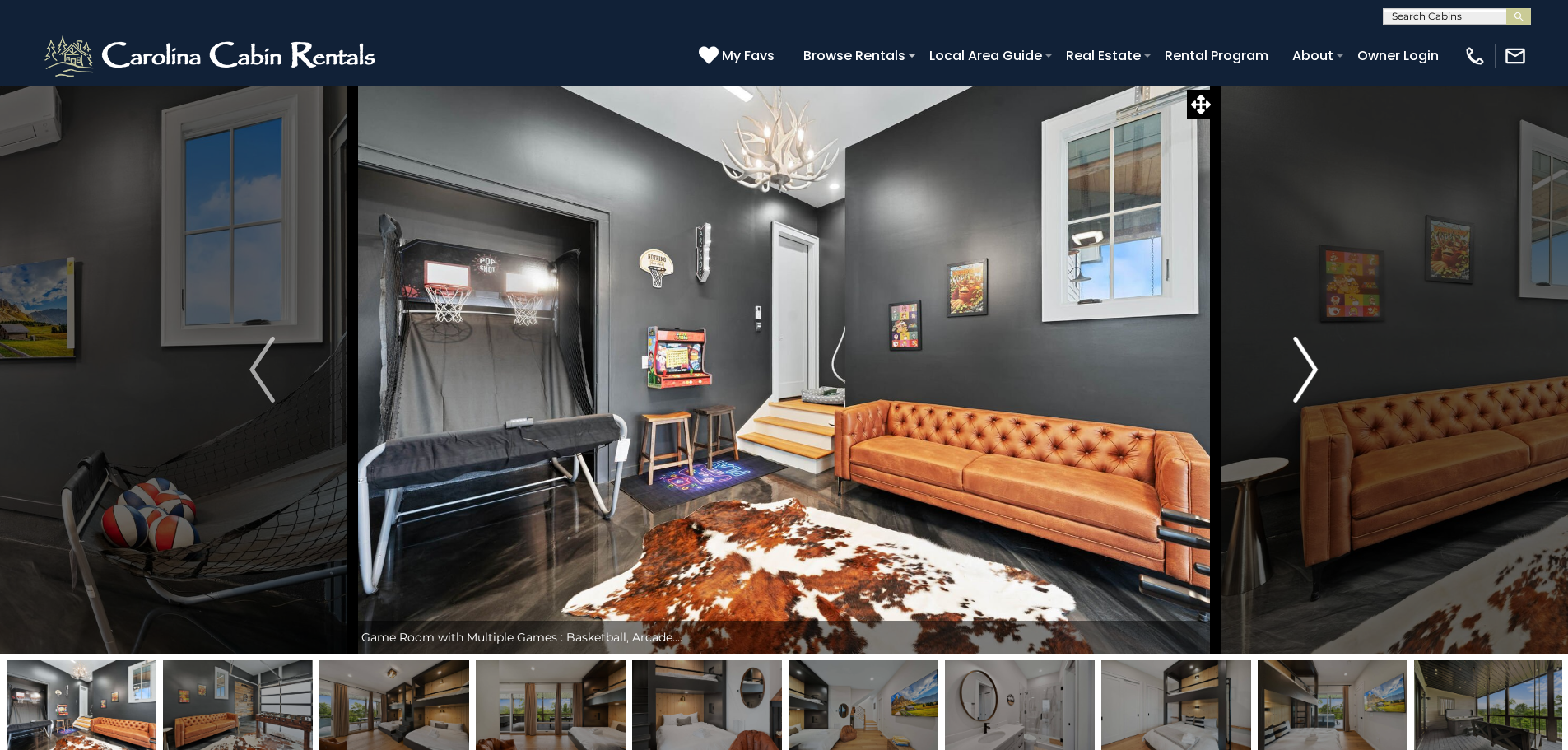
click at [1305, 369] on img "Next" at bounding box center [1306, 370] width 25 height 66
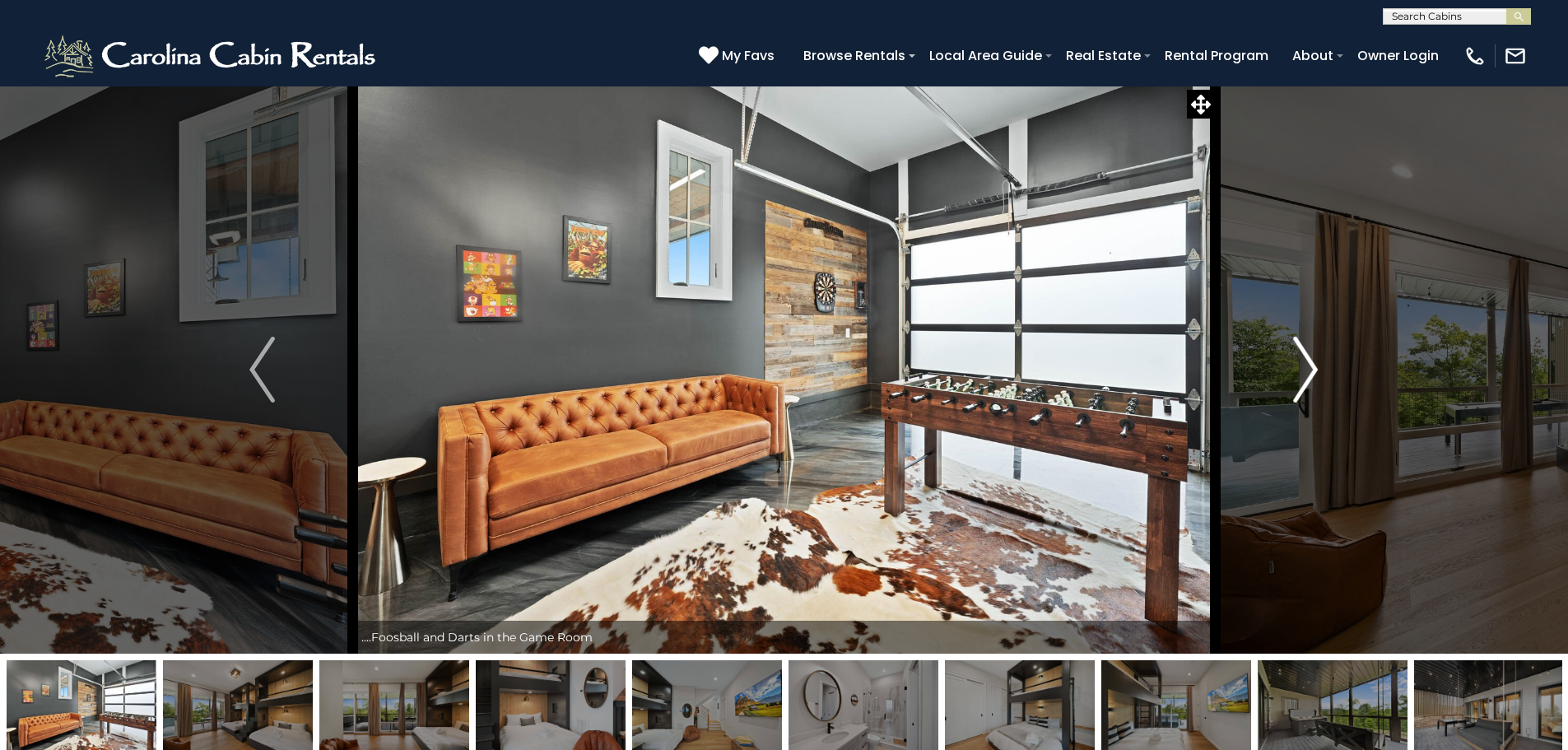
click at [1305, 369] on img "Next" at bounding box center [1306, 370] width 25 height 66
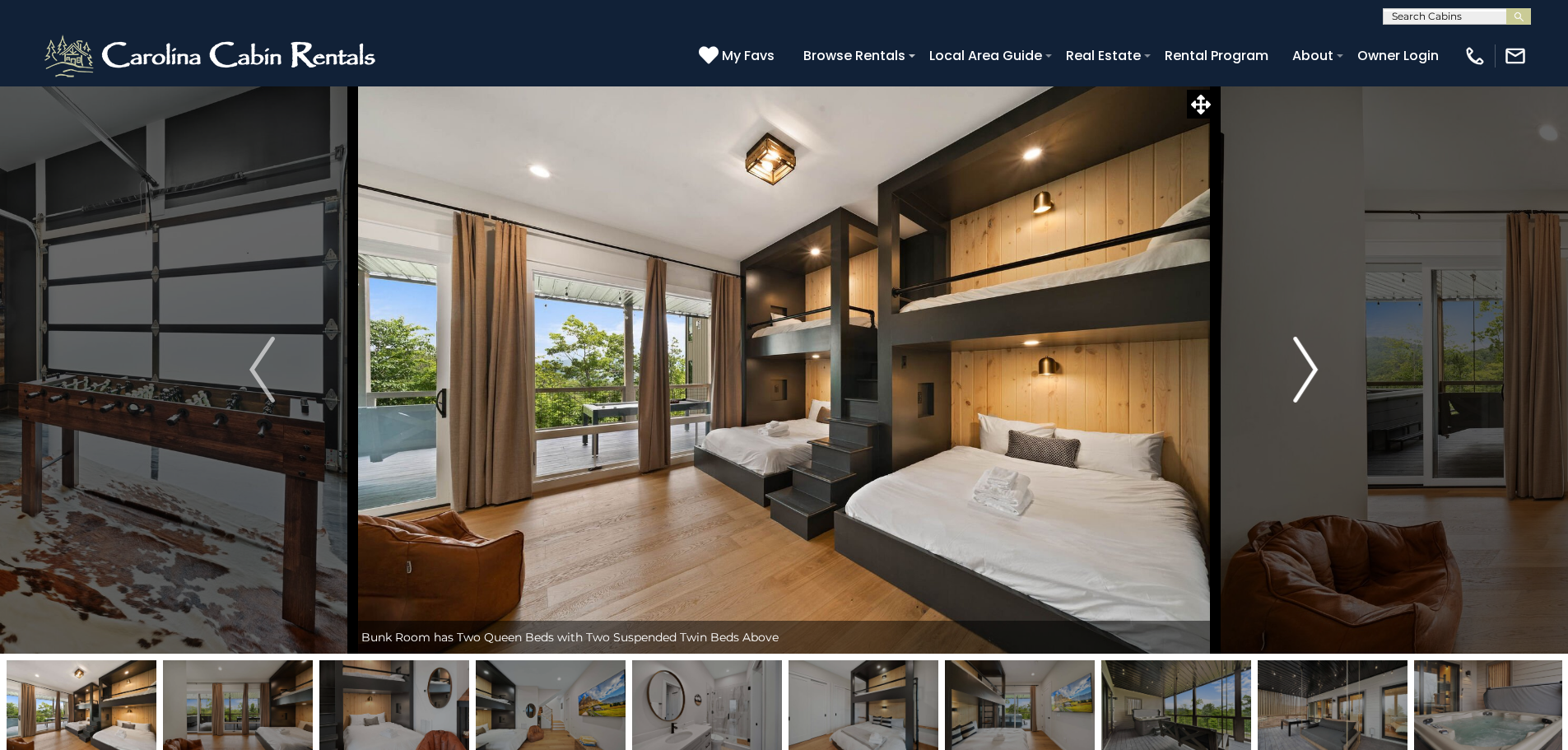
click at [1305, 369] on img "Next" at bounding box center [1306, 370] width 25 height 66
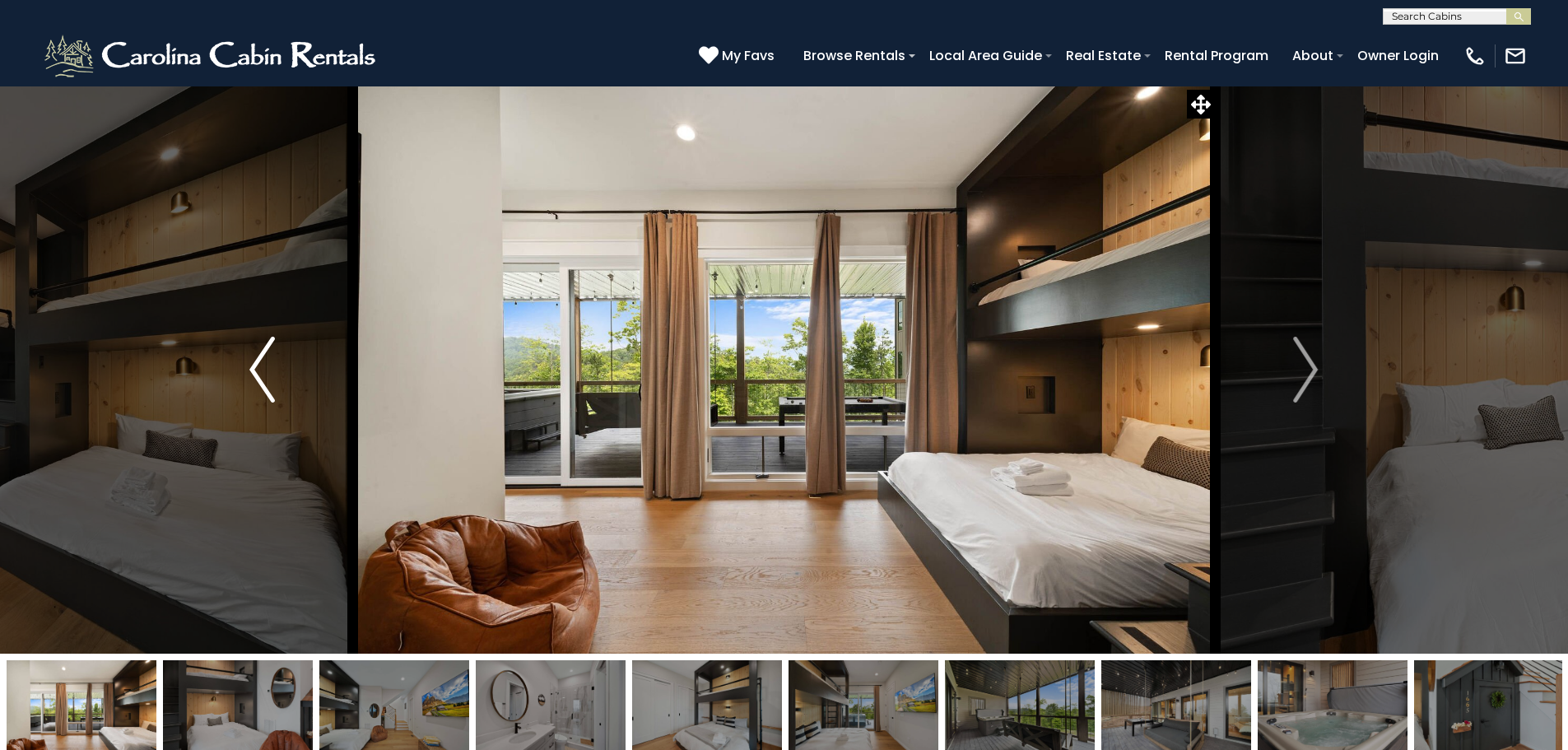
click at [267, 383] on img "Previous" at bounding box center [261, 370] width 25 height 66
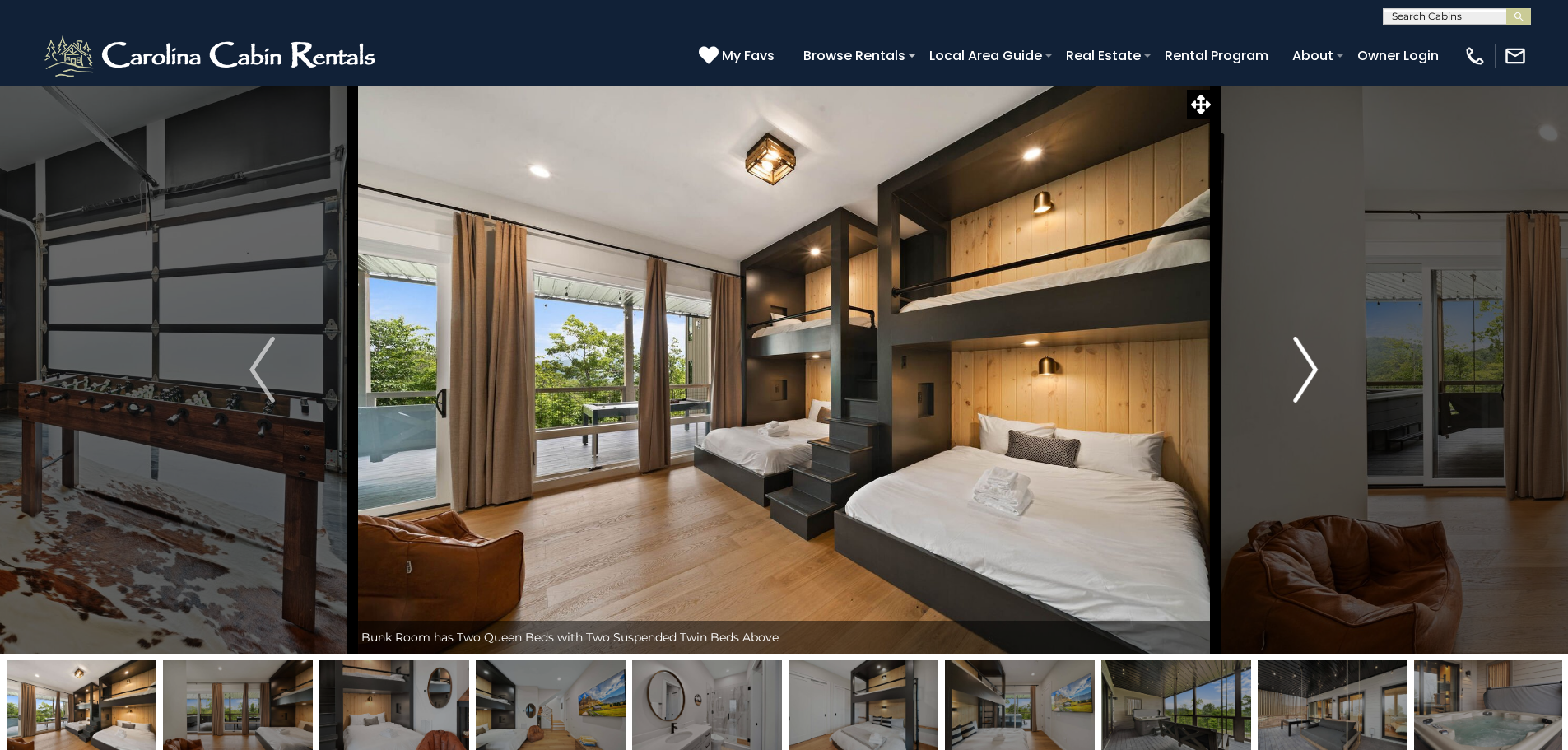
click at [1307, 375] on img "Next" at bounding box center [1306, 370] width 25 height 66
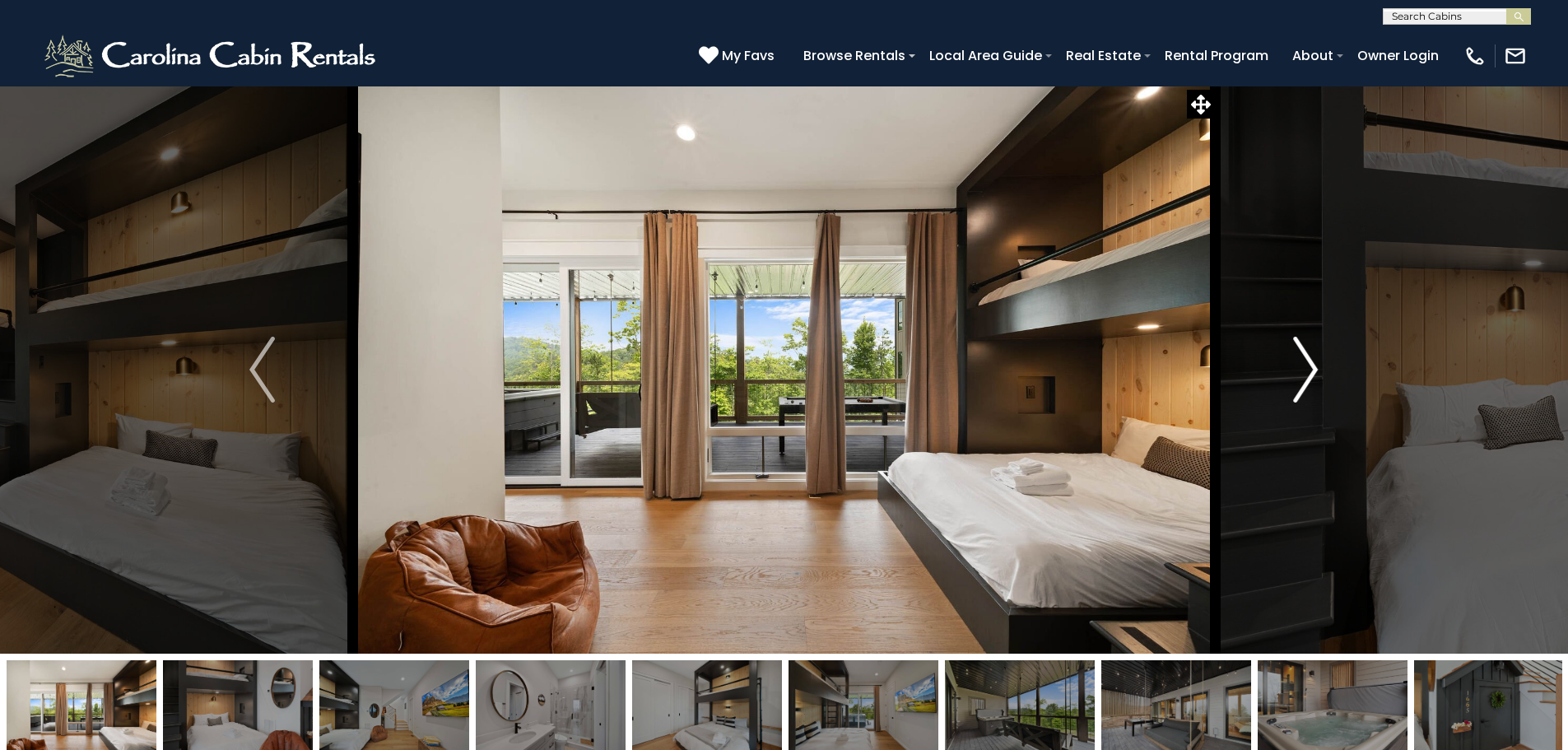
click at [1307, 375] on img "Next" at bounding box center [1306, 370] width 25 height 66
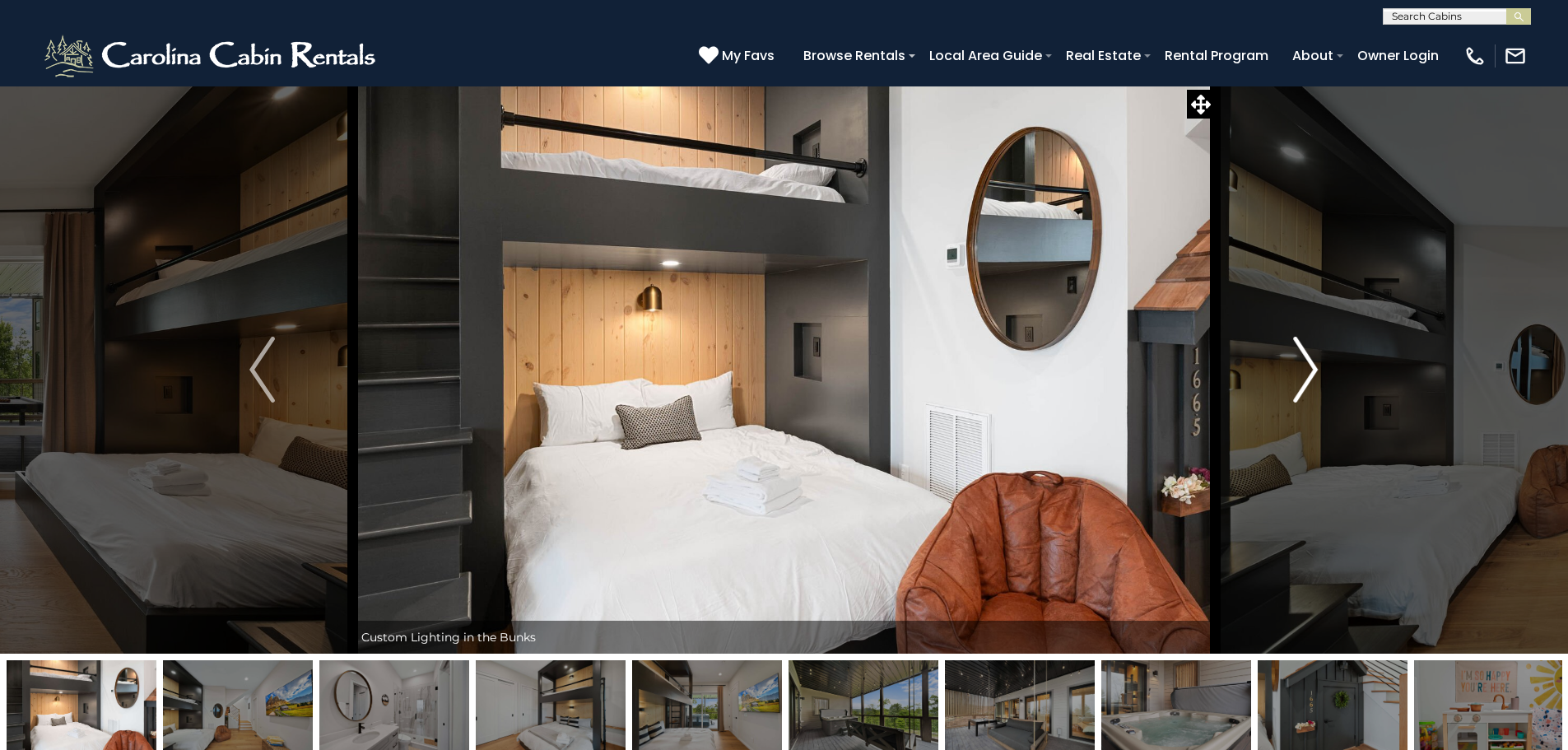
click at [1307, 375] on img "Next" at bounding box center [1306, 370] width 25 height 66
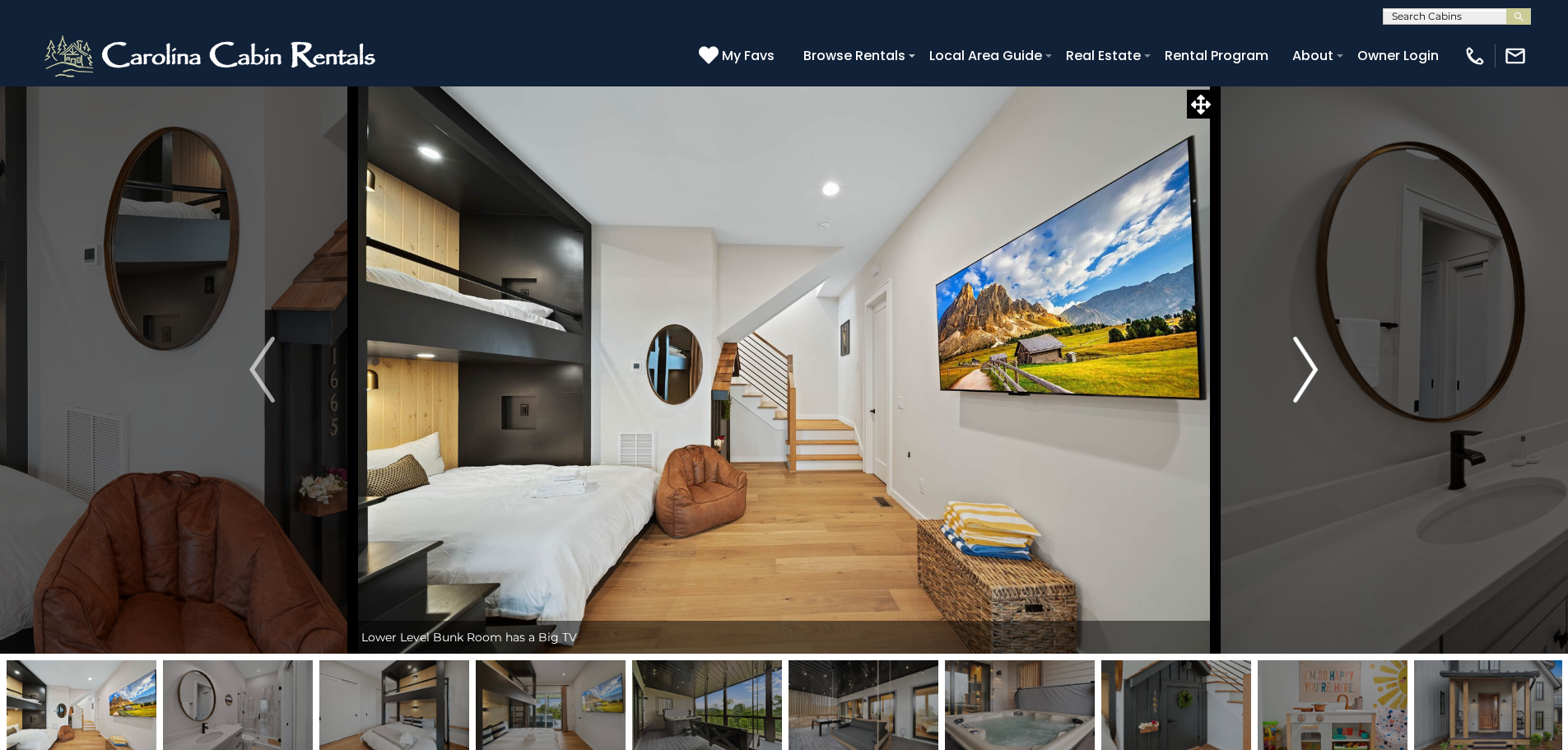
click at [1307, 375] on img "Next" at bounding box center [1306, 370] width 25 height 66
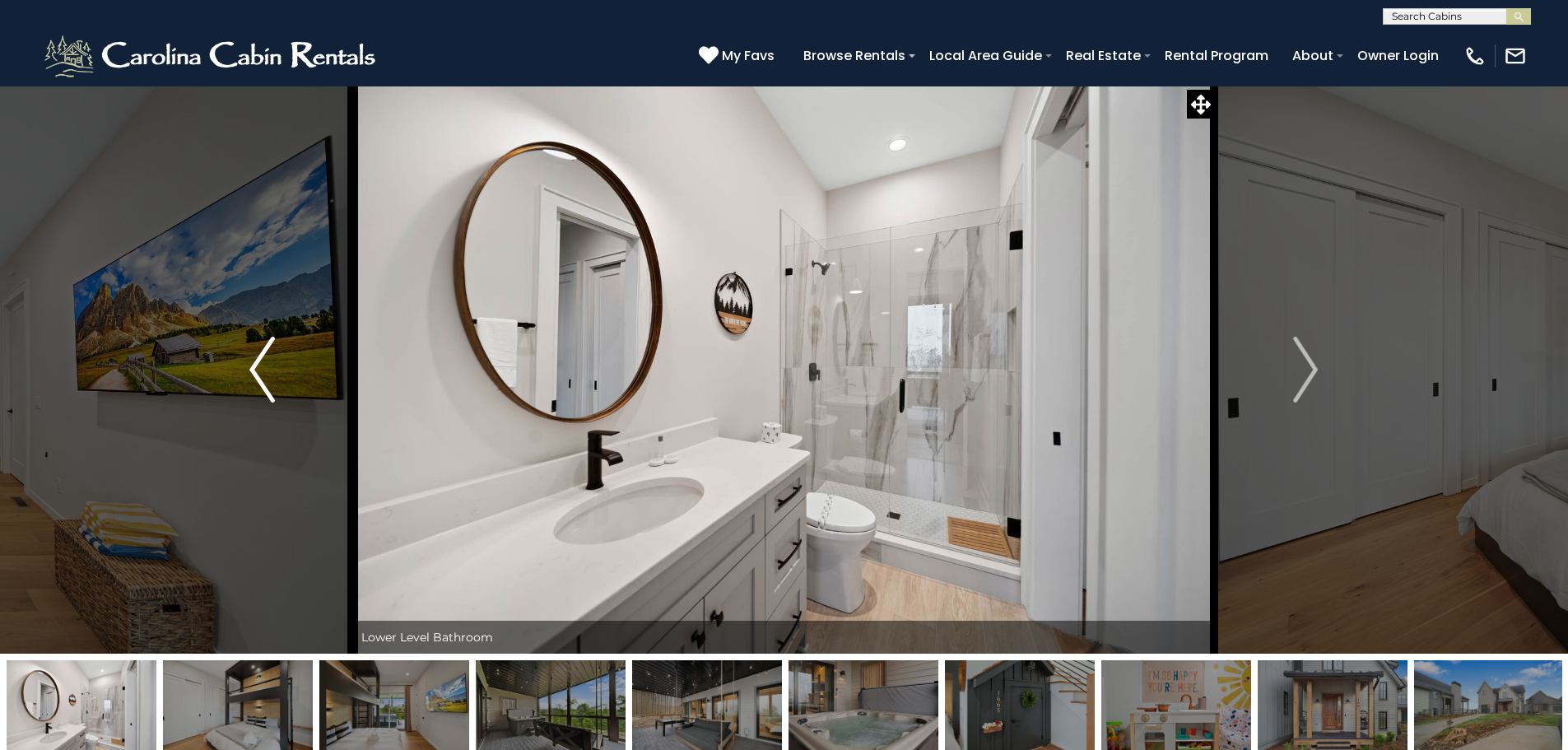
click at [278, 368] on button "Previous" at bounding box center [261, 370] width 181 height 568
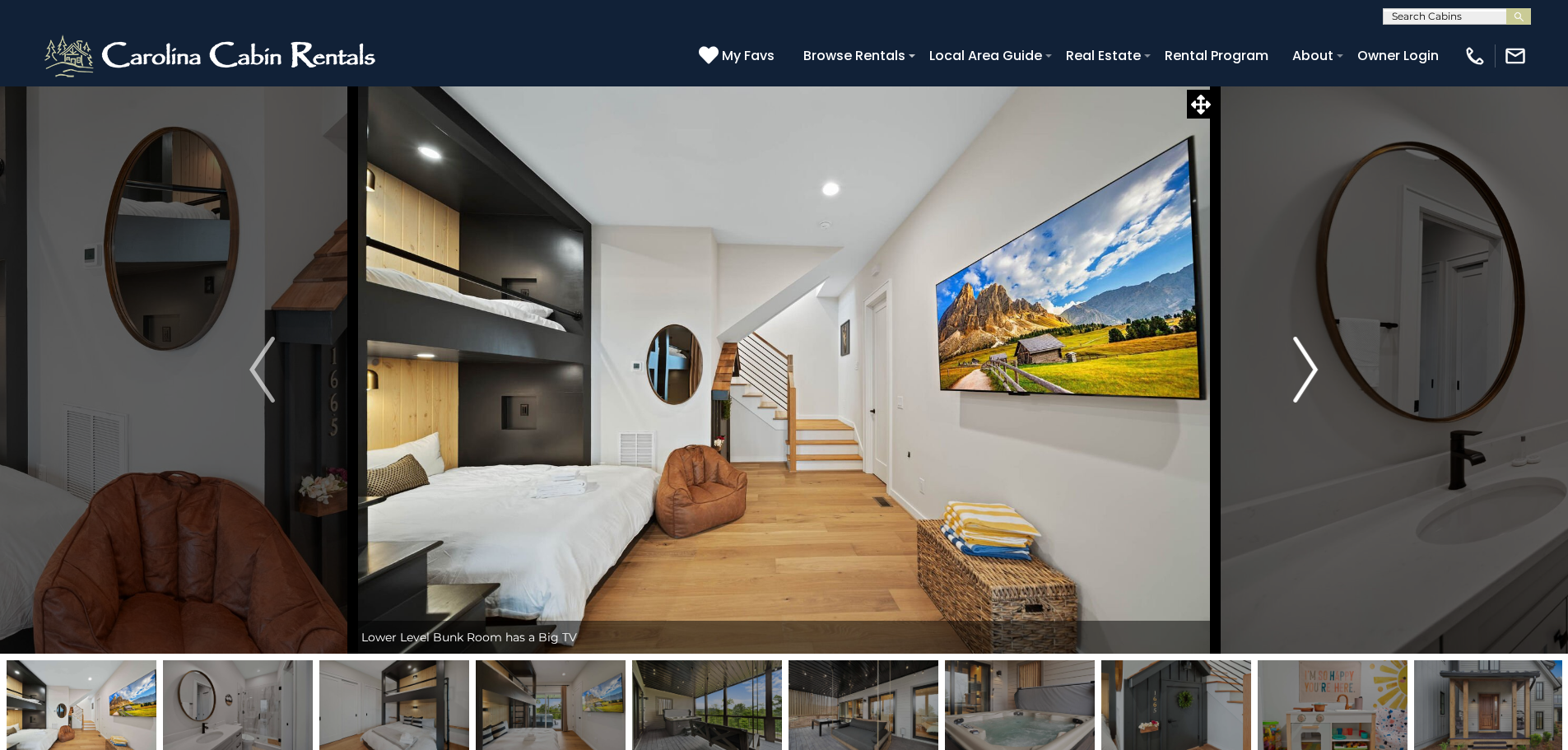
click at [1302, 375] on img "Next" at bounding box center [1306, 370] width 25 height 66
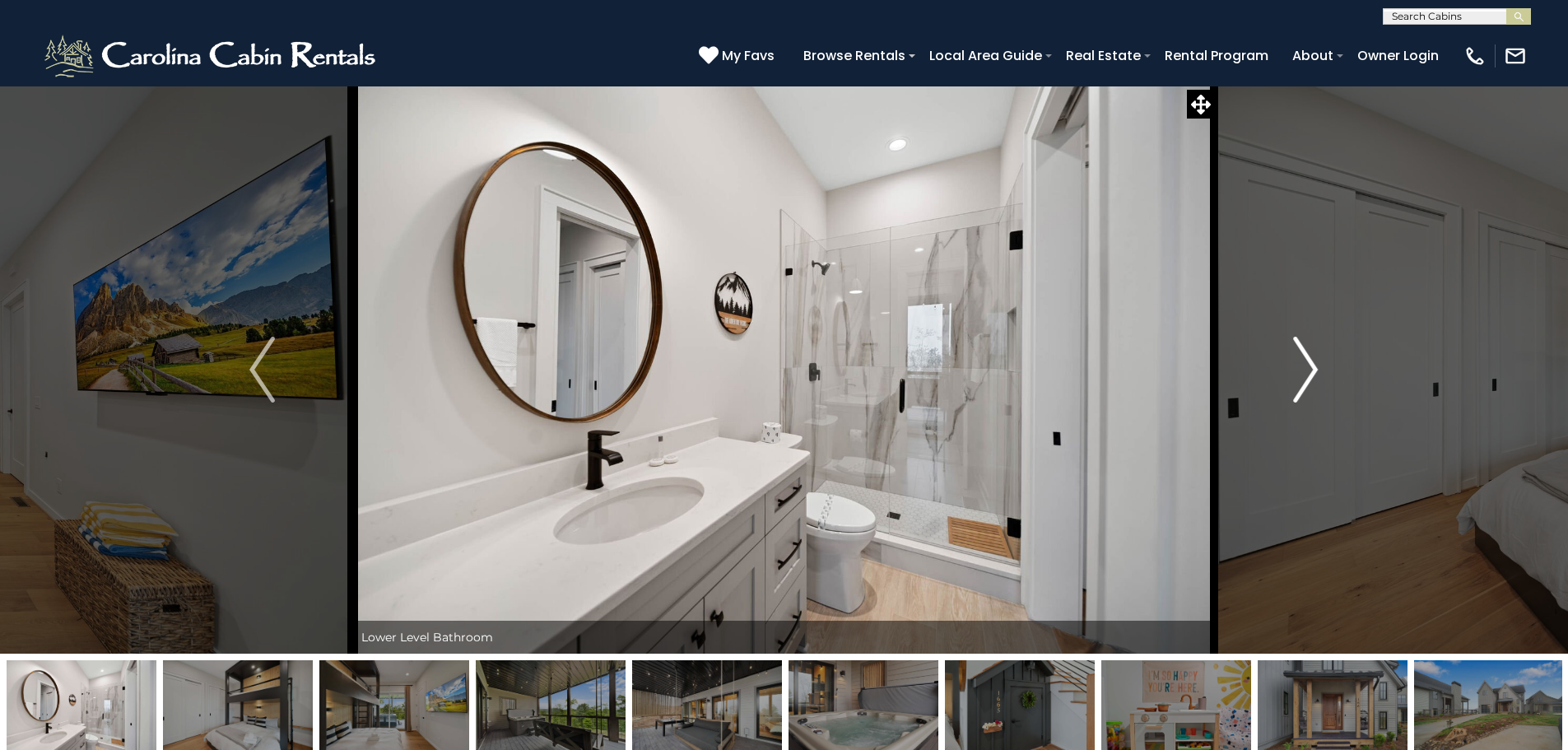
click at [1302, 375] on img "Next" at bounding box center [1306, 370] width 25 height 66
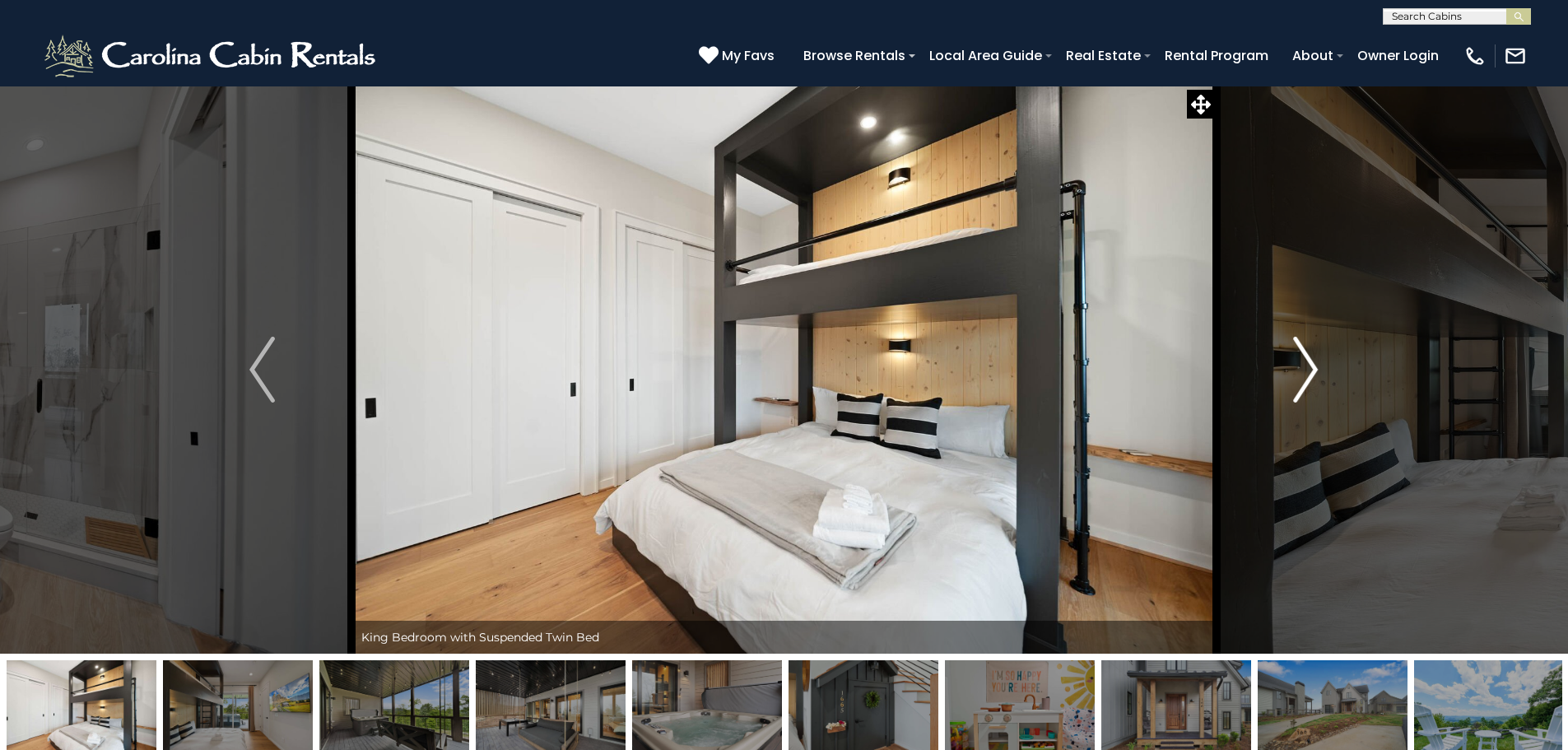
click at [1302, 375] on img "Next" at bounding box center [1306, 370] width 25 height 66
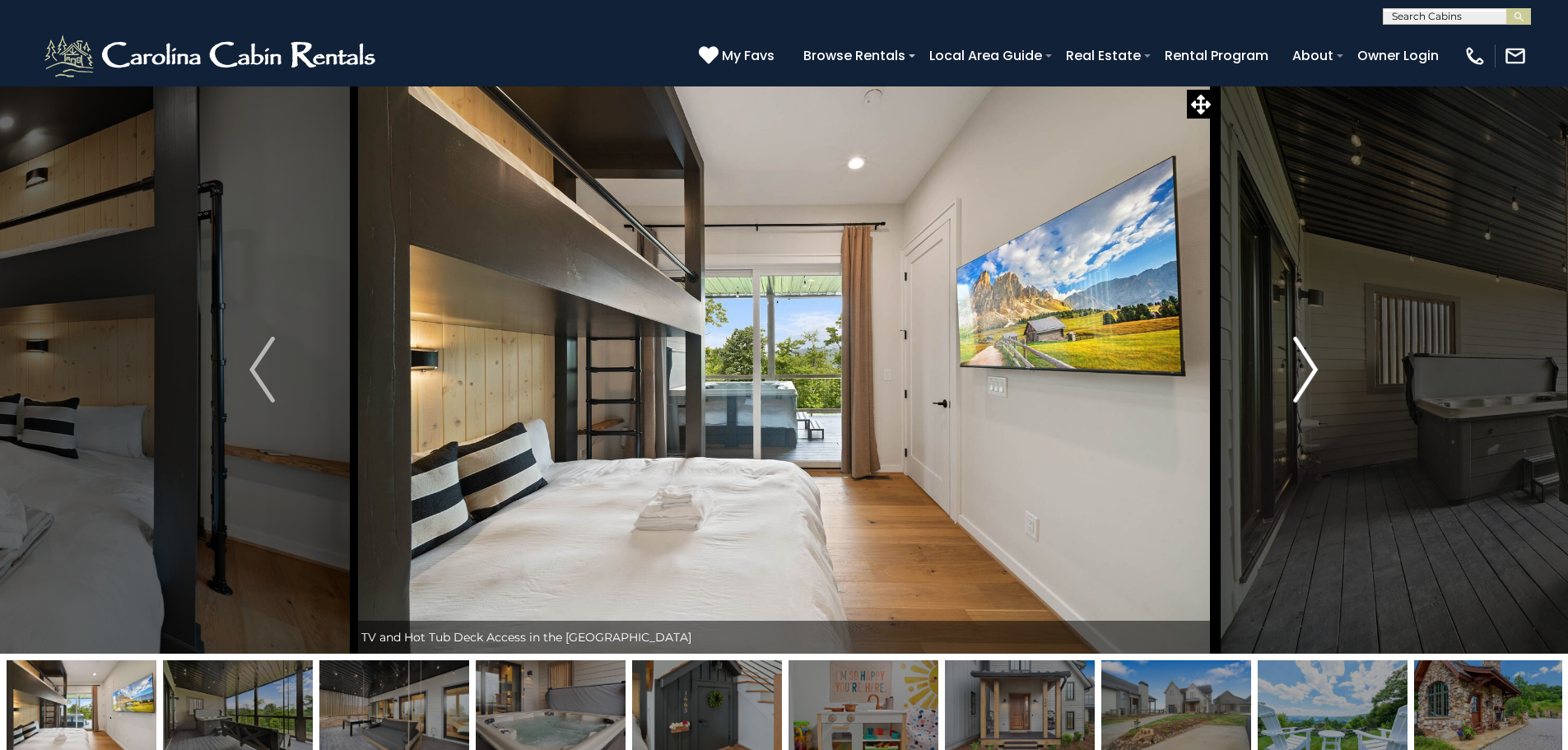
click at [1302, 375] on img "Next" at bounding box center [1306, 370] width 25 height 66
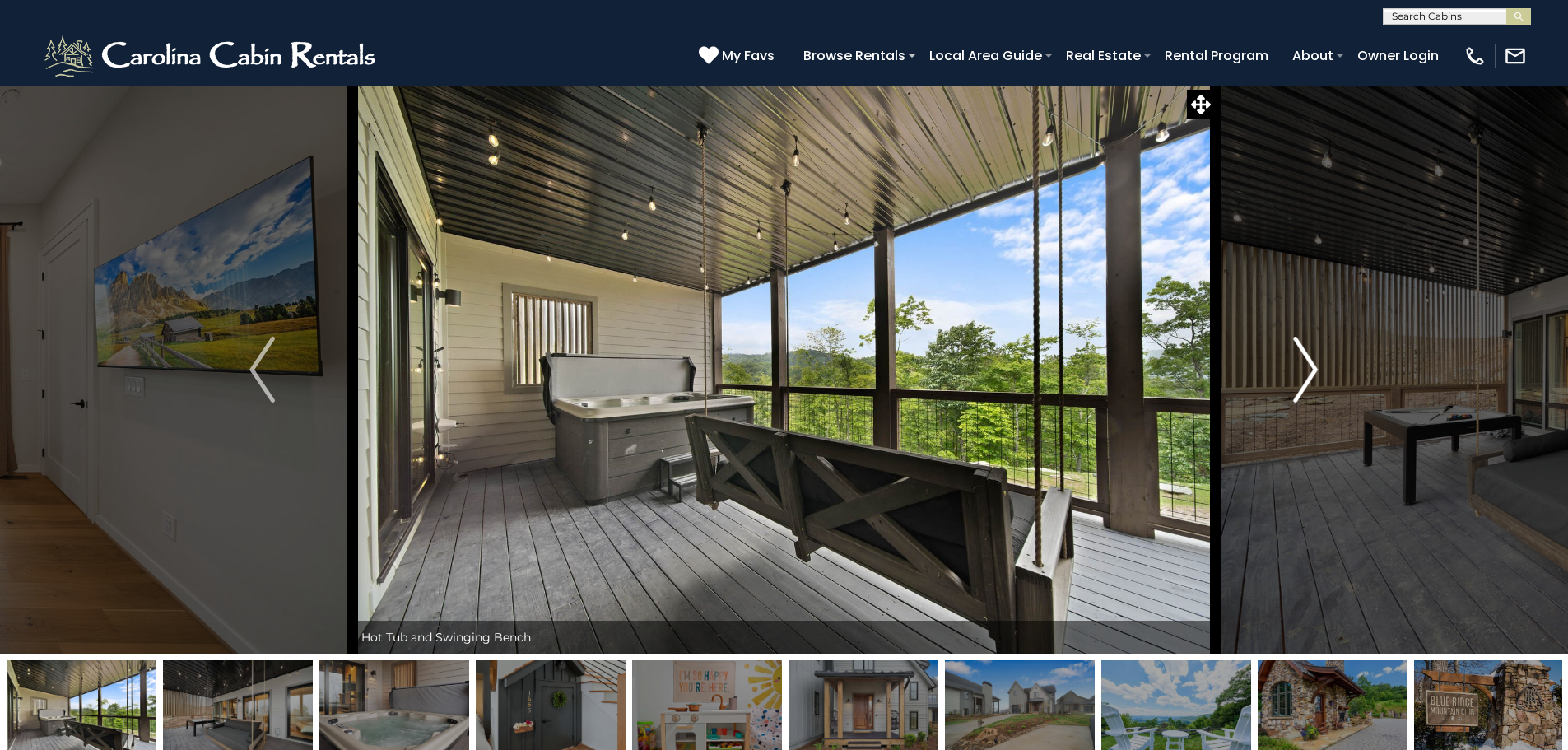
click at [1302, 375] on img "Next" at bounding box center [1306, 370] width 25 height 66
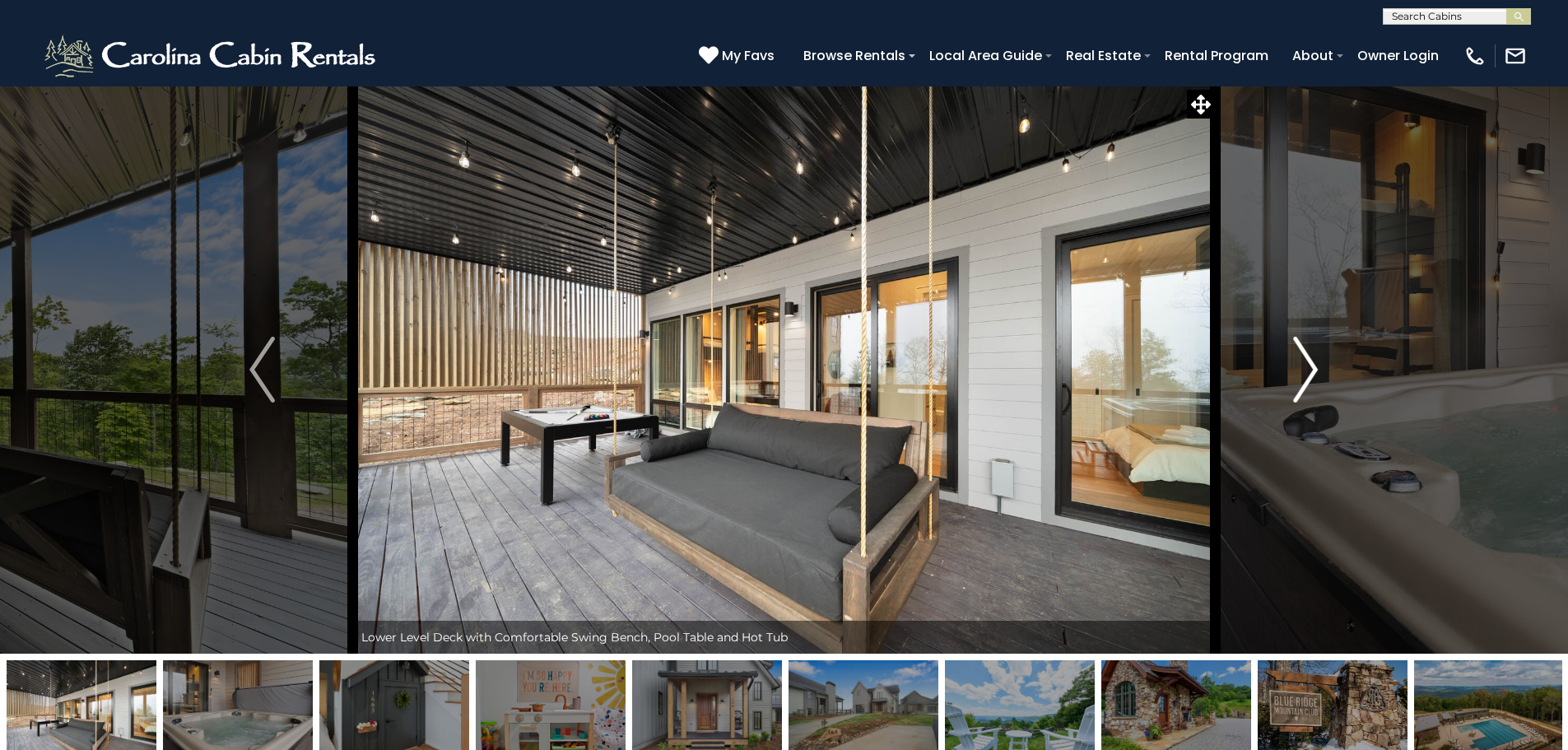
click at [1302, 375] on img "Next" at bounding box center [1306, 370] width 25 height 66
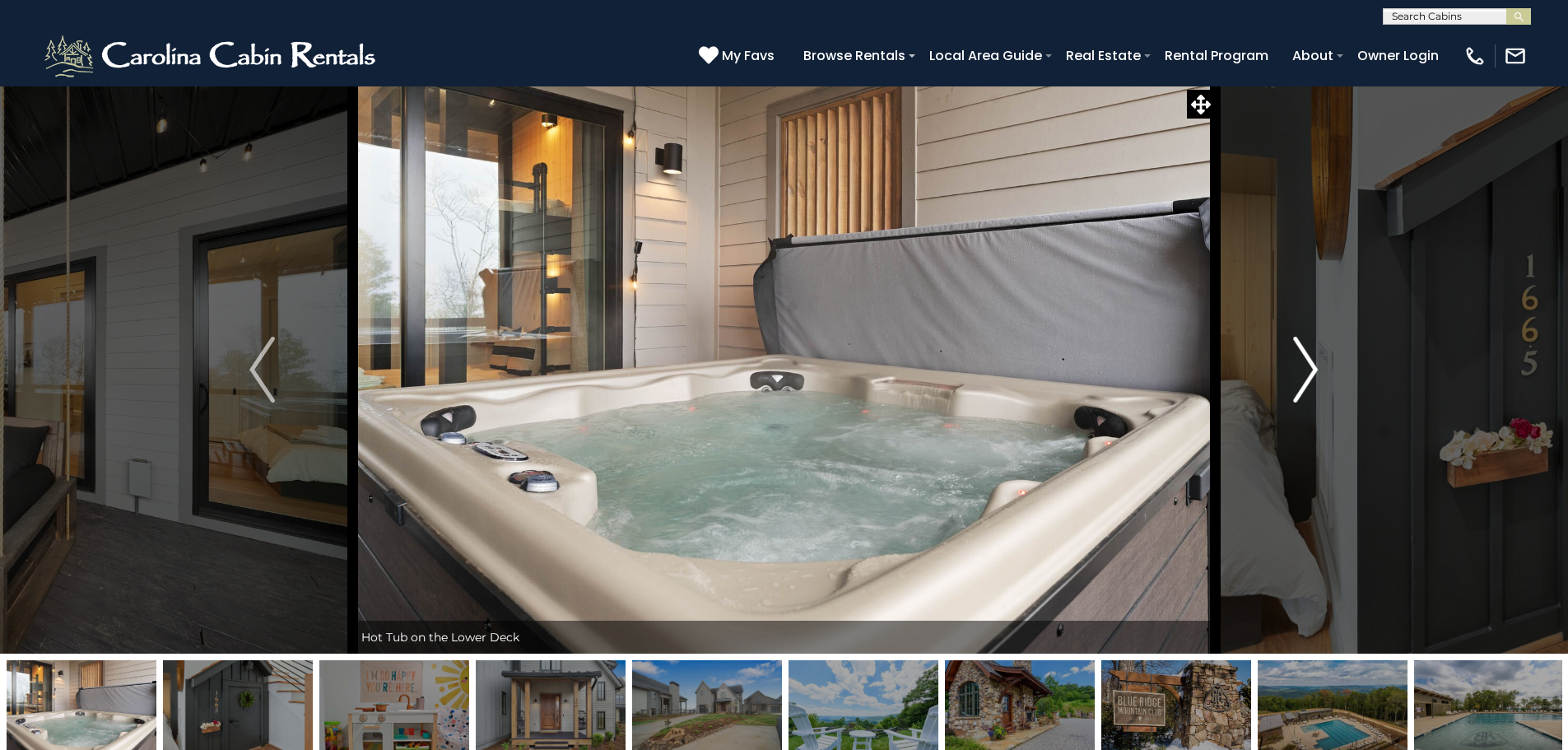
click at [1302, 375] on img "Next" at bounding box center [1306, 370] width 25 height 66
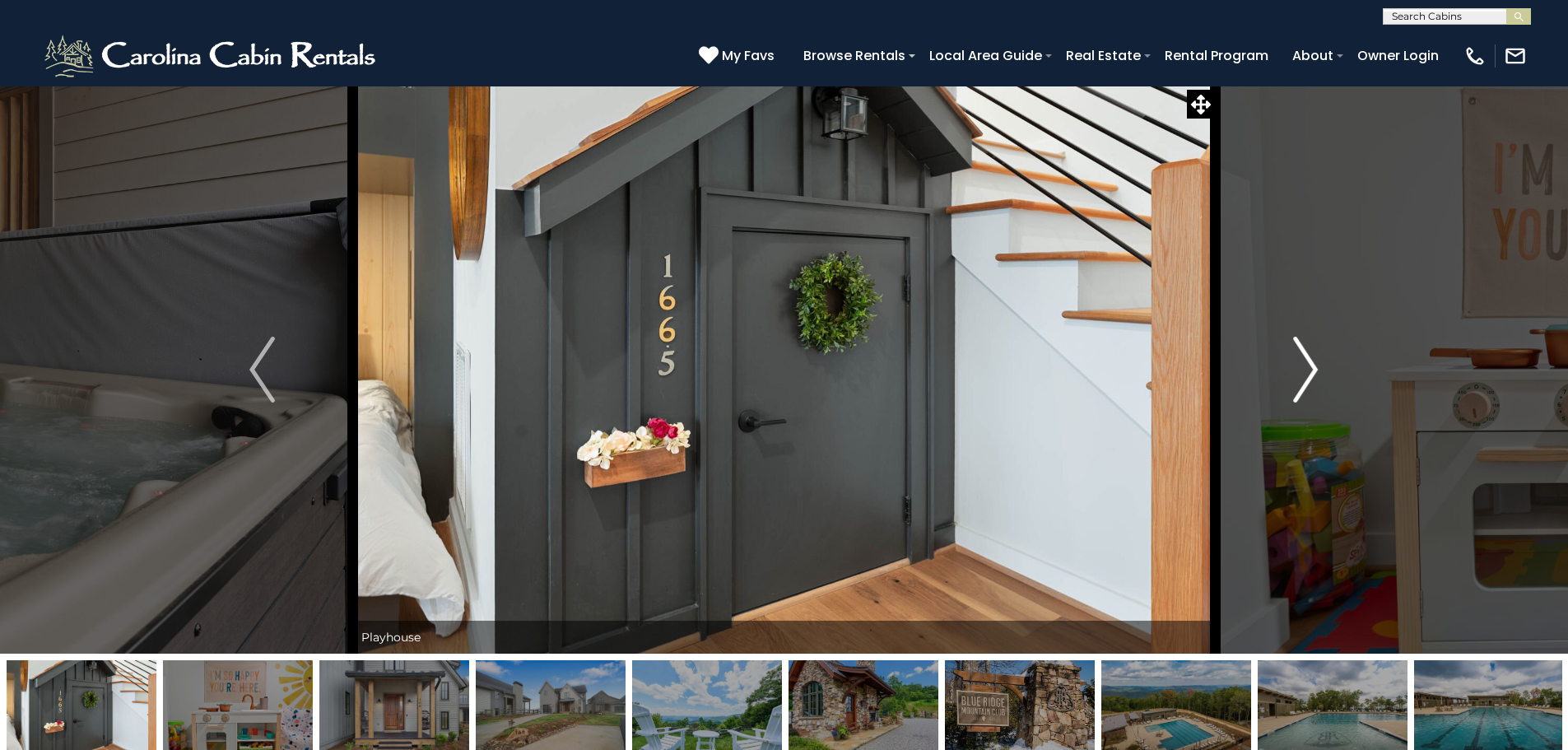
click at [1302, 375] on img "Next" at bounding box center [1306, 370] width 25 height 66
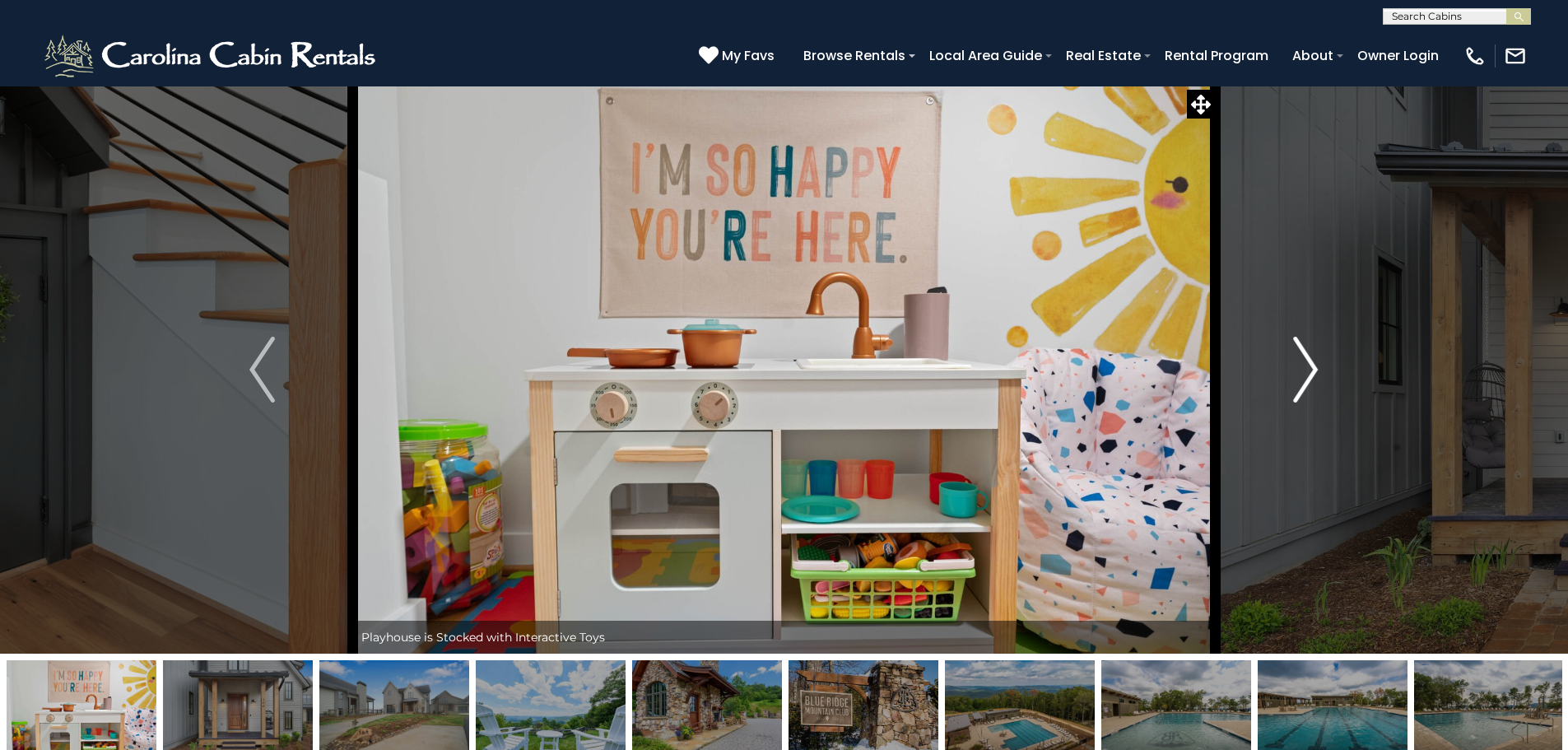
click at [1295, 387] on img "Next" at bounding box center [1306, 370] width 25 height 66
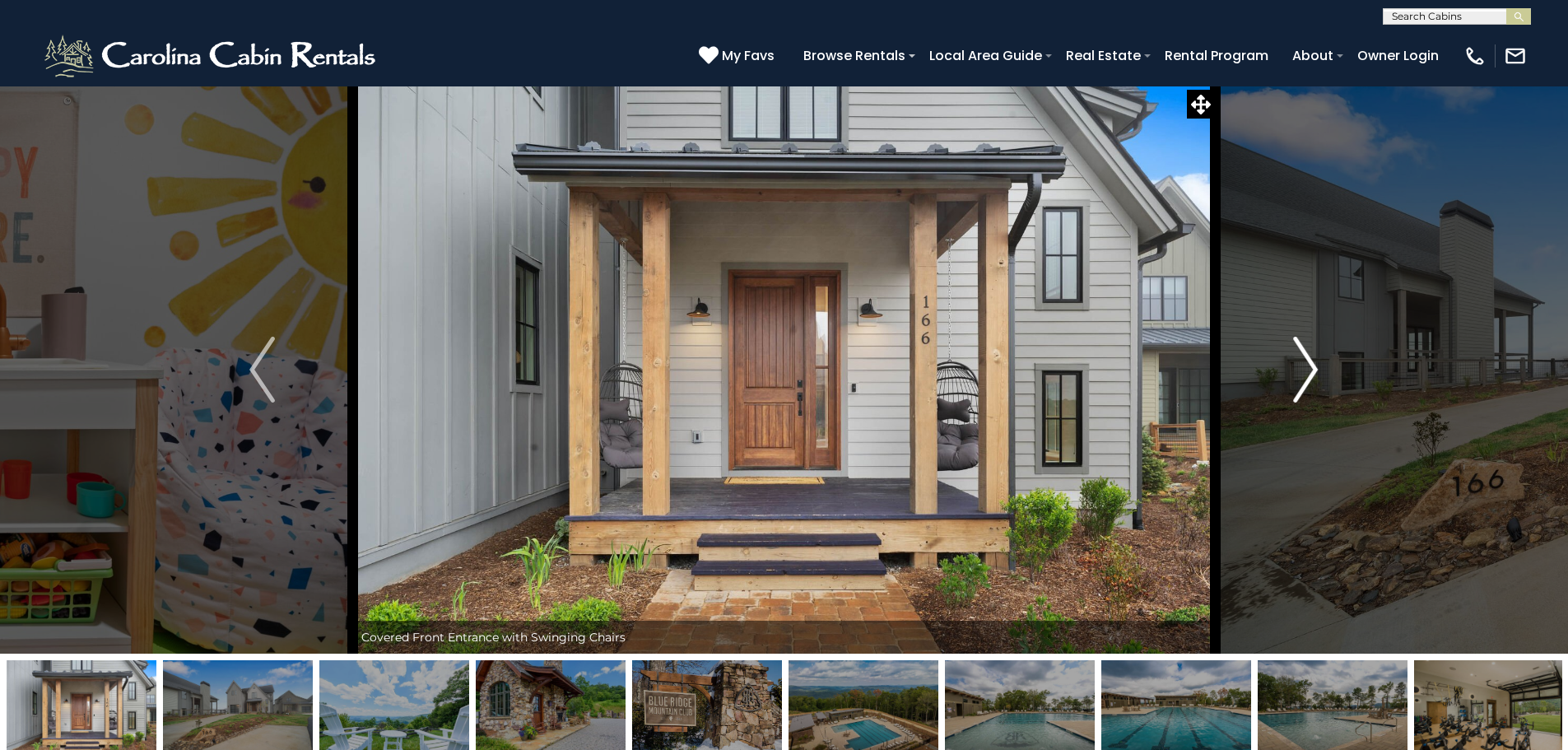
click at [1295, 387] on img "Next" at bounding box center [1306, 370] width 25 height 66
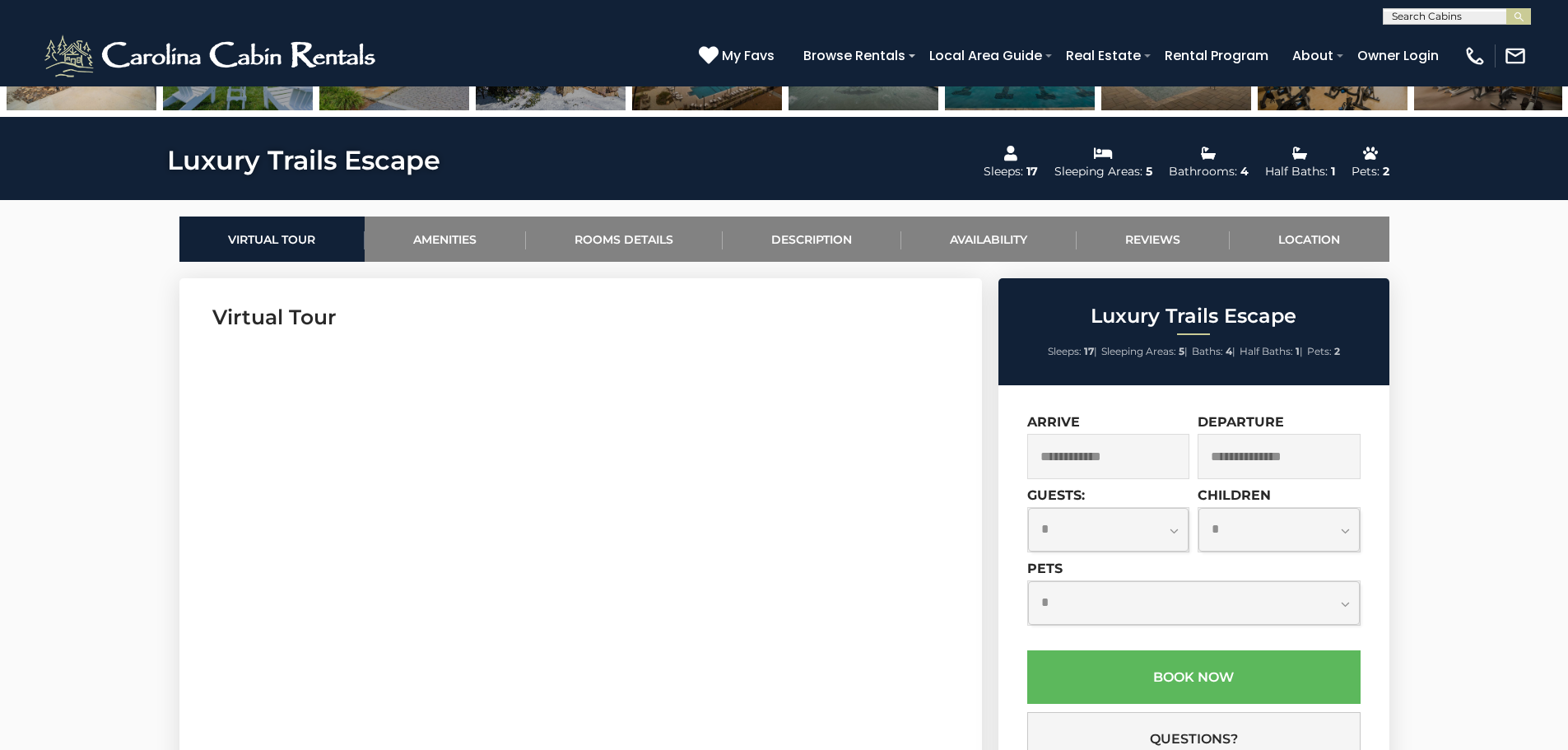
scroll to position [659, 0]
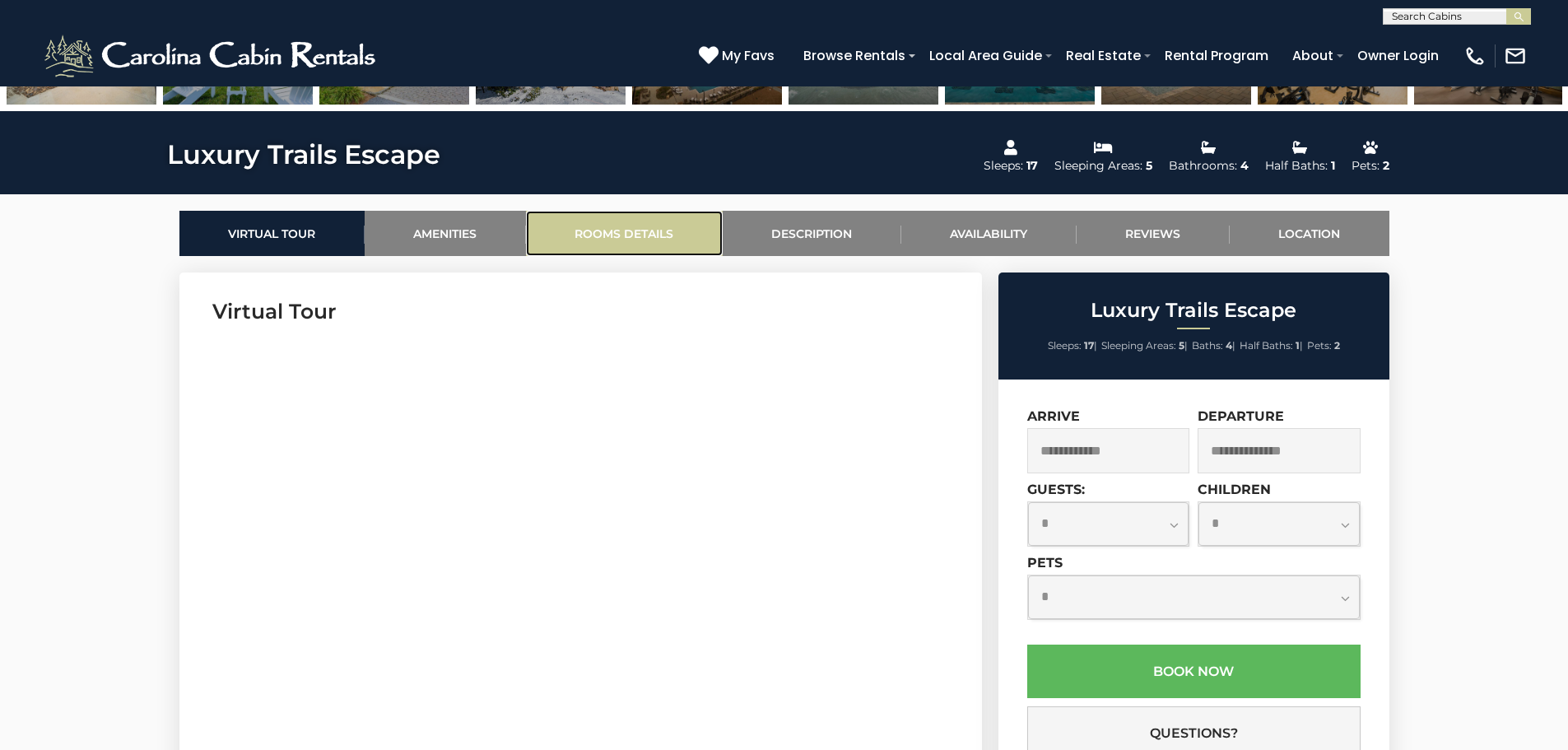
click at [585, 227] on link "Rooms Details" at bounding box center [624, 233] width 197 height 45
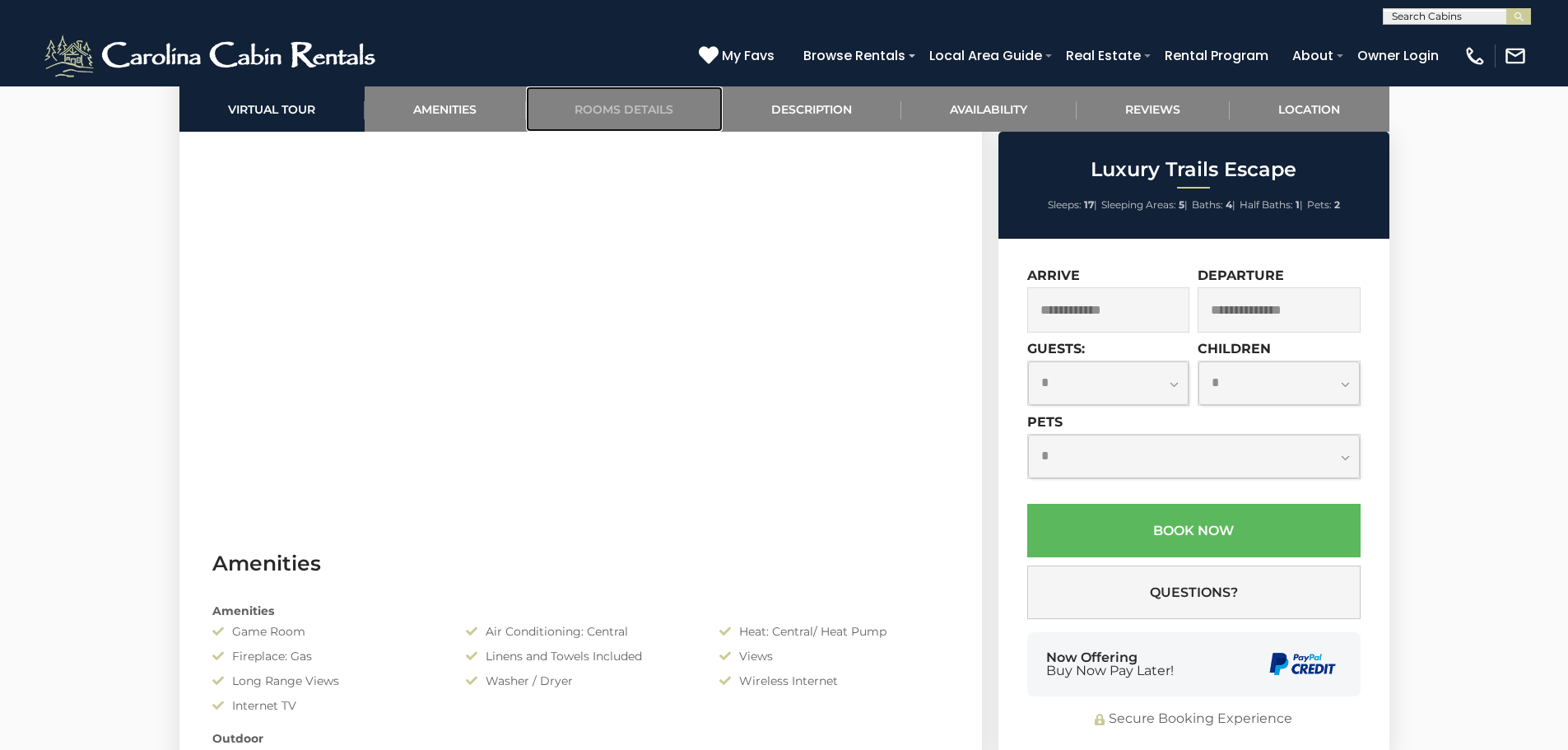
scroll to position [860, 0]
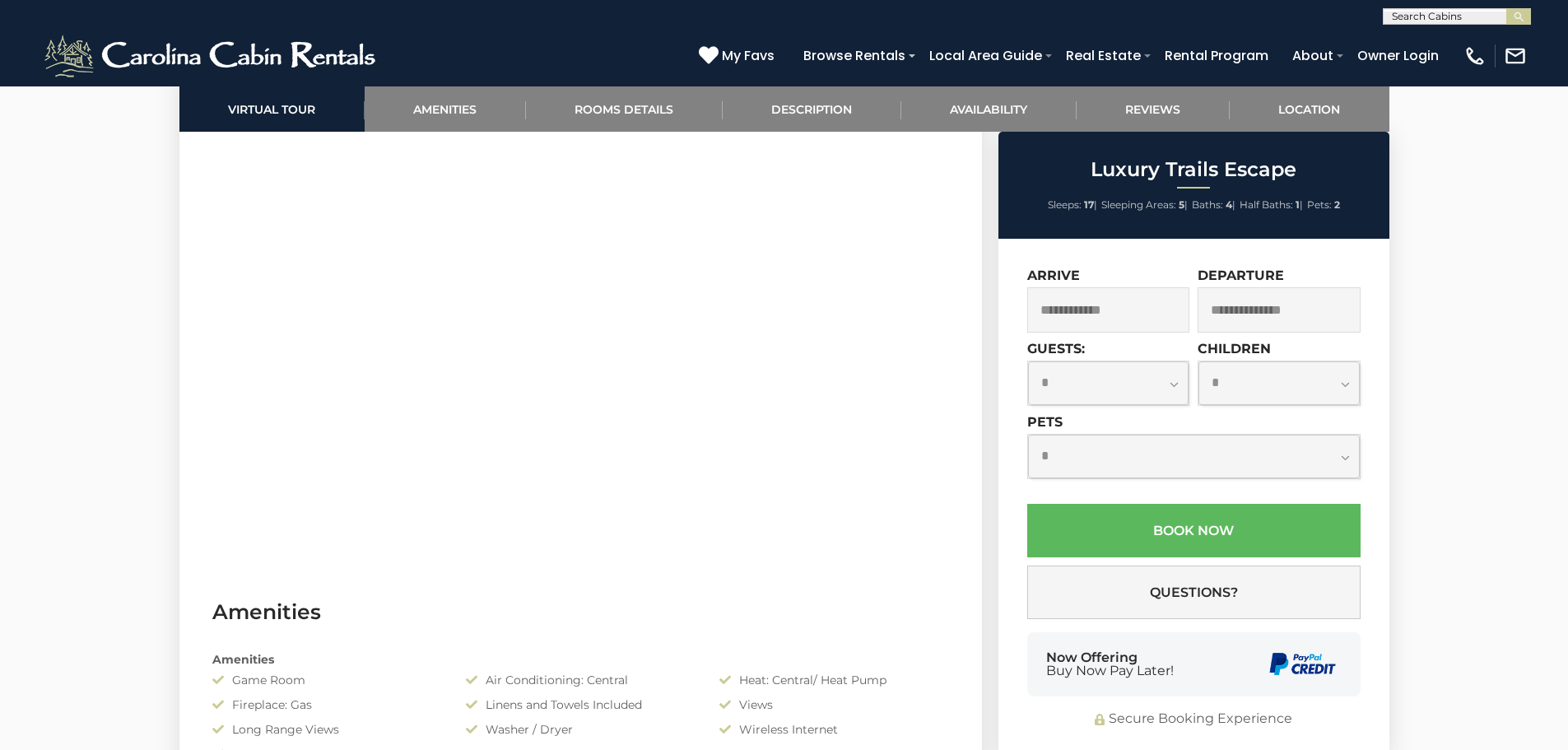
click at [706, 537] on section "Virtual Tour" at bounding box center [580, 322] width 802 height 502
drag, startPoint x: 745, startPoint y: 535, endPoint x: 801, endPoint y: 535, distance: 56.0
click at [588, 375] on section "Virtual Tour" at bounding box center [580, 322] width 802 height 502
